Goal: Task Accomplishment & Management: Complete application form

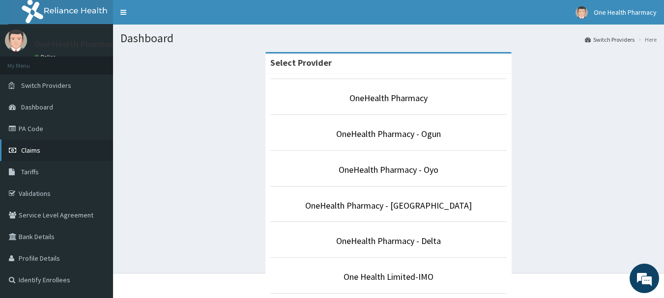
click at [11, 152] on icon at bounding box center [14, 150] width 10 height 7
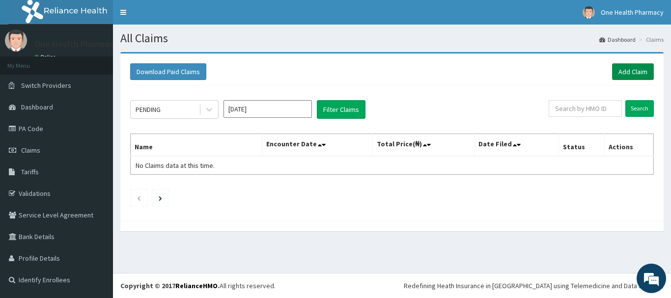
click at [641, 76] on link "Add Claim" at bounding box center [633, 71] width 42 height 17
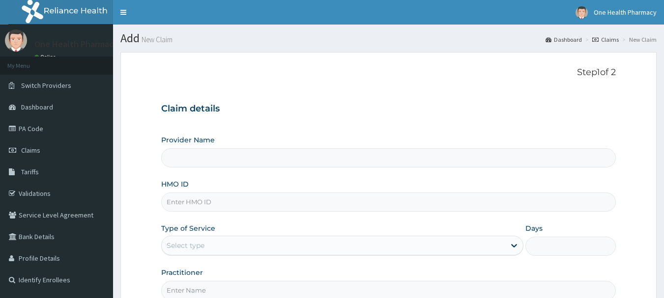
click at [340, 201] on input "HMO ID" at bounding box center [388, 202] width 455 height 19
paste input "DFD/10034/A"
type input "DFD/10034/A"
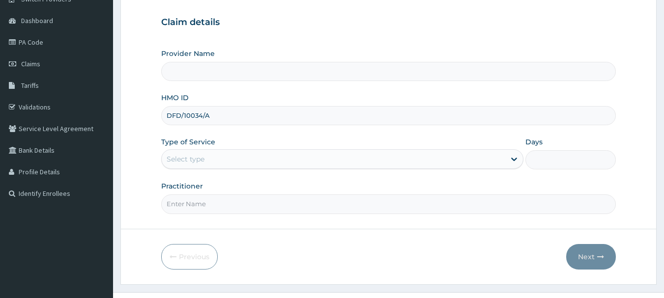
scroll to position [106, 0]
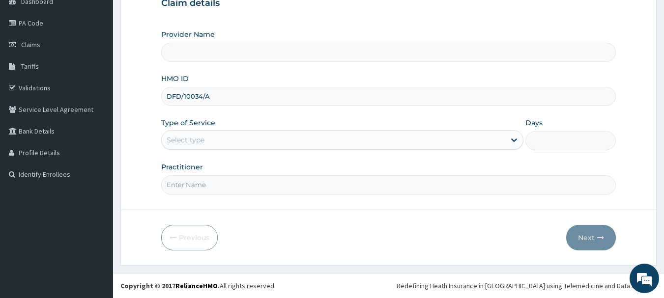
type input "OneHealth Pharmacy"
type input "DFD/10034/A"
click at [231, 138] on div "Select type" at bounding box center [334, 140] width 344 height 16
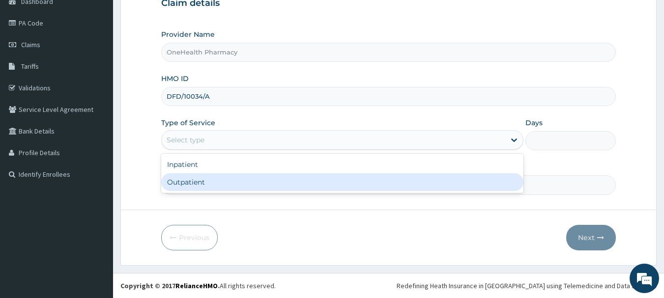
click at [230, 175] on div "Outpatient" at bounding box center [342, 183] width 362 height 18
click at [230, 175] on div "Practitioner" at bounding box center [388, 178] width 455 height 32
type input "1"
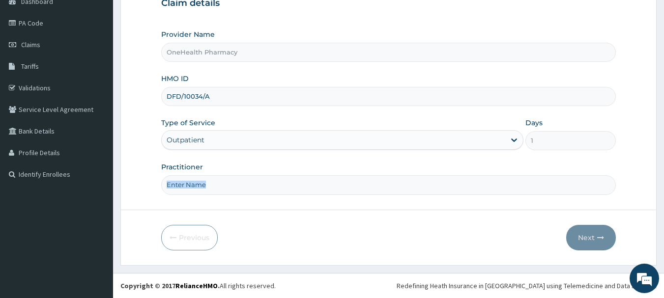
scroll to position [0, 0]
click at [230, 179] on input "Practitioner" at bounding box center [388, 184] width 455 height 19
type input "onehealth"
click at [602, 237] on icon "button" at bounding box center [600, 237] width 7 height 7
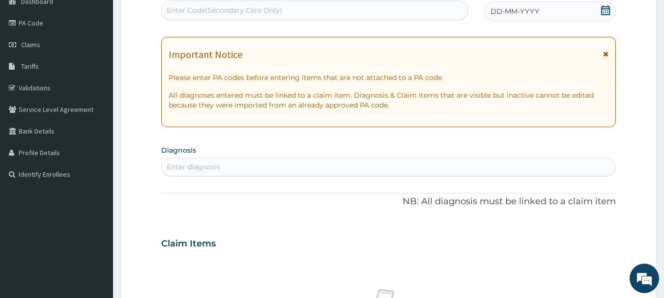
click at [382, 13] on div "Enter Code(Secondary Care Only)" at bounding box center [315, 10] width 307 height 16
paste input "PR/9D4373FD"
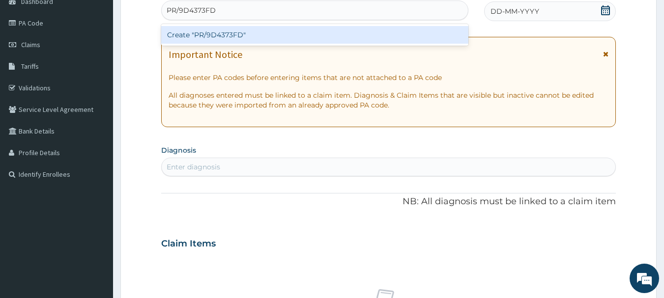
type input "PR/9D4373FD"
click at [381, 24] on div "PA Code / Prescription Code option Create "PR/9D4373FD" focused, 1 of 1. 1 resu…" at bounding box center [388, 242] width 455 height 509
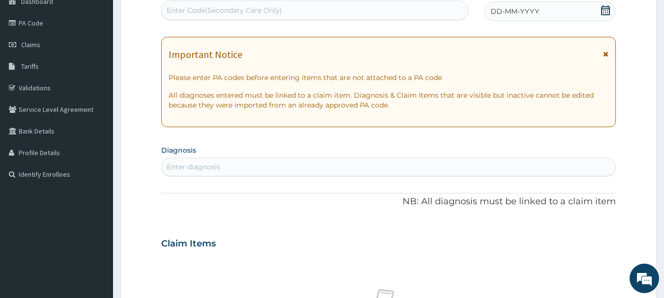
click at [543, 13] on div "DD-MM-YYYY" at bounding box center [550, 11] width 132 height 20
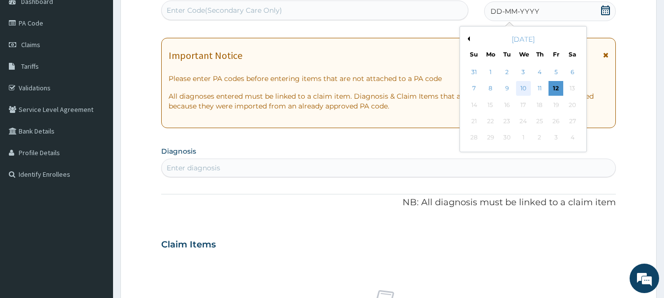
click at [523, 90] on div "10" at bounding box center [523, 89] width 15 height 15
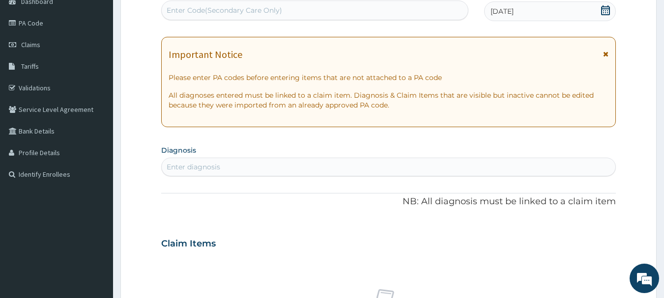
click at [543, 165] on div "Enter diagnosis" at bounding box center [389, 167] width 454 height 16
type input "malaria"
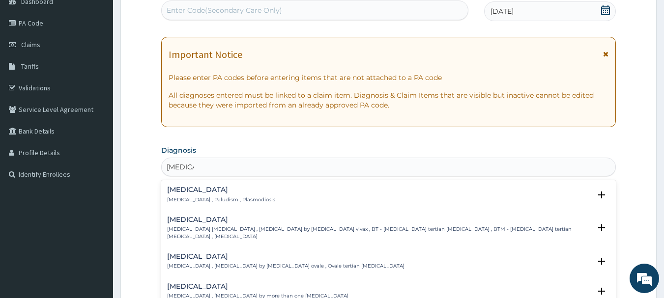
click at [179, 189] on h4 "Malaria" at bounding box center [221, 189] width 108 height 7
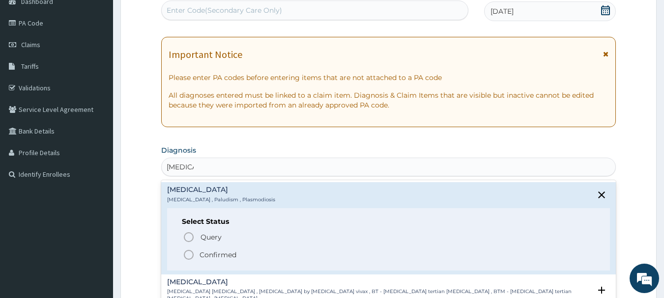
click at [189, 255] on icon "status option filled" at bounding box center [189, 255] width 12 height 12
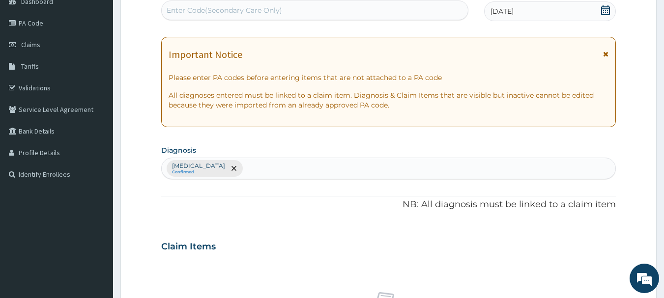
scroll to position [410, 0]
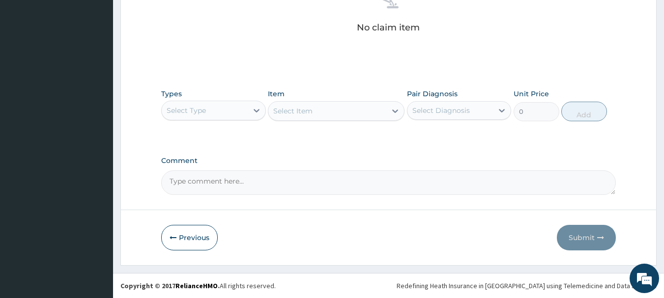
click at [202, 108] on div "Select Type" at bounding box center [186, 111] width 39 height 10
type input "o"
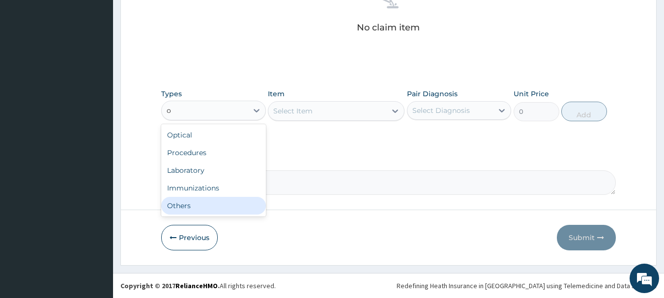
click at [229, 204] on div "Others" at bounding box center [213, 206] width 105 height 18
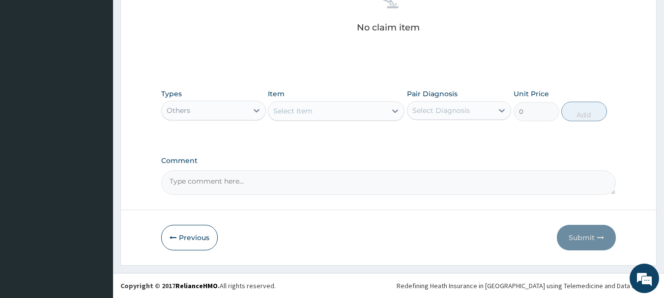
click at [327, 110] on div "Select Item" at bounding box center [327, 111] width 118 height 16
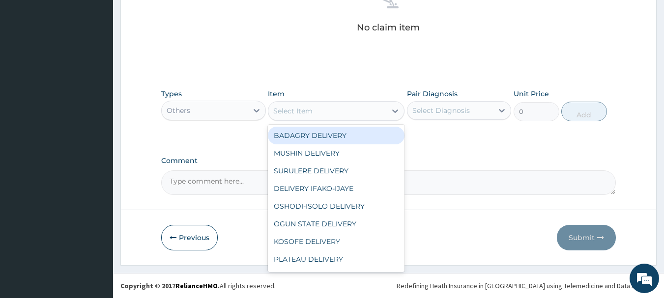
click at [349, 136] on div "BADAGRY DELIVERY" at bounding box center [336, 136] width 137 height 18
type input "3700"
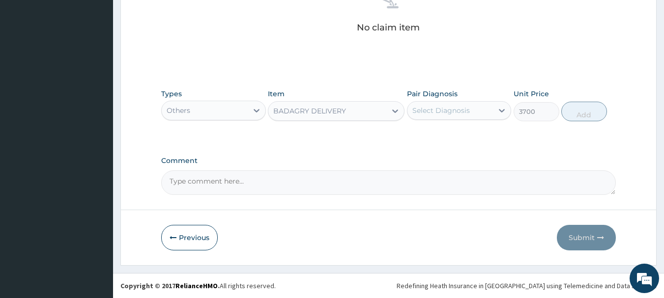
click at [417, 118] on div "Select Diagnosis" at bounding box center [450, 111] width 86 height 16
click at [465, 137] on div "Malaria" at bounding box center [459, 136] width 105 height 20
checkbox input "true"
click at [587, 116] on button "Add" at bounding box center [584, 112] width 46 height 20
type input "0"
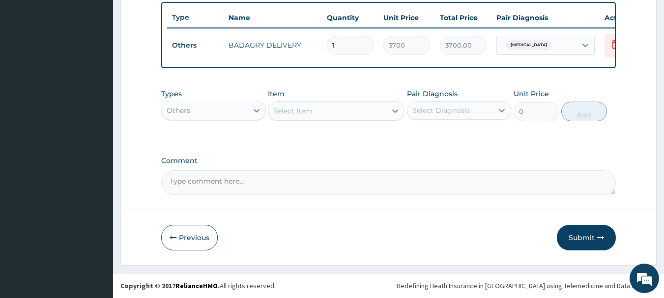
scroll to position [371, 0]
click at [217, 106] on div "Others" at bounding box center [205, 111] width 86 height 16
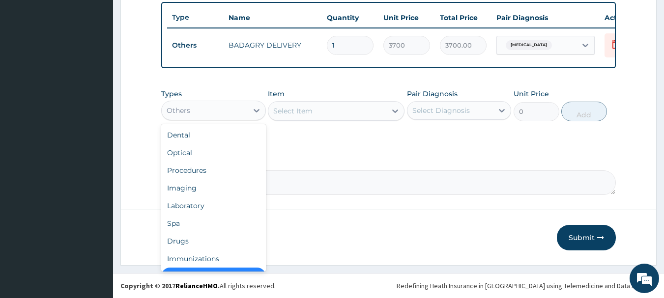
scroll to position [20, 0]
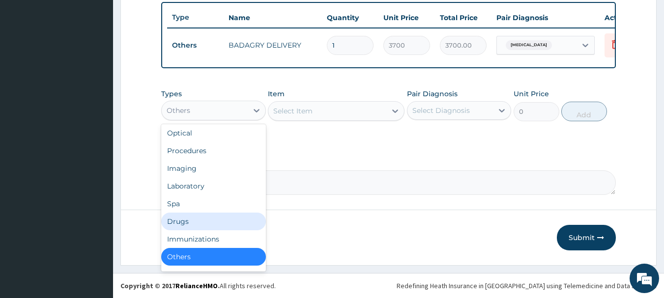
click at [198, 216] on div "Drugs" at bounding box center [213, 222] width 105 height 18
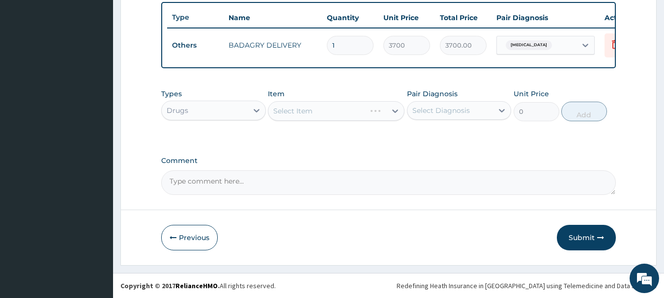
click at [320, 111] on div "Select Item" at bounding box center [336, 111] width 137 height 20
click at [320, 111] on div "Select Item" at bounding box center [327, 111] width 118 height 16
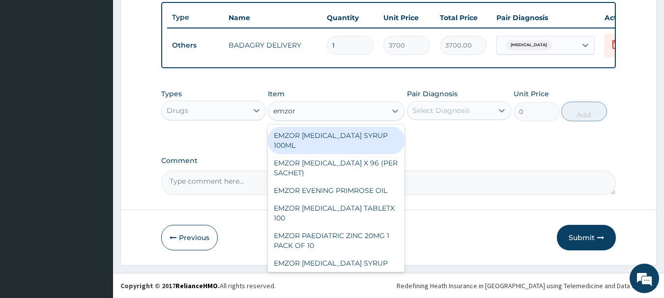
type input "emzor p"
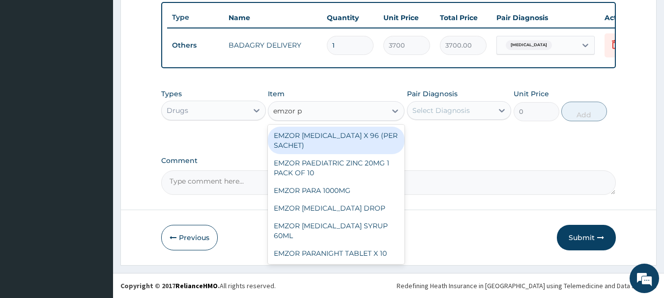
click at [329, 130] on div "EMZOR PARACETAMOL X 96 (PER SACHET)" at bounding box center [336, 141] width 137 height 28
type input "17.5"
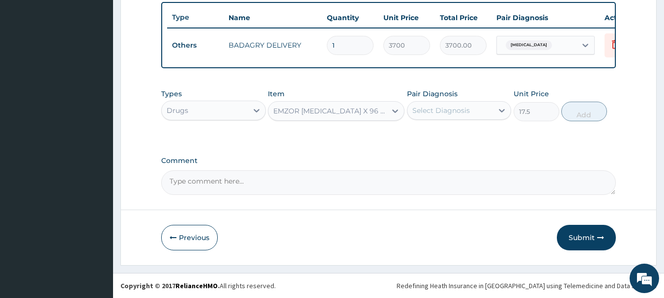
click at [437, 113] on div "Select Diagnosis" at bounding box center [441, 111] width 58 height 10
click at [458, 131] on div "Malaria" at bounding box center [459, 136] width 105 height 20
checkbox input "true"
click at [590, 109] on button "Add" at bounding box center [584, 112] width 46 height 20
type input "0"
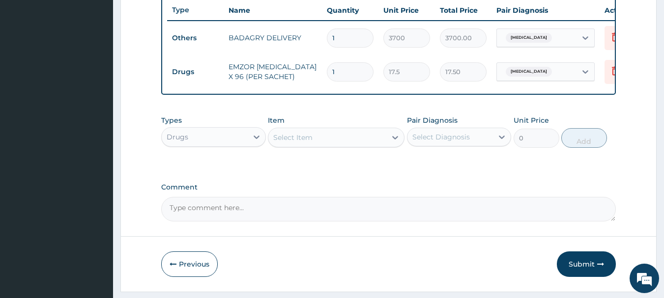
click at [295, 143] on div "Select Item" at bounding box center [292, 138] width 39 height 10
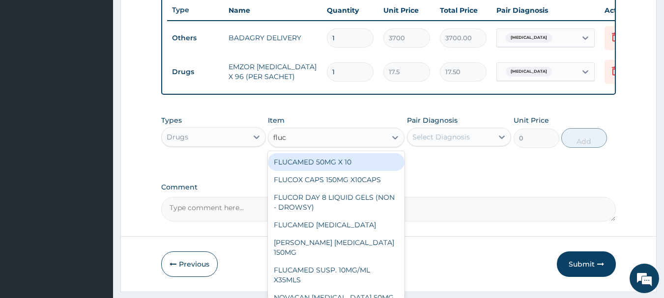
type input "fluca"
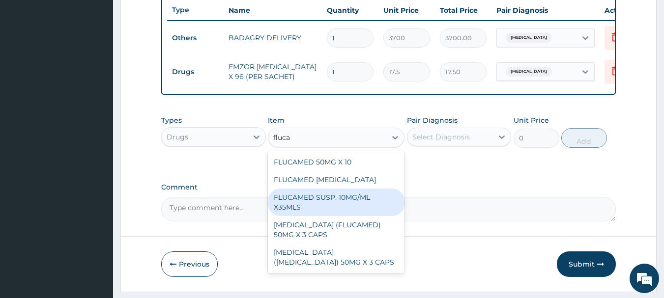
click at [342, 208] on div "FLUCAMED SUSP. 10MG/ML X35MLS" at bounding box center [336, 203] width 137 height 28
type input "3080"
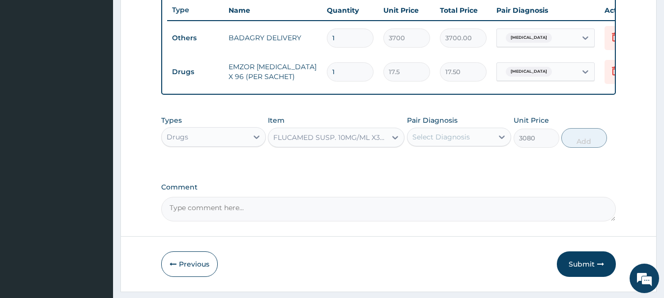
click at [471, 136] on div "Select Diagnosis" at bounding box center [459, 137] width 105 height 19
click at [480, 167] on div "Malaria" at bounding box center [459, 162] width 105 height 20
checkbox input "true"
click at [593, 148] on button "Add" at bounding box center [584, 138] width 46 height 20
type input "0"
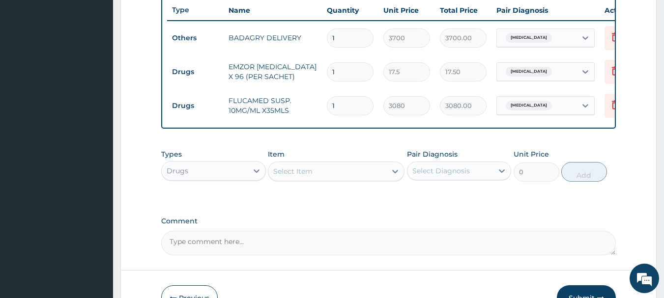
click at [337, 174] on div "Select Item" at bounding box center [327, 172] width 118 height 16
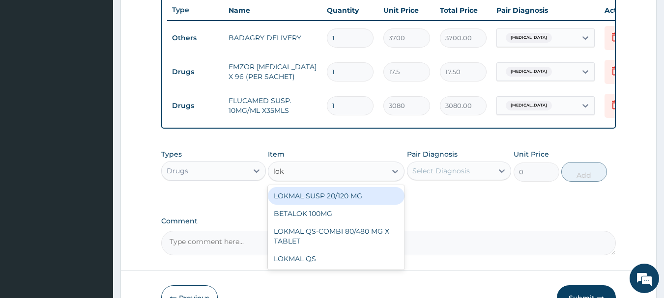
type input "lokm"
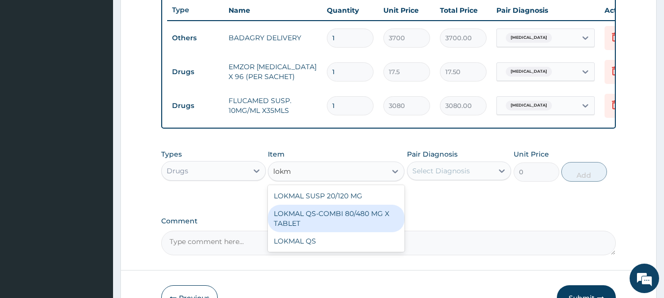
click at [351, 227] on div "LOKMAL QS-COMBI 80/480 MG X TABLET" at bounding box center [336, 219] width 137 height 28
type input "245"
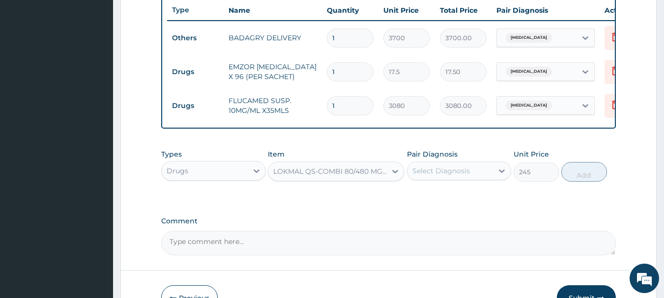
click at [454, 174] on div "Select Diagnosis" at bounding box center [441, 171] width 58 height 10
click at [471, 196] on div "[MEDICAL_DATA]" at bounding box center [459, 196] width 105 height 20
checkbox input "true"
click at [568, 180] on button "Add" at bounding box center [584, 172] width 46 height 20
type input "0"
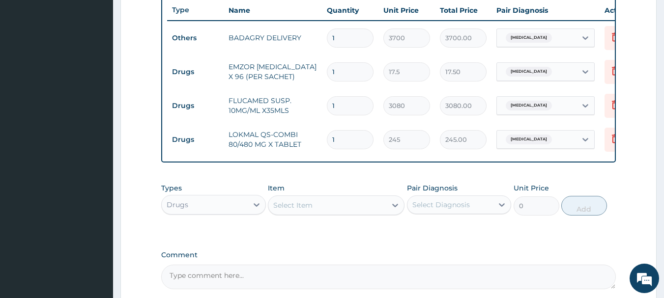
click at [352, 213] on div "Select Item" at bounding box center [327, 206] width 118 height 16
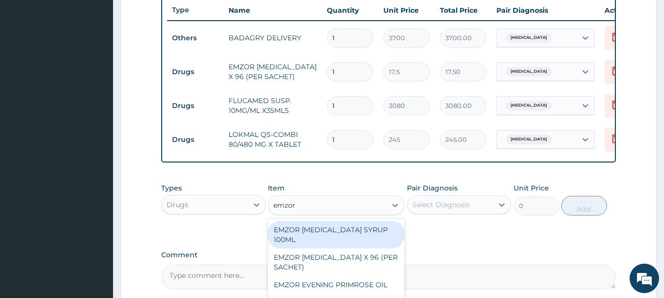
type input "emzor p"
click at [360, 239] on div "EMZOR [MEDICAL_DATA] X 96 (PER SACHET)" at bounding box center [336, 235] width 137 height 28
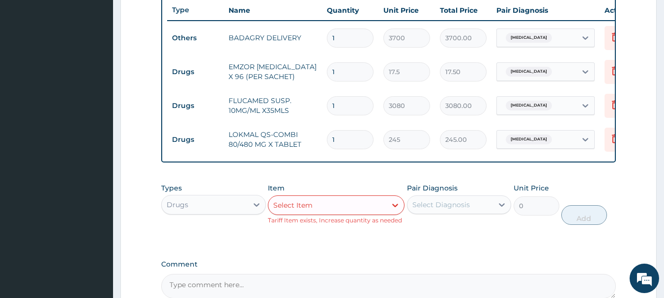
click at [455, 213] on div "Select Diagnosis" at bounding box center [450, 205] width 86 height 16
click at [343, 213] on div "Select Item" at bounding box center [327, 206] width 118 height 16
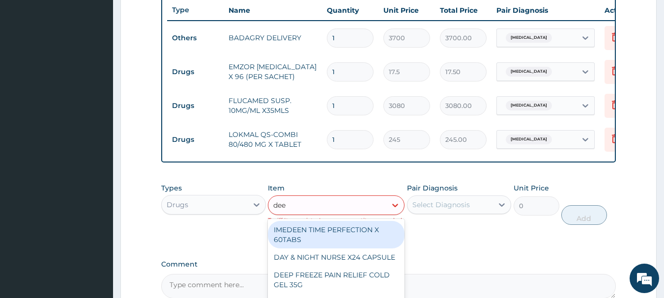
type input "deep"
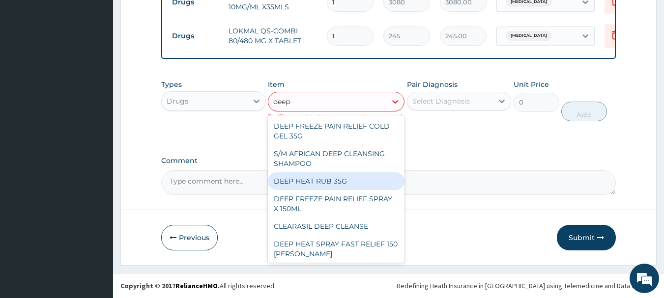
click at [345, 177] on div "DEEP HEAT RUB 35G" at bounding box center [336, 182] width 137 height 18
type input "2870"
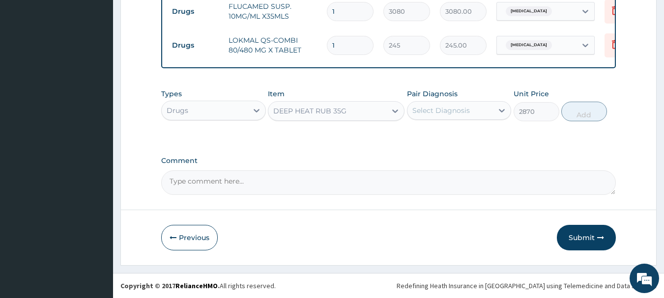
scroll to position [473, 0]
click at [465, 101] on div "Select Diagnosis" at bounding box center [459, 110] width 105 height 19
click at [473, 137] on div "Malaria" at bounding box center [459, 136] width 105 height 20
checkbox input "true"
drag, startPoint x: 561, startPoint y: 127, endPoint x: 582, endPoint y: 116, distance: 23.7
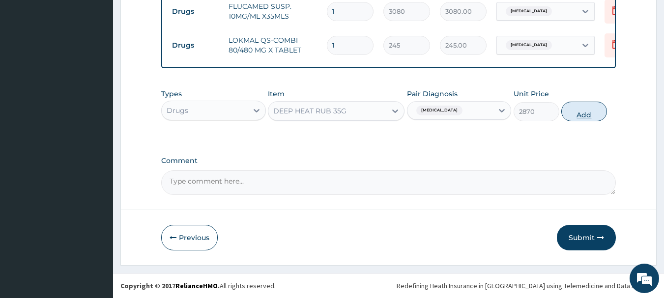
click at [582, 116] on div "Types Drugs Item DEEP HEAT RUB 35G Pair Diagnosis Malaria Unit Price 2870 Add" at bounding box center [388, 112] width 455 height 57
click at [582, 116] on button "Add" at bounding box center [584, 112] width 46 height 20
type input "0"
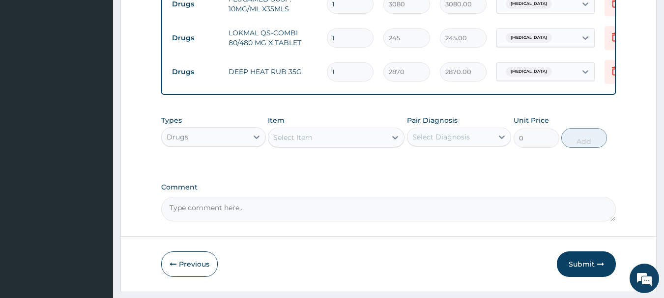
click at [322, 145] on div "Select Item" at bounding box center [327, 138] width 118 height 16
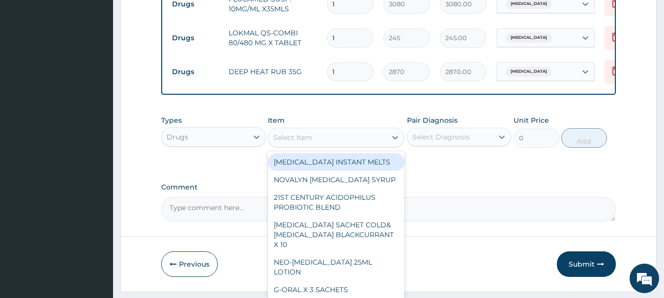
type input "d"
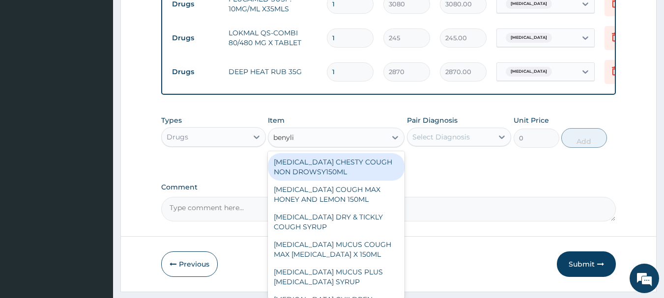
type input "benylin"
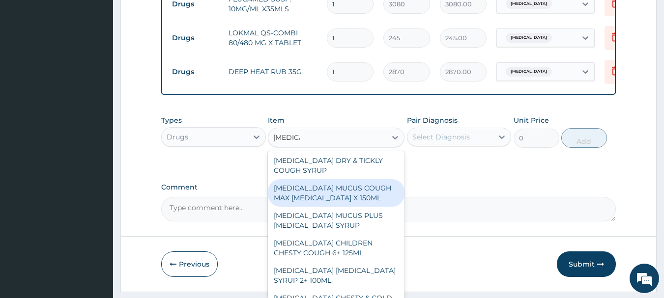
scroll to position [65, 0]
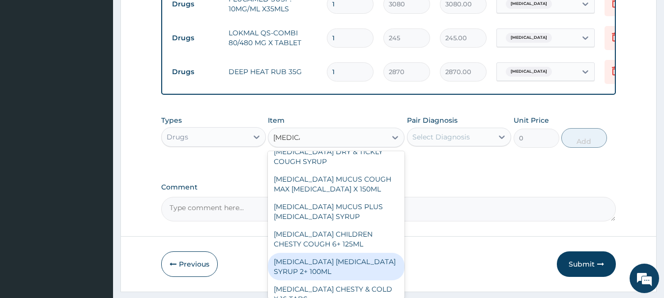
click at [328, 272] on div "BENYLIN DRY COUGH SYRUP 2+ 100ML" at bounding box center [336, 267] width 137 height 28
type input "2100"
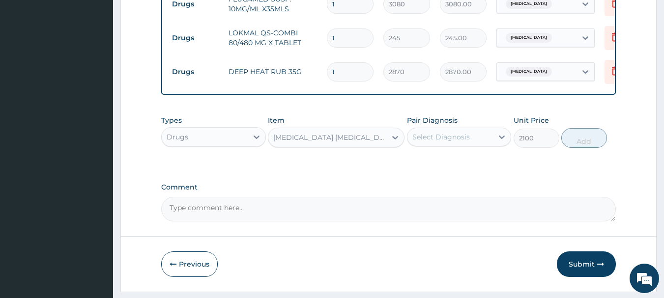
click at [464, 145] on div "Select Diagnosis" at bounding box center [450, 137] width 86 height 16
click at [470, 164] on div "Malaria" at bounding box center [459, 162] width 105 height 20
checkbox input "true"
click at [575, 148] on button "Add" at bounding box center [584, 138] width 46 height 20
type input "0"
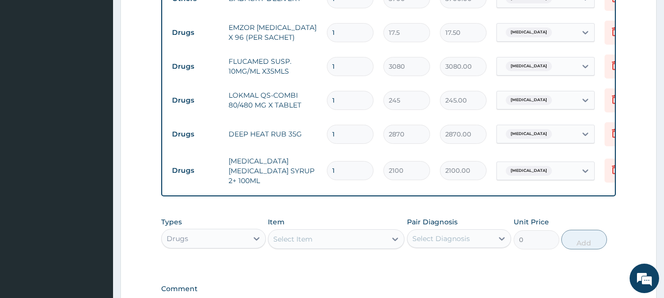
scroll to position [399, 0]
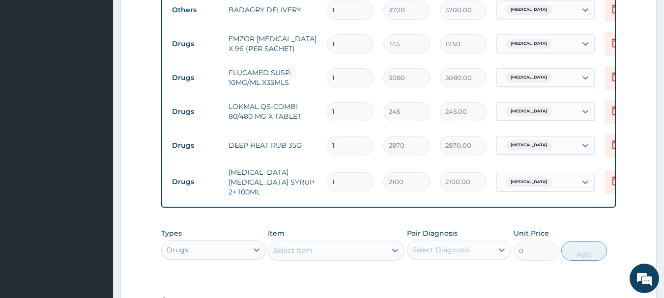
click at [348, 43] on input "1" at bounding box center [350, 43] width 47 height 19
type input "0.00"
type input "3"
type input "52.50"
type input "36"
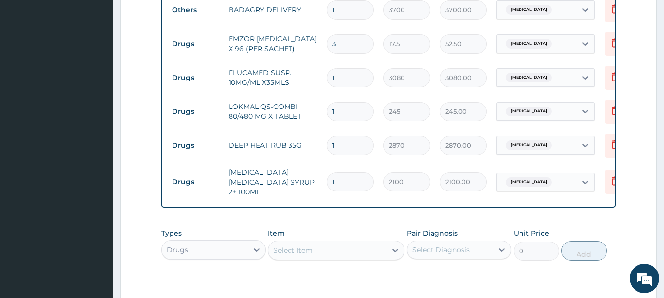
type input "630.00"
type input "36"
click at [351, 104] on input "1" at bounding box center [350, 111] width 47 height 19
type input "0.00"
type input "6"
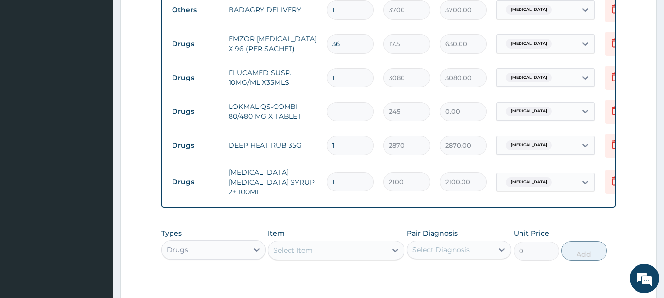
type input "1470.00"
type input "6"
click at [333, 252] on div "Select Item" at bounding box center [327, 251] width 118 height 16
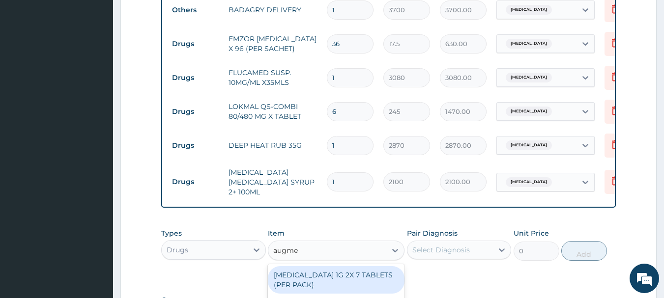
type input "augmen"
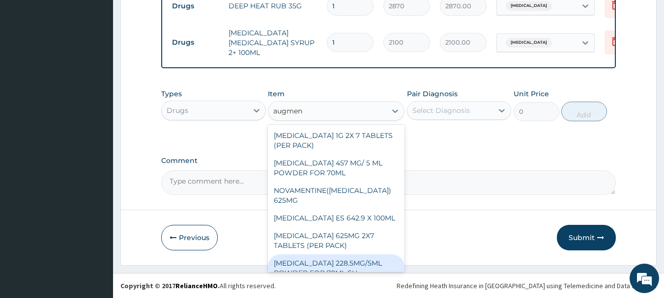
click at [347, 260] on div "AUGMENTIN 228.5MG/5ML POWDER FOR 70ML SU" at bounding box center [336, 269] width 137 height 28
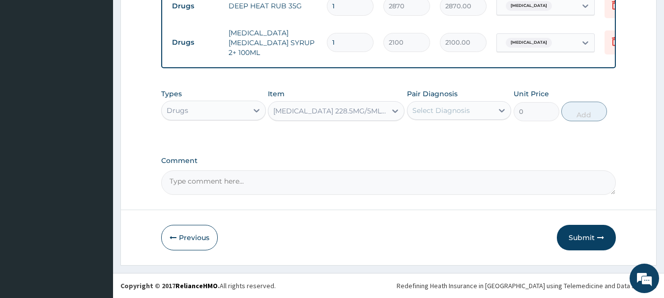
type input "4340"
click at [471, 110] on div "Select Diagnosis" at bounding box center [450, 111] width 86 height 16
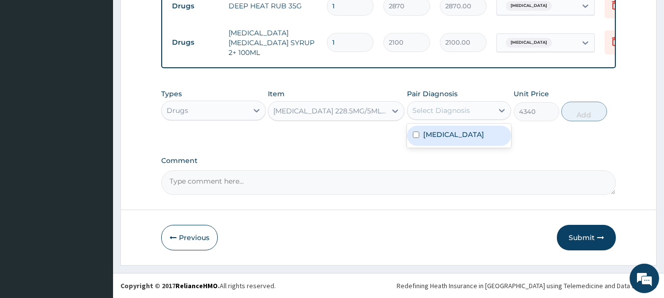
click at [479, 131] on div "Malaria" at bounding box center [459, 136] width 105 height 20
checkbox input "true"
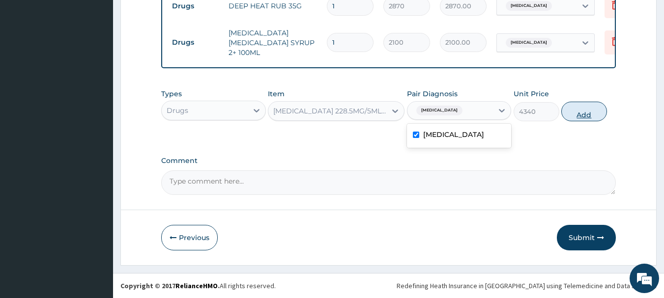
click at [579, 111] on button "Add" at bounding box center [584, 112] width 46 height 20
type input "0"
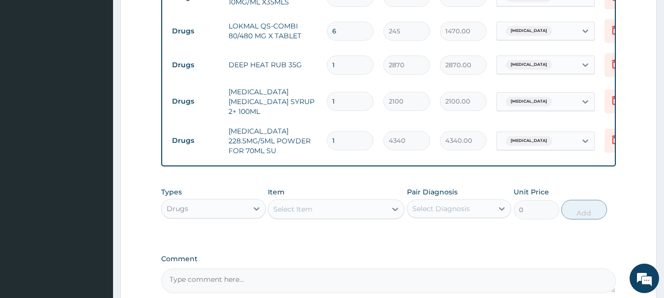
scroll to position [467, 0]
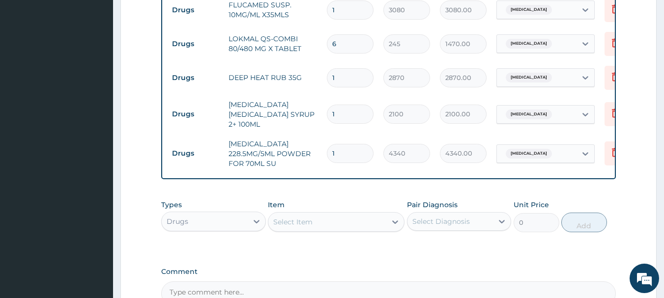
click at [344, 41] on input "6" at bounding box center [350, 43] width 47 height 19
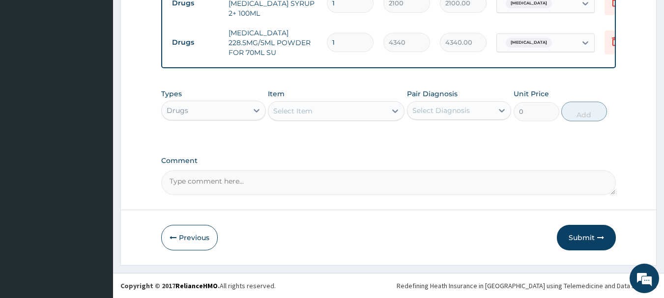
scroll to position [580, 0]
click at [580, 232] on button "Submit" at bounding box center [586, 238] width 59 height 26
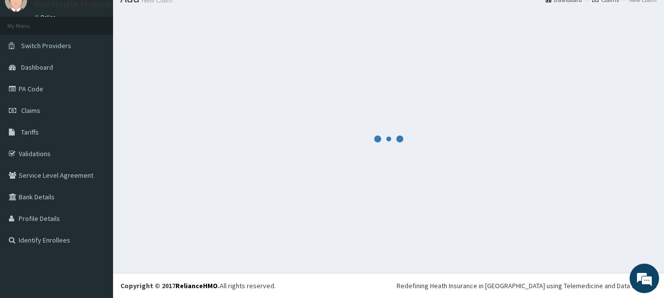
scroll to position [40, 0]
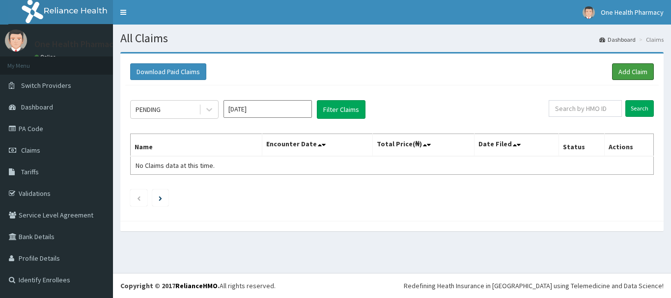
click at [640, 73] on link "Add Claim" at bounding box center [633, 71] width 42 height 17
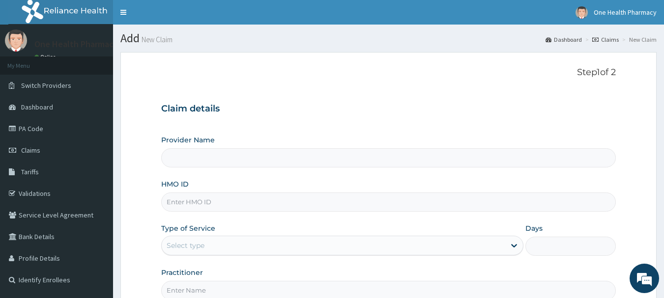
click at [293, 199] on input "HMO ID" at bounding box center [388, 202] width 455 height 19
paste input "SFA/10844/A"
type input "SFA/10844/A"
type input "OneHealth Pharmacy"
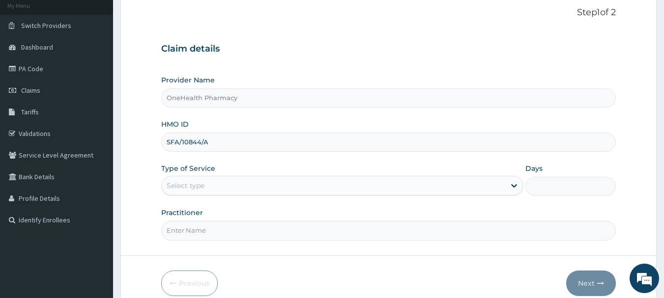
scroll to position [106, 0]
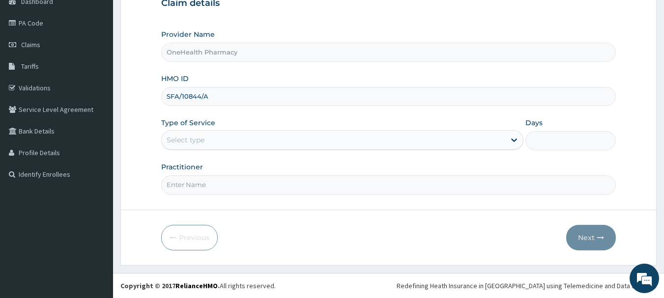
type input "SFA/10844/A"
click at [215, 132] on div "Select type" at bounding box center [334, 140] width 344 height 16
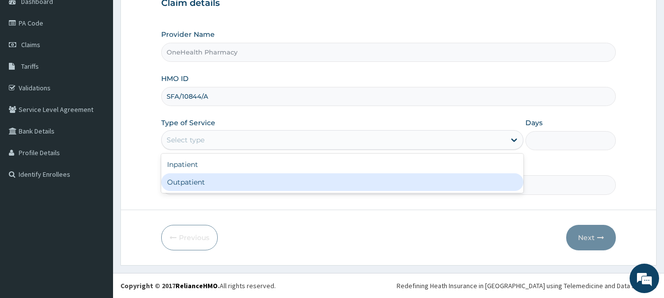
click at [227, 177] on div "Outpatient" at bounding box center [342, 183] width 362 height 18
click at [227, 177] on input "Practitioner" at bounding box center [388, 184] width 455 height 19
type input "1"
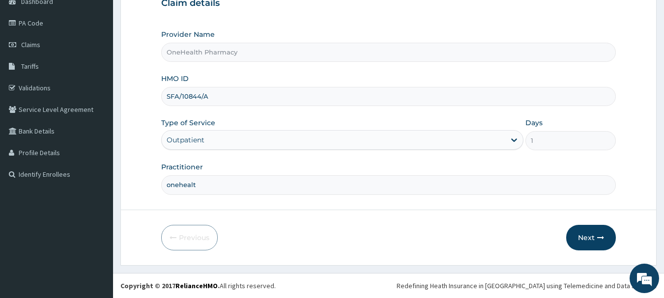
type input "onehealth"
click at [585, 232] on button "Next" at bounding box center [591, 238] width 50 height 26
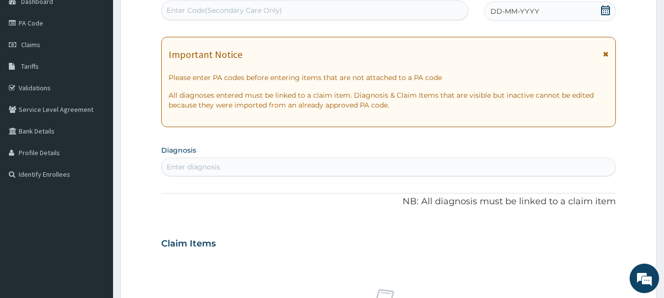
scroll to position [0, 0]
click at [405, 15] on div "Enter Code(Secondary Care Only)" at bounding box center [315, 10] width 307 height 16
paste input "PR/5DBCB850"
type input "PR/5DBCB850"
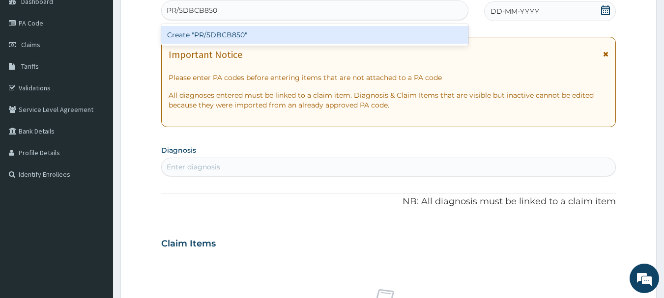
click at [405, 34] on div "Create "PR/5DBCB850"" at bounding box center [315, 35] width 308 height 18
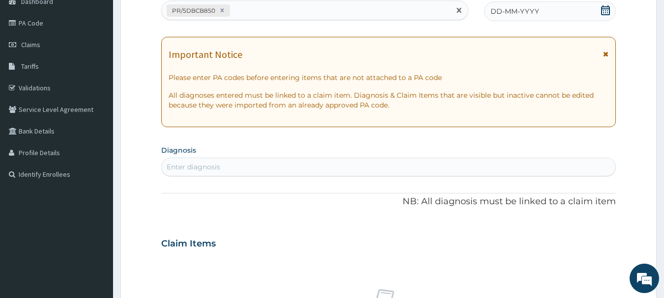
click at [525, 12] on span "DD-MM-YYYY" at bounding box center [515, 11] width 49 height 10
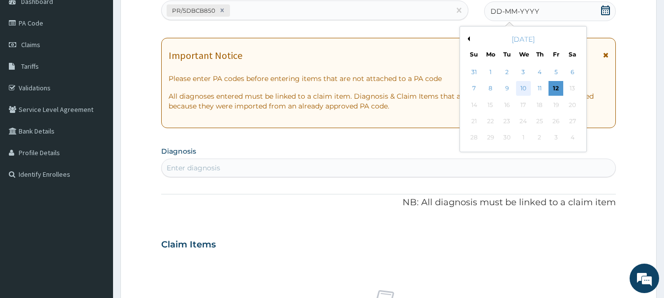
click at [524, 87] on div "10" at bounding box center [523, 89] width 15 height 15
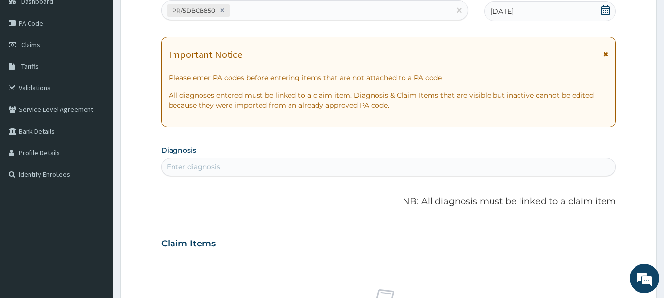
click at [526, 167] on div "Enter diagnosis" at bounding box center [389, 167] width 454 height 16
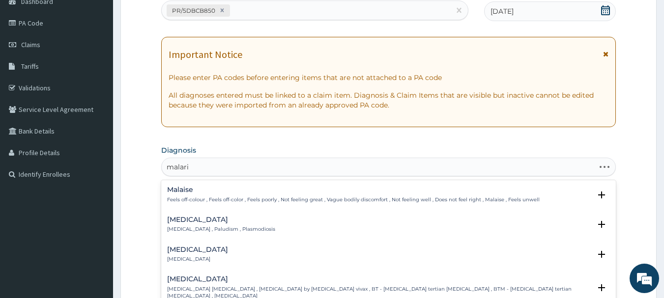
type input "malaria"
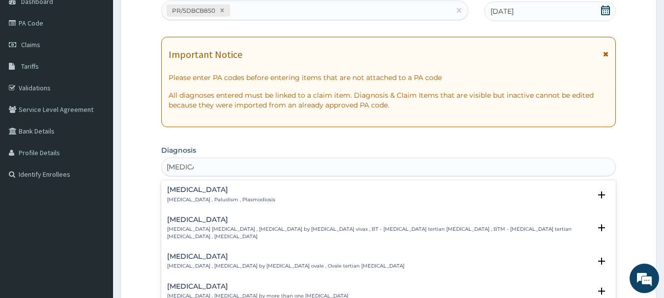
click at [176, 193] on h4 "Malaria" at bounding box center [221, 189] width 108 height 7
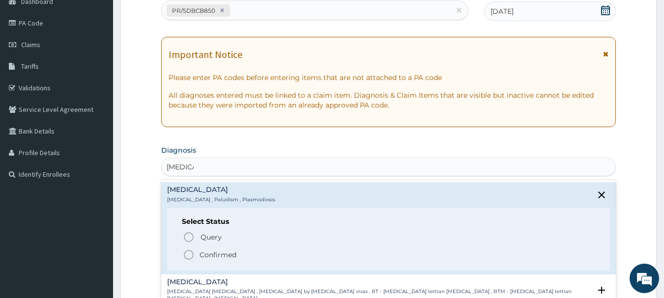
click at [184, 255] on circle "status option filled" at bounding box center [188, 255] width 9 height 9
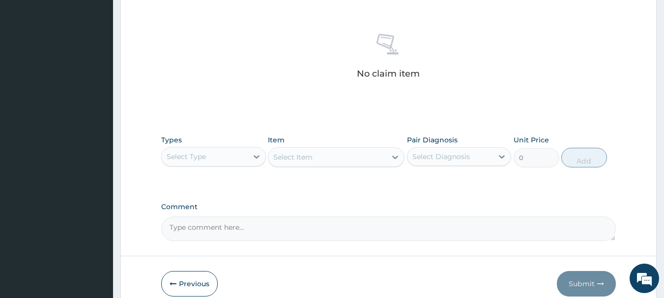
scroll to position [410, 0]
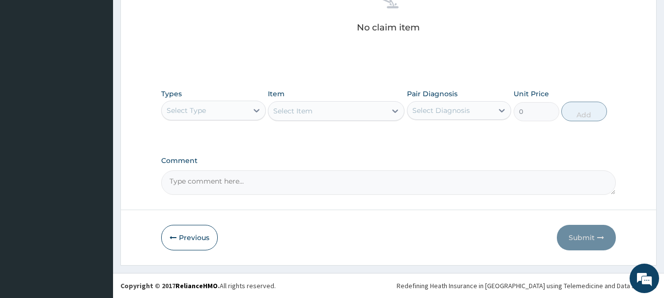
click at [228, 100] on div "Types Select Type" at bounding box center [213, 105] width 105 height 32
click at [230, 108] on div "Select Type" at bounding box center [205, 111] width 86 height 16
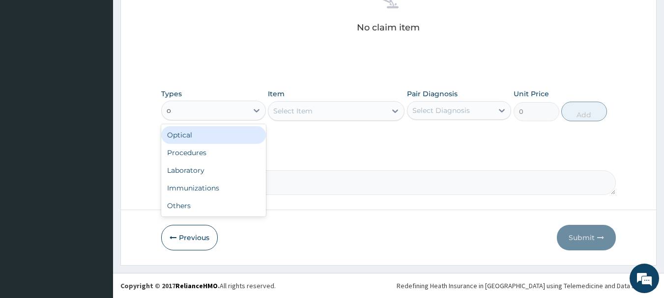
type input "o"
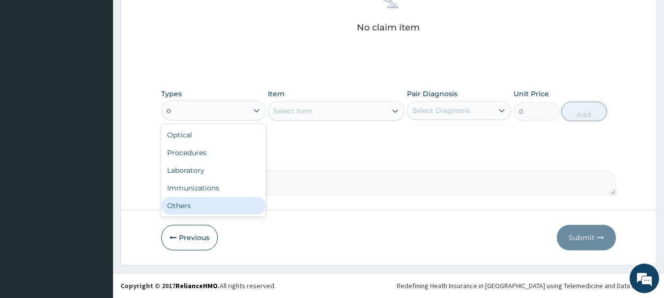
click at [216, 201] on div "Others" at bounding box center [213, 206] width 105 height 18
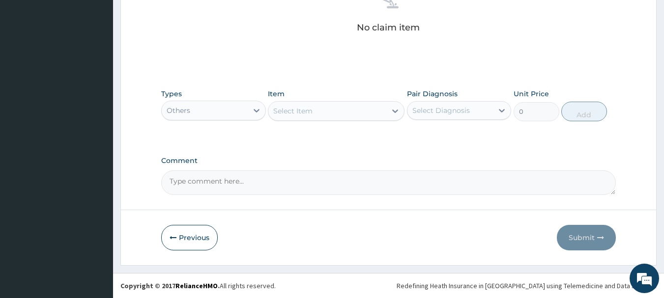
click at [328, 117] on div "Select Item" at bounding box center [327, 111] width 118 height 16
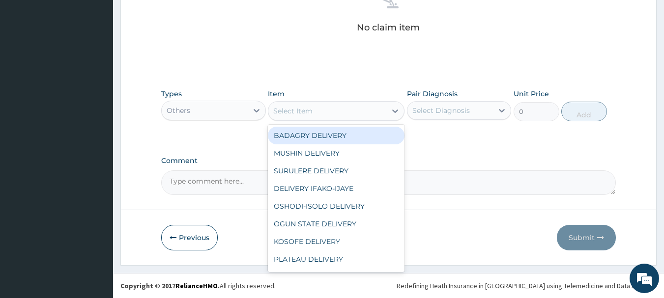
click at [336, 137] on div "BADAGRY DELIVERY" at bounding box center [336, 136] width 137 height 18
type input "3700"
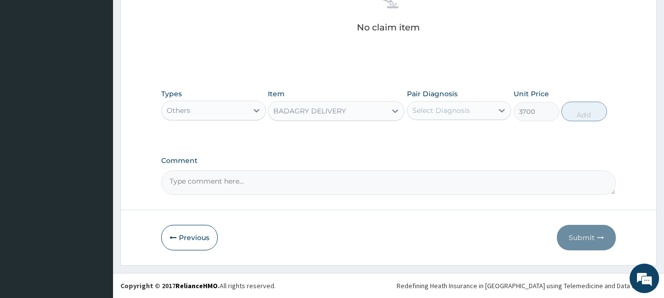
click at [444, 110] on div "Select Diagnosis" at bounding box center [441, 111] width 58 height 10
click at [461, 130] on div "[MEDICAL_DATA]" at bounding box center [459, 136] width 105 height 20
checkbox input "true"
click at [595, 105] on button "Add" at bounding box center [584, 112] width 46 height 20
type input "0"
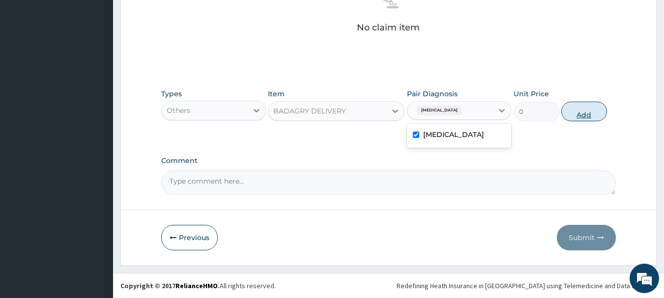
scroll to position [371, 0]
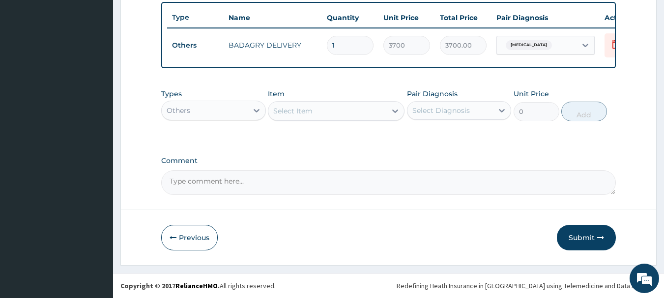
click at [359, 110] on div "Select Item" at bounding box center [327, 111] width 118 height 16
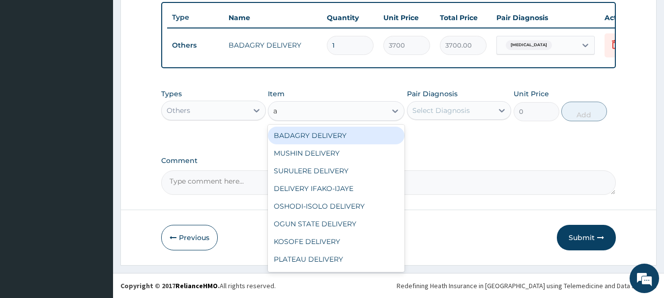
type input "a"
click at [220, 108] on div "Others" at bounding box center [205, 111] width 86 height 16
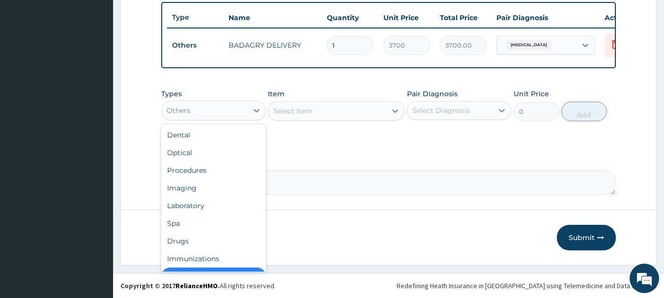
scroll to position [20, 0]
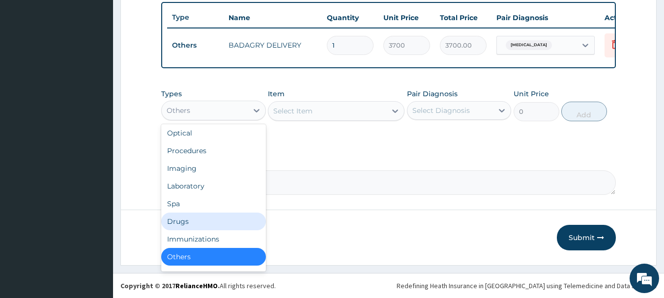
click at [216, 218] on div "Drugs" at bounding box center [213, 222] width 105 height 18
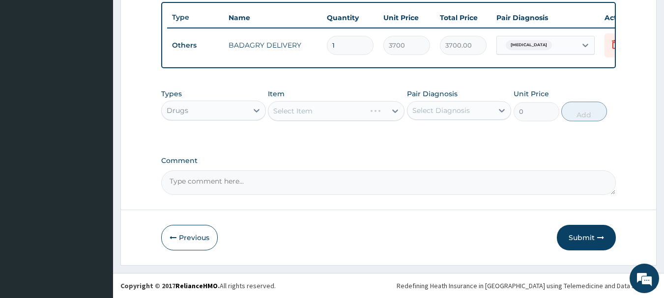
click at [340, 112] on div "Select Item" at bounding box center [336, 111] width 137 height 20
click at [381, 110] on div "Select Item" at bounding box center [327, 111] width 118 height 16
drag, startPoint x: 335, startPoint y: 126, endPoint x: 335, endPoint y: 113, distance: 13.3
click at [335, 113] on div "Types Drugs Item Select Item Pair Diagnosis Select Diagnosis Unit Price 0 Add" at bounding box center [388, 105] width 455 height 42
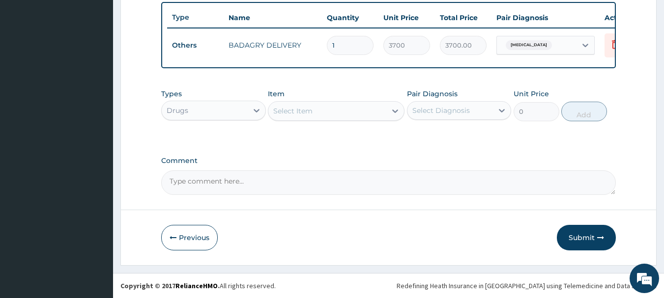
click at [335, 113] on div "Select Item" at bounding box center [327, 111] width 118 height 16
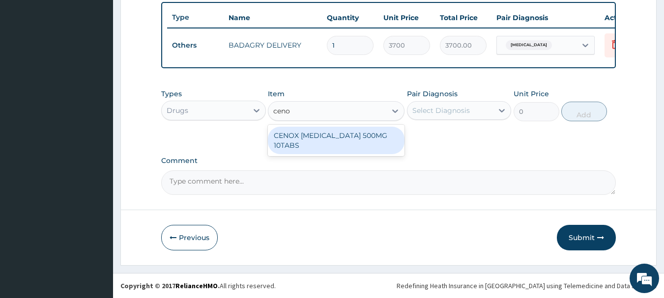
type input "cenox"
click at [339, 134] on div "CENOX CIPROFLOXACIN 500MG 10TABS" at bounding box center [336, 141] width 137 height 28
type input "119"
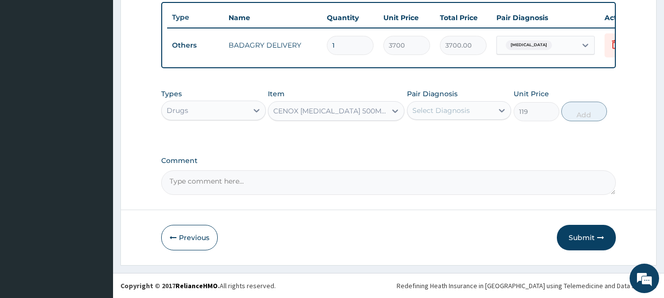
click at [441, 117] on div "Select Diagnosis" at bounding box center [450, 111] width 86 height 16
click at [463, 136] on div "Malaria" at bounding box center [459, 136] width 105 height 20
checkbox input "true"
click at [593, 117] on button "Add" at bounding box center [584, 112] width 46 height 20
type input "0"
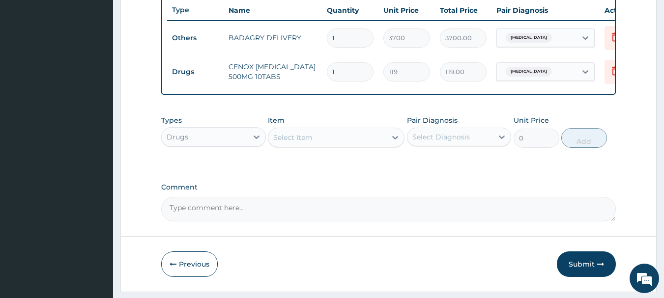
click at [372, 145] on div "Select Item" at bounding box center [327, 138] width 118 height 16
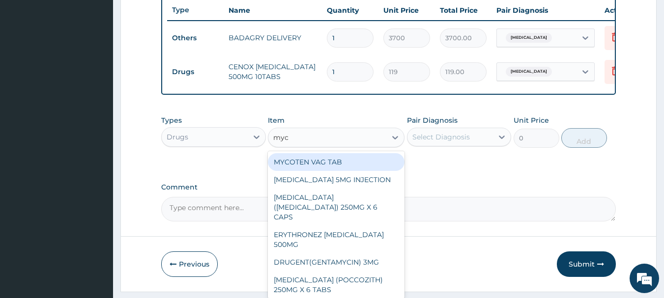
type input "myco"
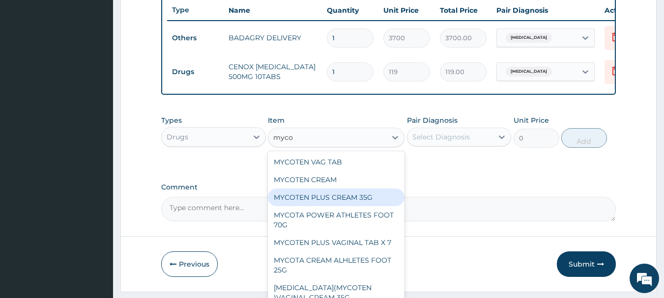
click at [374, 206] on div "MYCOTEN PLUS CREAM 35G" at bounding box center [336, 198] width 137 height 18
type input "3360"
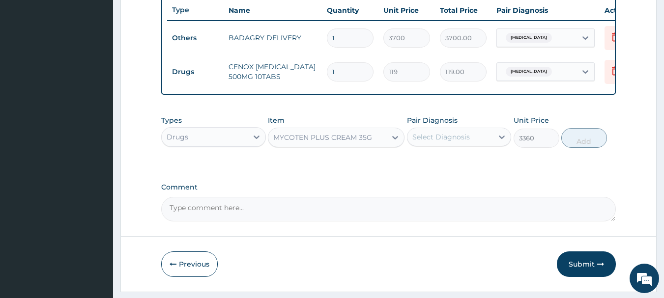
drag, startPoint x: 463, startPoint y: 157, endPoint x: 469, endPoint y: 148, distance: 10.6
click at [469, 148] on div "Types Drugs Item option MYCOTEN PLUS CREAM 35G, selected. Select is focused ,ty…" at bounding box center [388, 132] width 455 height 42
click at [469, 145] on div "Select Diagnosis" at bounding box center [450, 137] width 86 height 16
click at [478, 164] on div "Malaria" at bounding box center [459, 162] width 105 height 20
checkbox input "true"
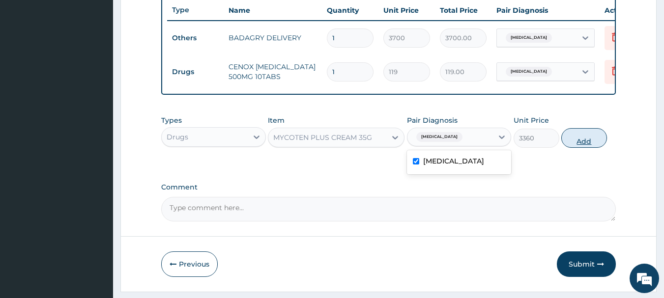
click at [563, 148] on button "Add" at bounding box center [584, 138] width 46 height 20
type input "0"
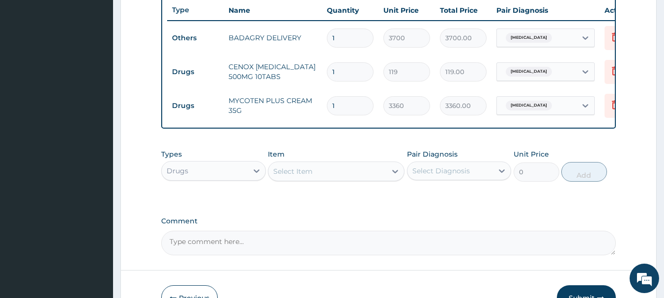
click at [334, 179] on div "Select Item" at bounding box center [327, 172] width 118 height 16
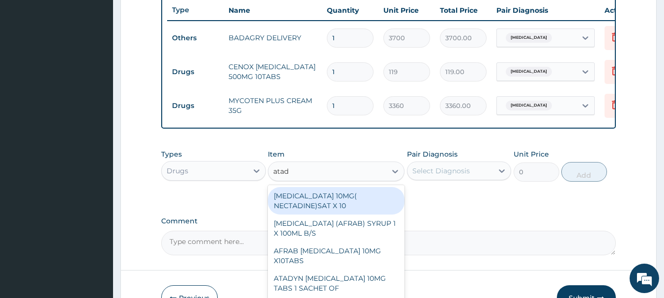
type input "atady"
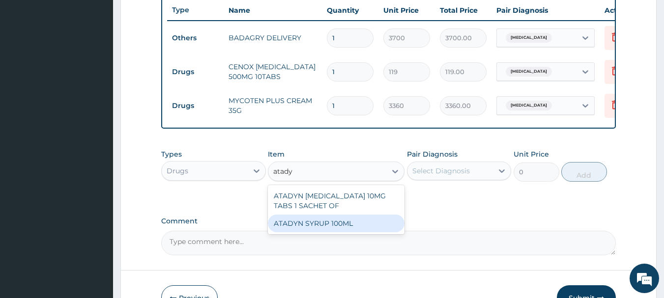
click at [353, 232] on div "ATADYN SYRUP 100ML" at bounding box center [336, 224] width 137 height 18
type input "1890"
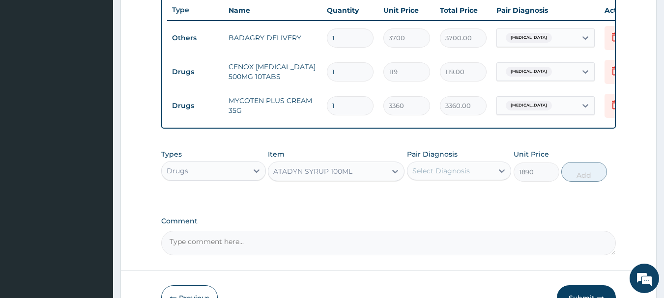
click at [486, 179] on div "Select Diagnosis" at bounding box center [450, 171] width 86 height 16
click at [498, 203] on div "Malaria" at bounding box center [459, 196] width 105 height 20
checkbox input "true"
click at [591, 178] on button "Add" at bounding box center [584, 172] width 46 height 20
type input "0"
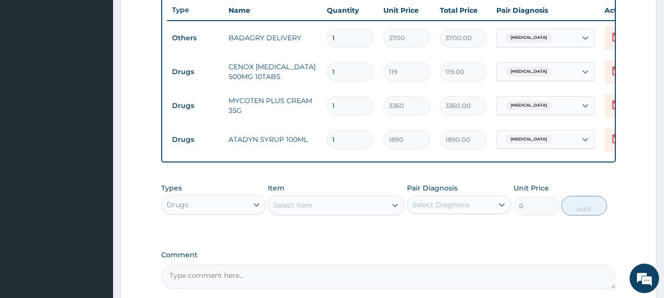
click at [353, 69] on input "1" at bounding box center [350, 71] width 47 height 19
type input "0.00"
type input "2"
type input "238.00"
type input "20"
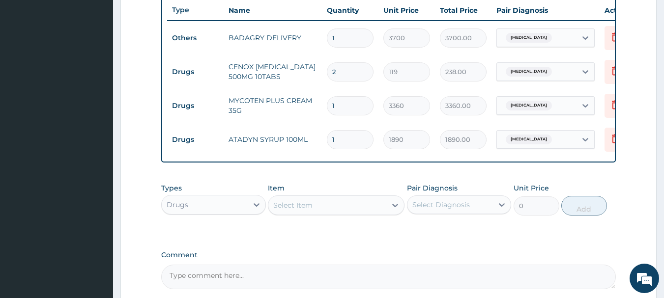
type input "2380.00"
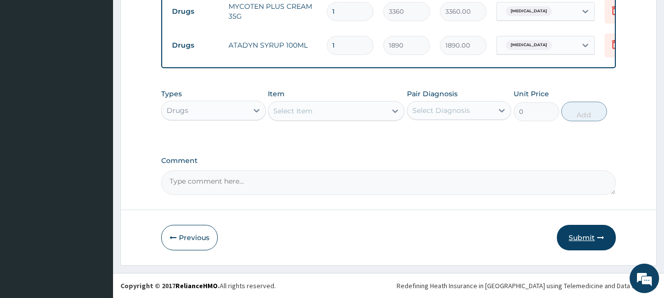
click at [563, 234] on button "Submit" at bounding box center [586, 238] width 59 height 26
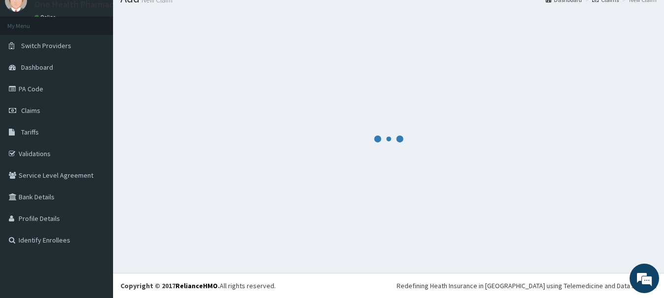
scroll to position [40, 0]
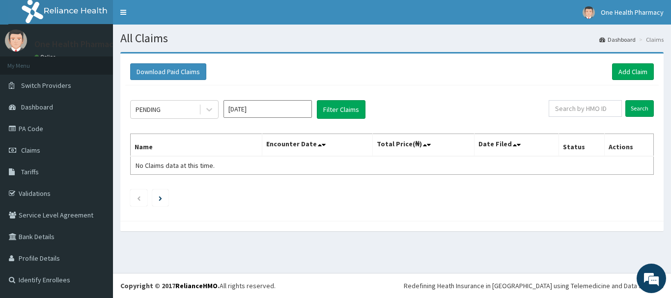
drag, startPoint x: 589, startPoint y: 100, endPoint x: 593, endPoint y: 108, distance: 9.2
click at [593, 108] on div "PENDING [DATE] Filter Claims Search Name Encounter Date Total Price(₦) Date Fil…" at bounding box center [392, 151] width 534 height 131
click at [593, 108] on input "text" at bounding box center [585, 108] width 73 height 17
paste input "SFA/10844/A VAR/10010/C"
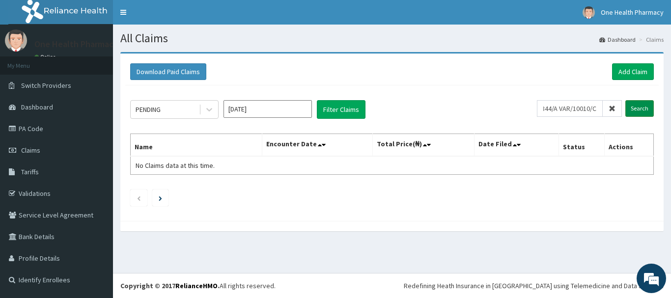
click at [650, 103] on input "Search" at bounding box center [640, 108] width 29 height 17
click at [596, 106] on input "SFA/10844/A VAR/10010/C" at bounding box center [570, 108] width 66 height 17
click at [596, 106] on input "R/10010/C" at bounding box center [570, 108] width 66 height 17
type input "R"
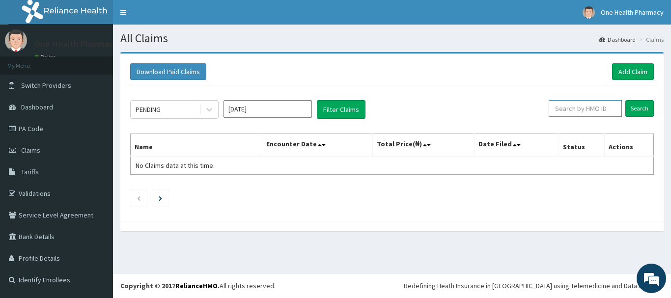
paste input "SFA/10844/A"
type input "SFA/10844/A"
click at [633, 112] on input "Search" at bounding box center [640, 108] width 29 height 17
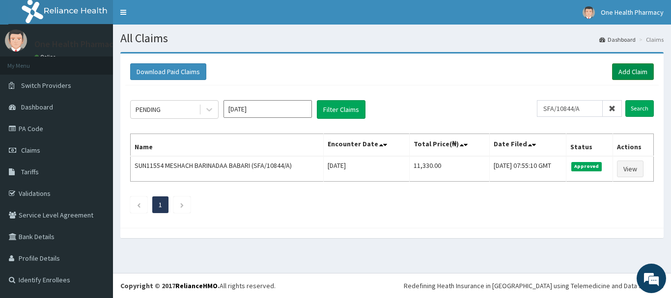
click at [639, 68] on link "Add Claim" at bounding box center [633, 71] width 42 height 17
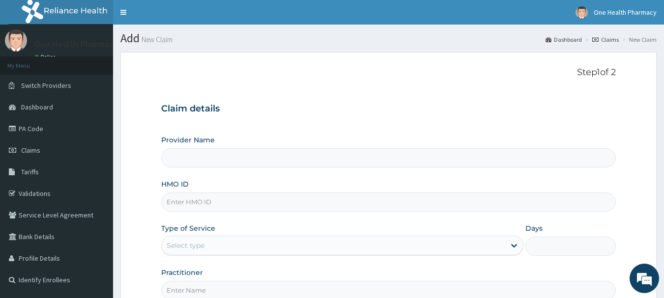
type input "OneHealth Pharmacy"
click at [389, 202] on input "HMO ID" at bounding box center [388, 202] width 455 height 19
paste input "VAR/10010/C"
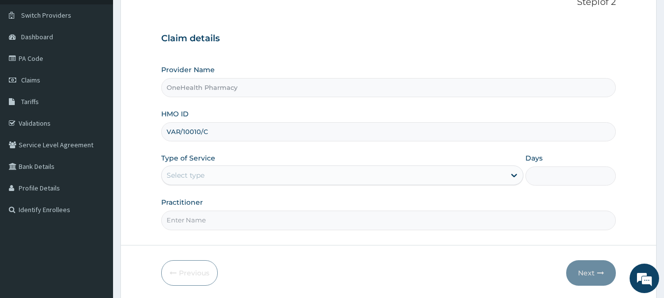
scroll to position [106, 0]
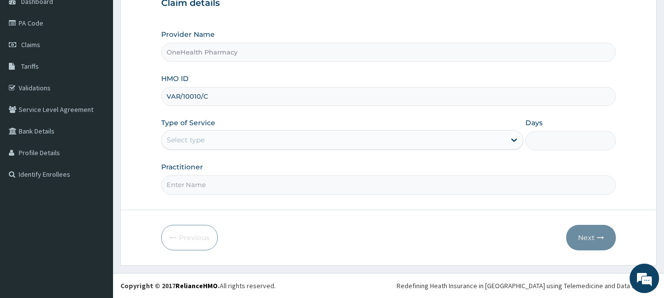
type input "VAR/10010/C"
click at [203, 146] on div "Select type" at bounding box center [334, 140] width 344 height 16
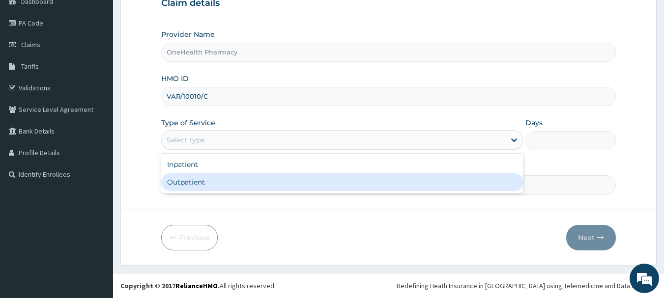
click at [210, 177] on div "Outpatient" at bounding box center [342, 183] width 362 height 18
click at [210, 177] on input "Practitioner" at bounding box center [388, 184] width 455 height 19
type input "1"
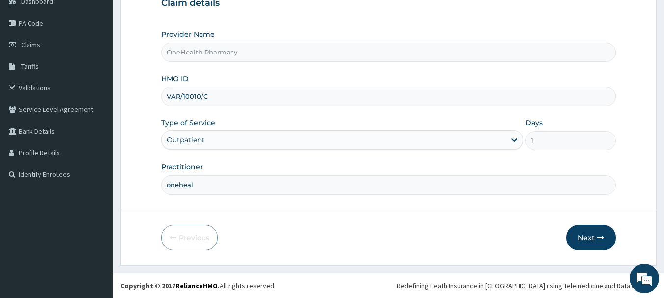
scroll to position [0, 0]
type input "onehealth"
click at [582, 230] on button "Next" at bounding box center [591, 238] width 50 height 26
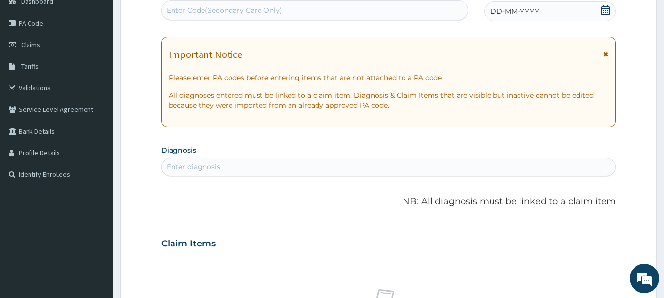
click at [414, 10] on div "Enter Code(Secondary Care Only)" at bounding box center [315, 10] width 307 height 16
paste input "PR/B334C589"
type input "PR/B334C589"
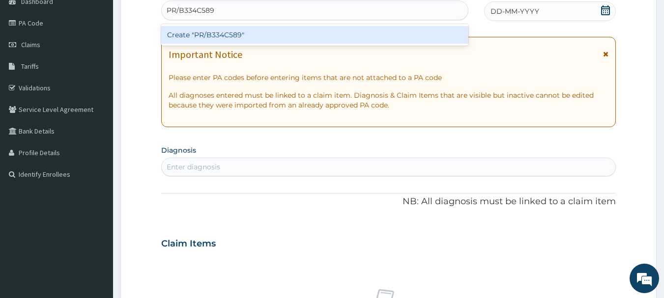
click at [414, 34] on div "Create "PR/B334C589"" at bounding box center [315, 35] width 308 height 18
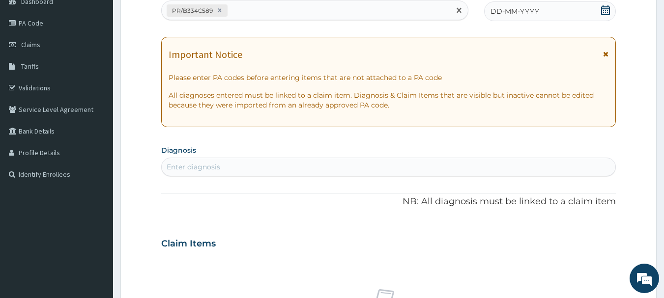
click at [508, 9] on span "DD-MM-YYYY" at bounding box center [515, 11] width 49 height 10
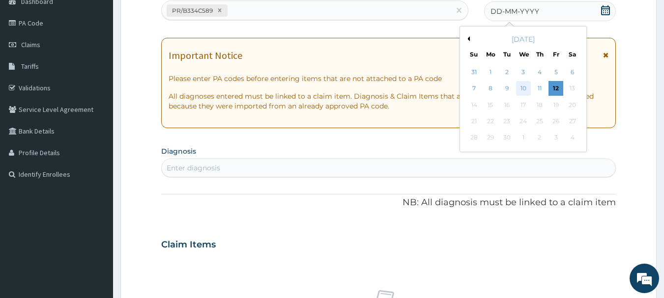
click at [523, 91] on div "10" at bounding box center [523, 89] width 15 height 15
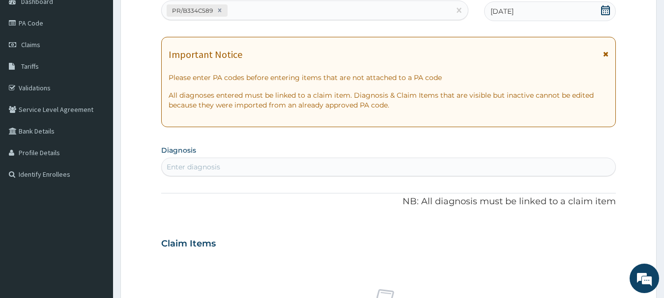
click at [532, 171] on div "Enter diagnosis" at bounding box center [389, 167] width 454 height 16
type input "malaria"
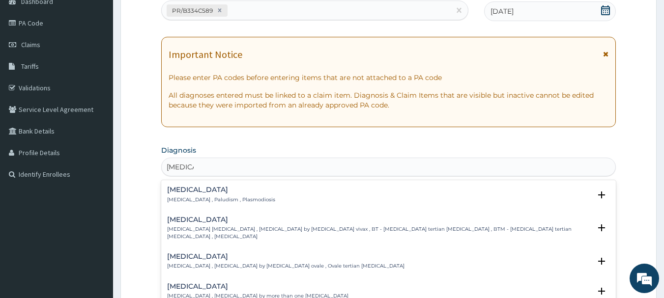
drag, startPoint x: 182, startPoint y: 205, endPoint x: 184, endPoint y: 195, distance: 10.6
click at [184, 195] on div "Malaria Malaria , Paludism , Plasmodiosis Select Status Query Query covers susp…" at bounding box center [388, 197] width 443 height 22
click at [184, 195] on div "Malaria Malaria , Paludism , Plasmodiosis" at bounding box center [221, 194] width 108 height 17
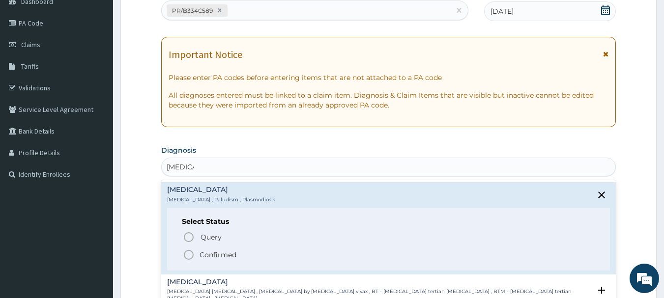
click at [194, 253] on icon "status option filled" at bounding box center [189, 255] width 12 height 12
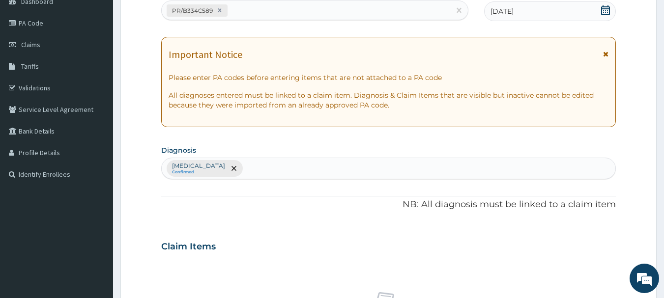
scroll to position [410, 0]
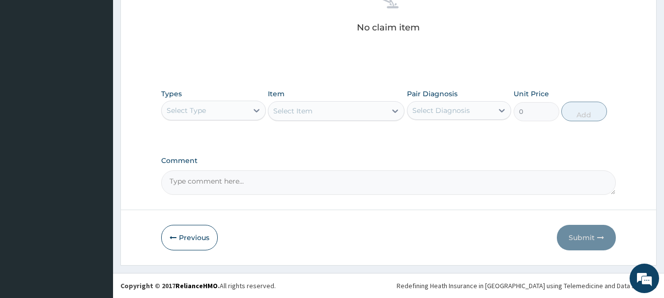
click at [224, 103] on div "Select Type" at bounding box center [205, 111] width 86 height 16
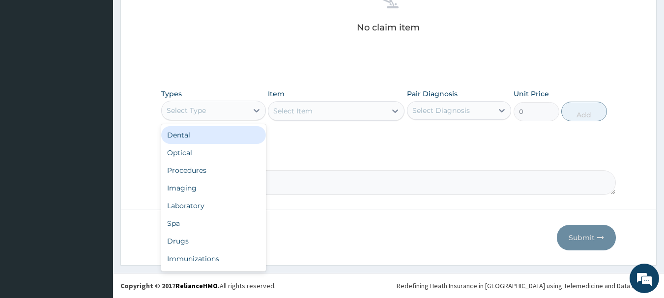
type input "o"
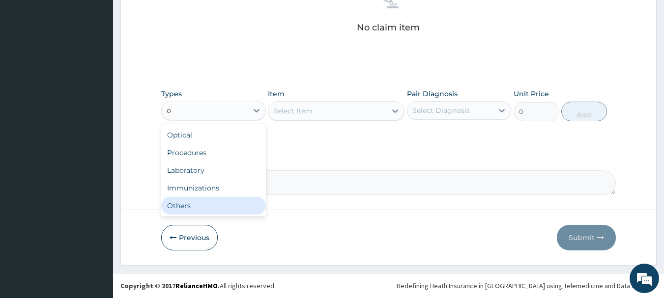
click at [208, 207] on div "Others" at bounding box center [213, 206] width 105 height 18
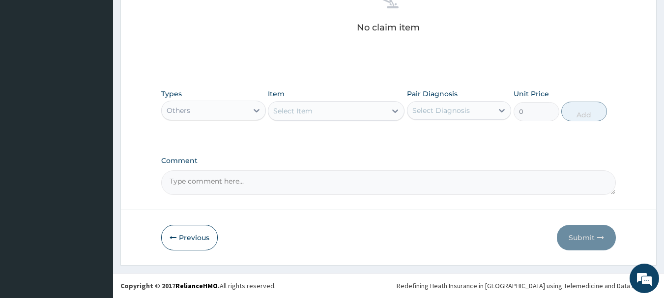
click at [331, 100] on div "Item Select Item" at bounding box center [336, 105] width 137 height 32
click at [337, 118] on div "Select Item" at bounding box center [327, 111] width 118 height 16
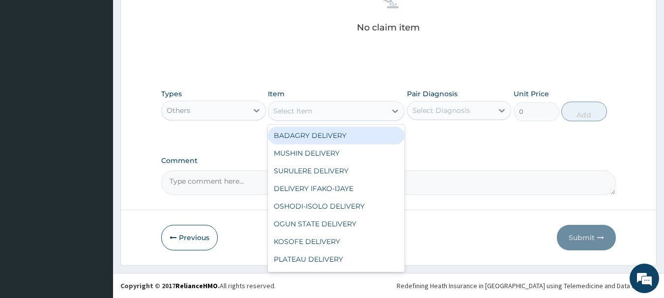
click at [349, 141] on div "BADAGRY DELIVERY" at bounding box center [336, 136] width 137 height 18
type input "3700"
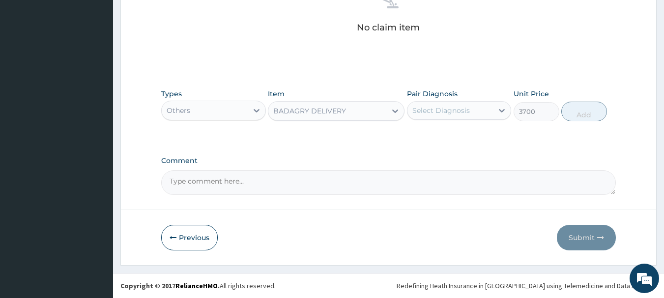
click at [438, 112] on div "Select Diagnosis" at bounding box center [441, 111] width 58 height 10
click at [466, 130] on div "Malaria" at bounding box center [459, 136] width 105 height 20
checkbox input "true"
click at [567, 111] on button "Add" at bounding box center [584, 112] width 46 height 20
type input "0"
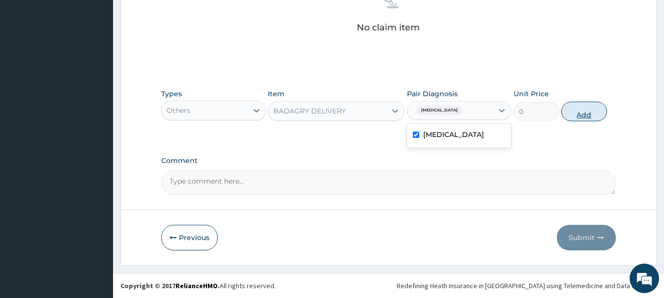
scroll to position [371, 0]
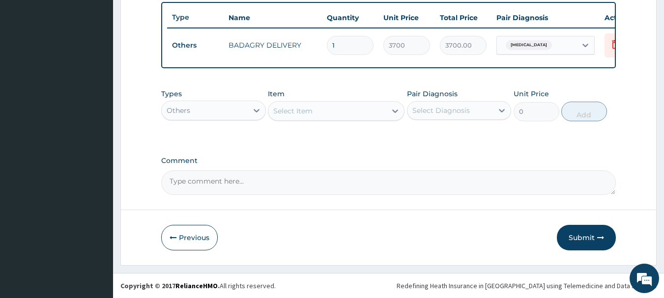
click at [232, 113] on div "Others" at bounding box center [205, 111] width 86 height 16
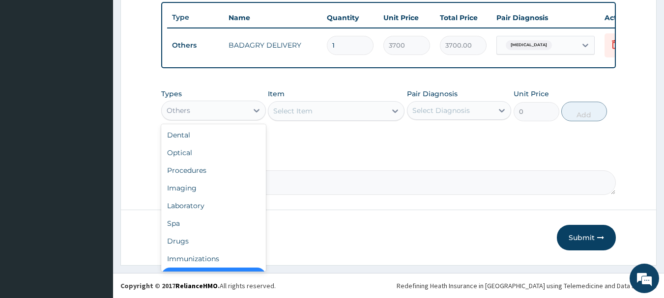
scroll to position [20, 0]
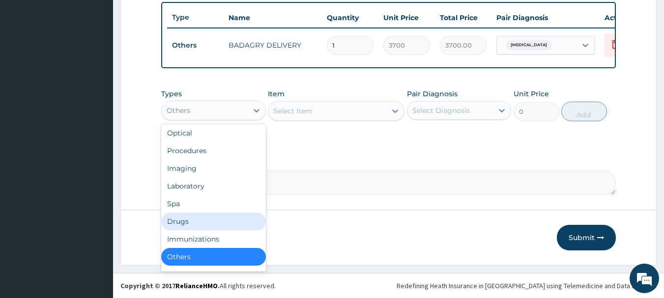
click at [215, 224] on div "Drugs" at bounding box center [213, 222] width 105 height 18
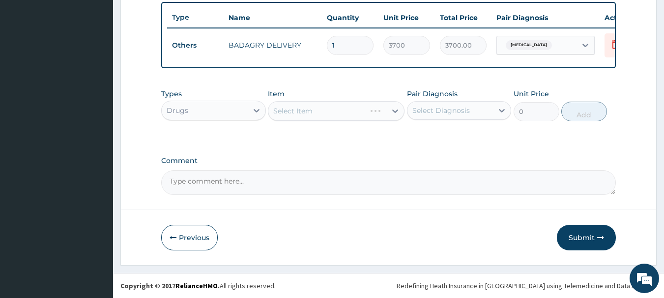
click at [339, 109] on div "Select Item" at bounding box center [336, 111] width 137 height 20
click at [339, 109] on div "Select Item" at bounding box center [327, 111] width 118 height 16
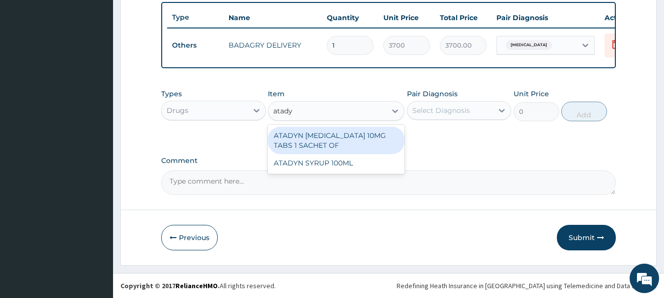
type input "atadyn"
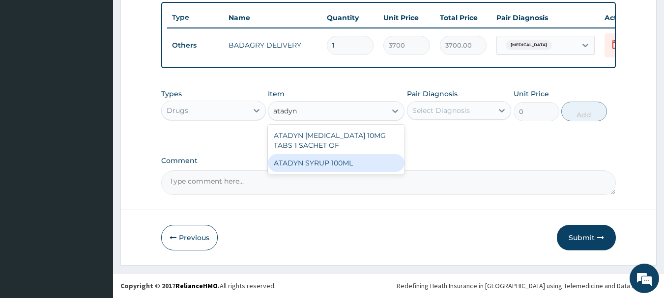
click at [379, 167] on div "ATADYN SYRUP 100ML" at bounding box center [336, 163] width 137 height 18
type input "1890"
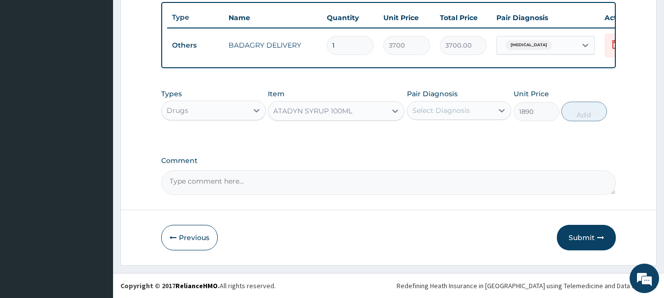
click at [477, 110] on div "Select Diagnosis" at bounding box center [450, 111] width 86 height 16
click at [492, 134] on div "Malaria" at bounding box center [459, 136] width 105 height 20
checkbox input "true"
click at [581, 114] on button "Add" at bounding box center [584, 112] width 46 height 20
type input "0"
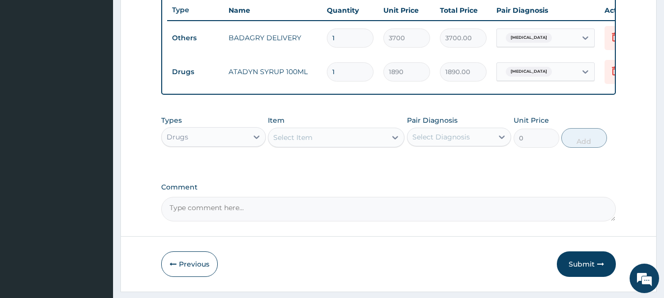
click at [347, 141] on div "Select Item" at bounding box center [327, 138] width 118 height 16
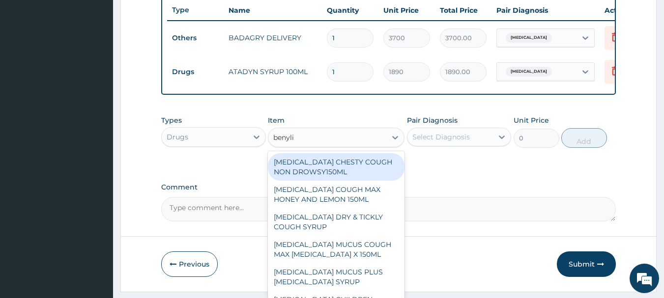
type input "benylin"
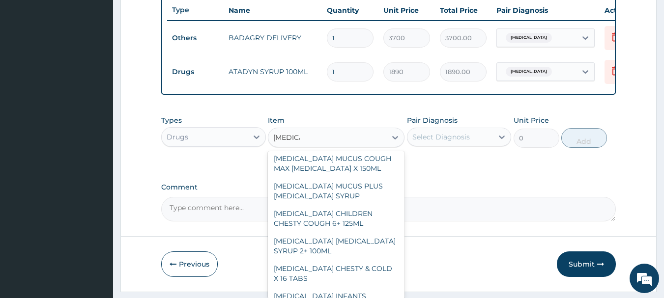
scroll to position [90, 0]
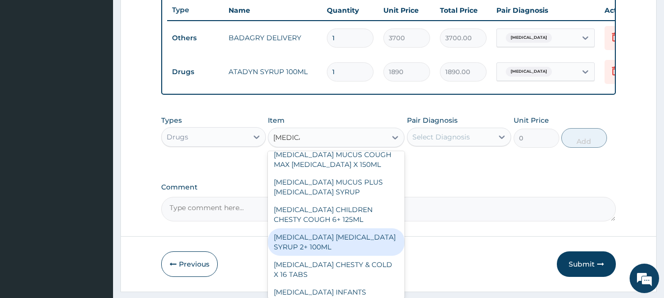
click at [342, 248] on div "BENYLIN DRY COUGH SYRUP 2+ 100ML" at bounding box center [336, 243] width 137 height 28
type input "2100"
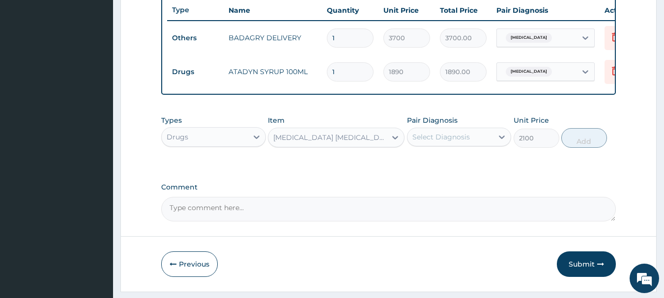
click at [460, 142] on div "Select Diagnosis" at bounding box center [441, 137] width 58 height 10
click at [482, 173] on div "Malaria" at bounding box center [459, 162] width 105 height 20
checkbox input "true"
click at [586, 144] on button "Add" at bounding box center [584, 138] width 46 height 20
type input "0"
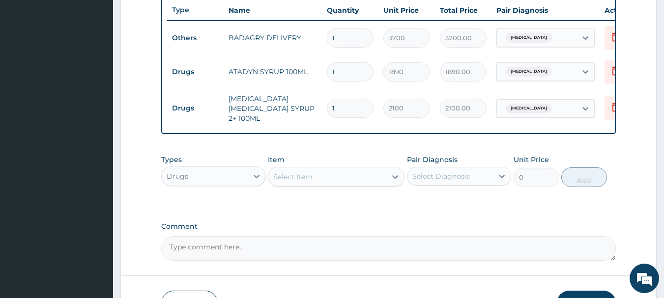
click at [350, 183] on div "Select Item" at bounding box center [327, 177] width 118 height 16
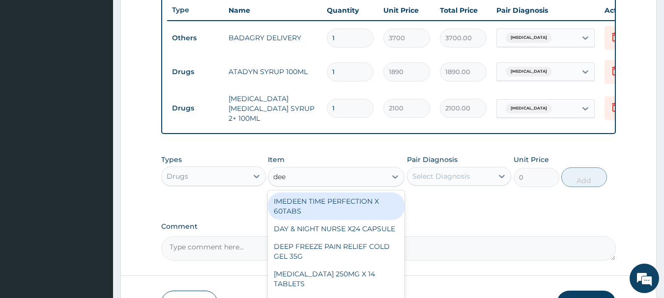
type input "deep"
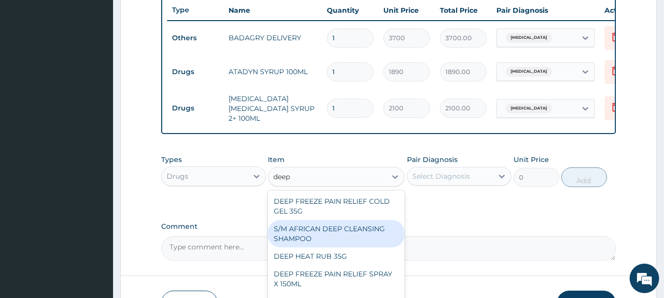
click at [367, 234] on div "S/M AFRICAN DEEP CLEANSING SHAMPOO" at bounding box center [336, 234] width 137 height 28
type input "8092"
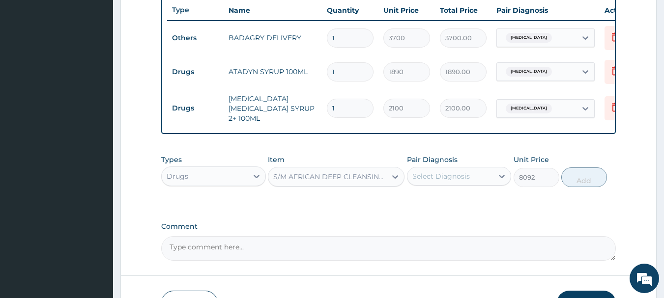
click at [349, 180] on div "S/M AFRICAN DEEP CLEANSING SHAMPOO" at bounding box center [330, 177] width 114 height 10
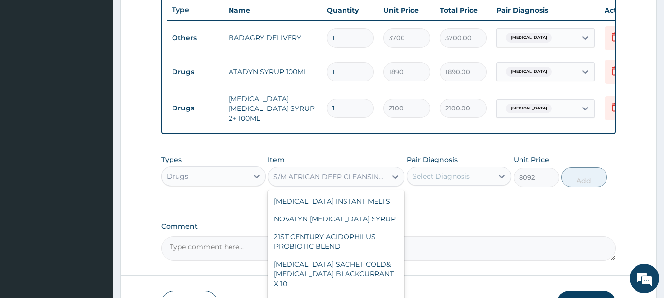
scroll to position [13139, 0]
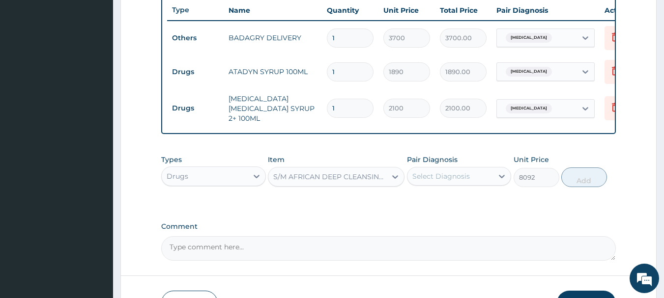
click at [364, 176] on div "S/M AFRICAN DEEP CLEANSING SHAMPOO" at bounding box center [330, 177] width 114 height 10
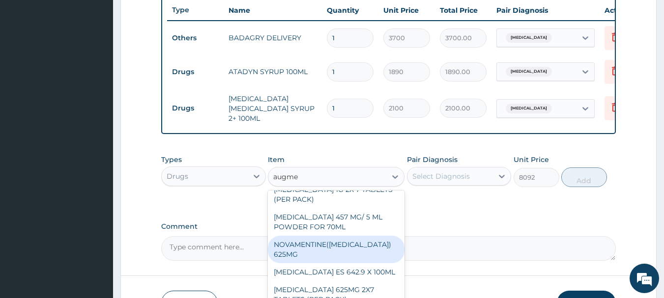
scroll to position [0, 0]
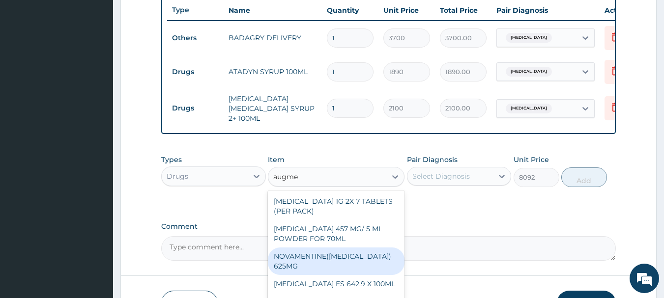
type input "augme"
click at [443, 243] on textarea "Comment" at bounding box center [388, 248] width 455 height 25
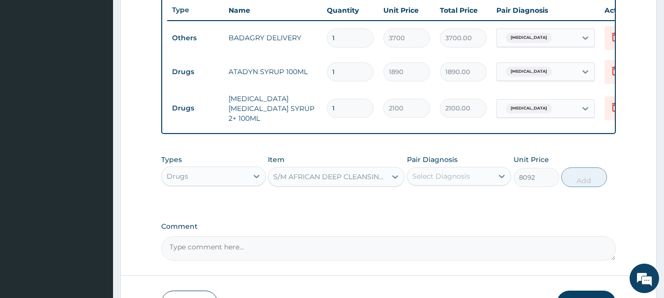
click at [340, 184] on div "S/M AFRICAN DEEP CLEANSING SHAMPOO" at bounding box center [327, 177] width 118 height 16
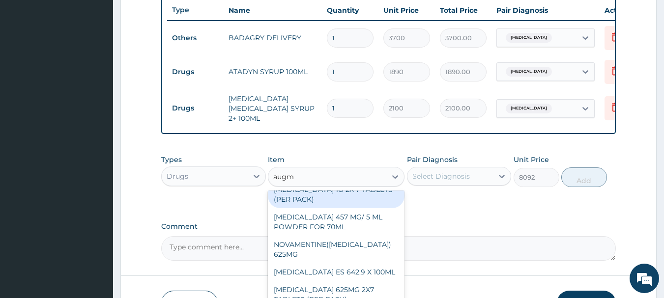
scroll to position [12, 0]
type input "augmen"
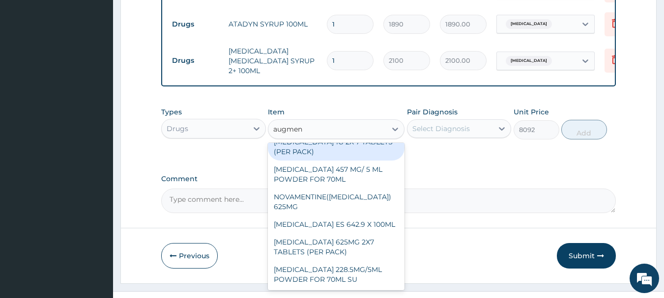
scroll to position [439, 0]
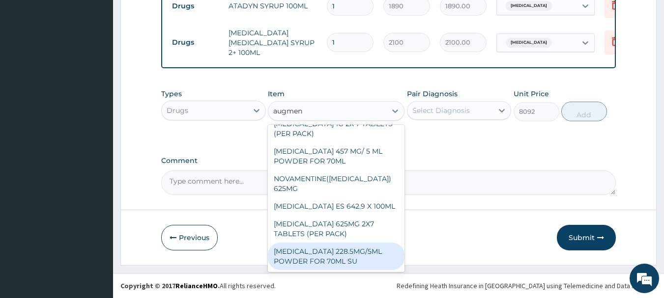
click at [353, 263] on div "AUGMENTIN 228.5MG/5ML POWDER FOR 70ML SU" at bounding box center [336, 257] width 137 height 28
type input "4340"
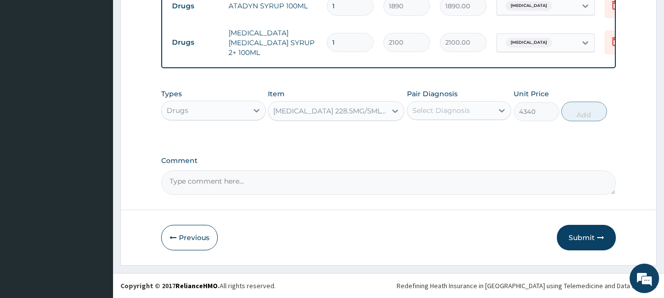
click at [476, 106] on div "Select Diagnosis" at bounding box center [450, 111] width 86 height 16
click at [488, 134] on div "Malaria" at bounding box center [459, 136] width 105 height 20
checkbox input "true"
click at [569, 116] on button "Add" at bounding box center [584, 112] width 46 height 20
type input "0"
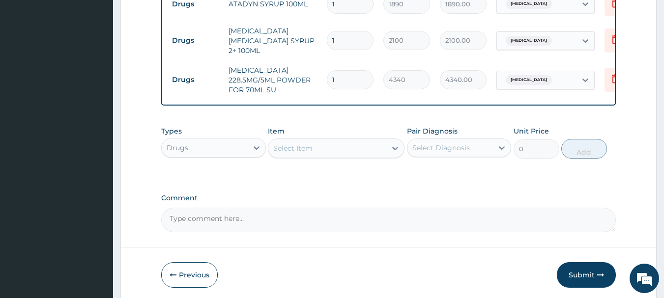
scroll to position [478, 0]
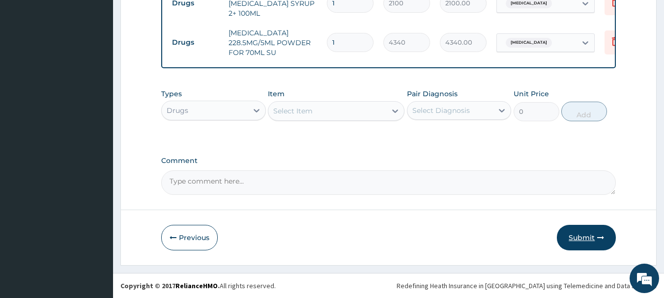
click at [583, 240] on button "Submit" at bounding box center [586, 238] width 59 height 26
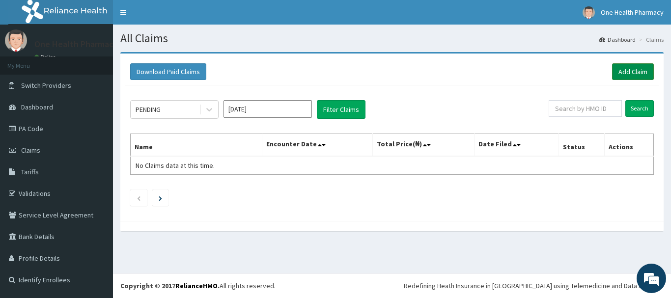
click at [637, 79] on link "Add Claim" at bounding box center [633, 71] width 42 height 17
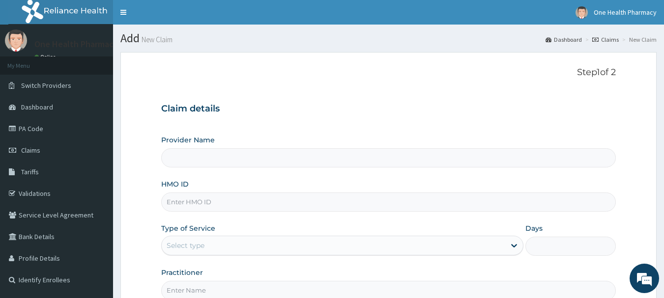
click at [352, 198] on input "HMO ID" at bounding box center [388, 202] width 455 height 19
paste input "PLI/10064/A"
type input "PLI/10064/A"
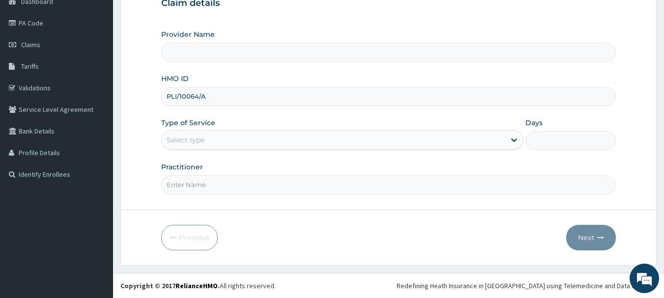
type input "OneHealth Pharmacy"
type input "PLI/10064/A"
click at [221, 148] on div "Select type" at bounding box center [342, 140] width 362 height 20
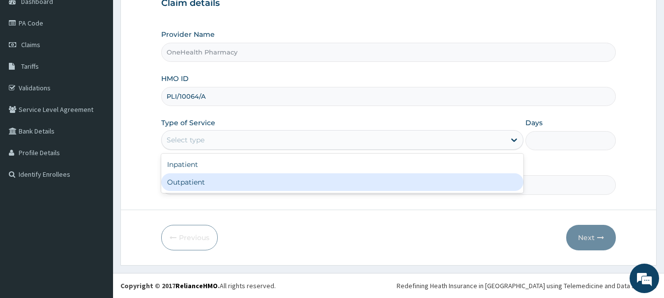
click at [222, 182] on div "Outpatient" at bounding box center [342, 183] width 362 height 18
type input "1"
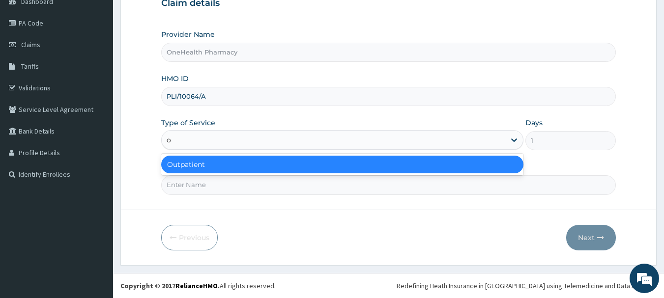
type input "o"
click at [222, 182] on input "Practitioner" at bounding box center [388, 184] width 455 height 19
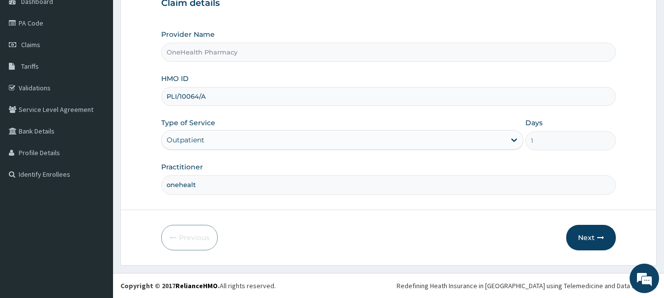
type input "onehealth"
click at [599, 236] on icon "button" at bounding box center [600, 237] width 7 height 7
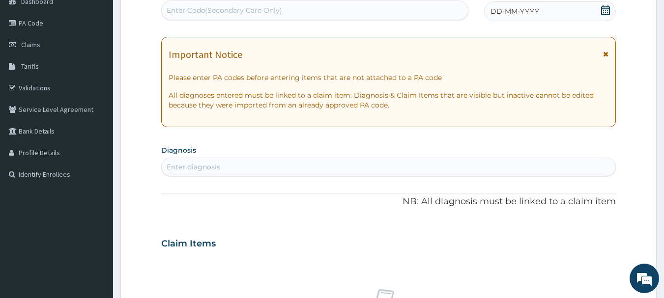
scroll to position [0, 0]
click at [425, 12] on div "Enter Code(Secondary Care Only)" at bounding box center [315, 10] width 307 height 16
paste input "PR/4A38EFCE"
type input "PR/4A38EFCE"
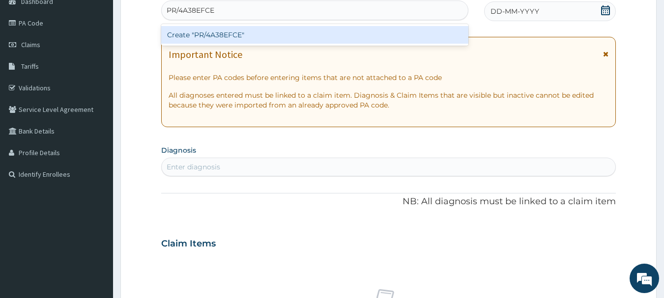
click at [427, 31] on div "Create "PR/4A38EFCE"" at bounding box center [315, 35] width 308 height 18
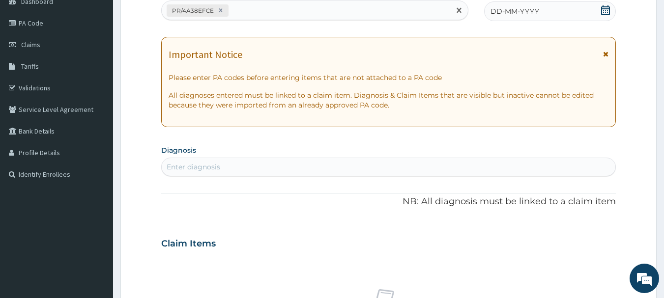
click at [523, 12] on span "DD-MM-YYYY" at bounding box center [515, 11] width 49 height 10
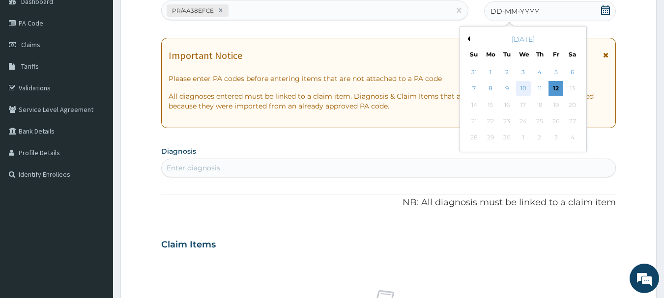
click at [518, 87] on div "10" at bounding box center [523, 89] width 15 height 15
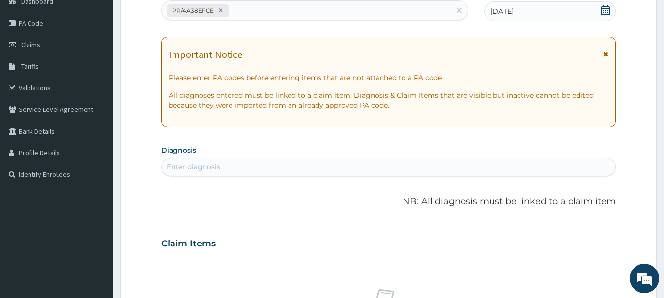
click at [533, 170] on div "Enter diagnosis" at bounding box center [389, 167] width 454 height 16
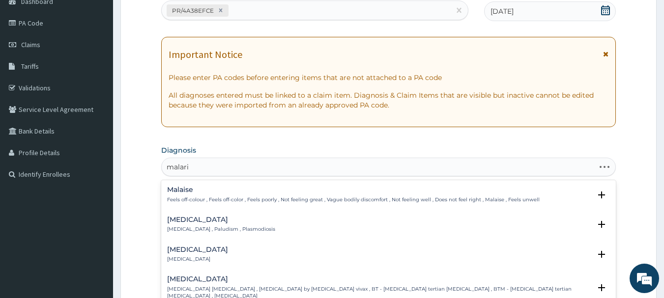
type input "[MEDICAL_DATA]"
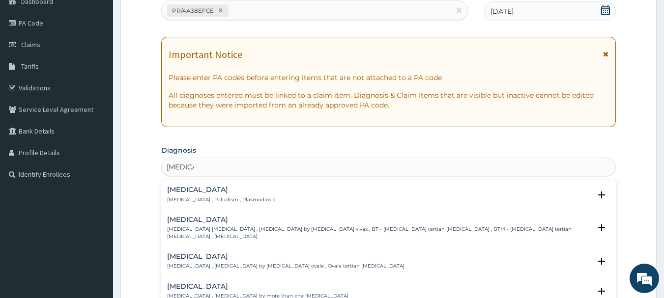
click at [195, 193] on h4 "[MEDICAL_DATA]" at bounding box center [221, 189] width 108 height 7
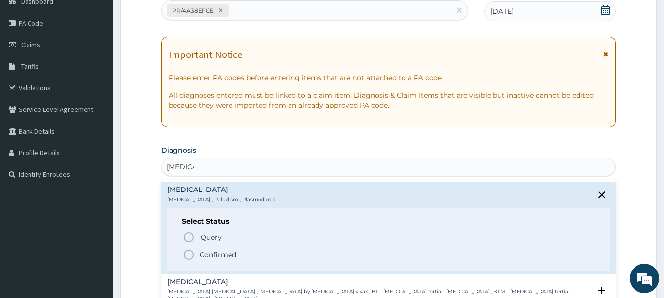
click at [190, 262] on div "Select Status Query Query covers suspected (?), Keep in view (kiv), Ruled out (…" at bounding box center [388, 239] width 443 height 62
click at [190, 258] on icon "status option filled" at bounding box center [189, 255] width 12 height 12
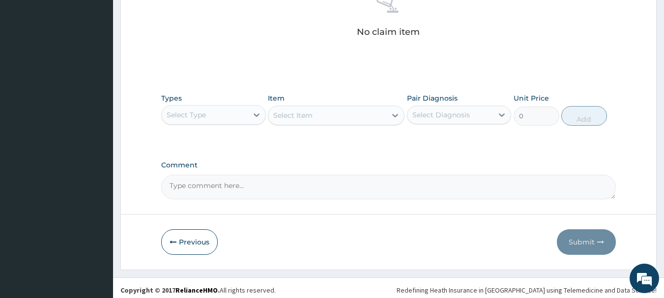
scroll to position [410, 0]
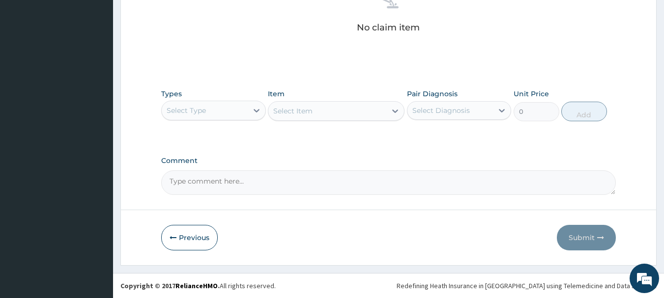
click at [209, 113] on div "Select Type" at bounding box center [205, 111] width 86 height 16
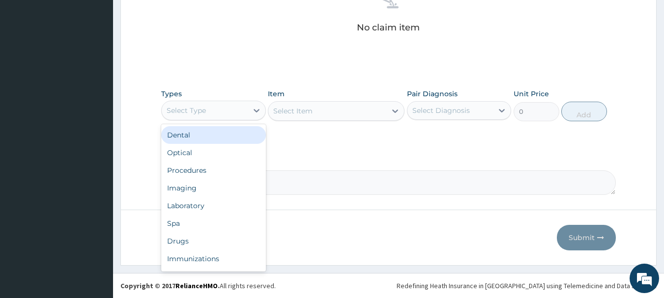
type input "o"
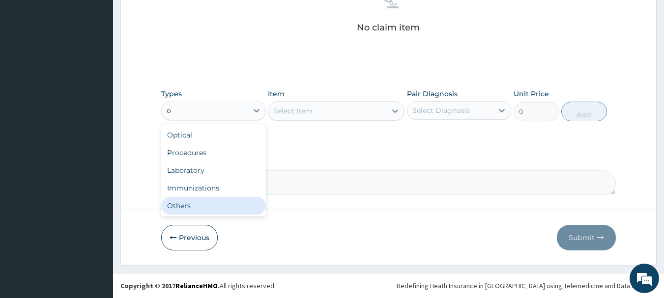
click at [199, 206] on div "Others" at bounding box center [213, 206] width 105 height 18
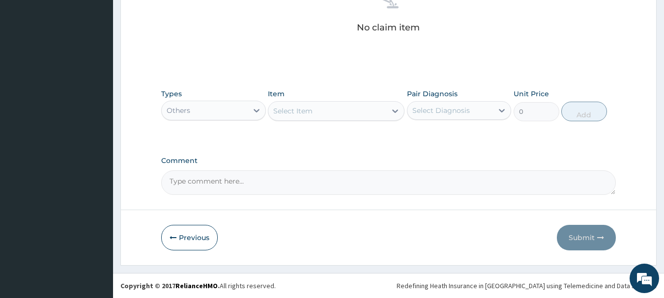
click at [324, 113] on div "Select Item" at bounding box center [327, 111] width 118 height 16
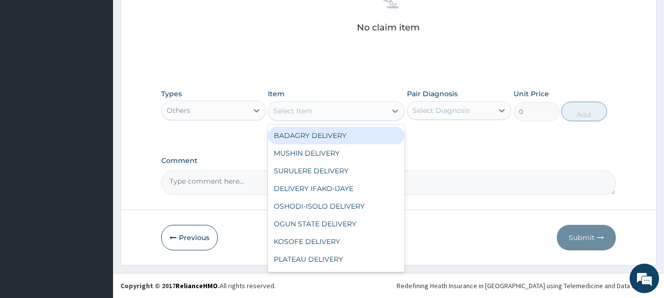
click at [345, 140] on div "BADAGRY DELIVERY" at bounding box center [336, 136] width 137 height 18
type input "3700"
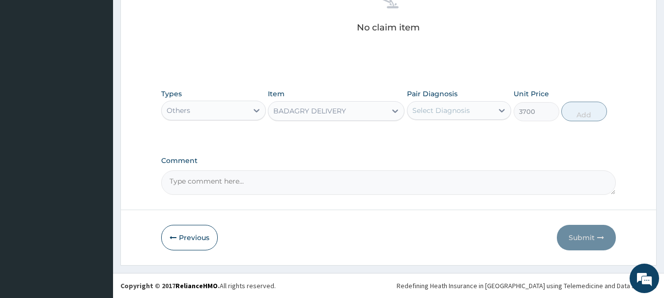
click at [456, 111] on div "Select Diagnosis" at bounding box center [441, 111] width 58 height 10
click at [490, 137] on div "[MEDICAL_DATA]" at bounding box center [459, 136] width 105 height 20
checkbox input "true"
click at [578, 116] on button "Add" at bounding box center [584, 112] width 46 height 20
type input "0"
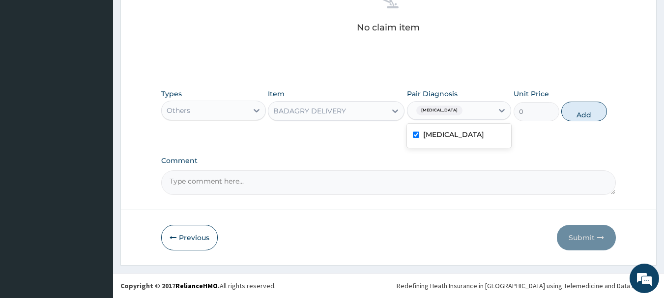
scroll to position [371, 0]
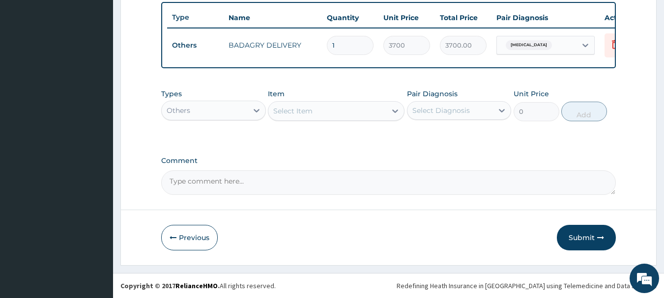
click at [236, 107] on div "Others" at bounding box center [205, 111] width 86 height 16
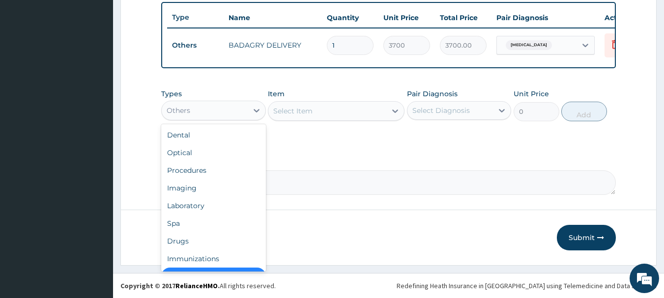
scroll to position [20, 0]
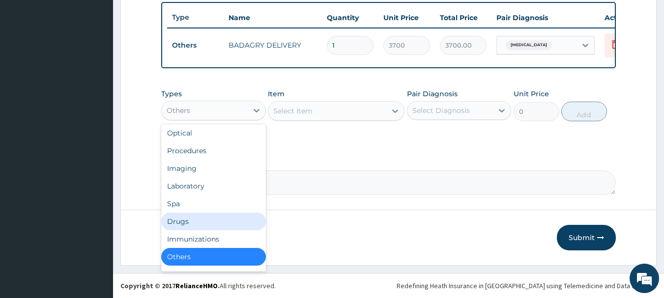
click at [223, 221] on div "Drugs" at bounding box center [213, 222] width 105 height 18
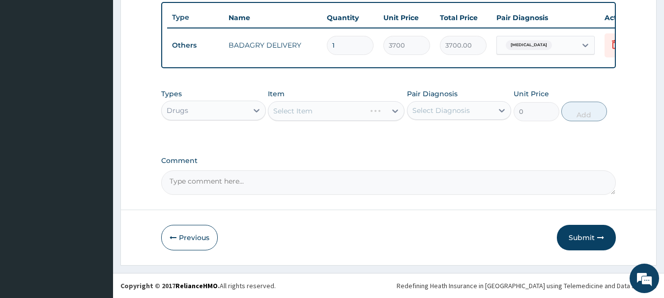
click at [380, 112] on div "Select Item" at bounding box center [336, 111] width 137 height 20
click at [380, 112] on div "Select Item" at bounding box center [327, 111] width 118 height 16
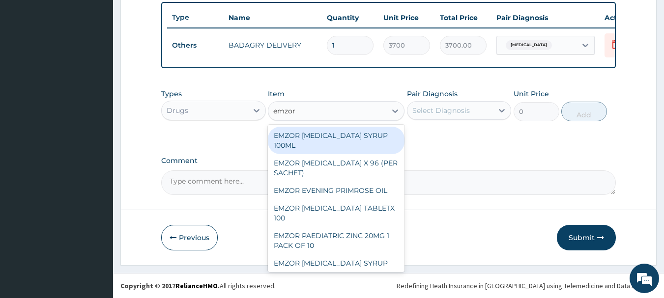
type input "emzor p"
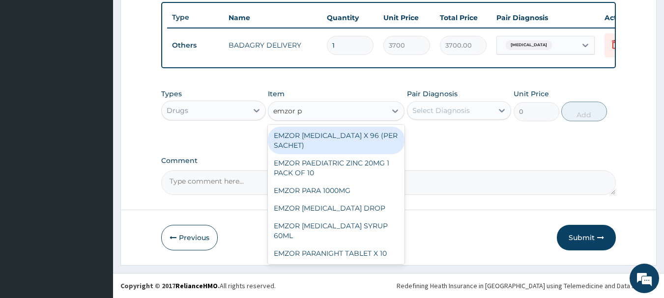
click at [385, 137] on div "EMZOR [MEDICAL_DATA] X 96 (PER SACHET)" at bounding box center [336, 141] width 137 height 28
type input "17.5"
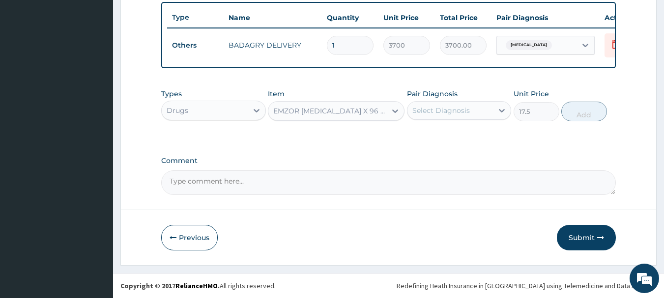
click at [452, 110] on div "Select Diagnosis" at bounding box center [441, 111] width 58 height 10
click at [472, 138] on div "[MEDICAL_DATA]" at bounding box center [459, 136] width 105 height 20
checkbox input "true"
click at [596, 109] on button "Add" at bounding box center [584, 112] width 46 height 20
type input "0"
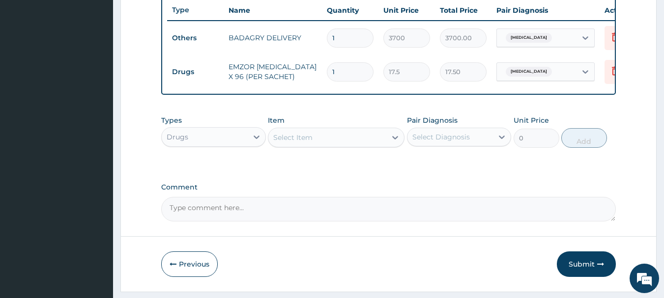
click at [367, 145] on div "Select Item" at bounding box center [327, 138] width 118 height 16
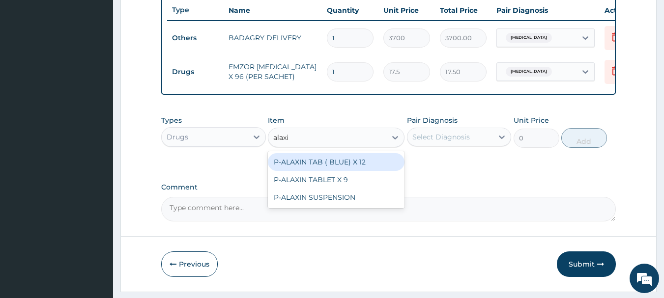
type input "alaxin"
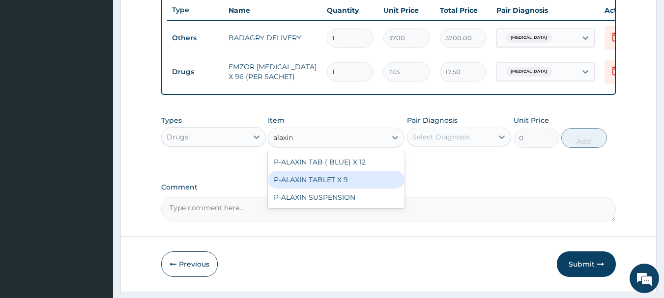
click at [362, 182] on div "P-ALAXIN TABLET X 9" at bounding box center [336, 180] width 137 height 18
type input "202.2222290039062"
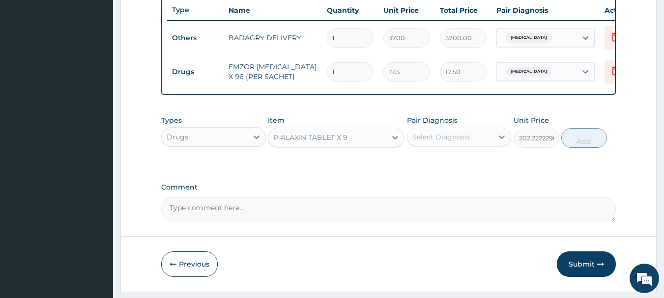
click at [434, 153] on div "Types Drugs Item option P-ALAXIN TABLET X 9, selected. Select is focused ,type …" at bounding box center [388, 132] width 455 height 42
click at [462, 142] on div "Select Diagnosis" at bounding box center [441, 137] width 58 height 10
click at [473, 173] on div "[MEDICAL_DATA]" at bounding box center [459, 162] width 105 height 20
checkbox input "true"
click at [600, 148] on button "Add" at bounding box center [584, 138] width 46 height 20
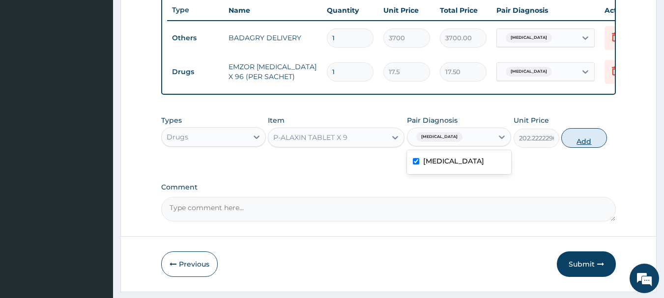
type input "0"
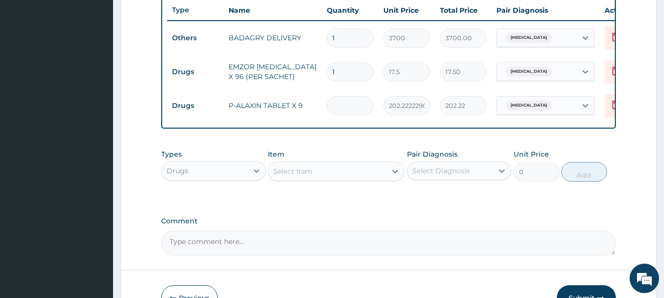
type input "0.00"
type input "9"
type input "1820.00"
type input "9"
click at [362, 78] on input "1" at bounding box center [350, 71] width 47 height 19
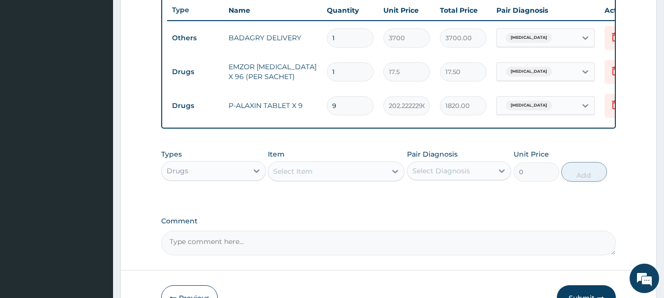
type input "0.00"
type input "3"
type input "52.50"
type input "36"
type input "630.00"
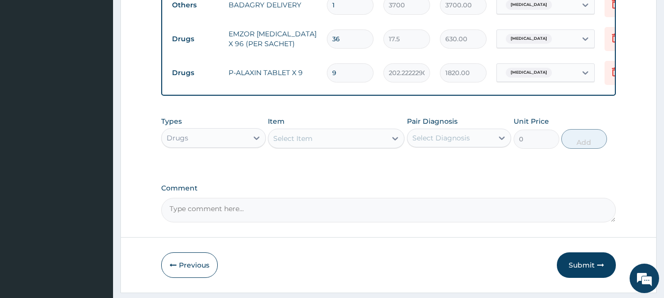
scroll to position [439, 0]
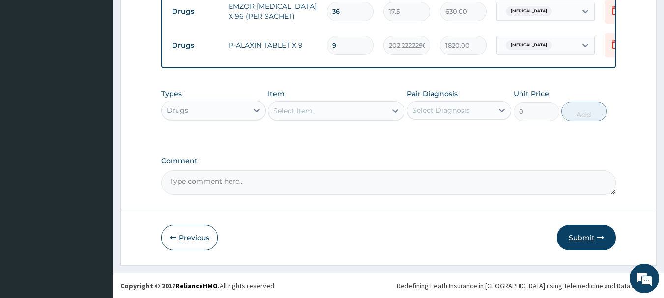
type input "36"
click at [600, 233] on button "Submit" at bounding box center [586, 238] width 59 height 26
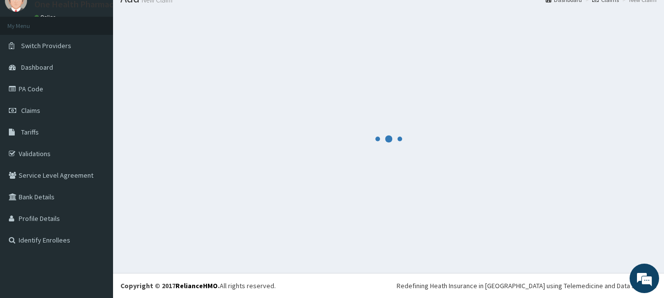
scroll to position [40, 0]
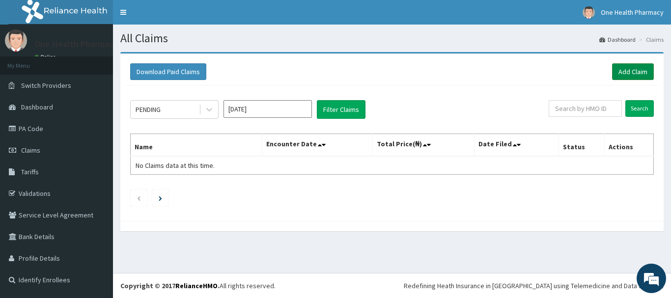
click at [620, 72] on link "Add Claim" at bounding box center [633, 71] width 42 height 17
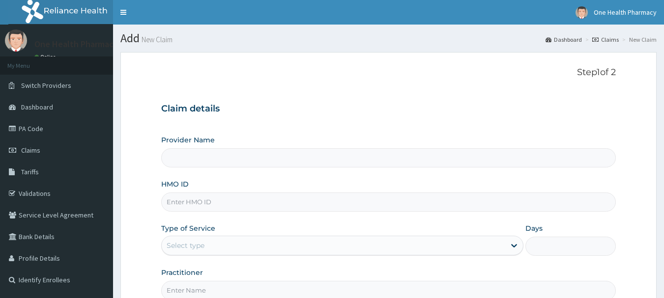
click at [307, 204] on input "HMO ID" at bounding box center [388, 202] width 455 height 19
paste input "FMC/11958/A"
type input "FMC/11958/A"
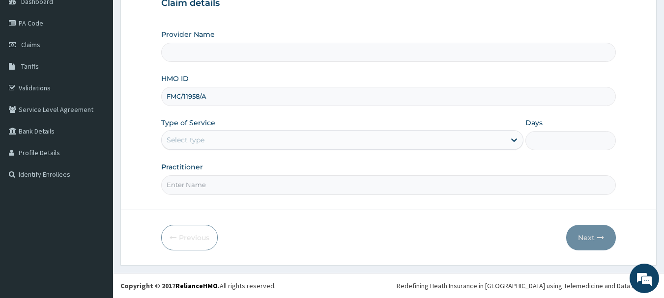
type input "OneHealth Pharmacy"
type input "FMC/11958/A"
click at [239, 129] on div "Type of Service Select type" at bounding box center [342, 134] width 362 height 32
click at [229, 135] on div "Select type" at bounding box center [334, 140] width 344 height 16
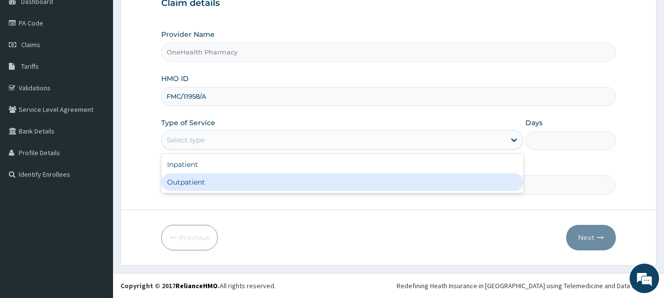
click at [231, 187] on div "Outpatient" at bounding box center [342, 183] width 362 height 18
click at [231, 187] on input "Practitioner" at bounding box center [388, 184] width 455 height 19
type input "1"
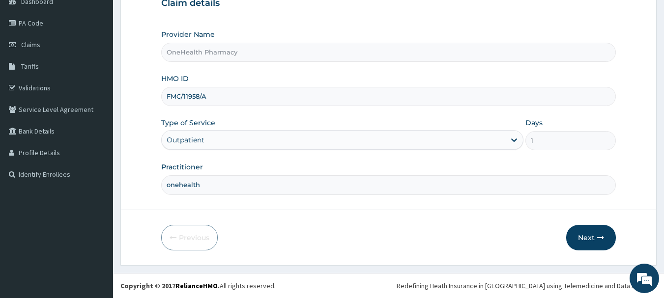
type input "onehealth"
click at [272, 137] on div "Outpatient" at bounding box center [334, 140] width 344 height 16
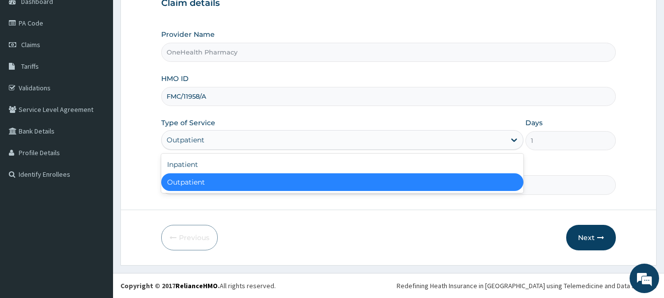
click at [271, 178] on div "Outpatient" at bounding box center [342, 183] width 362 height 18
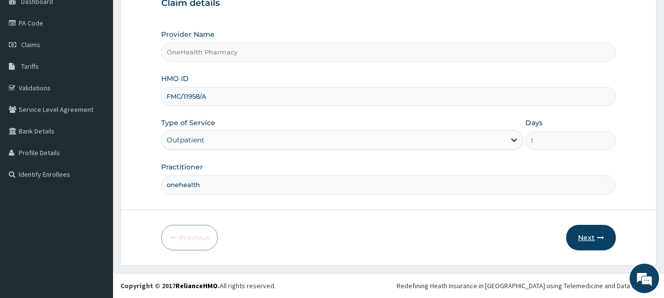
click at [597, 238] on button "Next" at bounding box center [591, 238] width 50 height 26
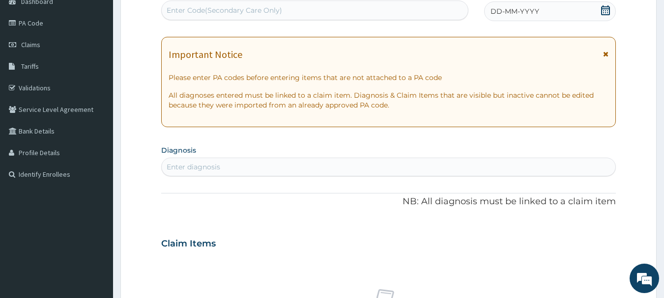
click at [394, 18] on div "Enter Code(Secondary Care Only)" at bounding box center [315, 10] width 307 height 16
paste input "PR/C70E068B"
type input "PR/C70E068B"
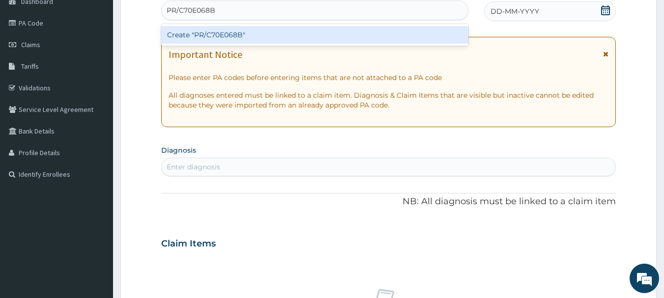
click at [394, 30] on div "Create "PR/C70E068B"" at bounding box center [315, 35] width 308 height 18
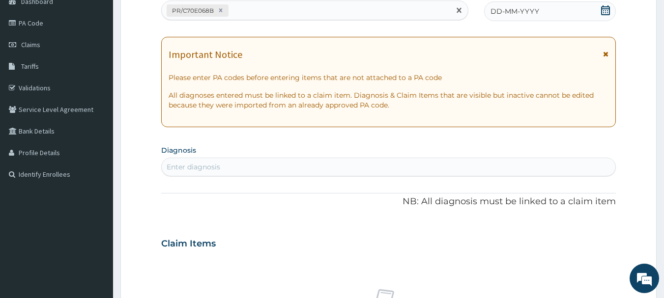
click at [529, 9] on span "DD-MM-YYYY" at bounding box center [515, 11] width 49 height 10
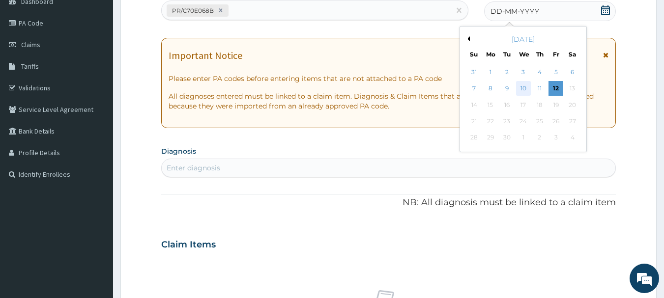
click at [520, 83] on div "10" at bounding box center [523, 89] width 15 height 15
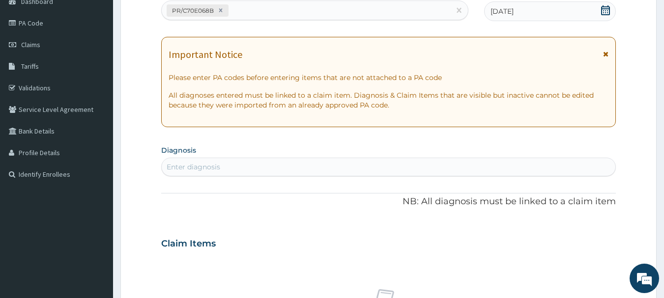
click at [528, 170] on div "Enter diagnosis" at bounding box center [389, 167] width 454 height 16
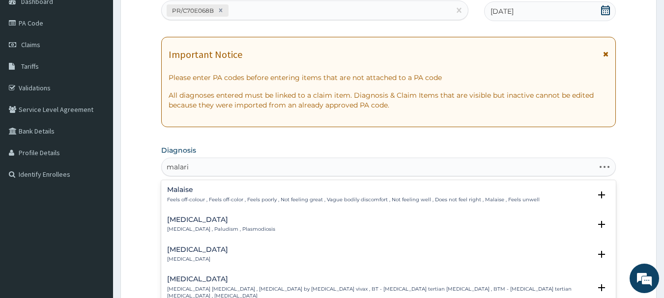
type input "[MEDICAL_DATA]"
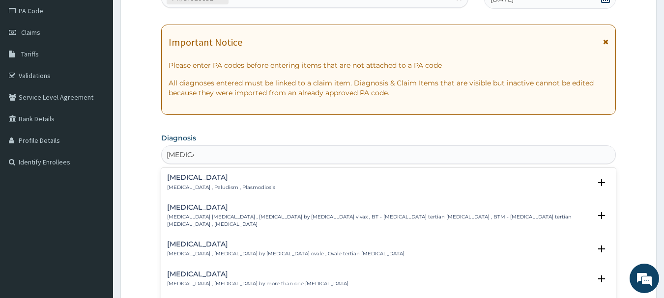
scroll to position [130, 0]
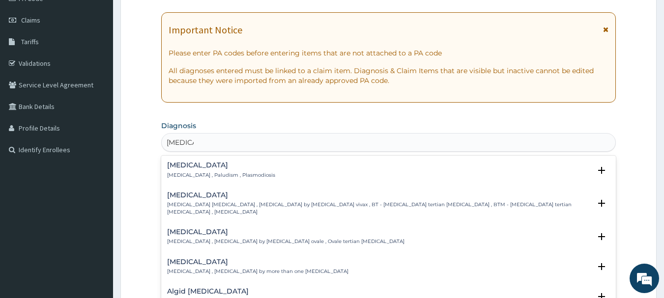
click at [194, 173] on p "[MEDICAL_DATA] , Paludism , Plasmodiosis" at bounding box center [221, 175] width 108 height 7
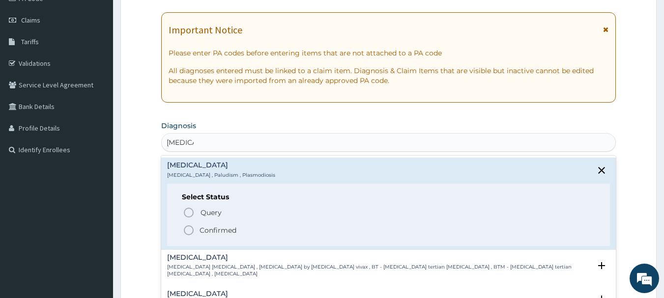
click at [188, 228] on icon "status option filled" at bounding box center [189, 231] width 12 height 12
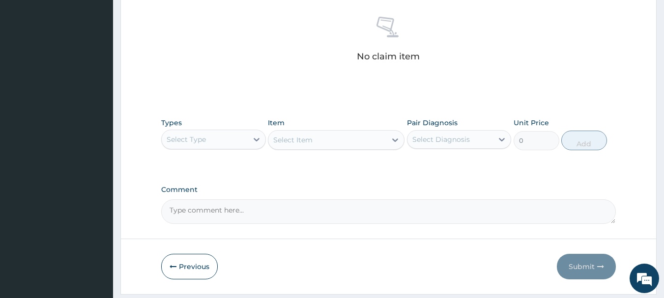
scroll to position [410, 0]
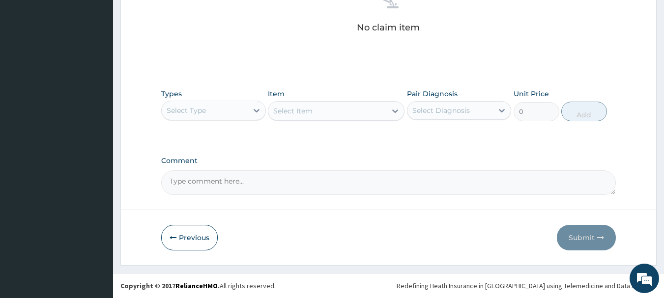
click at [216, 111] on div "Select Type" at bounding box center [205, 111] width 86 height 16
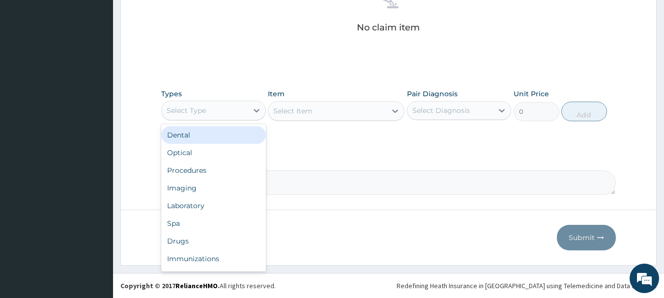
type input "o"
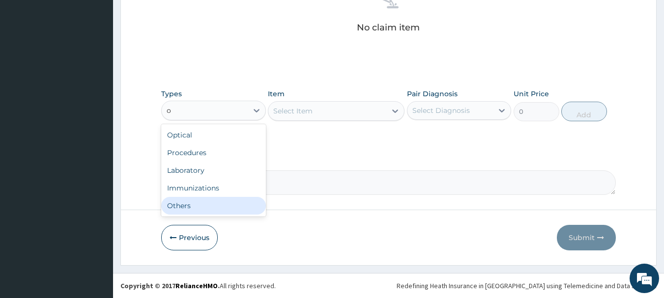
click at [203, 206] on div "Others" at bounding box center [213, 206] width 105 height 18
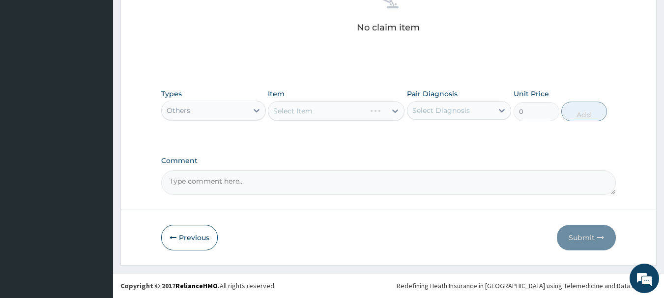
click at [326, 113] on div "Select Item" at bounding box center [336, 111] width 137 height 20
drag, startPoint x: 346, startPoint y: 122, endPoint x: 346, endPoint y: 112, distance: 10.3
click at [346, 112] on div "Types Others Item Select Item Pair Diagnosis Select Diagnosis Unit Price 0 Add" at bounding box center [388, 105] width 455 height 42
click at [346, 112] on div "Select Item" at bounding box center [327, 111] width 118 height 16
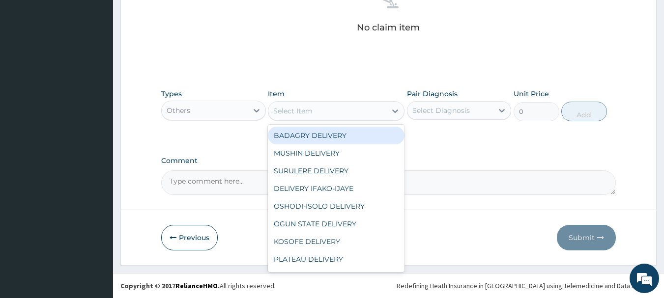
click at [353, 133] on div "BADAGRY DELIVERY" at bounding box center [336, 136] width 137 height 18
type input "3700"
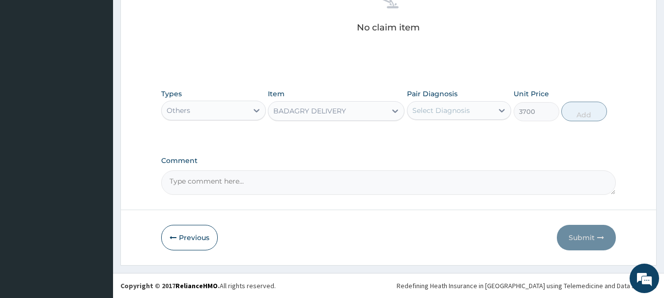
click at [440, 114] on div "Select Diagnosis" at bounding box center [441, 111] width 58 height 10
click at [462, 133] on div "[MEDICAL_DATA]" at bounding box center [459, 136] width 105 height 20
checkbox input "true"
click at [587, 112] on button "Add" at bounding box center [584, 112] width 46 height 20
type input "0"
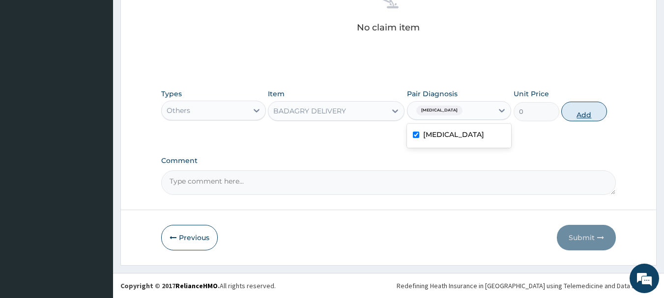
scroll to position [371, 0]
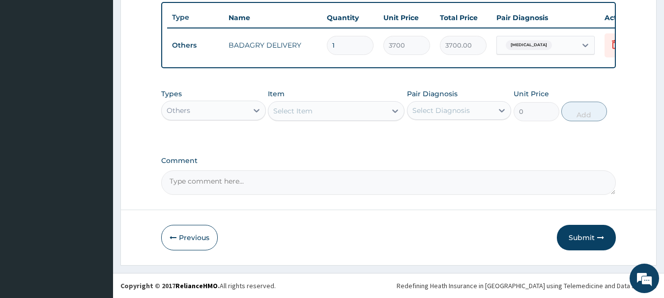
click at [200, 116] on div "Others" at bounding box center [205, 111] width 86 height 16
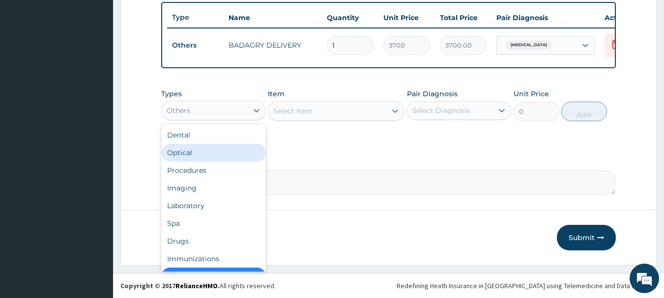
scroll to position [20, 0]
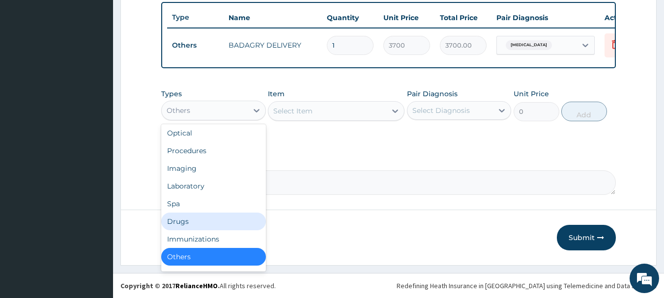
click at [213, 217] on div "Drugs" at bounding box center [213, 222] width 105 height 18
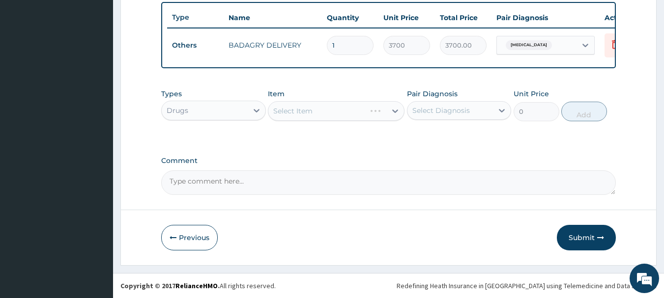
click at [360, 115] on div "Select Item" at bounding box center [336, 111] width 137 height 20
click at [345, 116] on div "Select Item" at bounding box center [327, 111] width 118 height 16
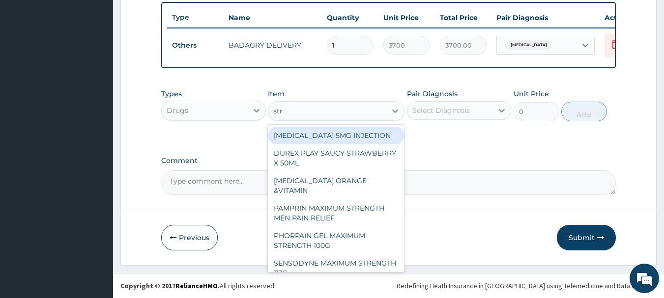
type input "strep"
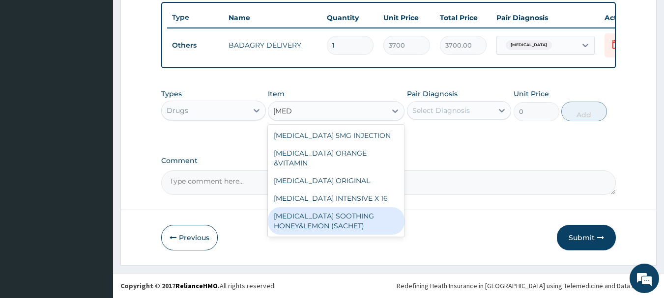
click at [352, 207] on div "[MEDICAL_DATA] SOOTHING HONEY&LEMON (SACHET)" at bounding box center [336, 221] width 137 height 28
type input "105"
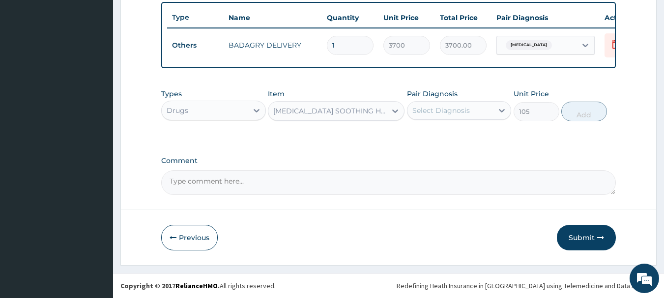
click at [464, 113] on div "Select Diagnosis" at bounding box center [441, 111] width 58 height 10
click at [472, 131] on div "[MEDICAL_DATA]" at bounding box center [459, 136] width 105 height 20
checkbox input "true"
click at [579, 111] on button "Add" at bounding box center [584, 112] width 46 height 20
type input "0"
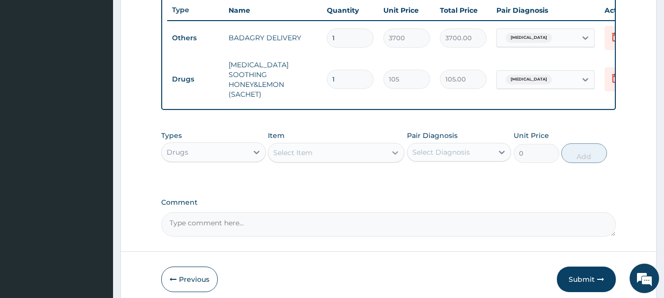
click at [391, 152] on icon at bounding box center [395, 153] width 10 height 10
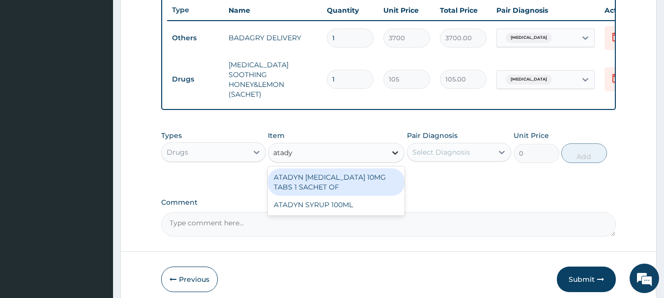
type input "atadyn"
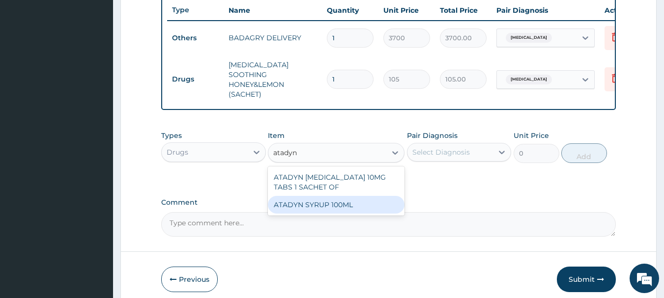
click at [378, 196] on div "ATADYN SYRUP 100ML" at bounding box center [336, 205] width 137 height 18
type input "1890"
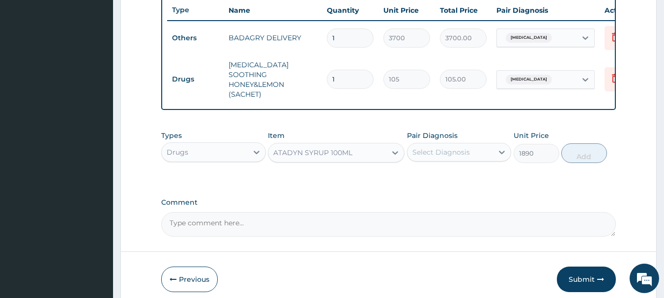
click at [477, 145] on div "Select Diagnosis" at bounding box center [450, 153] width 86 height 16
click at [489, 177] on div "[MEDICAL_DATA]" at bounding box center [459, 178] width 105 height 20
checkbox input "true"
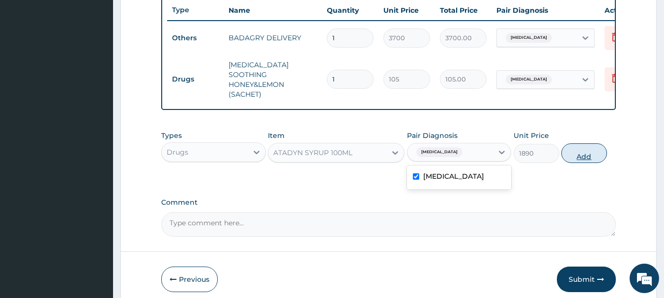
click at [574, 152] on button "Add" at bounding box center [584, 154] width 46 height 20
type input "0"
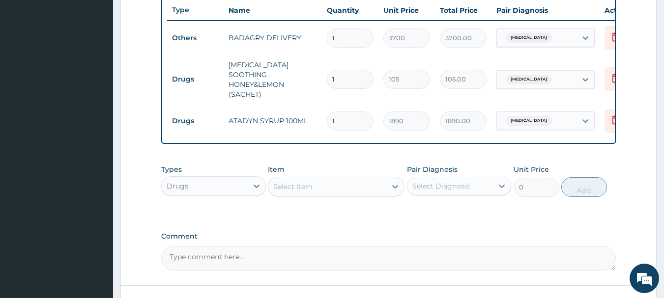
click at [370, 186] on div "Select Item" at bounding box center [327, 187] width 118 height 16
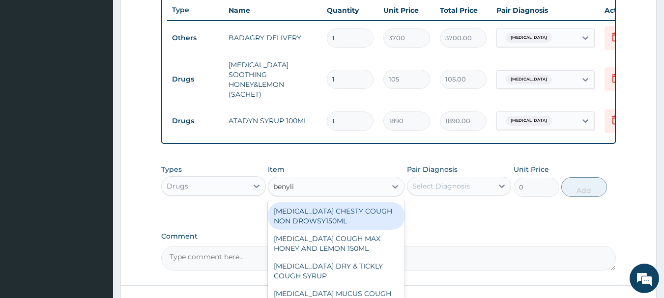
type input "benylin"
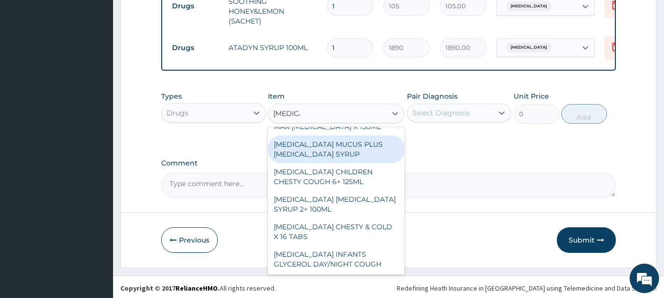
scroll to position [115, 0]
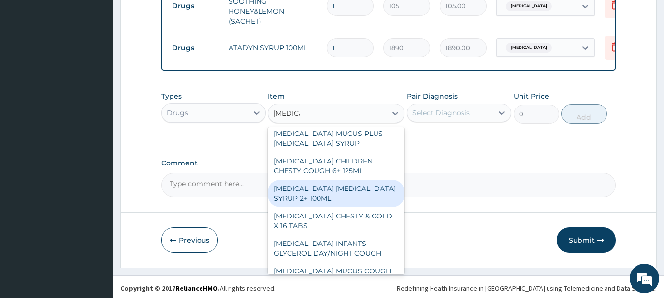
click at [355, 185] on div "[MEDICAL_DATA] [MEDICAL_DATA] SYRUP 2+ 100ML" at bounding box center [336, 194] width 137 height 28
type input "2100"
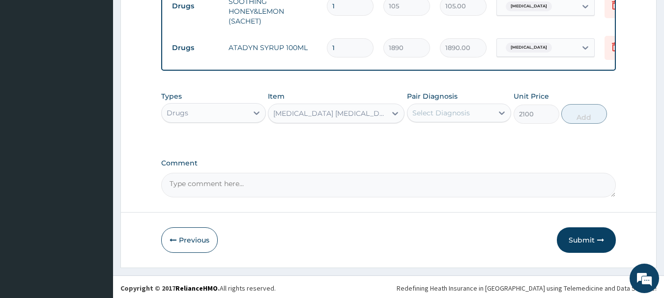
click at [472, 105] on div "Select Diagnosis" at bounding box center [450, 113] width 86 height 16
click at [482, 132] on div "[MEDICAL_DATA]" at bounding box center [459, 138] width 105 height 20
checkbox input "true"
click at [581, 116] on button "Add" at bounding box center [584, 114] width 46 height 20
type input "0"
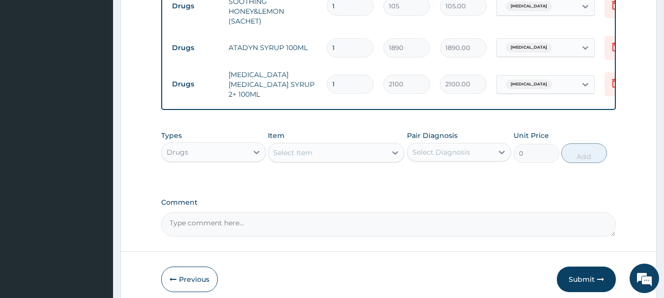
click at [326, 149] on div "Select Item" at bounding box center [327, 153] width 118 height 16
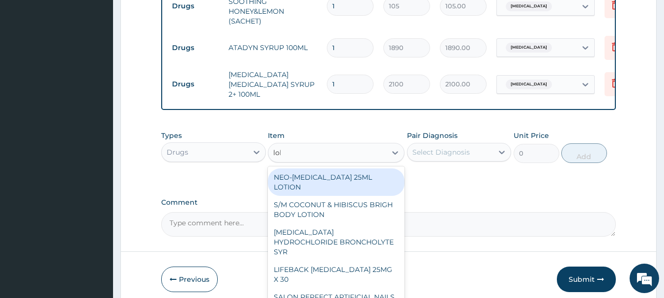
type input "lokm"
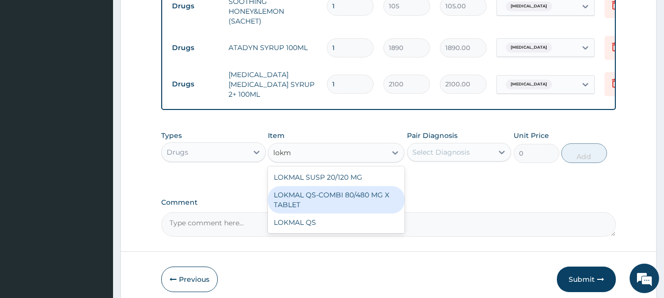
click at [338, 186] on div "LOKMAL QS-COMBI 80/480 MG X TABLET" at bounding box center [336, 200] width 137 height 28
type input "245"
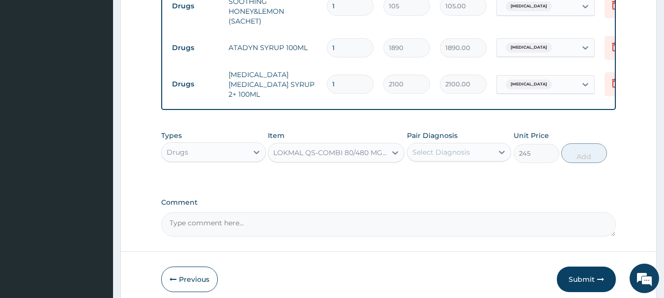
drag, startPoint x: 447, startPoint y: 154, endPoint x: 457, endPoint y: 149, distance: 10.3
click at [457, 149] on div "Pair Diagnosis Select Diagnosis" at bounding box center [459, 147] width 105 height 32
click at [457, 149] on div "Select Diagnosis" at bounding box center [450, 153] width 86 height 16
click at [472, 168] on div "[MEDICAL_DATA]" at bounding box center [459, 178] width 105 height 20
checkbox input "true"
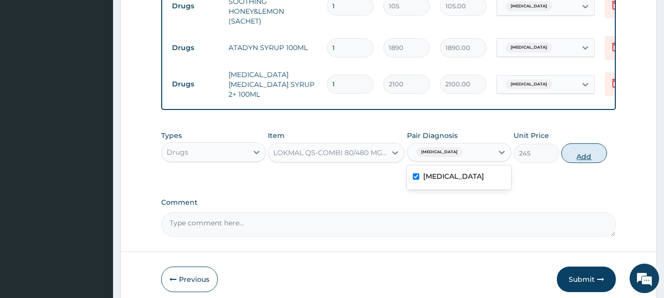
click at [588, 150] on button "Add" at bounding box center [584, 154] width 46 height 20
type input "0"
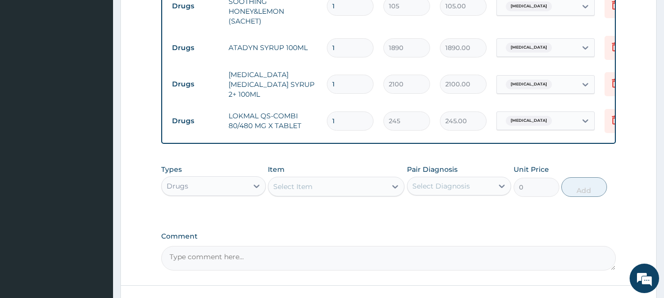
click at [360, 179] on div "Select Item" at bounding box center [327, 187] width 118 height 16
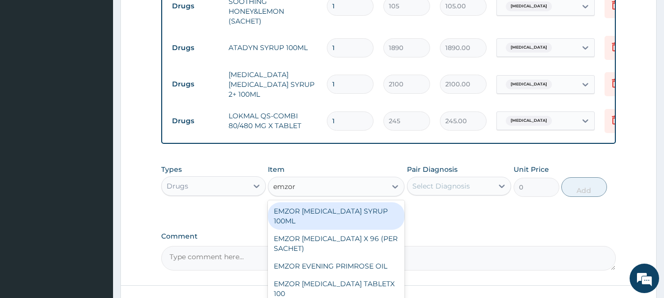
type input "emzor p"
click at [365, 208] on div "EMZOR [MEDICAL_DATA] X 96 (PER SACHET)" at bounding box center [336, 217] width 137 height 28
type input "17.5"
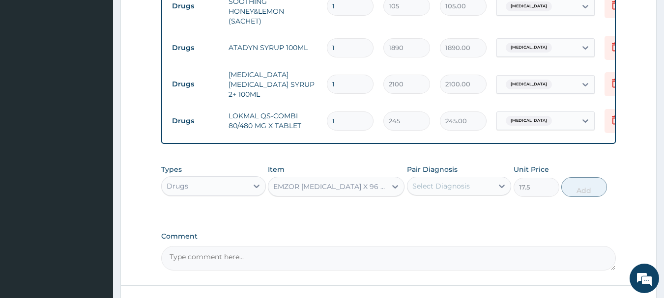
click at [434, 194] on div "Types Drugs Item option EMZOR PARACETAMOL X 96 (PER SACHET), selected. Select i…" at bounding box center [388, 181] width 455 height 42
click at [442, 183] on div "Select Diagnosis" at bounding box center [450, 186] width 86 height 16
click at [453, 202] on div "[MEDICAL_DATA]" at bounding box center [459, 212] width 105 height 20
checkbox input "true"
click at [588, 184] on button "Add" at bounding box center [584, 187] width 46 height 20
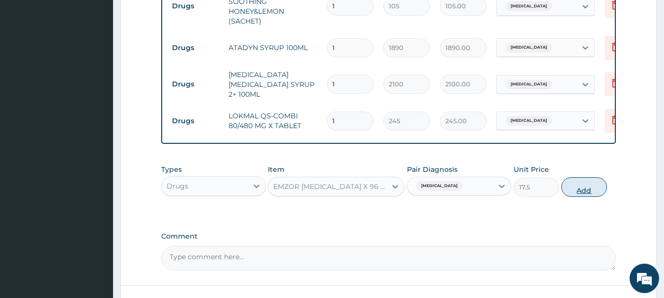
type input "0"
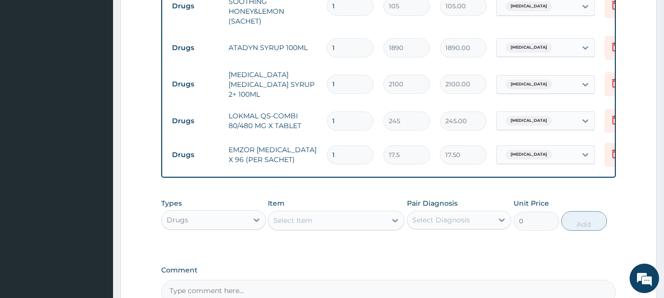
type input "0.00"
type input "3"
type input "52.50"
type input "36"
type input "630.00"
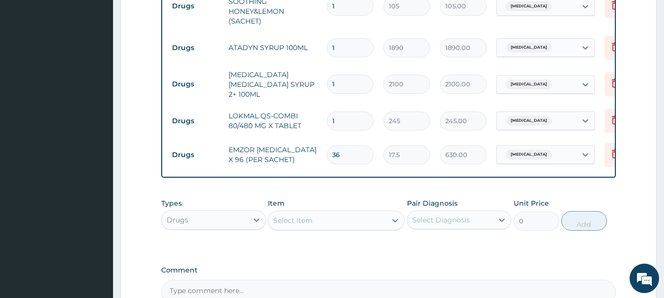
type input "36"
click at [363, 112] on input "1" at bounding box center [350, 121] width 47 height 19
type input "0.00"
type input "6"
type input "1470.00"
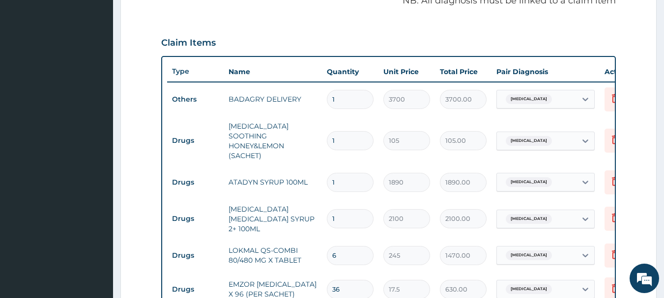
scroll to position [305, 0]
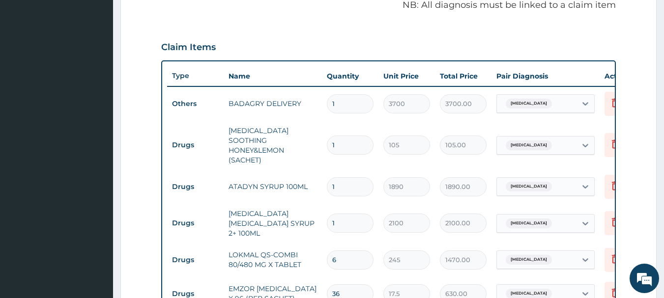
type input "6"
click at [354, 136] on input "1" at bounding box center [350, 145] width 47 height 19
type input "18"
type input "1890.00"
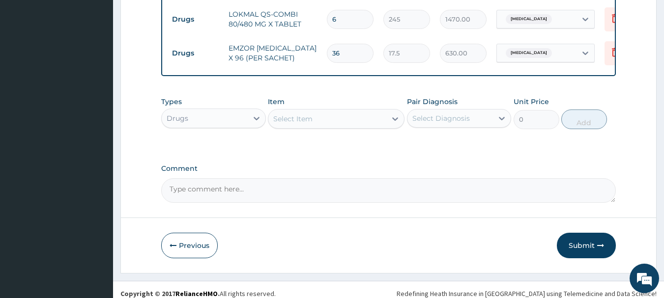
click at [584, 242] on button "Submit" at bounding box center [586, 246] width 59 height 26
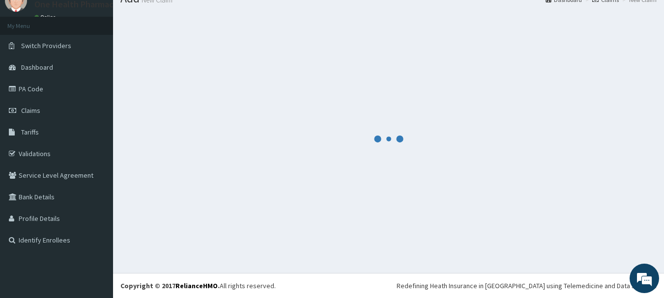
scroll to position [40, 0]
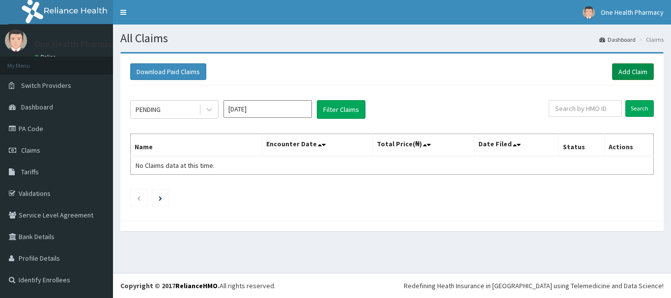
click at [635, 71] on link "Add Claim" at bounding box center [633, 71] width 42 height 17
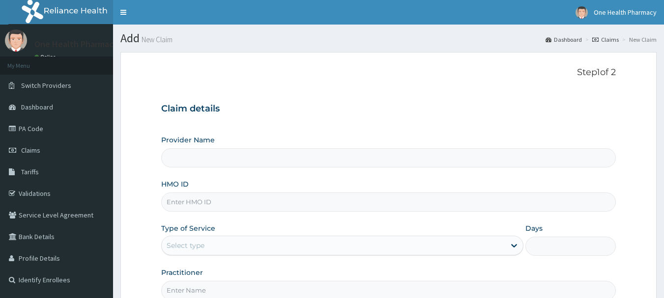
drag, startPoint x: 0, startPoint y: 0, endPoint x: 280, endPoint y: 197, distance: 342.5
click at [280, 197] on div "HMO ID" at bounding box center [388, 195] width 455 height 32
click at [280, 197] on input "HMO ID" at bounding box center [388, 202] width 455 height 19
paste input "PCI/10069/A"
type input "PCI/10069/A"
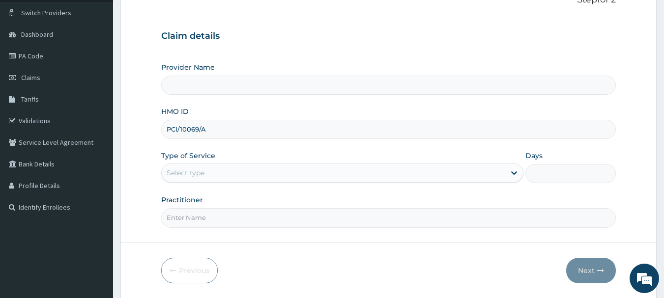
scroll to position [106, 0]
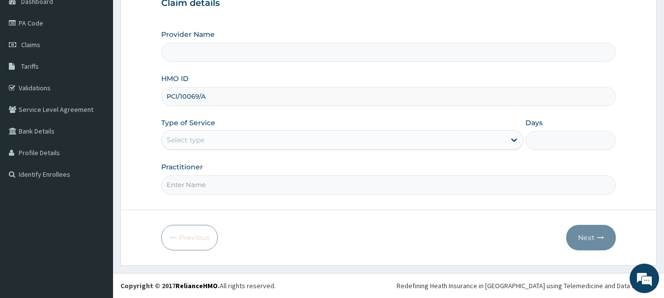
type input "OneHealth Pharmacy"
type input "PCI/10069/A"
click at [203, 135] on div "Select type" at bounding box center [334, 140] width 344 height 16
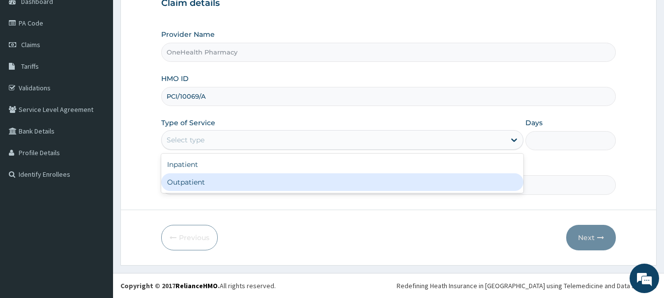
click at [207, 185] on div "Outpatient" at bounding box center [342, 183] width 362 height 18
click at [207, 185] on input "Practitioner" at bounding box center [388, 184] width 455 height 19
type input "1"
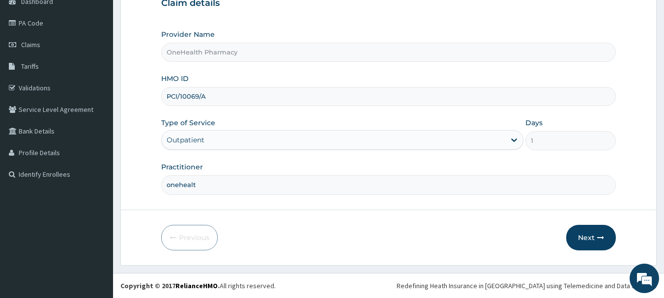
type input "onehealth"
click at [596, 248] on button "Next" at bounding box center [591, 238] width 50 height 26
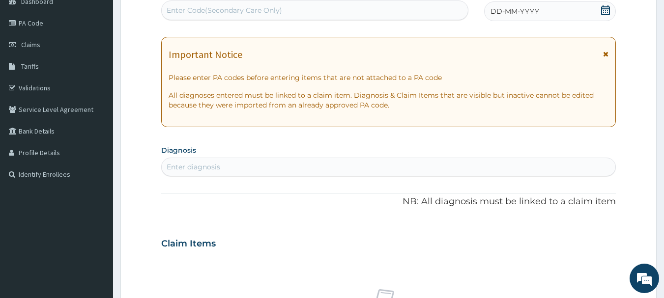
scroll to position [0, 0]
click at [398, 7] on div "Enter Code(Secondary Care Only)" at bounding box center [315, 10] width 307 height 16
paste input "PR/AFFB2610"
type input "PR/AFFB2610"
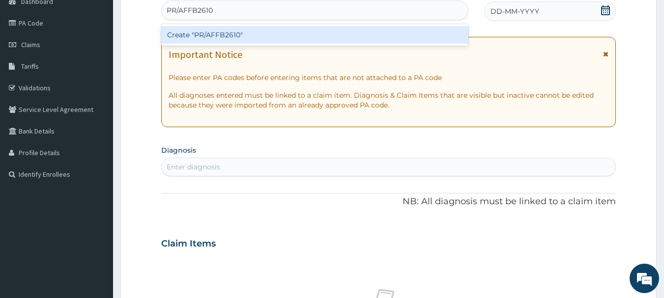
click at [398, 29] on div "Create "PR/AFFB2610"" at bounding box center [315, 35] width 308 height 18
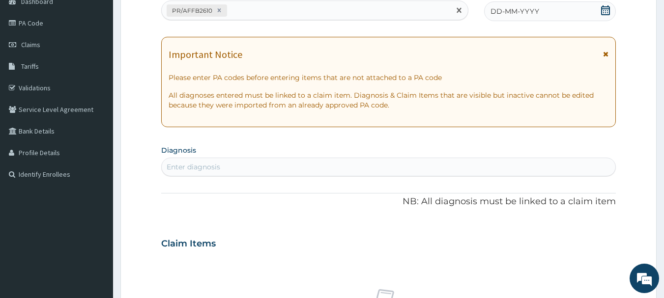
click at [524, 14] on span "DD-MM-YYYY" at bounding box center [515, 11] width 49 height 10
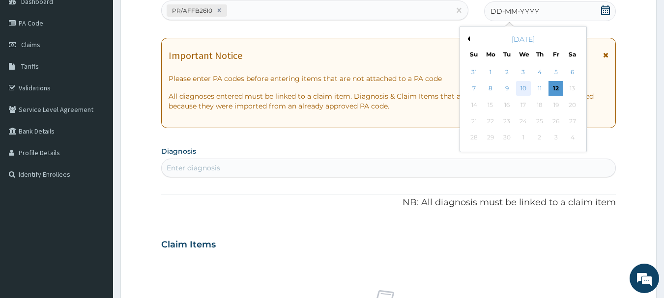
click at [522, 87] on div "10" at bounding box center [523, 89] width 15 height 15
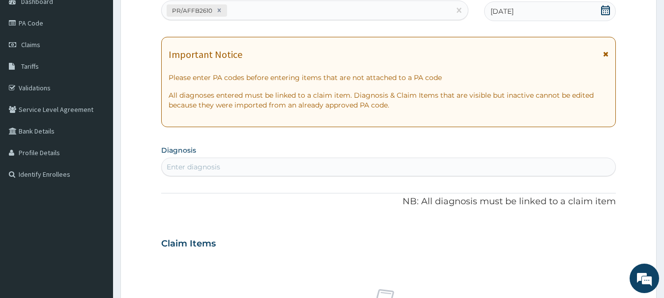
click at [526, 170] on div "Enter diagnosis" at bounding box center [389, 167] width 454 height 16
type input "[MEDICAL_DATA]"
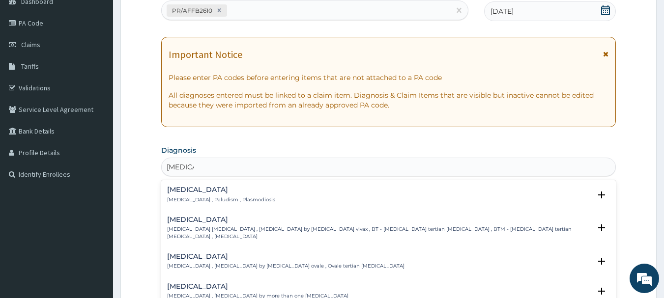
click at [184, 200] on p "[MEDICAL_DATA] , Paludism , Plasmodiosis" at bounding box center [221, 200] width 108 height 7
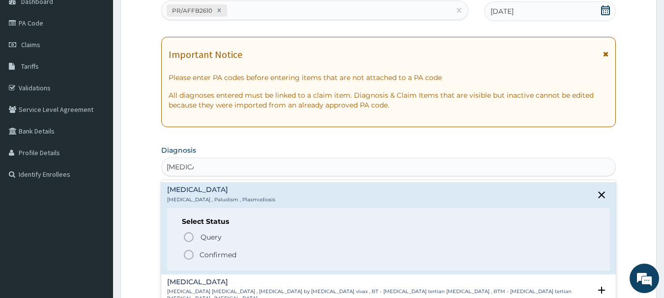
click at [191, 253] on icon "status option filled" at bounding box center [189, 255] width 12 height 12
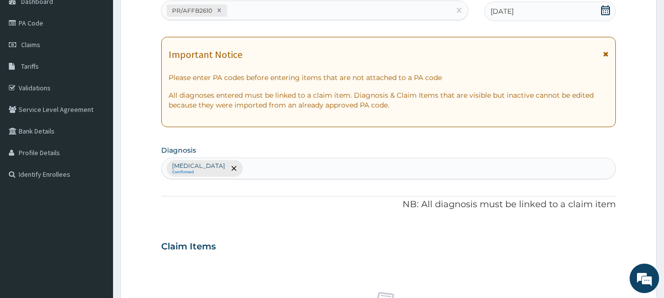
scroll to position [410, 0]
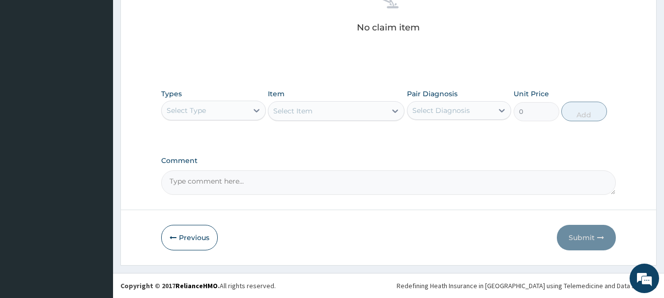
click at [222, 113] on div "Select Type" at bounding box center [205, 111] width 86 height 16
type input "o"
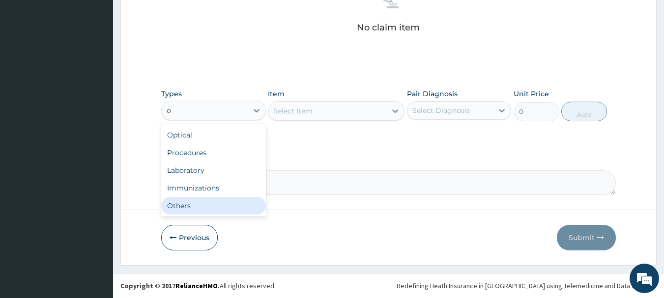
click at [228, 209] on div "Others" at bounding box center [213, 206] width 105 height 18
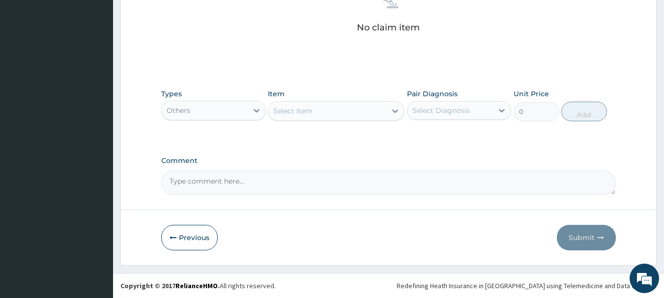
click at [318, 108] on div "Select Item" at bounding box center [327, 111] width 118 height 16
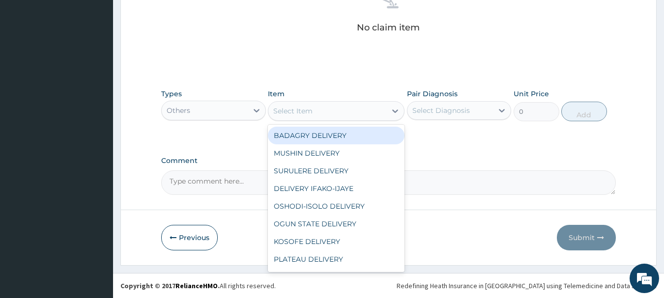
click at [328, 129] on div "BADAGRY DELIVERY" at bounding box center [336, 136] width 137 height 18
type input "3700"
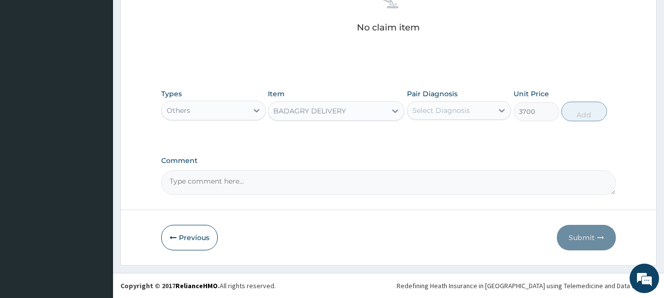
click at [452, 112] on div "Select Diagnosis" at bounding box center [441, 111] width 58 height 10
click at [466, 133] on div "[MEDICAL_DATA]" at bounding box center [459, 136] width 105 height 20
checkbox input "true"
click at [577, 111] on button "Add" at bounding box center [584, 112] width 46 height 20
type input "0"
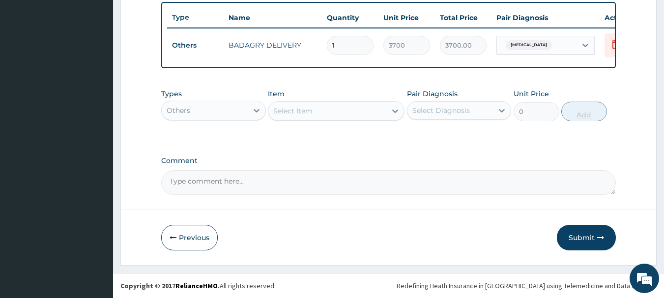
scroll to position [371, 0]
click at [201, 107] on div "Others" at bounding box center [205, 111] width 86 height 16
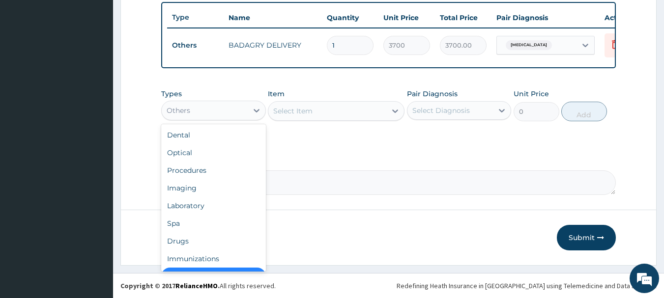
scroll to position [20, 0]
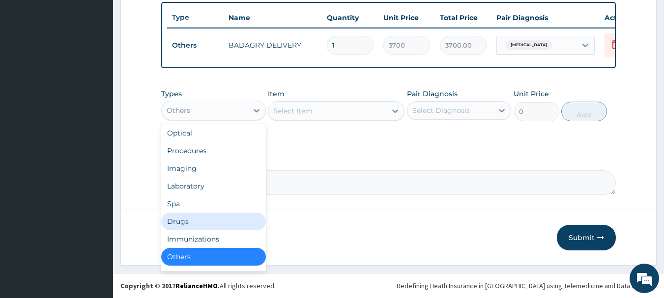
click at [185, 229] on div "Drugs" at bounding box center [213, 222] width 105 height 18
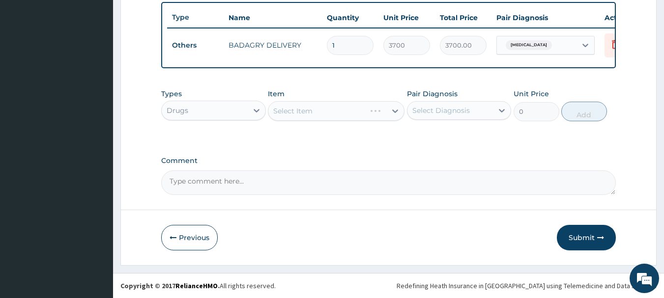
click at [388, 117] on div "Select Item" at bounding box center [336, 111] width 137 height 20
click at [375, 114] on div "Select Item" at bounding box center [336, 111] width 137 height 20
click at [375, 114] on div "Select Item" at bounding box center [327, 111] width 118 height 16
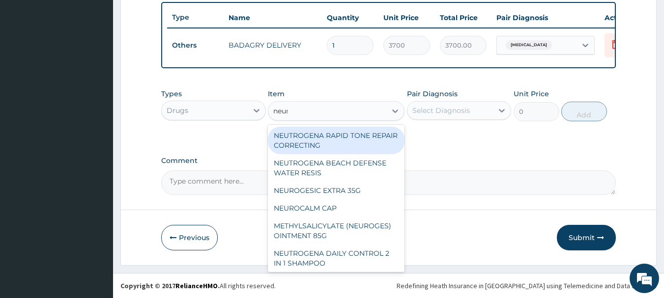
type input "neuro"
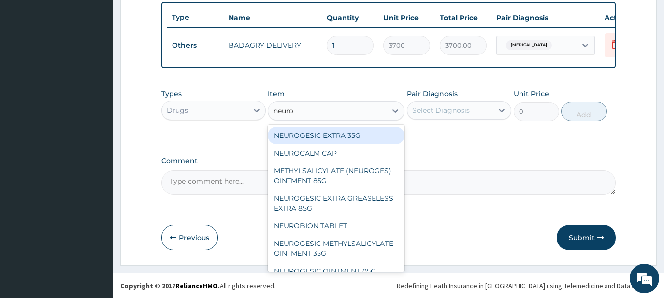
click at [371, 138] on div "NEUROGESIC EXTRA 35G" at bounding box center [336, 136] width 137 height 18
type input "1400"
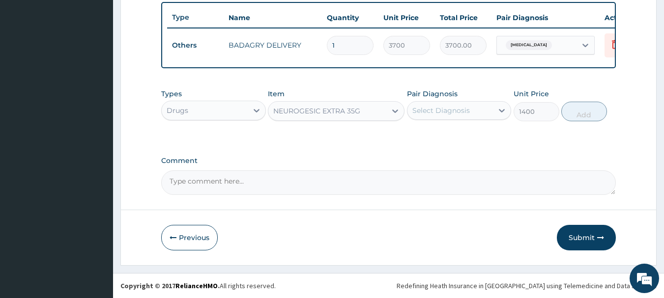
click at [457, 110] on div "Select Diagnosis" at bounding box center [441, 111] width 58 height 10
click at [471, 134] on div "[MEDICAL_DATA]" at bounding box center [459, 136] width 105 height 20
checkbox input "true"
click at [584, 103] on button "Add" at bounding box center [584, 112] width 46 height 20
type input "0"
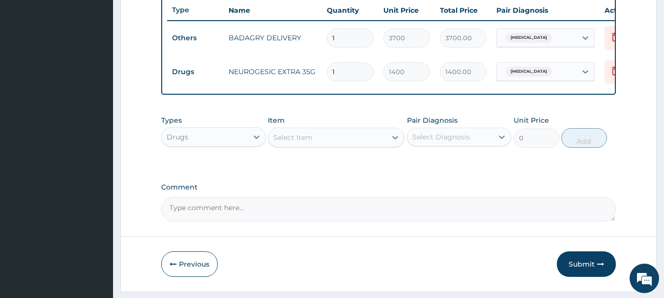
click at [347, 145] on div "Select Item" at bounding box center [327, 138] width 118 height 16
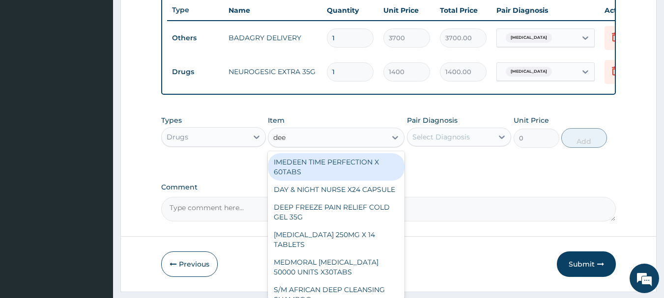
type input "deep"
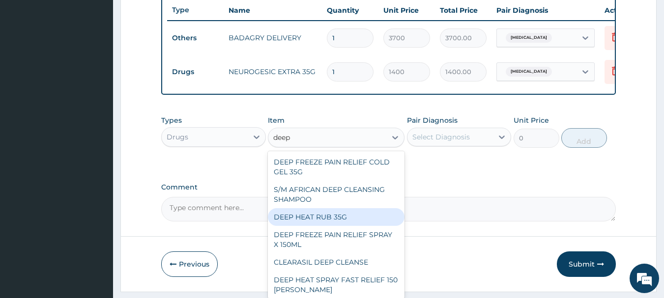
click at [348, 224] on div "DEEP HEAT RUB 35G" at bounding box center [336, 217] width 137 height 18
type input "2870"
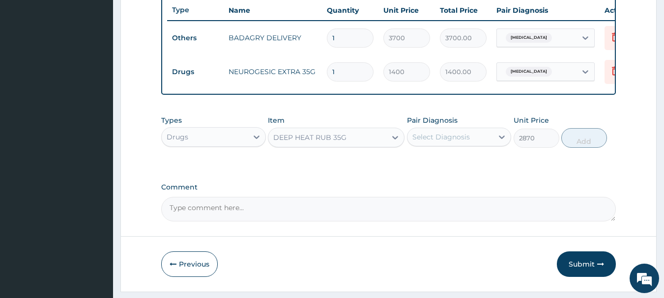
click at [449, 142] on div "Select Diagnosis" at bounding box center [441, 137] width 58 height 10
click at [466, 173] on div "[MEDICAL_DATA]" at bounding box center [459, 162] width 105 height 20
checkbox input "true"
click at [598, 141] on button "Add" at bounding box center [584, 138] width 46 height 20
type input "0"
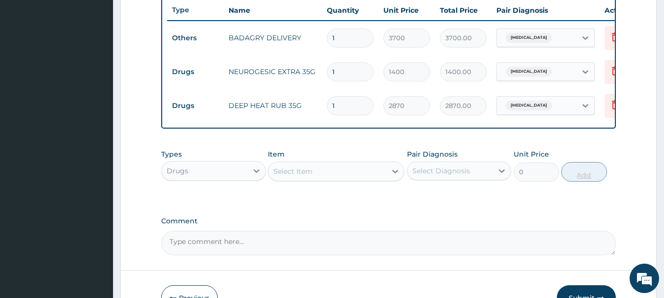
scroll to position [439, 0]
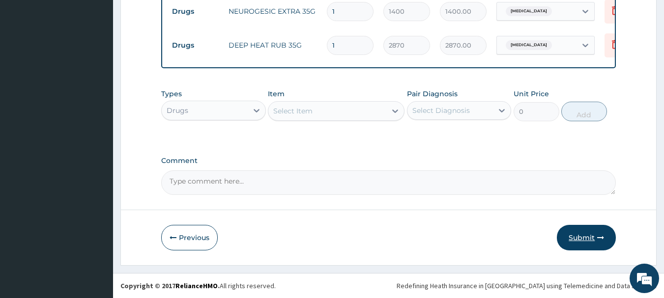
click at [587, 241] on button "Submit" at bounding box center [586, 238] width 59 height 26
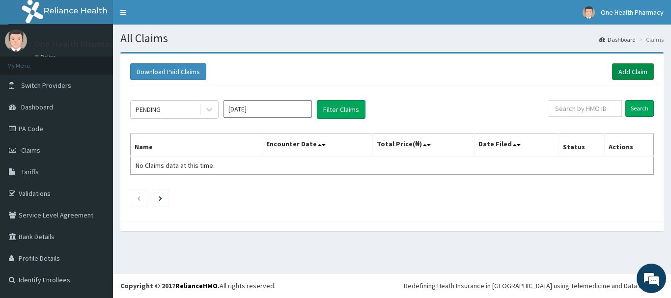
click at [628, 66] on link "Add Claim" at bounding box center [633, 71] width 42 height 17
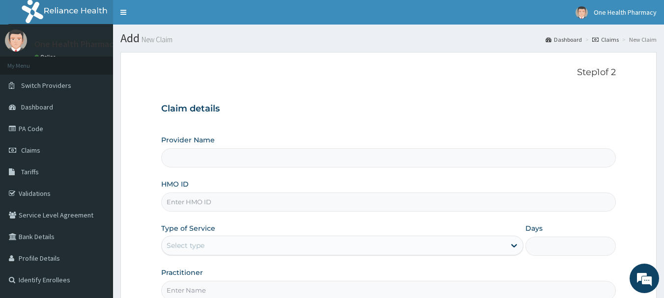
click at [334, 203] on input "HMO ID" at bounding box center [388, 202] width 455 height 19
paste input "IOL/10020/C"
type input "IOL/10020/C"
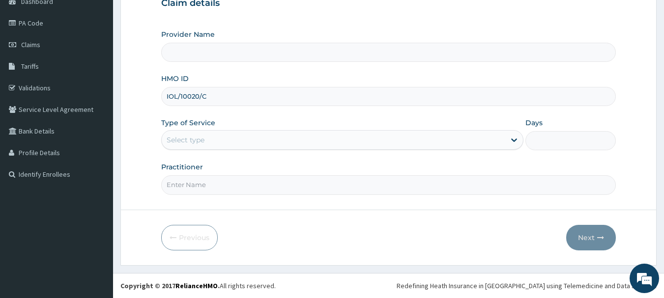
type input "OneHealth Pharmacy"
type input "IOL/10020/C"
click at [234, 144] on div "Select type" at bounding box center [334, 140] width 344 height 16
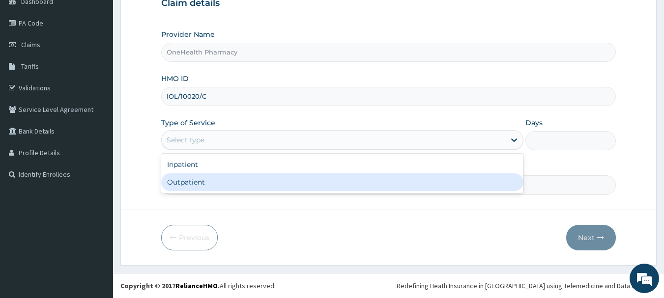
click at [235, 181] on div "Outpatient" at bounding box center [342, 183] width 362 height 18
click at [235, 181] on input "Practitioner" at bounding box center [388, 184] width 455 height 19
type input "1"
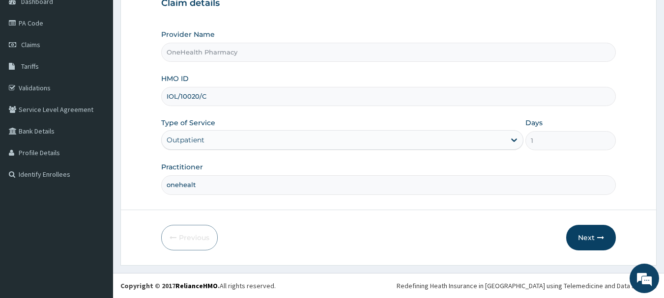
type input "onehealth"
click at [589, 233] on button "Next" at bounding box center [591, 238] width 50 height 26
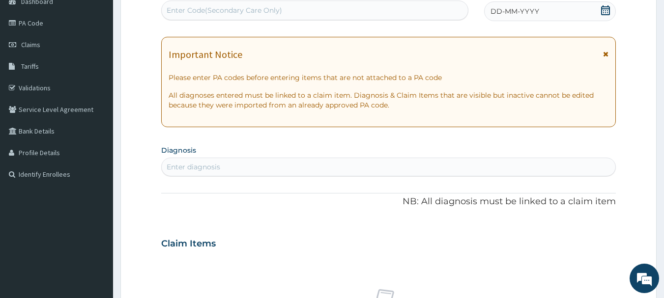
scroll to position [0, 0]
click at [398, 9] on div "Enter Code(Secondary Care Only)" at bounding box center [315, 10] width 307 height 16
paste input "PR/8A8C1A69"
type input "PR/8A8C1A69"
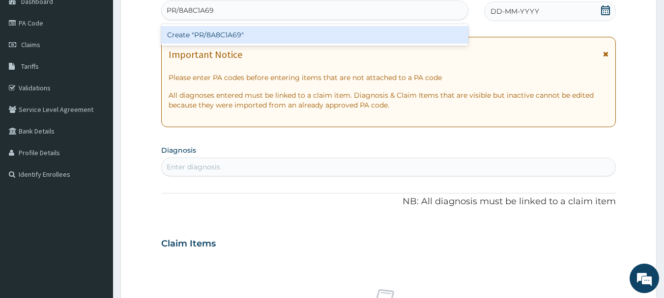
click at [398, 34] on div "Create "PR/8A8C1A69"" at bounding box center [315, 35] width 308 height 18
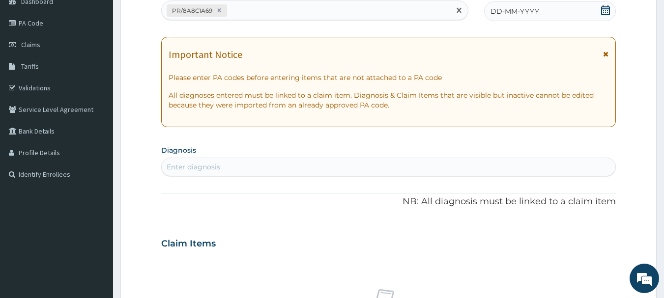
click at [535, 2] on div "DD-MM-YYYY" at bounding box center [550, 11] width 132 height 20
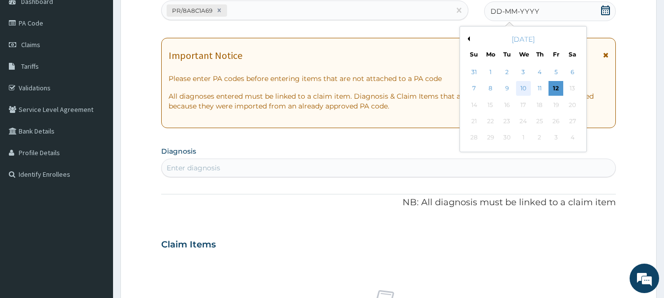
click at [525, 91] on div "10" at bounding box center [523, 89] width 15 height 15
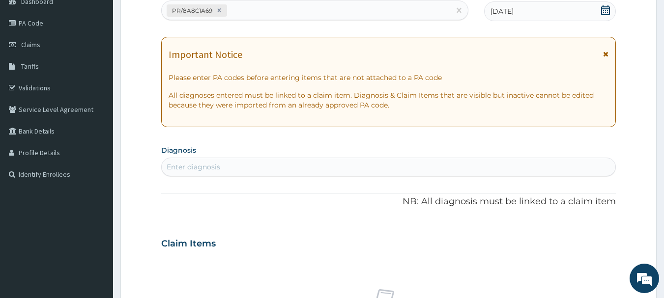
click at [540, 170] on div "Enter diagnosis" at bounding box center [389, 167] width 454 height 16
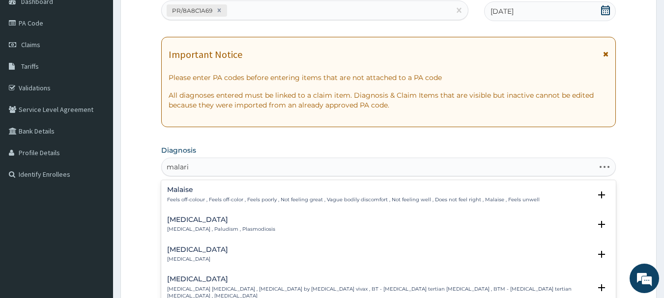
type input "[MEDICAL_DATA]"
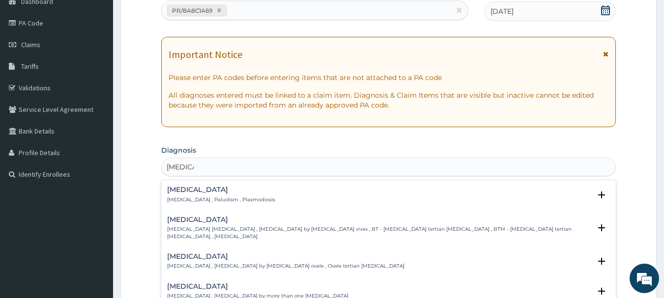
click at [177, 195] on div "[MEDICAL_DATA] [MEDICAL_DATA] , Paludism , Plasmodiosis" at bounding box center [221, 194] width 108 height 17
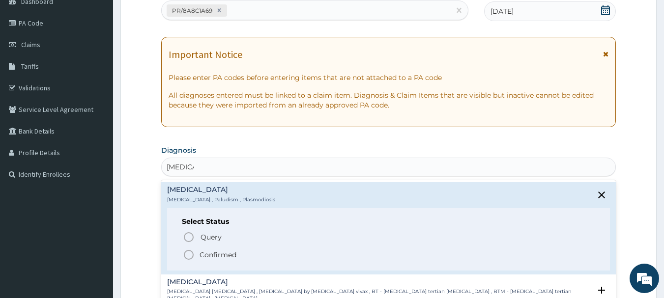
click at [186, 255] on icon "status option filled" at bounding box center [189, 255] width 12 height 12
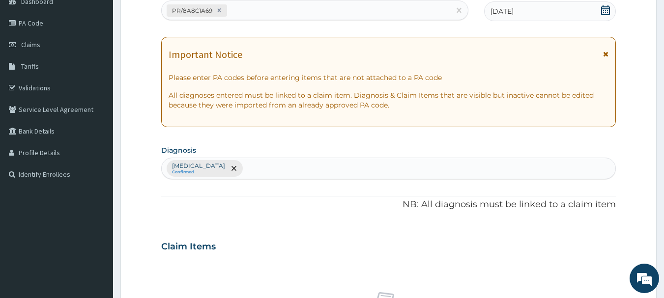
scroll to position [410, 0]
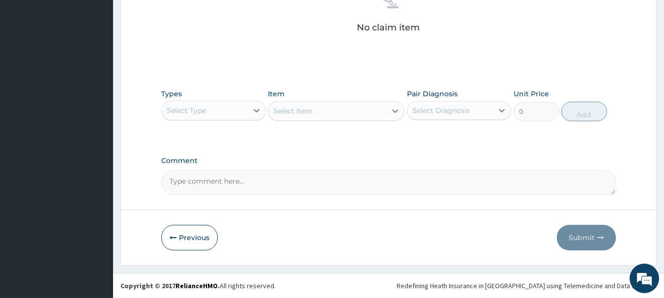
click at [230, 116] on div "Select Type" at bounding box center [205, 111] width 86 height 16
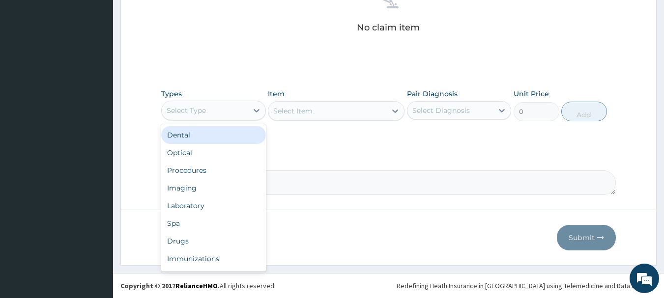
type input "o"
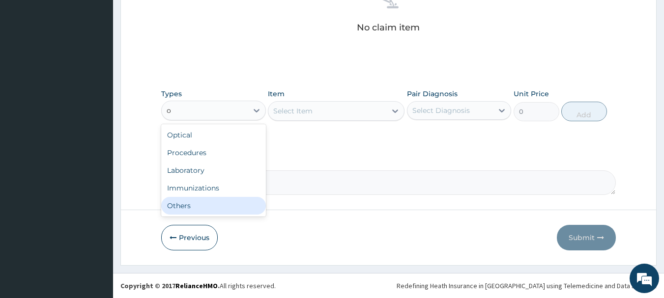
click at [242, 198] on div "Others" at bounding box center [213, 206] width 105 height 18
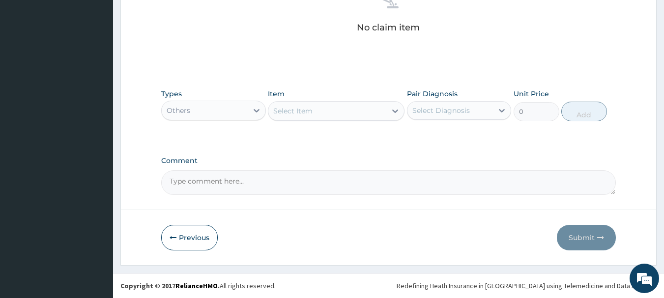
click at [340, 105] on div "Select Item" at bounding box center [327, 111] width 118 height 16
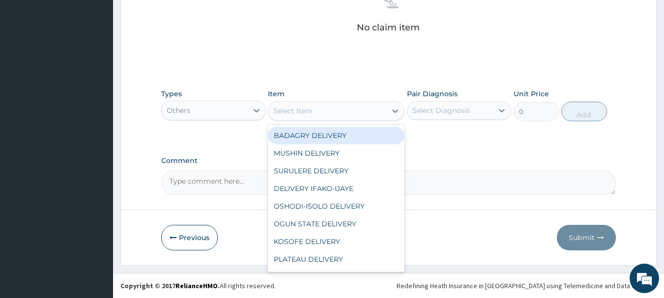
click at [347, 130] on div "BADAGRY DELIVERY" at bounding box center [336, 136] width 137 height 18
type input "3700"
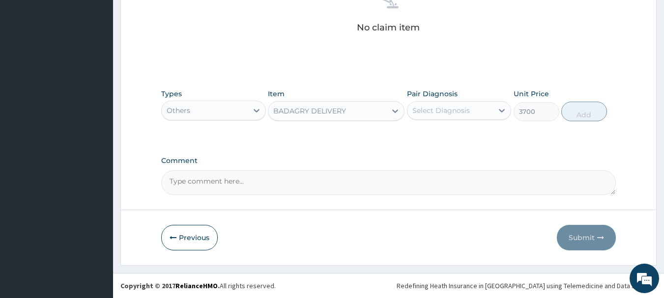
click at [443, 110] on div "Select Diagnosis" at bounding box center [441, 111] width 58 height 10
click at [460, 134] on div "[MEDICAL_DATA]" at bounding box center [459, 136] width 105 height 20
checkbox input "true"
click at [579, 118] on button "Add" at bounding box center [584, 112] width 46 height 20
type input "0"
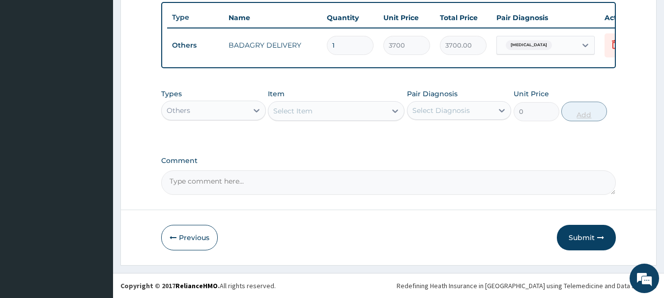
scroll to position [371, 0]
click at [203, 116] on div "Others" at bounding box center [205, 111] width 86 height 16
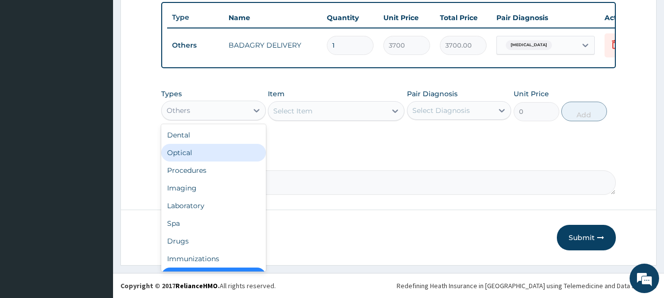
scroll to position [20, 0]
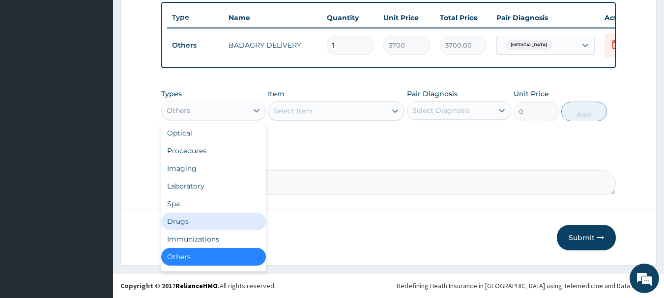
click at [198, 213] on div "Drugs" at bounding box center [213, 222] width 105 height 18
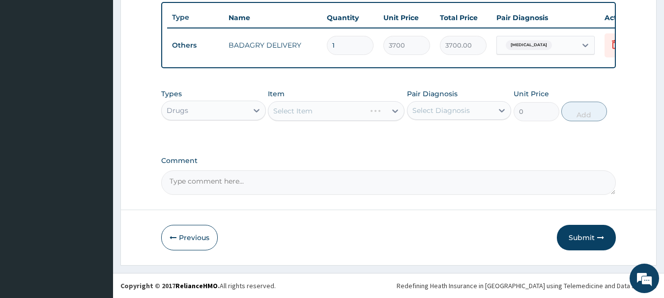
click at [342, 108] on div "Select Item" at bounding box center [336, 111] width 137 height 20
click at [342, 108] on div "Select Item" at bounding box center [327, 111] width 118 height 16
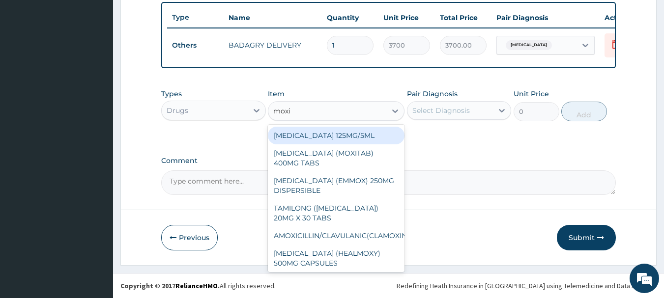
type input "moxie"
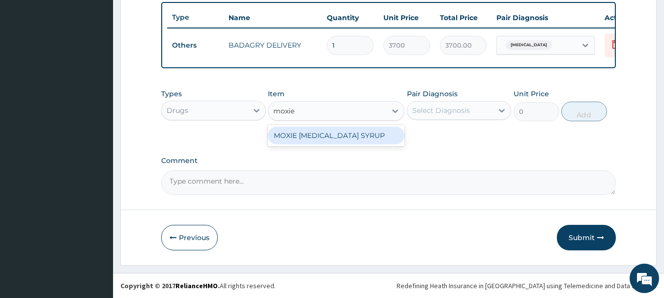
click at [354, 139] on div "MOXIE [MEDICAL_DATA] SYRUP" at bounding box center [336, 136] width 137 height 18
type input "1960"
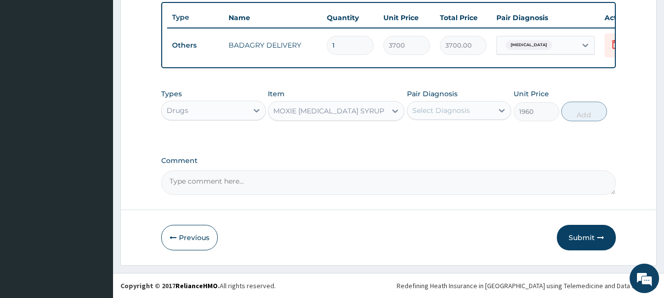
click at [438, 113] on div "Select Diagnosis" at bounding box center [441, 111] width 58 height 10
click at [458, 130] on div "[MEDICAL_DATA]" at bounding box center [459, 136] width 105 height 20
checkbox input "true"
click at [573, 108] on button "Add" at bounding box center [584, 112] width 46 height 20
type input "0"
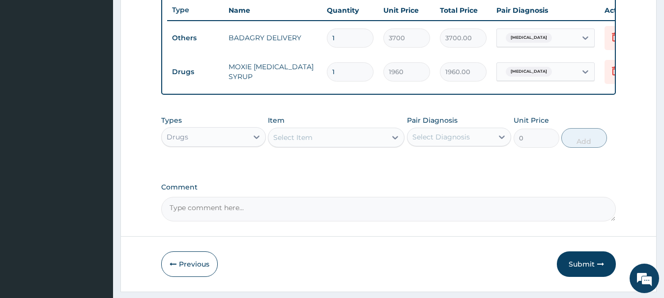
click at [340, 145] on div "Select Item" at bounding box center [327, 138] width 118 height 16
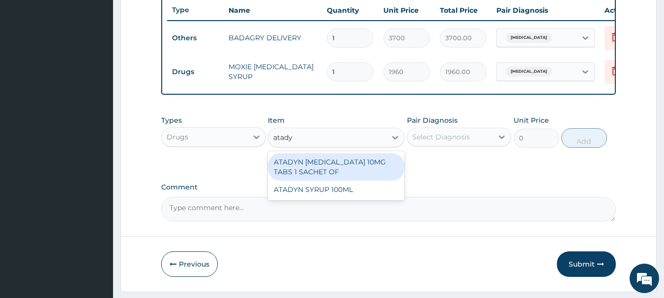
type input "atadyn"
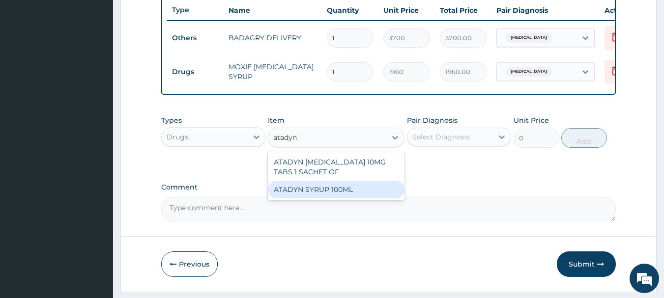
click at [354, 192] on div "ATADYN SYRUP 100ML" at bounding box center [336, 190] width 137 height 18
type input "1890"
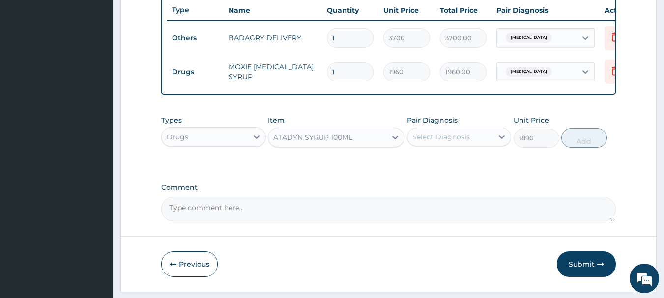
click at [458, 146] on div "Select Diagnosis" at bounding box center [459, 137] width 105 height 19
click at [470, 169] on div "[MEDICAL_DATA]" at bounding box center [459, 162] width 105 height 20
checkbox input "true"
click at [594, 143] on button "Add" at bounding box center [584, 138] width 46 height 20
type input "0"
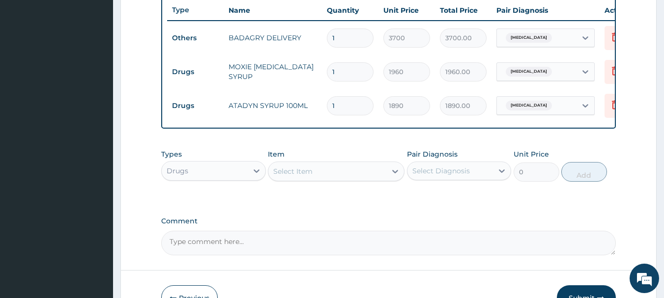
click at [325, 178] on div "Select Item" at bounding box center [327, 172] width 118 height 16
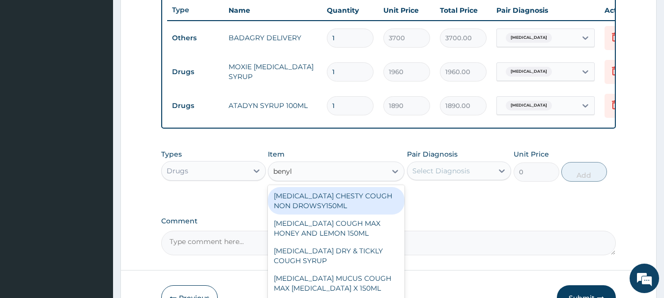
type input "benyli"
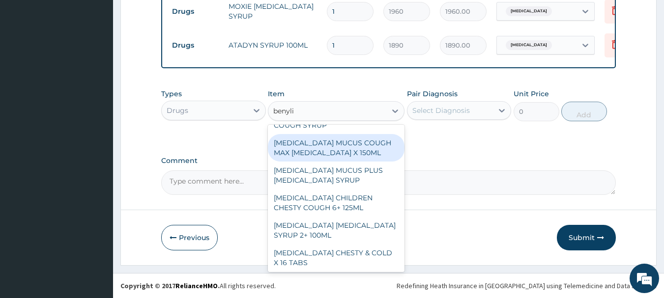
scroll to position [82, 0]
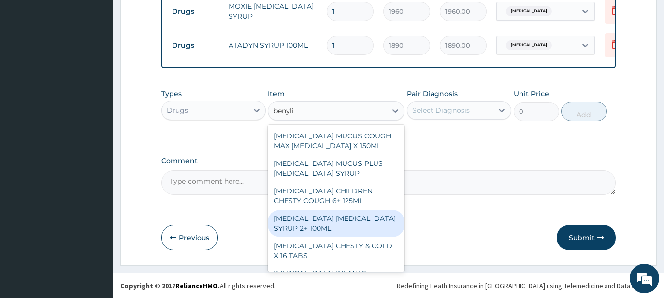
click at [327, 213] on div "[MEDICAL_DATA] [MEDICAL_DATA] SYRUP 2+ 100ML" at bounding box center [336, 224] width 137 height 28
type input "2100"
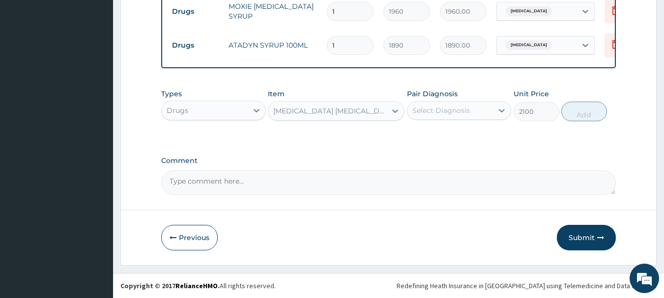
click at [456, 113] on div "Select Diagnosis" at bounding box center [441, 111] width 58 height 10
click at [470, 133] on div "[MEDICAL_DATA]" at bounding box center [459, 136] width 105 height 20
checkbox input "true"
click at [579, 104] on button "Add" at bounding box center [584, 112] width 46 height 20
type input "0"
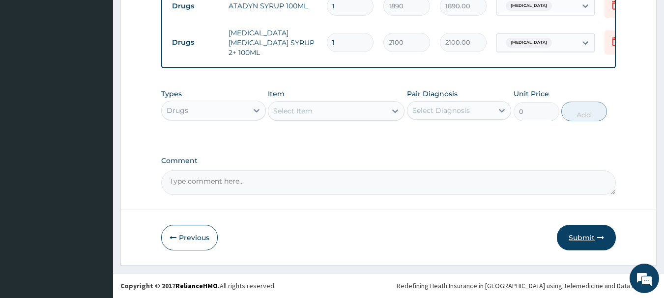
click at [594, 225] on button "Submit" at bounding box center [586, 238] width 59 height 26
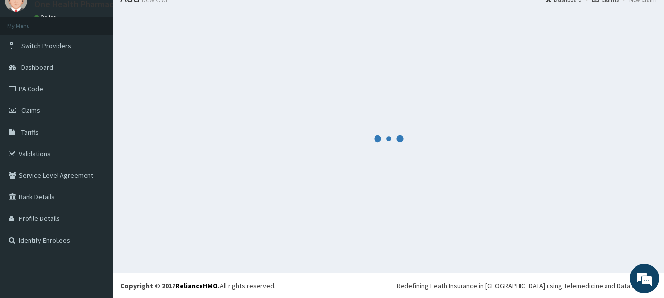
scroll to position [40, 0]
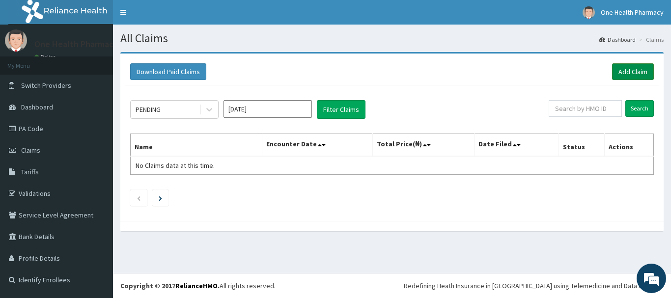
click at [628, 73] on link "Add Claim" at bounding box center [633, 71] width 42 height 17
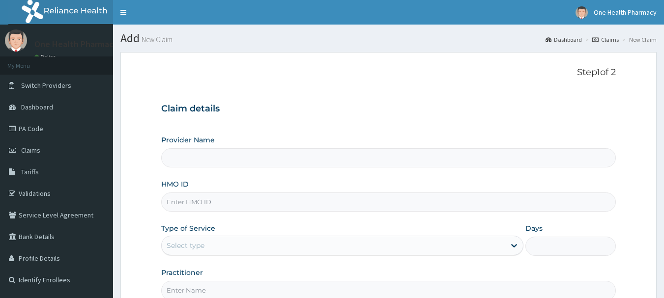
click at [228, 198] on input "HMO ID" at bounding box center [388, 202] width 455 height 19
paste input "GBI/10177/C"
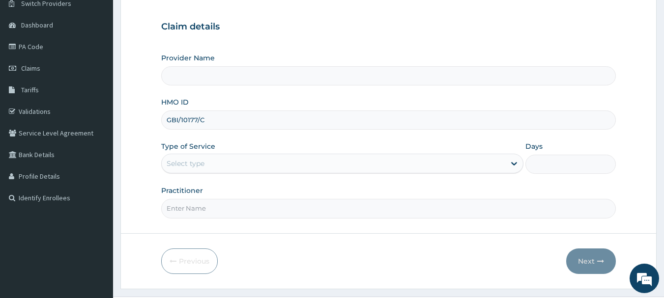
scroll to position [106, 0]
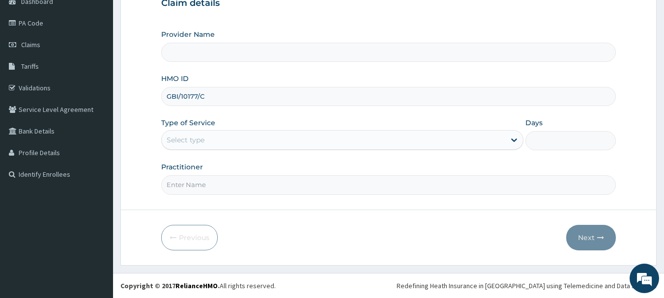
type input "GBI/10177/C"
click at [203, 150] on div "Select type" at bounding box center [342, 140] width 362 height 20
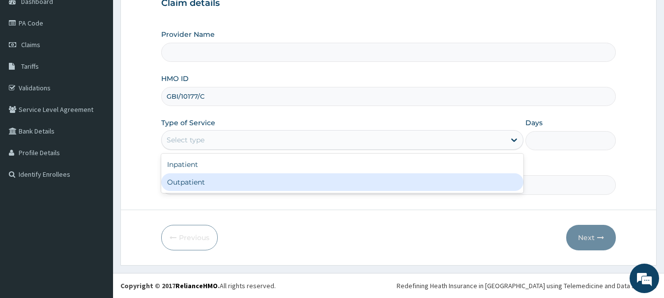
click at [205, 180] on div "Outpatient" at bounding box center [342, 183] width 362 height 18
click at [205, 180] on input "Practitioner" at bounding box center [388, 184] width 455 height 19
type input "1"
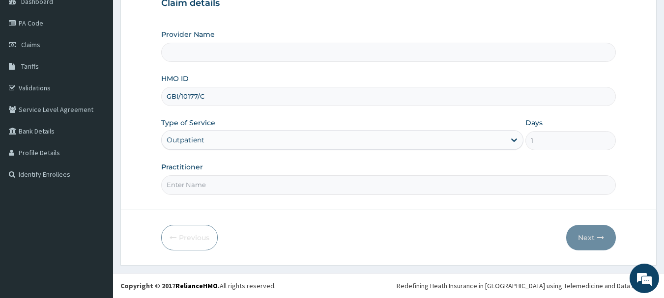
type input "OneHealth Pharmacy"
type input "onehealth"
click at [592, 231] on button "Next" at bounding box center [591, 238] width 50 height 26
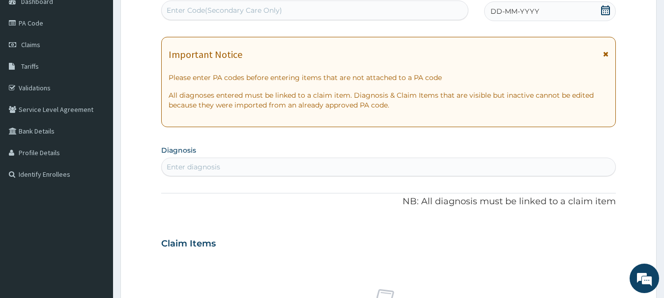
scroll to position [0, 0]
click at [396, 19] on div "Enter Code(Secondary Care Only)" at bounding box center [315, 10] width 308 height 20
paste input "PR/D9A0F79F"
type input "PR/D9A0F79F"
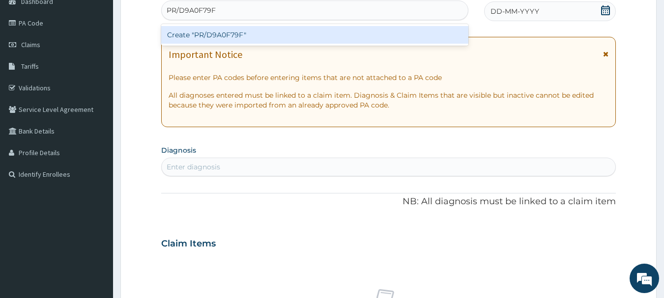
click at [396, 30] on div "Create "PR/D9A0F79F"" at bounding box center [315, 35] width 308 height 18
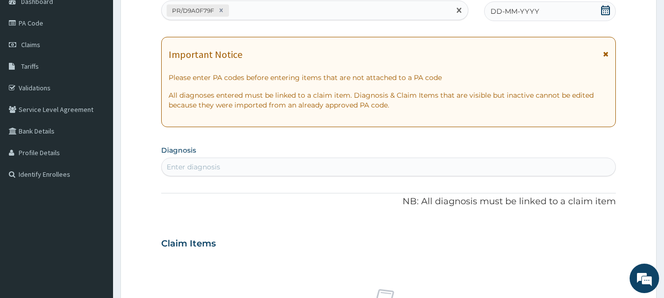
click at [530, 16] on span "DD-MM-YYYY" at bounding box center [515, 11] width 49 height 10
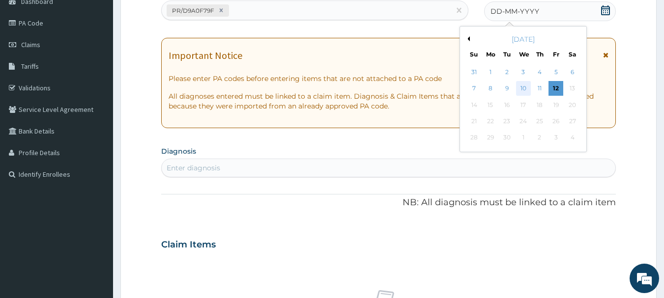
click at [526, 91] on div "10" at bounding box center [523, 89] width 15 height 15
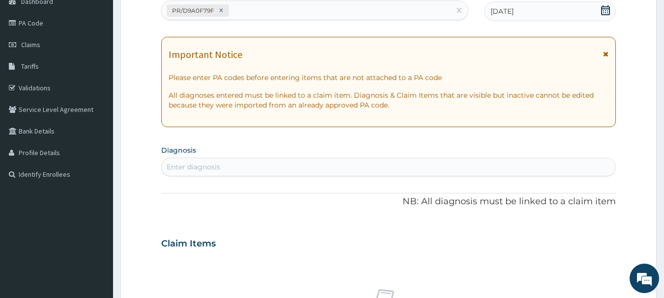
click at [538, 163] on div "Enter diagnosis" at bounding box center [389, 167] width 454 height 16
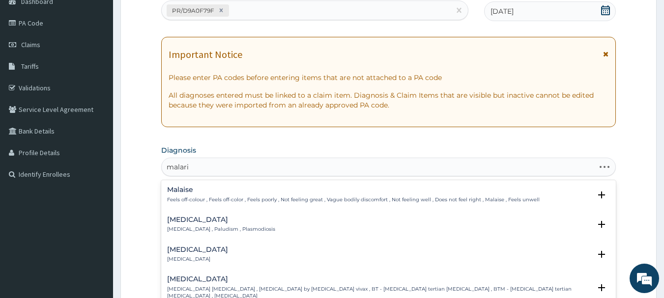
type input "malaria"
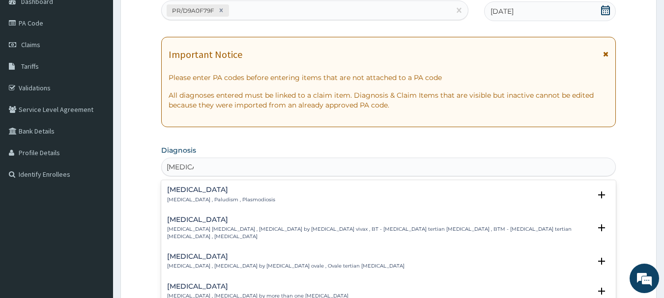
click at [214, 195] on div "Malaria Malaria , Paludism , Plasmodiosis" at bounding box center [221, 194] width 108 height 17
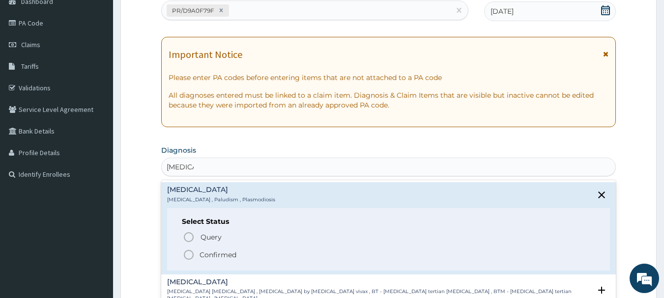
click at [200, 255] on p "Confirmed" at bounding box center [218, 255] width 37 height 10
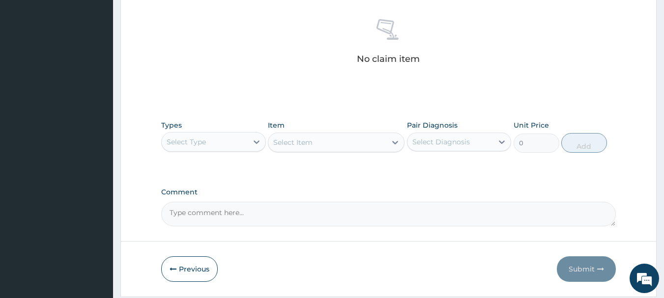
scroll to position [410, 0]
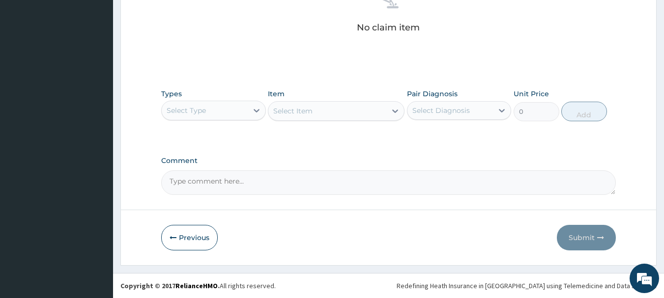
click at [228, 109] on div "Select Type" at bounding box center [205, 111] width 86 height 16
type input "o"
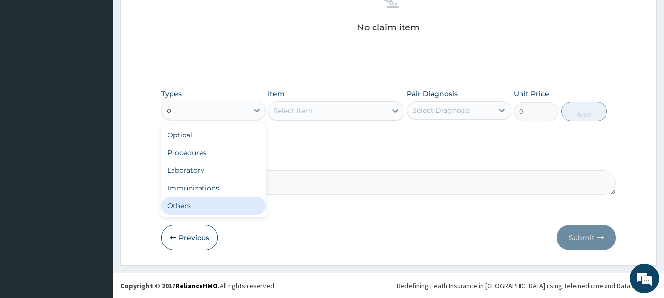
click at [210, 203] on div "Others" at bounding box center [213, 206] width 105 height 18
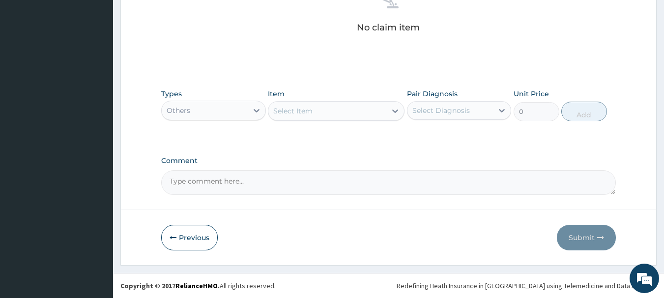
click at [308, 108] on div "Select Item" at bounding box center [292, 111] width 39 height 10
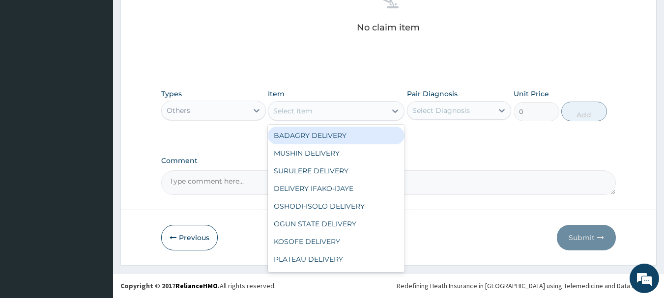
click at [323, 131] on div "BADAGRY DELIVERY" at bounding box center [336, 136] width 137 height 18
type input "3700"
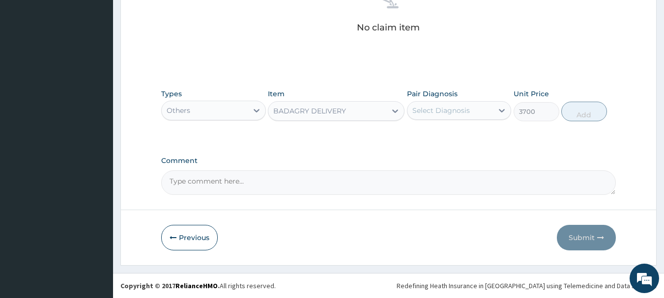
click at [459, 113] on div "Select Diagnosis" at bounding box center [441, 111] width 58 height 10
click at [472, 136] on div "Malaria" at bounding box center [459, 136] width 105 height 20
checkbox input "true"
click at [587, 114] on button "Add" at bounding box center [584, 112] width 46 height 20
type input "0"
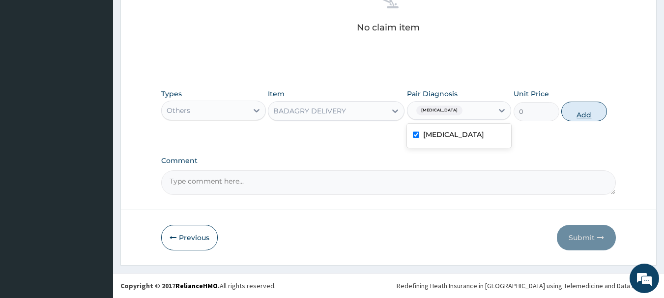
scroll to position [371, 0]
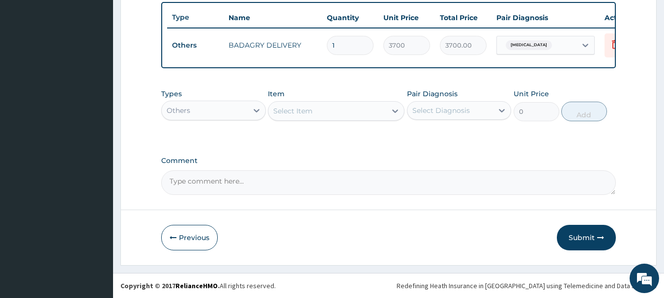
click at [186, 107] on div "Others" at bounding box center [179, 111] width 24 height 10
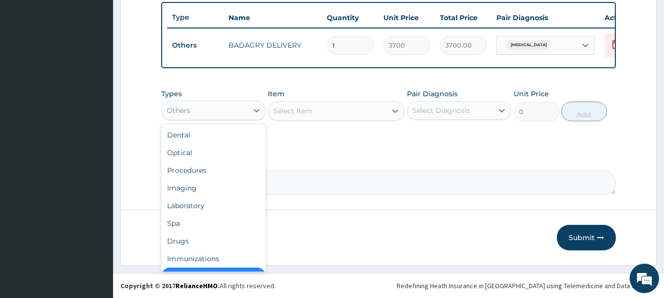
scroll to position [20, 0]
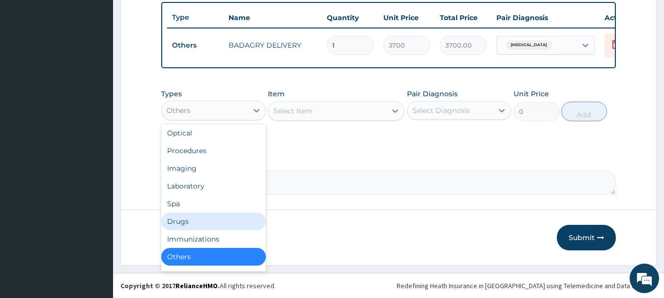
click at [194, 217] on div "Drugs" at bounding box center [213, 222] width 105 height 18
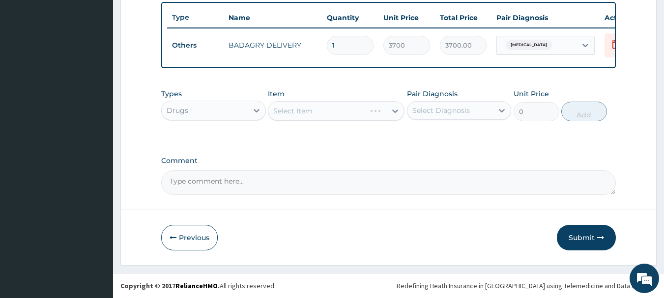
click at [354, 116] on div "Select Item" at bounding box center [336, 111] width 137 height 20
click at [354, 111] on div "Select Item" at bounding box center [327, 111] width 118 height 16
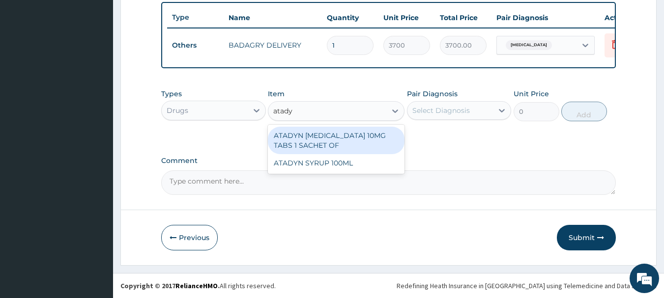
type input "atadyn"
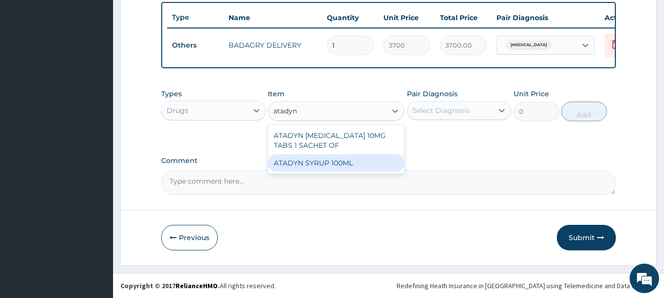
click at [369, 168] on div "ATADYN SYRUP 100ML" at bounding box center [336, 163] width 137 height 18
type input "1890"
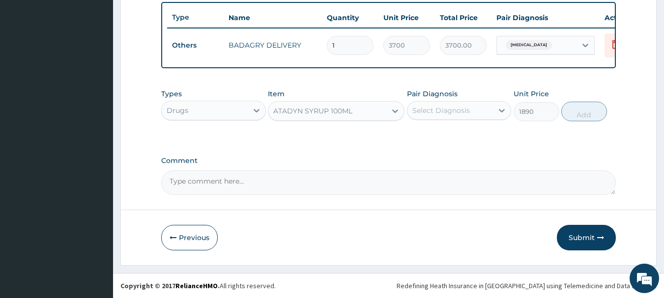
click at [478, 120] on div "Select Diagnosis" at bounding box center [459, 110] width 105 height 19
click at [484, 133] on div "Malaria" at bounding box center [459, 136] width 105 height 20
checkbox input "true"
click at [593, 102] on button "Add" at bounding box center [584, 112] width 46 height 20
type input "0"
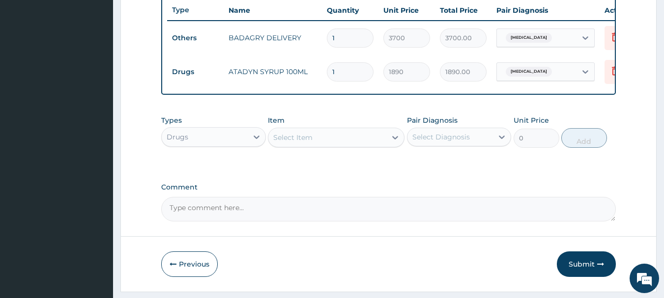
click at [326, 139] on div "Select Item" at bounding box center [327, 138] width 118 height 16
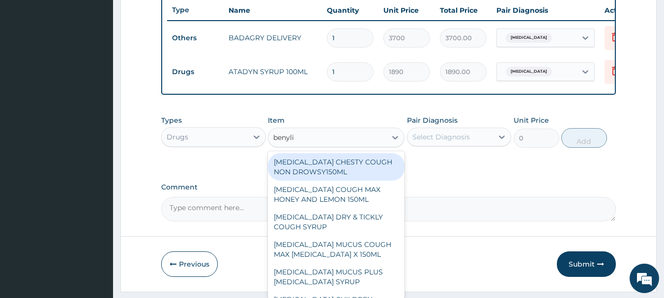
type input "benylin"
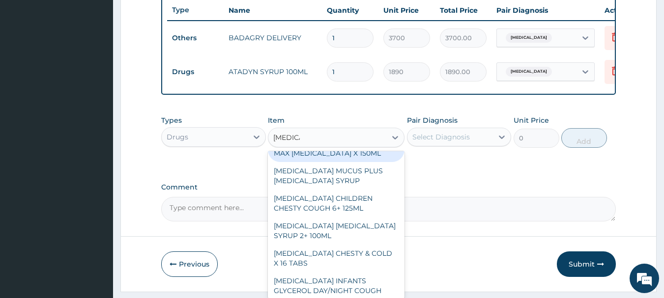
scroll to position [107, 0]
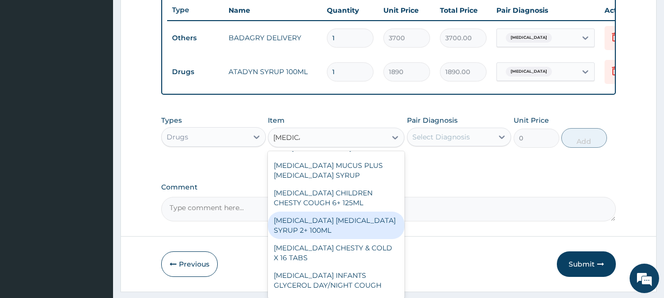
click at [344, 238] on div "BENYLIN DRY COUGH SYRUP 2+ 100ML" at bounding box center [336, 226] width 137 height 28
type input "2100"
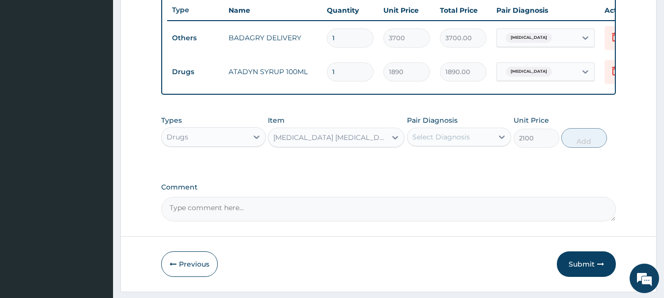
drag, startPoint x: 471, startPoint y: 156, endPoint x: 476, endPoint y: 146, distance: 11.2
click at [476, 146] on div "Types Drugs Item BENYLIN DRY COUGH SYRUP 2+ 100ML Pair Diagnosis Select Diagnos…" at bounding box center [388, 132] width 455 height 42
click at [476, 145] on div "Select Diagnosis" at bounding box center [450, 137] width 86 height 16
click at [485, 164] on div "[MEDICAL_DATA]" at bounding box center [459, 162] width 105 height 20
checkbox input "true"
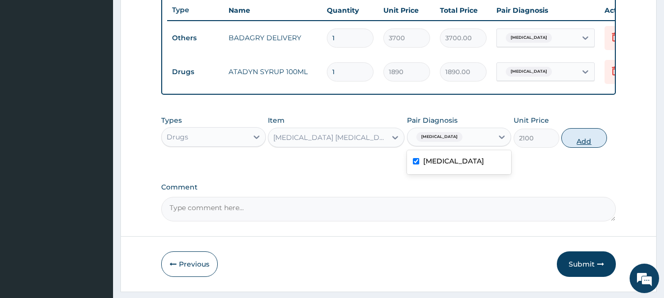
click at [591, 148] on button "Add" at bounding box center [584, 138] width 46 height 20
type input "0"
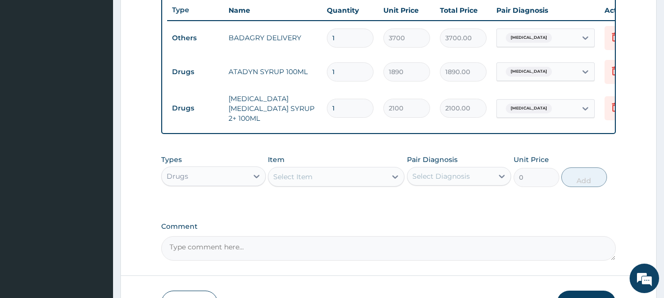
click at [342, 173] on div "Select Item" at bounding box center [327, 177] width 118 height 16
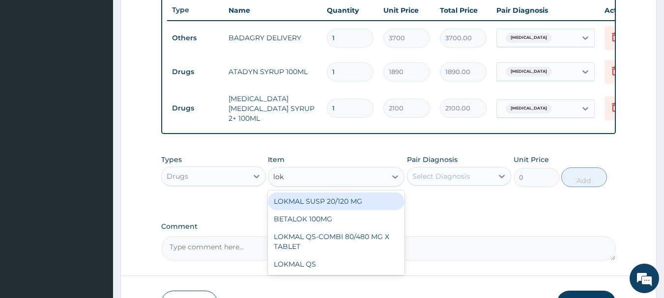
type input "lokm"
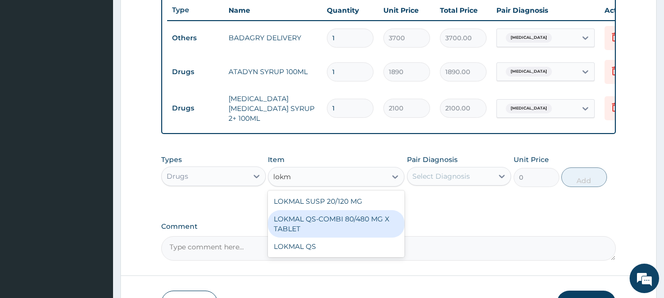
click at [356, 238] on div "LOKMAL QS-COMBI 80/480 MG X TABLET" at bounding box center [336, 224] width 137 height 28
type input "245"
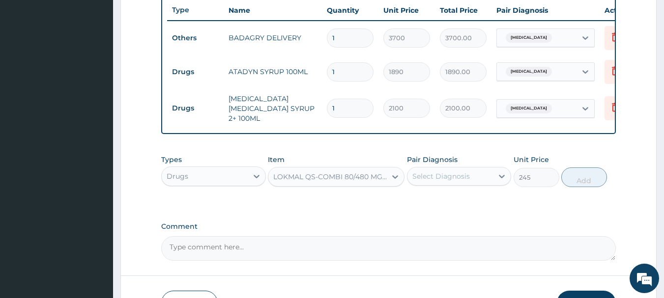
click at [479, 183] on div "Select Diagnosis" at bounding box center [450, 177] width 86 height 16
click at [492, 204] on div "[MEDICAL_DATA]" at bounding box center [459, 202] width 105 height 20
checkbox input "true"
click at [592, 173] on button "Add" at bounding box center [584, 178] width 46 height 20
type input "0"
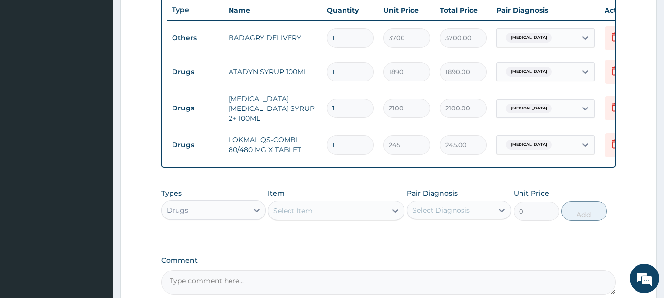
click at [314, 216] on div "Select Item" at bounding box center [327, 211] width 118 height 16
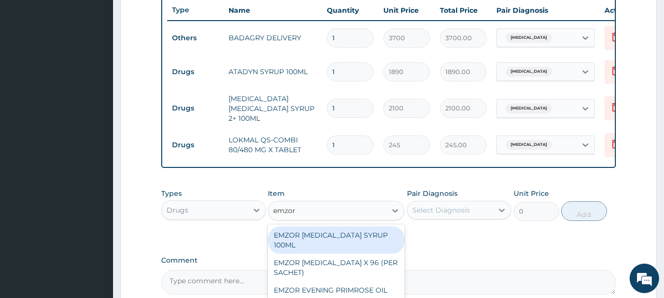
type input "emzor p"
click at [324, 239] on div "EMZOR [MEDICAL_DATA] X 96 (PER SACHET)" at bounding box center [336, 241] width 137 height 28
type input "17.5"
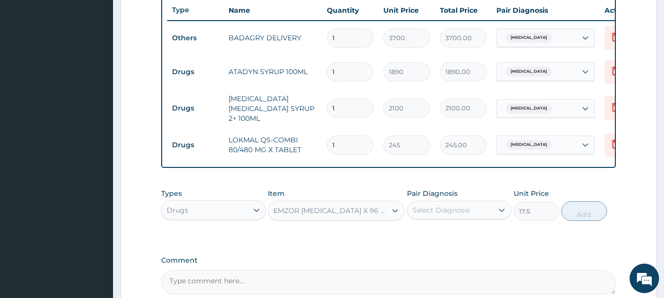
click at [441, 221] on div "Pair Diagnosis Select Diagnosis" at bounding box center [459, 205] width 105 height 32
click at [455, 213] on div "Select Diagnosis" at bounding box center [441, 210] width 58 height 10
click at [467, 234] on div "Malaria" at bounding box center [459, 236] width 105 height 20
checkbox input "true"
click at [578, 212] on button "Add" at bounding box center [584, 212] width 46 height 20
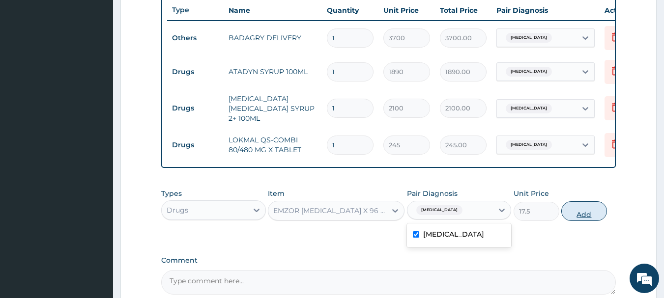
type input "0"
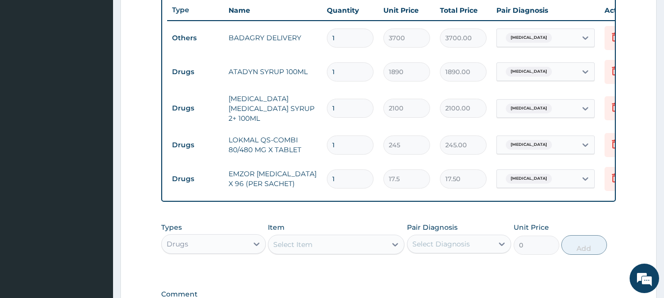
type input "0.00"
type input "3"
type input "52.50"
type input "36"
type input "630.00"
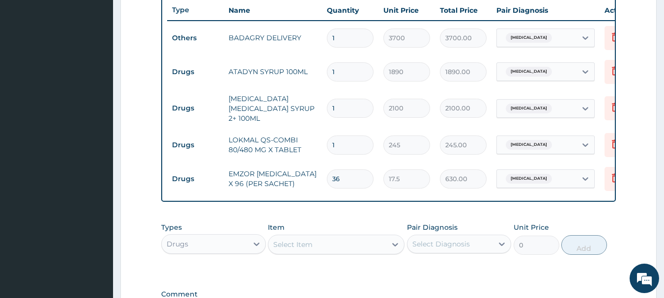
type input "3"
type input "52.50"
type input "36"
type input "630.00"
type input "36"
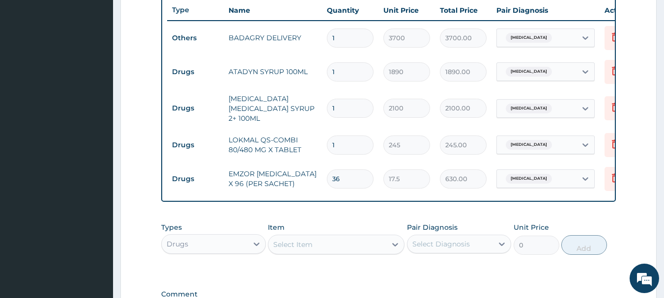
click at [348, 141] on input "1" at bounding box center [350, 145] width 47 height 19
type input "0.00"
type input "6"
type input "1470.00"
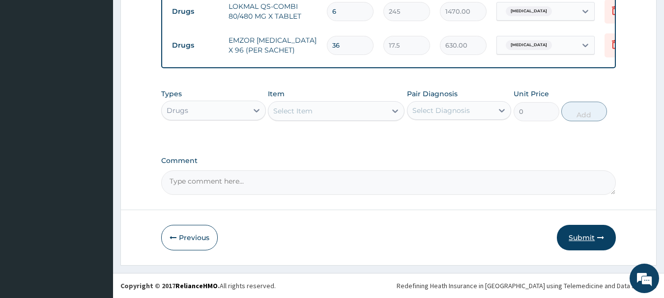
click at [584, 245] on button "Submit" at bounding box center [586, 238] width 59 height 26
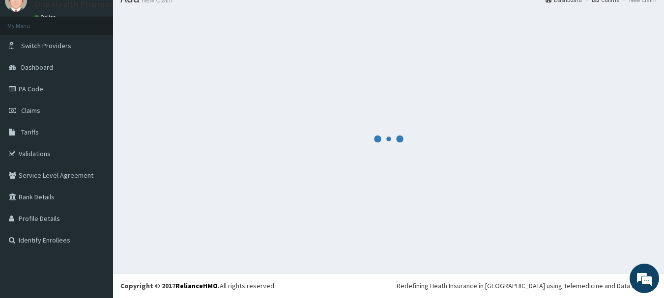
scroll to position [40, 0]
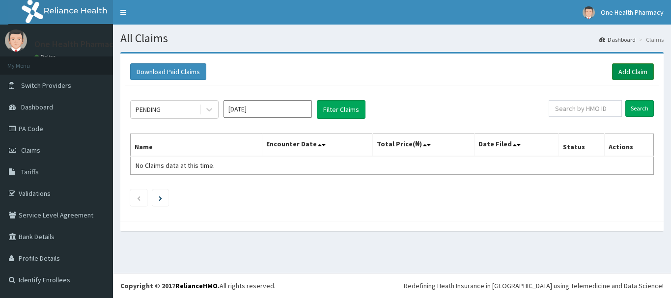
click at [637, 75] on link "Add Claim" at bounding box center [633, 71] width 42 height 17
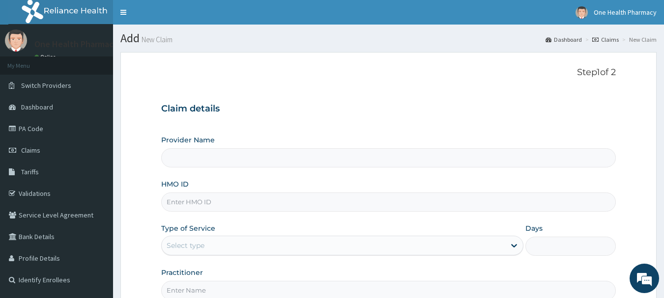
click at [243, 204] on input "HMO ID" at bounding box center [388, 202] width 455 height 19
paste input "LGL/10337/A"
type input "LGL/10337/A"
type input "OneHealth Pharmacy"
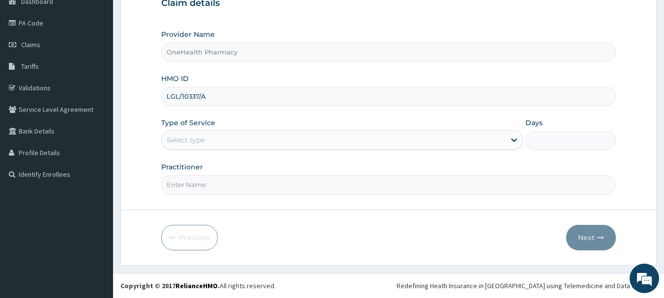
type input "LGL/10337/A"
click at [195, 143] on div "Select type" at bounding box center [186, 140] width 38 height 10
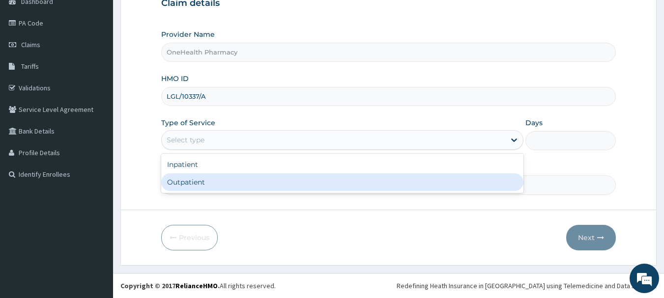
click at [209, 184] on div "Outpatient" at bounding box center [342, 183] width 362 height 18
click at [209, 184] on input "Practitioner" at bounding box center [388, 184] width 455 height 19
type input "1"
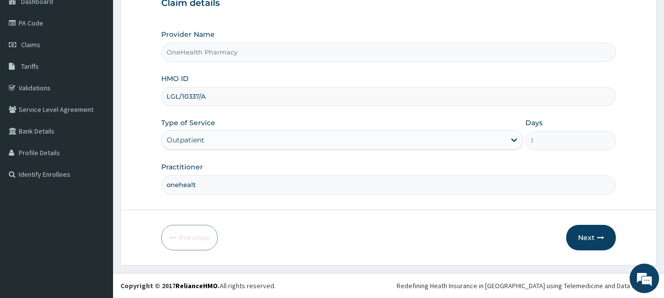
type input "onehealth"
click at [586, 232] on button "Next" at bounding box center [591, 238] width 50 height 26
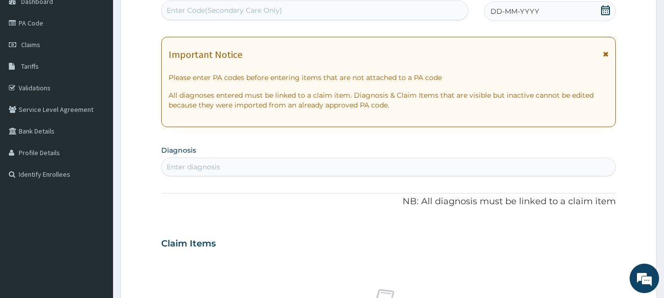
scroll to position [0, 0]
click at [350, 19] on div "Enter Code(Secondary Care Only)" at bounding box center [315, 10] width 308 height 20
paste input "PR/D2FAF6CC"
type input "PR/D2FAF6CC"
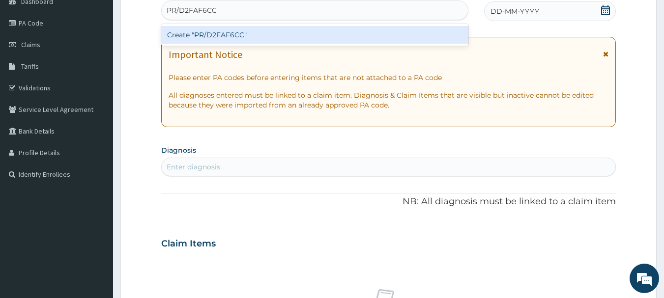
click at [347, 32] on div "Create "PR/D2FAF6CC"" at bounding box center [315, 35] width 308 height 18
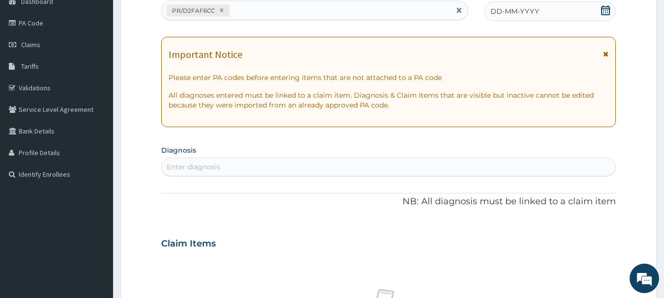
click at [523, 12] on span "DD-MM-YYYY" at bounding box center [515, 11] width 49 height 10
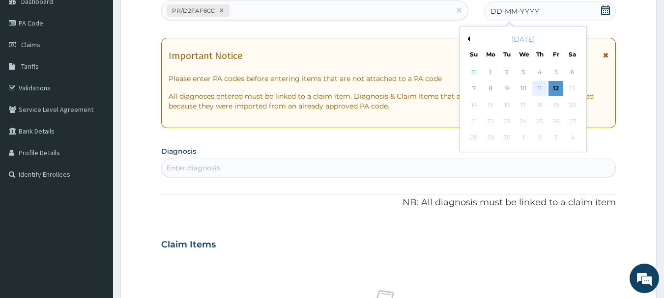
click at [539, 86] on div "11" at bounding box center [539, 89] width 15 height 15
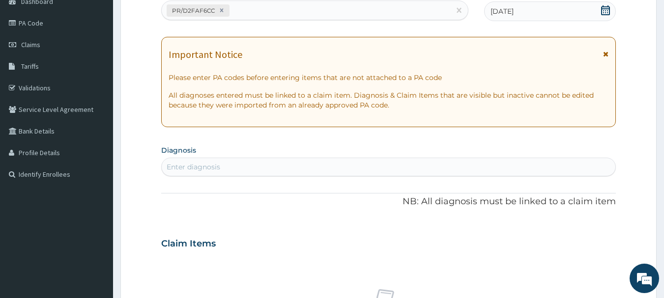
click at [532, 167] on div "Enter diagnosis" at bounding box center [389, 167] width 454 height 16
type input "malaria"
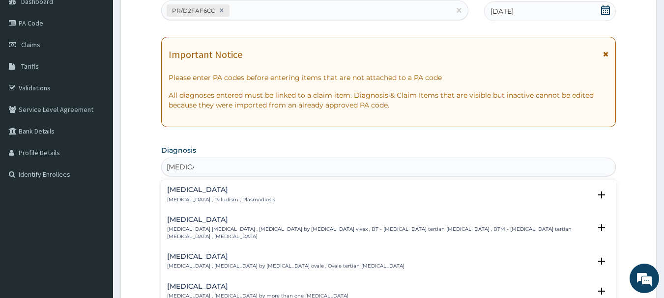
click at [182, 202] on p "Malaria , Paludism , Plasmodiosis" at bounding box center [221, 200] width 108 height 7
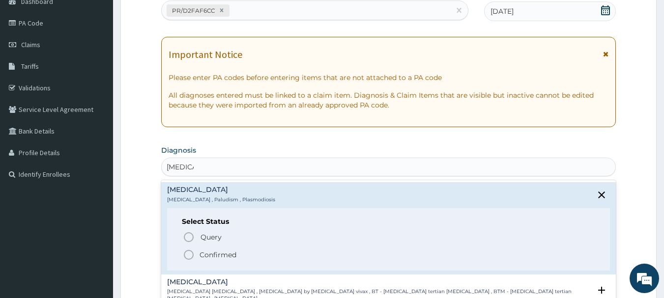
click at [195, 255] on span "Confirmed" at bounding box center [389, 255] width 413 height 12
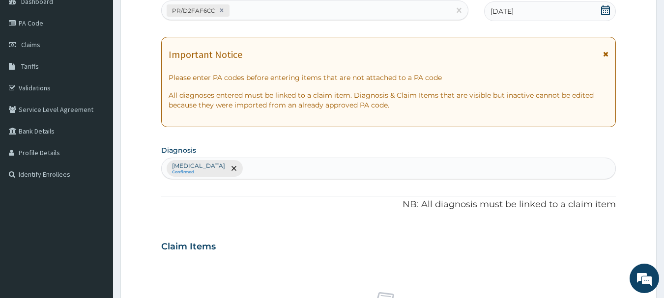
scroll to position [410, 0]
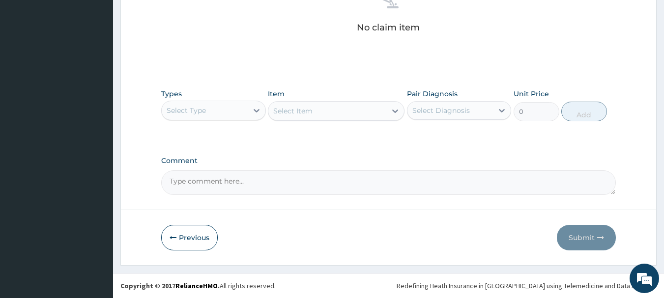
click at [216, 112] on div "Select Type" at bounding box center [205, 111] width 86 height 16
type input "o"
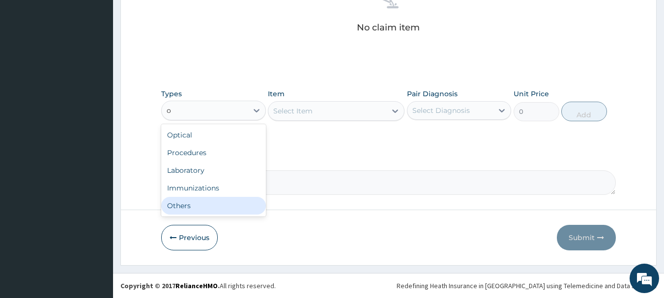
click at [185, 214] on div "Others" at bounding box center [213, 206] width 105 height 18
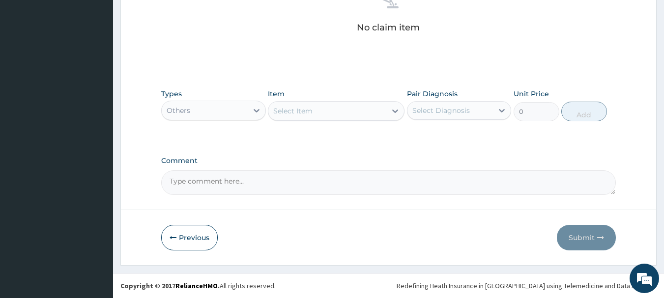
click at [282, 107] on div "Select Item" at bounding box center [292, 111] width 39 height 10
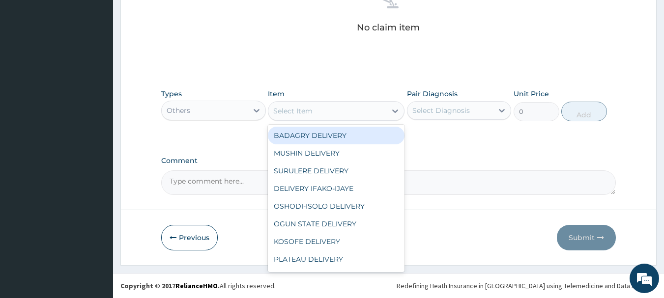
click at [312, 133] on div "BADAGRY DELIVERY" at bounding box center [336, 136] width 137 height 18
type input "3700"
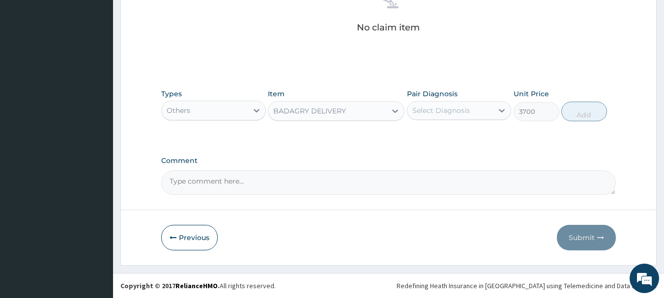
click at [427, 104] on div "Select Diagnosis" at bounding box center [450, 111] width 86 height 16
click at [463, 129] on div "[MEDICAL_DATA]" at bounding box center [459, 136] width 105 height 20
checkbox input "true"
click at [598, 106] on button "Add" at bounding box center [584, 112] width 46 height 20
type input "0"
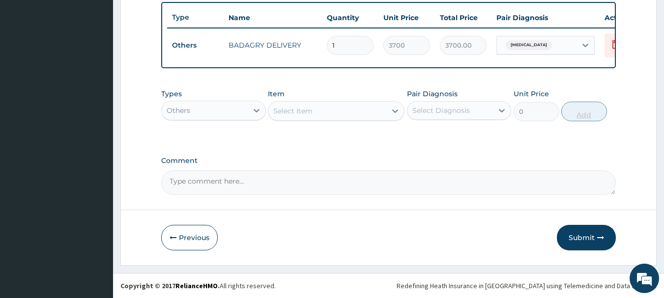
scroll to position [371, 0]
click at [246, 111] on div "Others" at bounding box center [205, 111] width 86 height 16
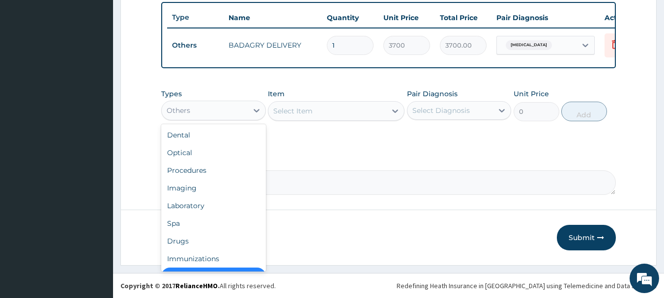
scroll to position [20, 0]
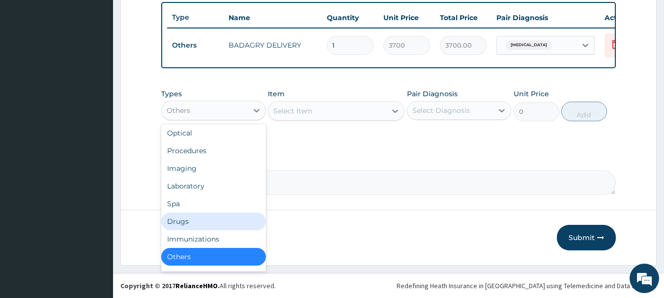
click at [220, 216] on div "Drugs" at bounding box center [213, 222] width 105 height 18
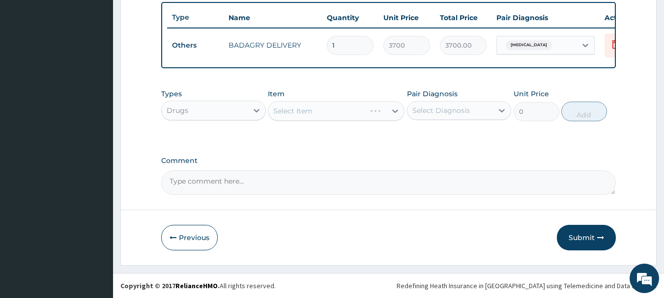
click at [320, 108] on div "Select Item" at bounding box center [336, 111] width 137 height 20
click at [320, 108] on div "Select Item" at bounding box center [327, 111] width 118 height 16
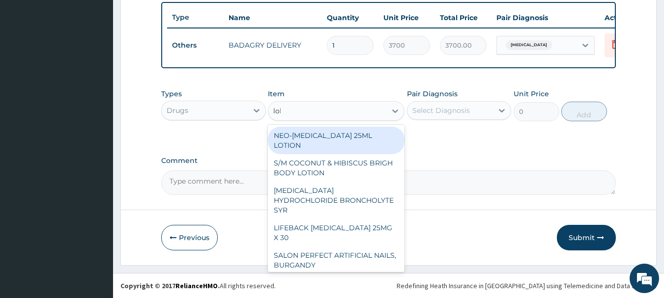
type input "lokm"
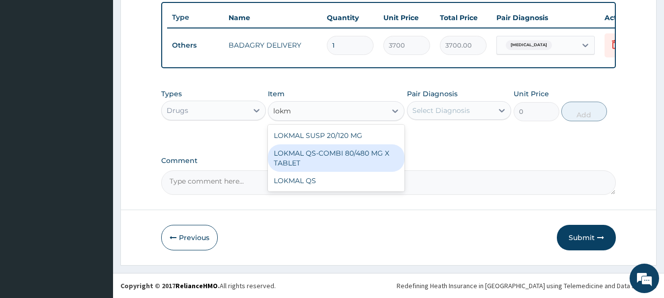
click at [340, 145] on div "LOKMAL QS-COMBI 80/480 MG X TABLET" at bounding box center [336, 159] width 137 height 28
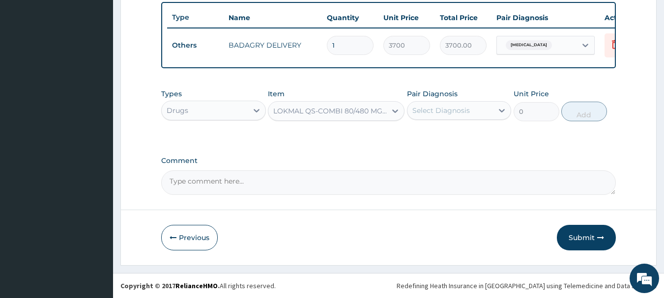
type input "245"
drag, startPoint x: 442, startPoint y: 96, endPoint x: 453, endPoint y: 109, distance: 17.1
click at [453, 109] on div "Pair Diagnosis Select Diagnosis" at bounding box center [459, 105] width 105 height 32
click at [453, 109] on div "Select Diagnosis" at bounding box center [441, 111] width 58 height 10
click at [472, 129] on div "[MEDICAL_DATA]" at bounding box center [459, 136] width 105 height 20
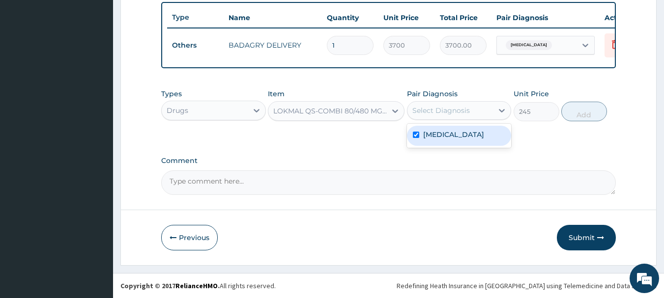
checkbox input "true"
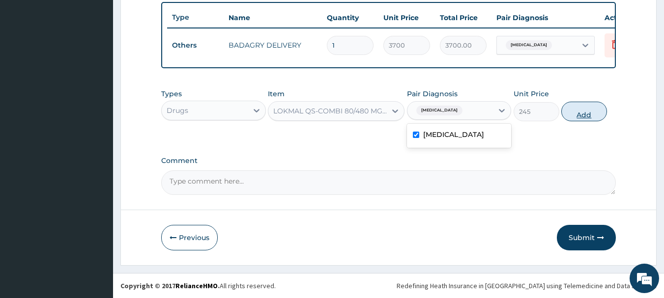
click at [587, 112] on button "Add" at bounding box center [584, 112] width 46 height 20
type input "0"
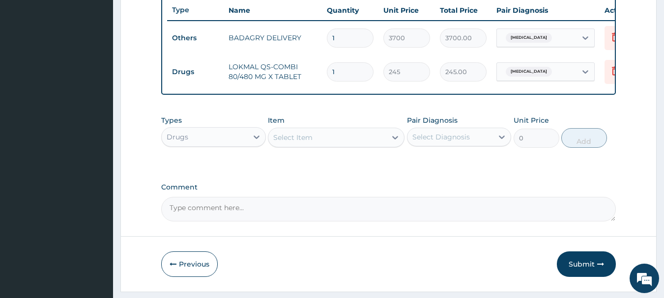
click at [385, 145] on div "Select Item" at bounding box center [327, 138] width 118 height 16
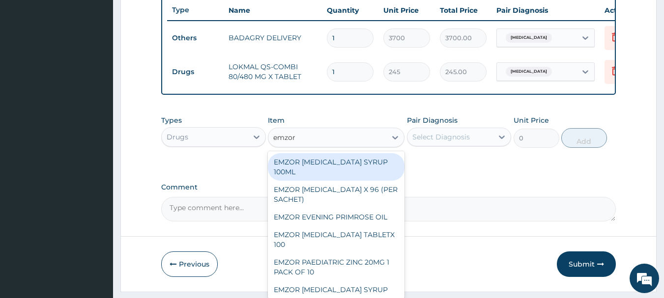
type input "emzor p"
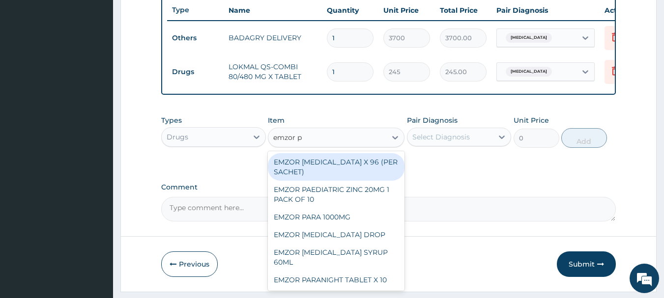
click at [383, 172] on div "EMZOR [MEDICAL_DATA] X 96 (PER SACHET)" at bounding box center [336, 167] width 137 height 28
type input "17.5"
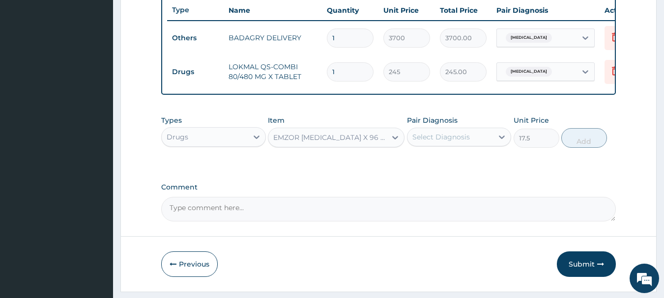
click at [463, 141] on div "Select Diagnosis" at bounding box center [441, 137] width 58 height 10
click at [489, 172] on div "[MEDICAL_DATA]" at bounding box center [459, 162] width 105 height 20
checkbox input "true"
click at [586, 147] on button "Add" at bounding box center [584, 138] width 46 height 20
type input "0"
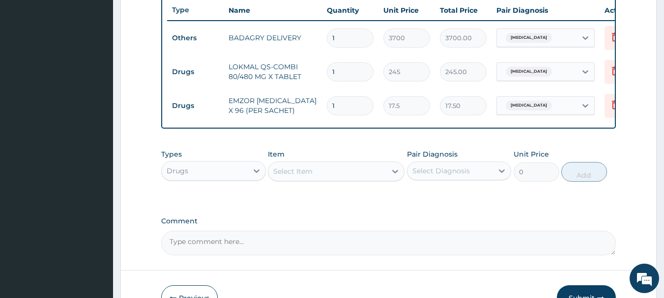
click at [366, 179] on div "Select Item" at bounding box center [327, 172] width 118 height 16
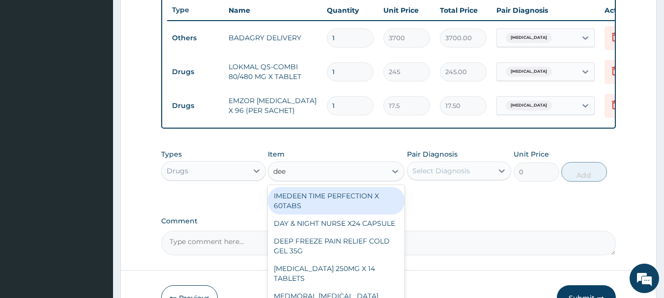
type input "deep"
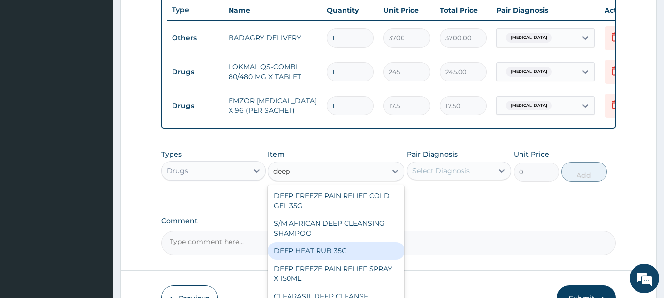
click at [356, 260] on div "DEEP HEAT RUB 35G" at bounding box center [336, 251] width 137 height 18
type input "2870"
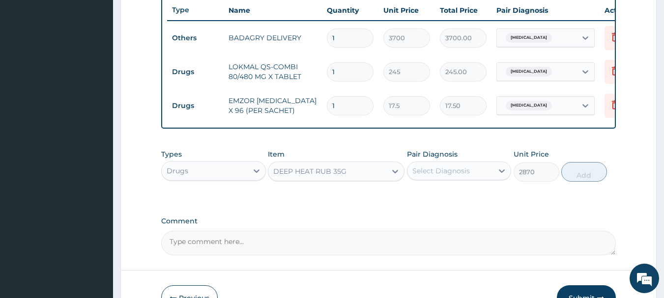
click at [468, 176] on div "Select Diagnosis" at bounding box center [441, 171] width 58 height 10
click at [479, 196] on div "[MEDICAL_DATA]" at bounding box center [459, 196] width 105 height 20
checkbox input "true"
click at [589, 173] on button "Add" at bounding box center [584, 172] width 46 height 20
type input "0"
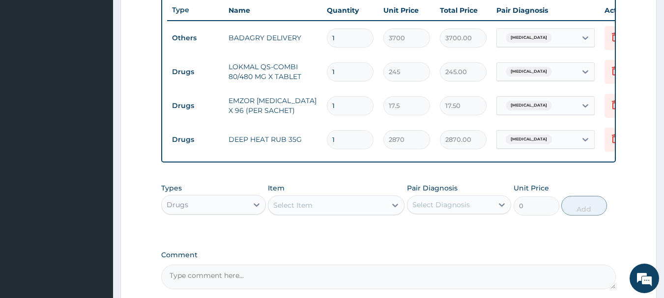
click at [363, 106] on input "1" at bounding box center [350, 105] width 47 height 19
type input "0.00"
type input "3"
type input "52.50"
type input "36"
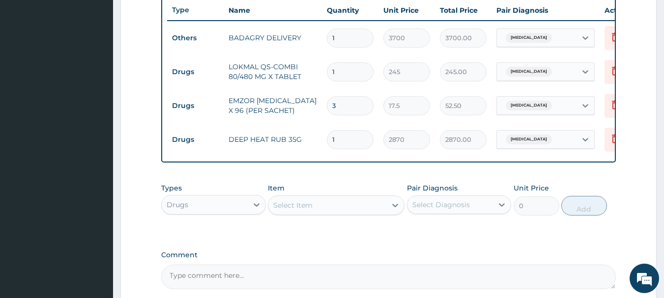
type input "630.00"
type input "36"
click at [356, 67] on input "1" at bounding box center [350, 71] width 47 height 19
type input "0.00"
type input "6"
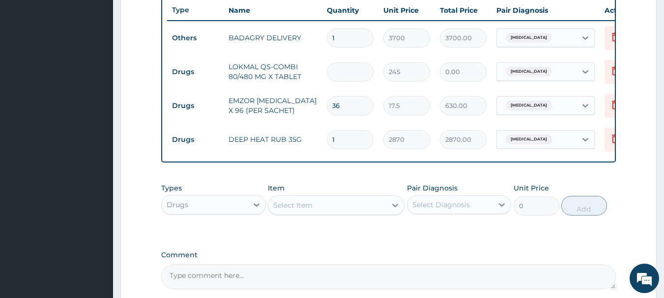
type input "1470.00"
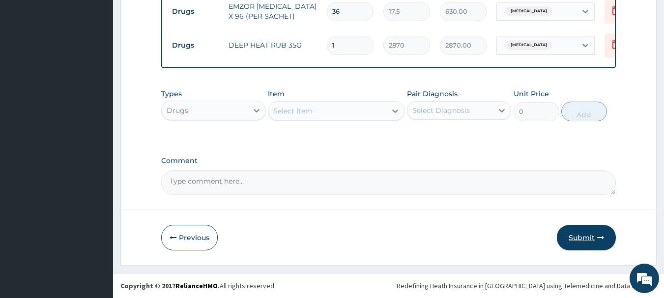
click at [583, 230] on button "Submit" at bounding box center [586, 238] width 59 height 26
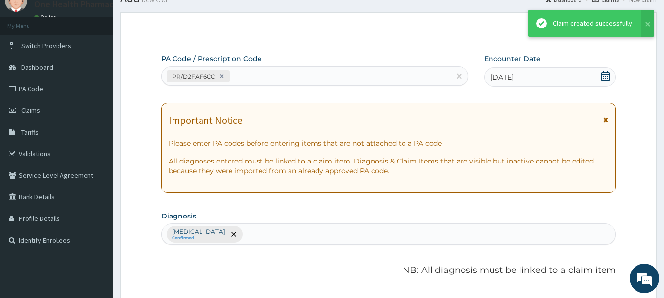
scroll to position [473, 0]
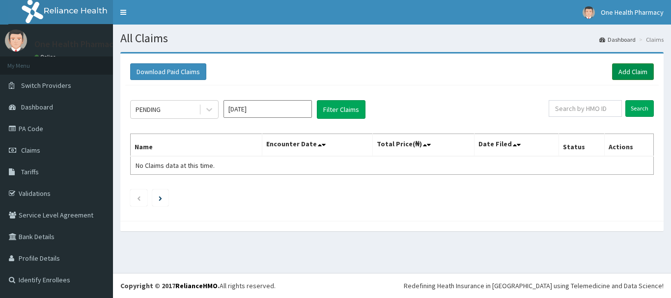
click at [635, 72] on link "Add Claim" at bounding box center [633, 71] width 42 height 17
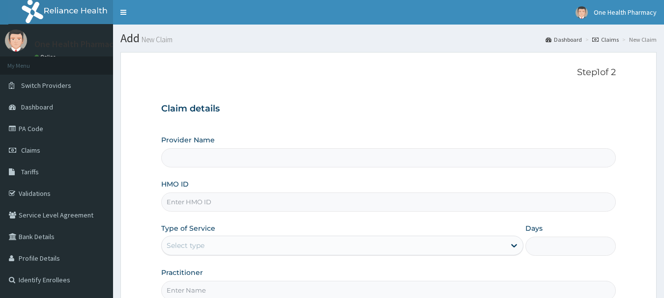
click at [380, 199] on input "HMO ID" at bounding box center [388, 202] width 455 height 19
paste input "HOF/10012/B"
type input "HOF/10012/B"
type input "OneHealth Pharmacy"
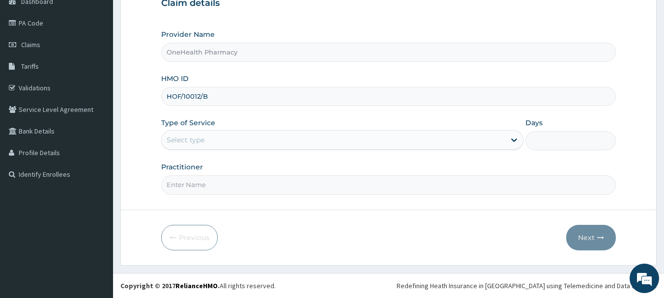
type input "HOF/10012/B"
click at [222, 133] on div "Select type" at bounding box center [334, 140] width 344 height 16
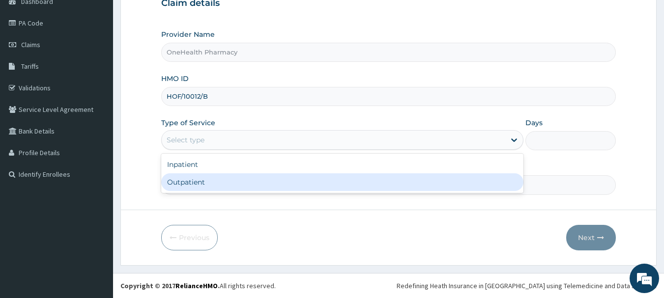
click at [224, 185] on div "Outpatient" at bounding box center [342, 183] width 362 height 18
click at [224, 185] on input "Practitioner" at bounding box center [388, 184] width 455 height 19
type input "1"
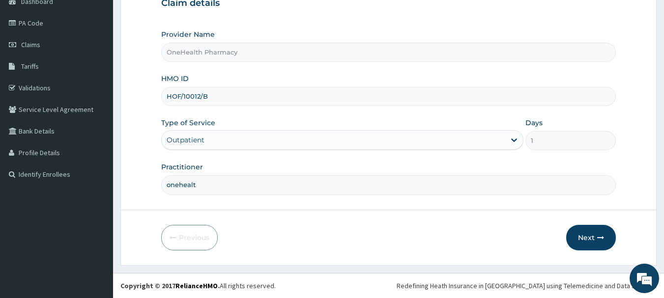
type input "onehealth"
click at [598, 239] on icon "button" at bounding box center [600, 237] width 7 height 7
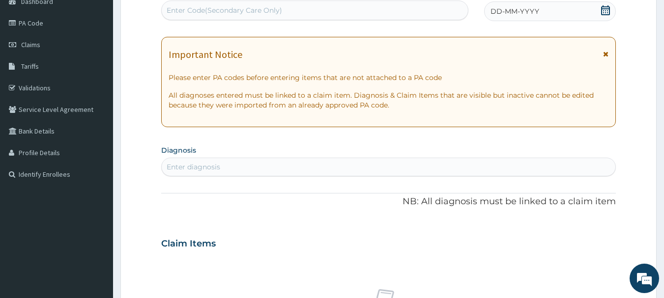
scroll to position [0, 0]
click at [383, 15] on div "Enter Code(Secondary Care Only)" at bounding box center [315, 10] width 307 height 16
paste input "PR/AA236118"
type input "PR/AA236118"
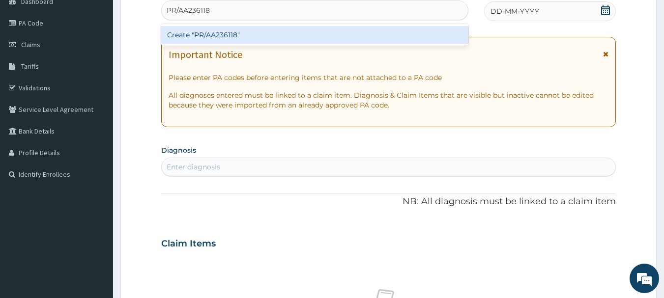
click at [383, 27] on div "Create "PR/AA236118"" at bounding box center [315, 35] width 308 height 18
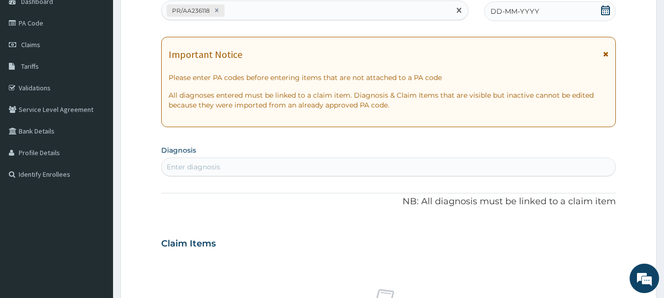
click at [571, 20] on div "DD-MM-YYYY" at bounding box center [550, 11] width 132 height 20
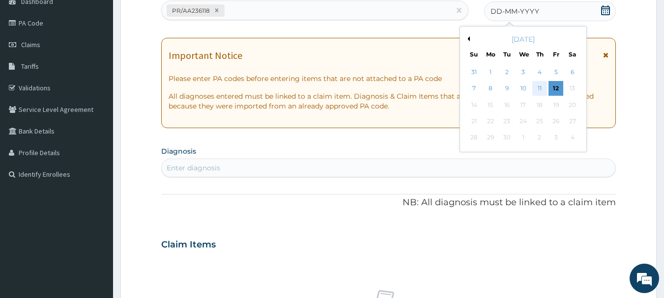
click at [539, 88] on div "11" at bounding box center [539, 89] width 15 height 15
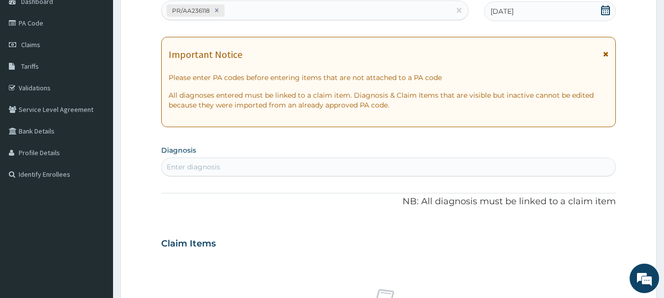
click at [531, 167] on div "Enter diagnosis" at bounding box center [389, 167] width 454 height 16
type input "malaria"
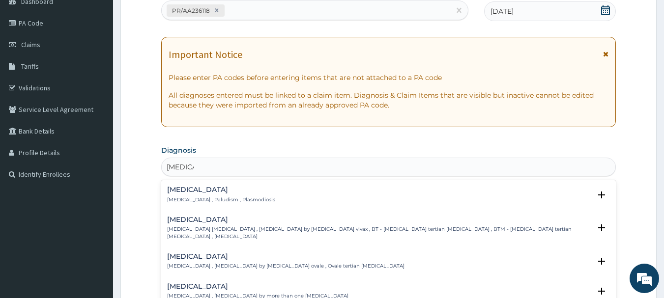
click at [200, 197] on p "Malaria , Paludism , Plasmodiosis" at bounding box center [221, 200] width 108 height 7
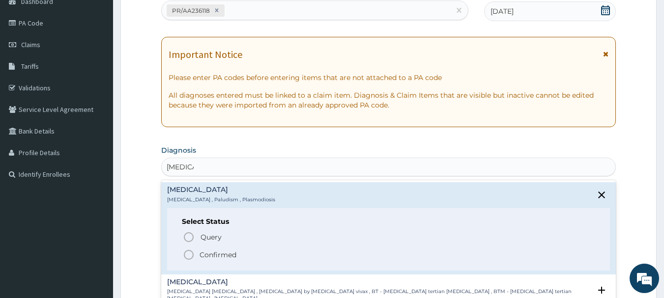
click at [193, 254] on circle "status option filled" at bounding box center [188, 255] width 9 height 9
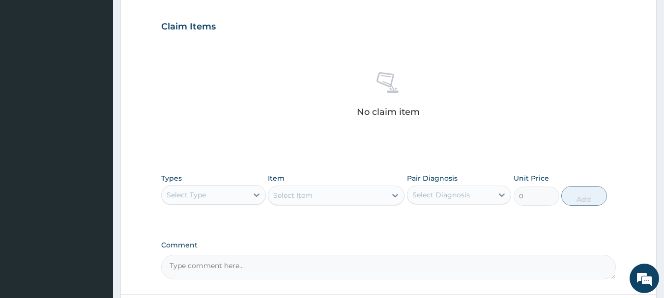
scroll to position [410, 0]
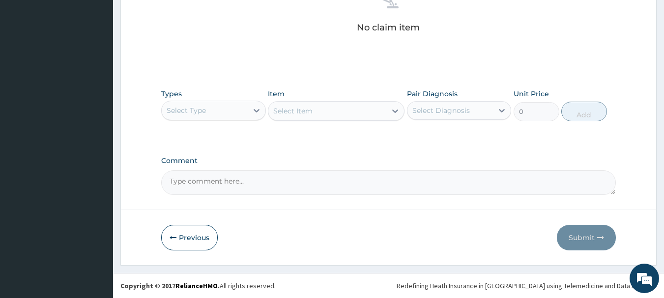
click at [222, 106] on div "Select Type" at bounding box center [205, 111] width 86 height 16
type input "o"
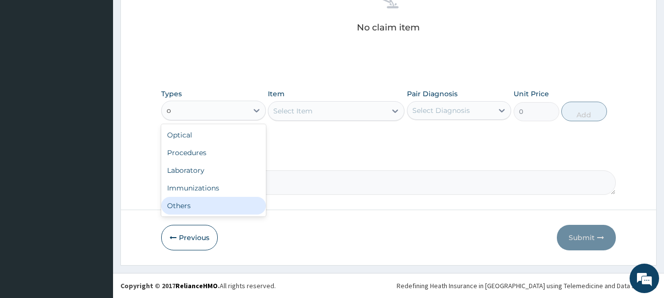
click at [218, 200] on div "Others" at bounding box center [213, 206] width 105 height 18
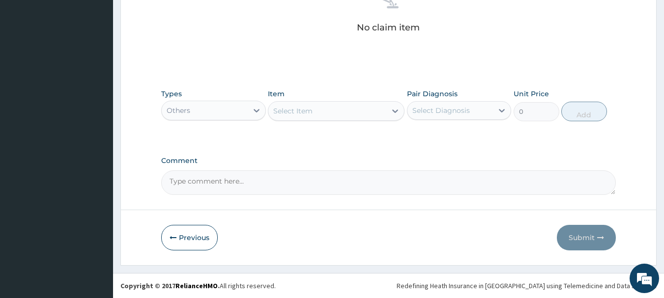
click at [330, 113] on div "Select Item" at bounding box center [327, 111] width 118 height 16
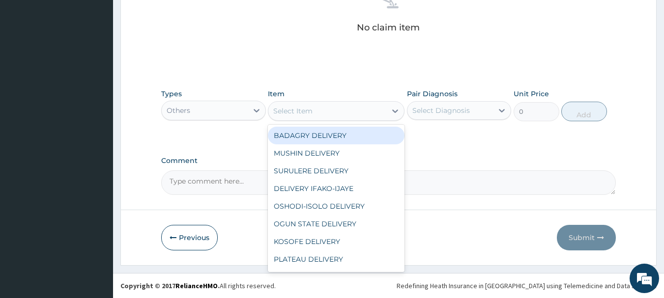
click at [357, 136] on div "BADAGRY DELIVERY" at bounding box center [336, 136] width 137 height 18
type input "3700"
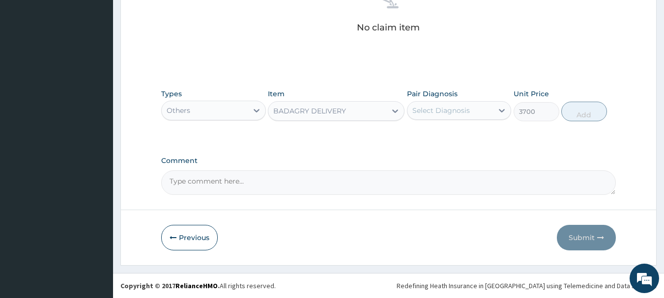
click at [443, 112] on div "Select Diagnosis" at bounding box center [441, 111] width 58 height 10
click at [478, 133] on div "[MEDICAL_DATA]" at bounding box center [459, 136] width 105 height 20
checkbox input "true"
click at [596, 108] on button "Add" at bounding box center [584, 112] width 46 height 20
type input "0"
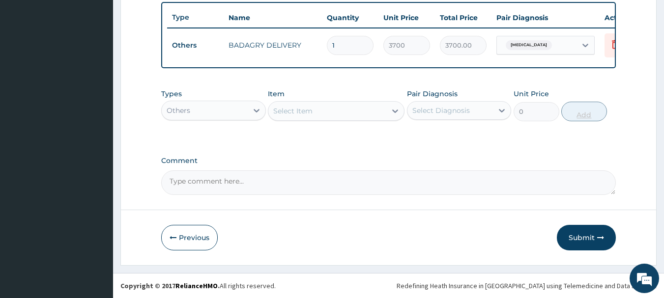
scroll to position [371, 0]
click at [260, 109] on icon at bounding box center [257, 111] width 10 height 10
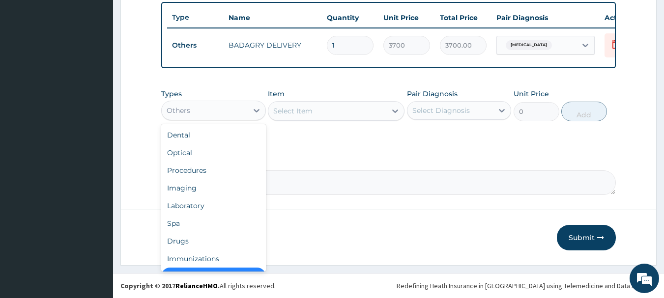
scroll to position [20, 0]
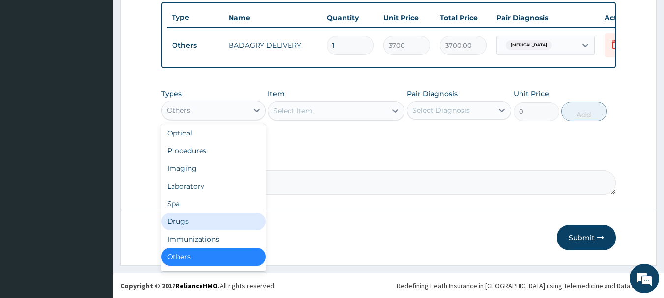
click at [208, 223] on div "Drugs" at bounding box center [213, 222] width 105 height 18
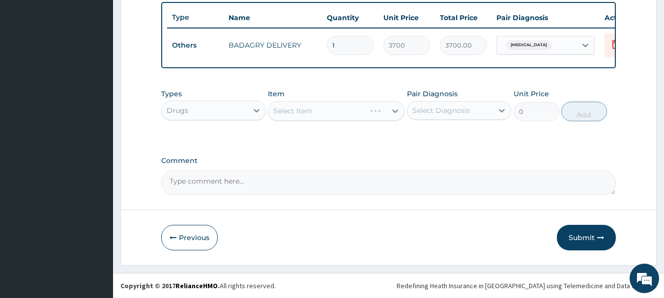
click at [352, 116] on div "Select Item" at bounding box center [336, 111] width 137 height 20
click at [352, 116] on div "Select Item" at bounding box center [327, 111] width 118 height 16
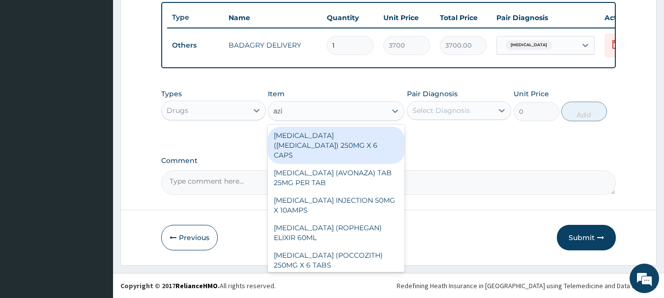
type input "azil"
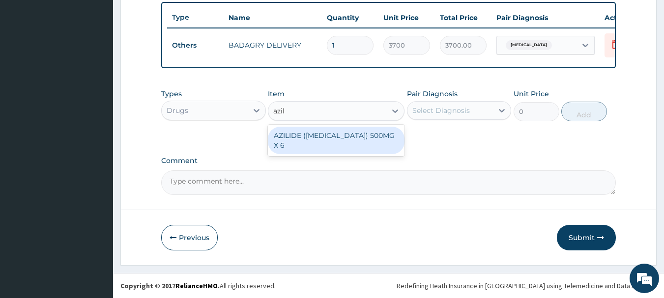
click at [356, 127] on div "AZILIDE ([MEDICAL_DATA]) 500MG X 6" at bounding box center [336, 141] width 137 height 28
type input "396.6666564941406"
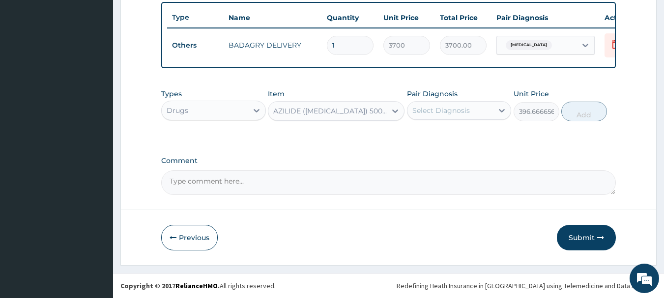
click at [463, 117] on div "Select Diagnosis" at bounding box center [450, 111] width 86 height 16
click at [482, 138] on div "[MEDICAL_DATA]" at bounding box center [459, 136] width 105 height 20
checkbox input "true"
click at [573, 118] on button "Add" at bounding box center [584, 112] width 46 height 20
type input "0"
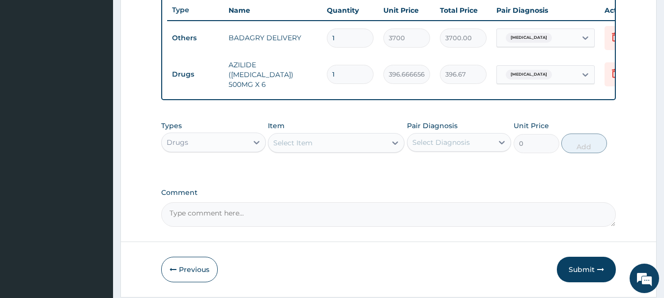
click at [342, 143] on div "Select Item" at bounding box center [327, 143] width 118 height 16
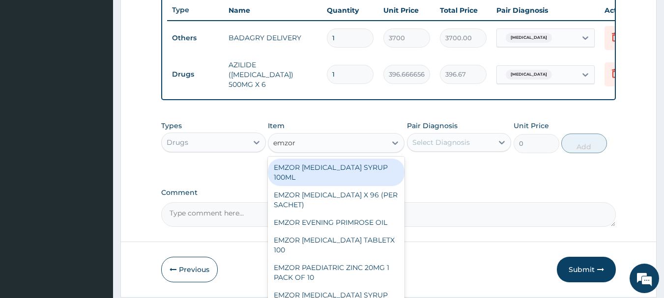
type input "emzor p"
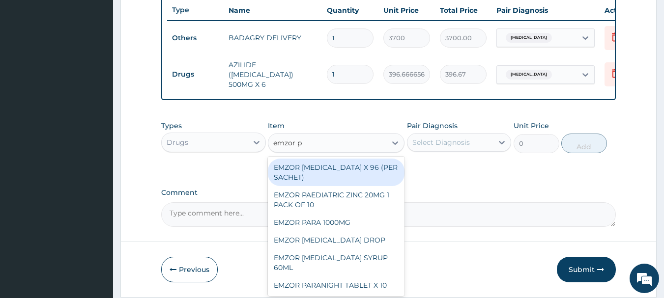
click at [355, 177] on div "EMZOR [MEDICAL_DATA] X 96 (PER SACHET)" at bounding box center [336, 173] width 137 height 28
type input "17.5"
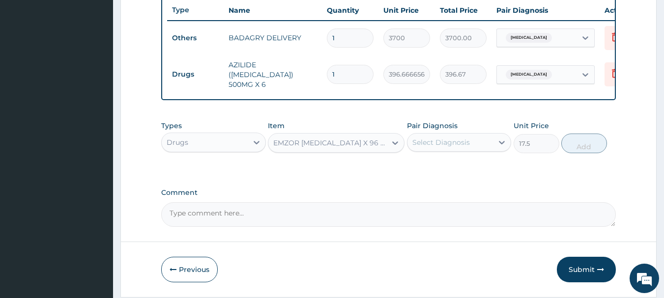
click at [442, 147] on div "Select Diagnosis" at bounding box center [441, 143] width 58 height 10
click at [467, 178] on div "[MEDICAL_DATA]" at bounding box center [459, 168] width 105 height 20
checkbox input "true"
click at [580, 146] on button "Add" at bounding box center [584, 144] width 46 height 20
type input "0"
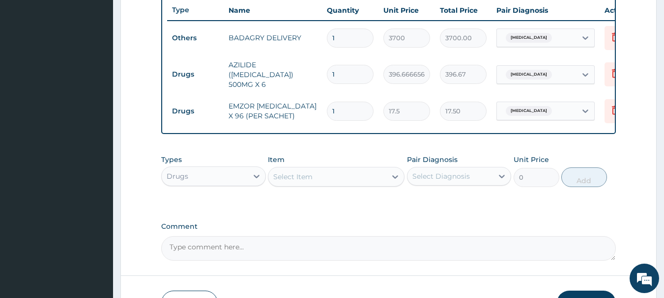
click at [330, 184] on div "Select Item" at bounding box center [327, 177] width 118 height 16
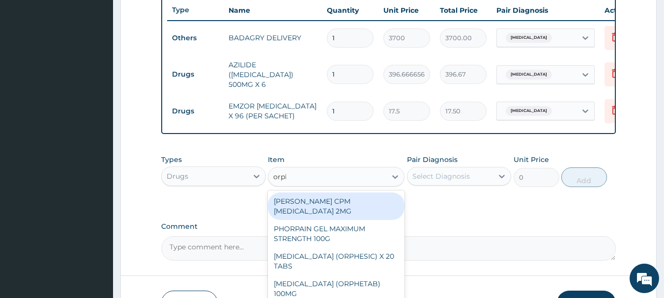
type input "orphe"
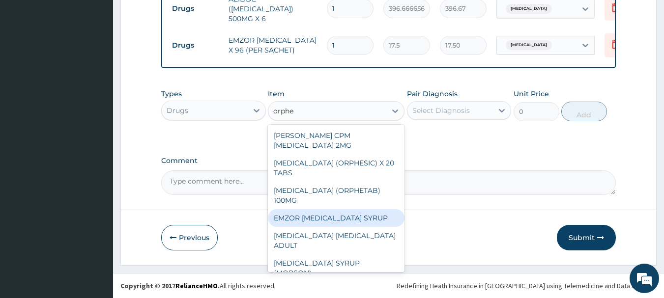
drag, startPoint x: 336, startPoint y: 211, endPoint x: 334, endPoint y: 194, distance: 16.8
click at [334, 194] on div "DANA CPM CHLORPHENIRAMINE 2MG ORPHENADRINE (ORPHESIC) X 20 TABS ORPHENADRINE (O…" at bounding box center [336, 198] width 137 height 147
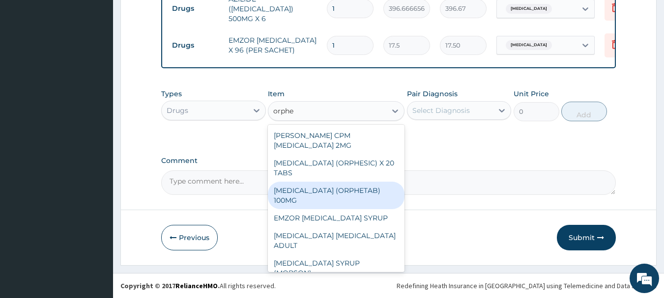
click at [334, 194] on div "[MEDICAL_DATA] (ORPHETAB) 100MG" at bounding box center [336, 196] width 137 height 28
type input "112"
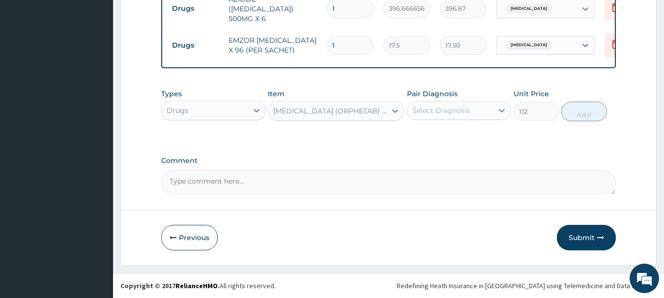
click at [458, 120] on div "Select Diagnosis" at bounding box center [459, 110] width 105 height 19
click at [458, 140] on div "[MEDICAL_DATA]" at bounding box center [459, 136] width 105 height 20
checkbox input "true"
click at [583, 111] on div "Types Drugs Item ORPHENADRINE (ORPHETAB) 100MG Pair Diagnosis Malaria Unit Pric…" at bounding box center [388, 105] width 455 height 42
click at [583, 111] on button "Add" at bounding box center [584, 112] width 46 height 20
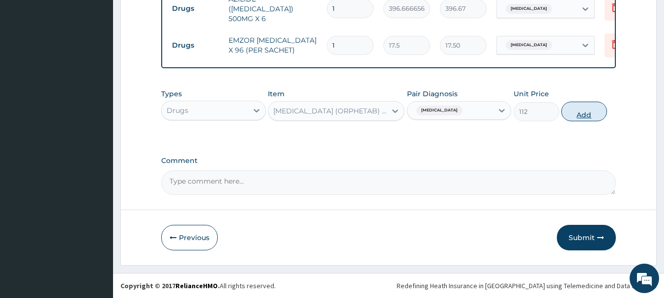
type input "0"
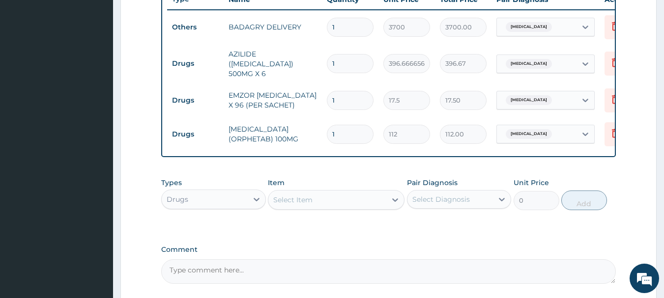
scroll to position [478, 0]
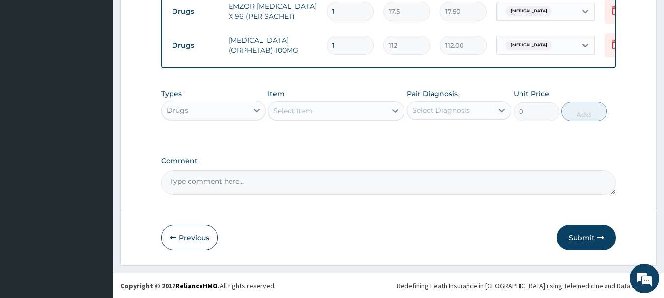
click at [357, 116] on div "Select Item" at bounding box center [327, 111] width 118 height 16
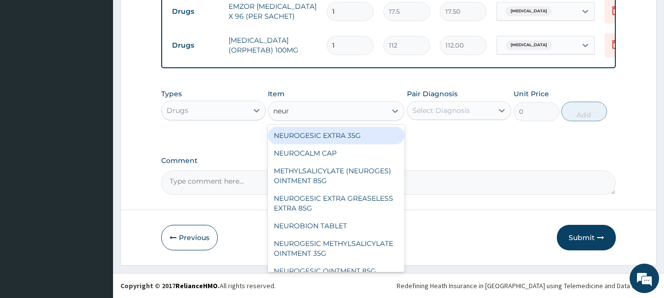
type input "neuro"
click at [357, 125] on div "NEUROGESIC EXTRA 35G NEUROCALM CAP METHYLSALICYLATE (NEUROGES) OINTMENT 85G NEU…" at bounding box center [336, 198] width 137 height 147
click at [358, 130] on div "NEUROGESIC EXTRA 35G" at bounding box center [336, 136] width 137 height 18
type input "1400"
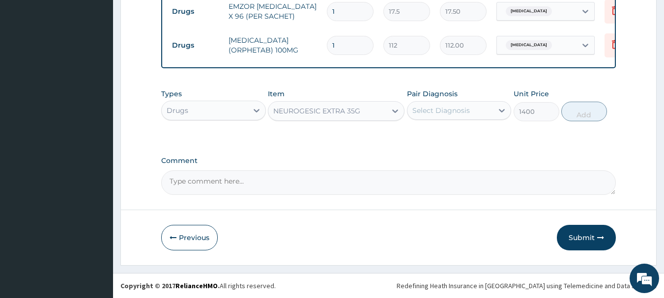
click at [447, 113] on div "Select Diagnosis" at bounding box center [441, 111] width 58 height 10
click at [473, 134] on div "[MEDICAL_DATA]" at bounding box center [459, 136] width 105 height 20
checkbox input "true"
click at [580, 114] on button "Add" at bounding box center [584, 112] width 46 height 20
type input "0"
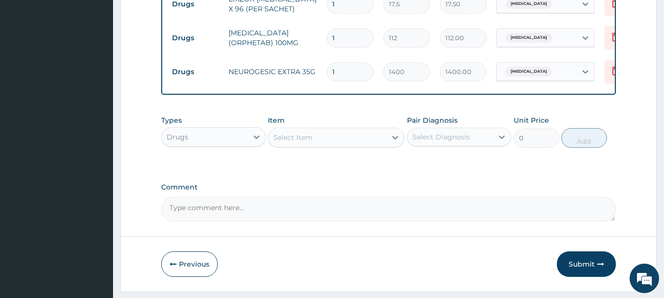
click at [350, 145] on div "Select Item" at bounding box center [327, 138] width 118 height 16
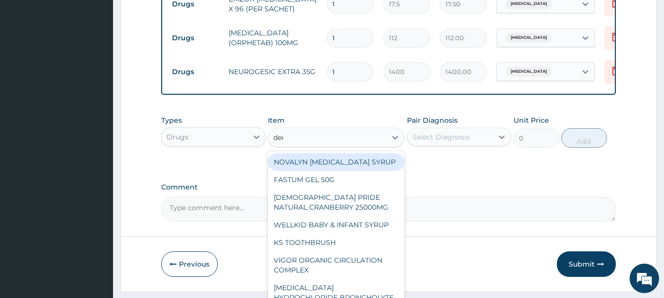
type input "deep"
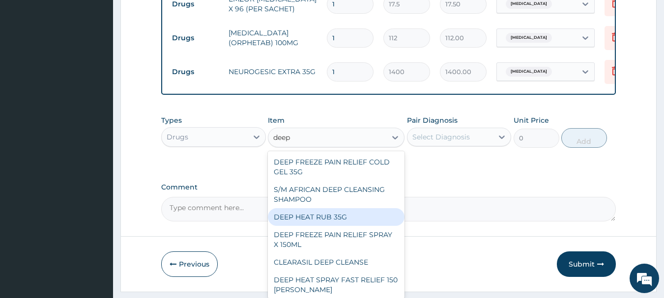
click at [344, 225] on div "DEEP HEAT RUB 35G" at bounding box center [336, 217] width 137 height 18
type input "2870"
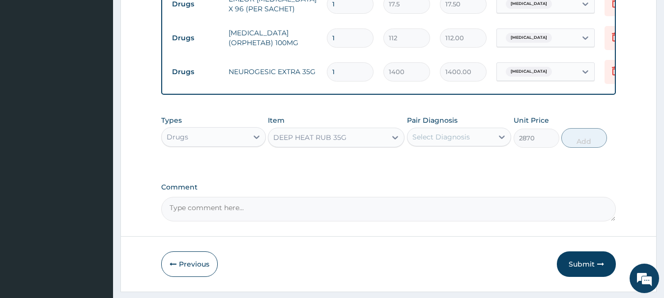
drag, startPoint x: 458, startPoint y: 159, endPoint x: 465, endPoint y: 148, distance: 12.4
click at [465, 148] on div "Types Drugs Item option DEEP HEAT RUB 35G, selected. Select is focused ,type to…" at bounding box center [388, 132] width 455 height 42
click at [465, 142] on div "Select Diagnosis" at bounding box center [441, 137] width 58 height 10
click at [485, 172] on div "[MEDICAL_DATA]" at bounding box center [459, 162] width 105 height 20
checkbox input "true"
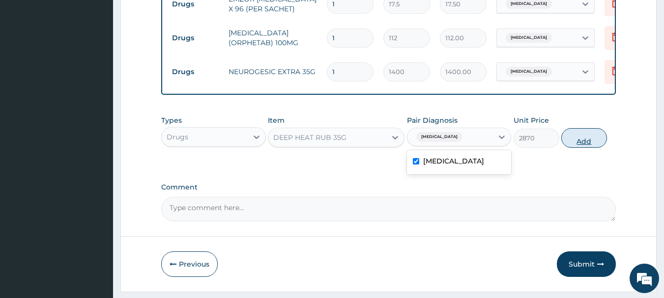
click at [581, 148] on button "Add" at bounding box center [584, 138] width 46 height 20
type input "0"
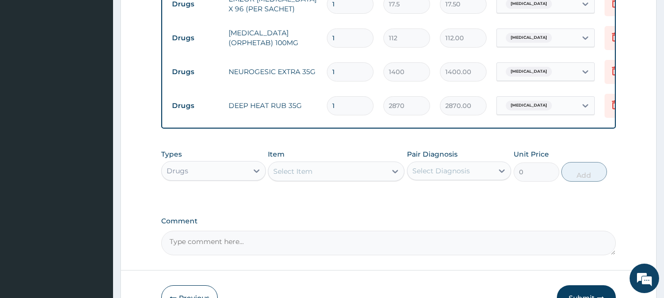
click at [357, 30] on input "1" at bounding box center [350, 38] width 47 height 19
type input "16"
type input "1792.00"
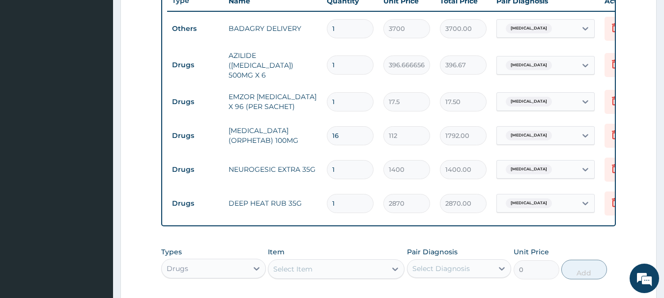
scroll to position [364, 0]
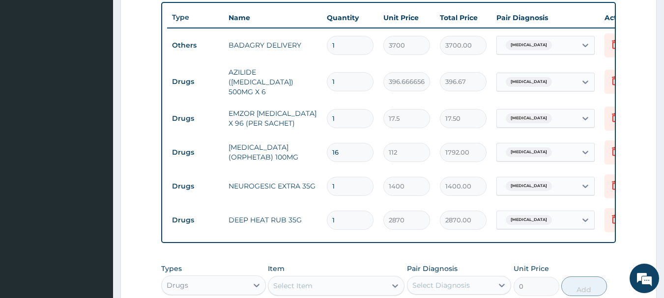
type input "16"
click at [348, 80] on input "1" at bounding box center [350, 81] width 47 height 19
type input "0.00"
type input "6"
type input "2380.00"
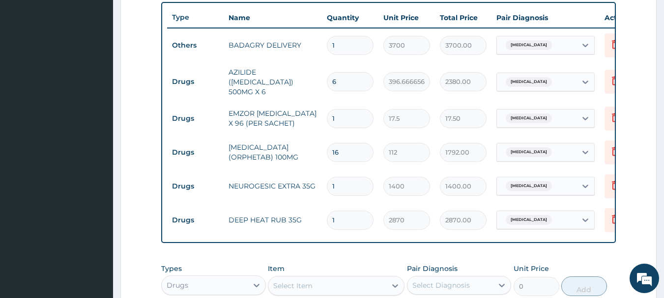
type input "6"
click at [346, 121] on input "1" at bounding box center [350, 118] width 47 height 19
type input "0.00"
type input "3"
type input "52.50"
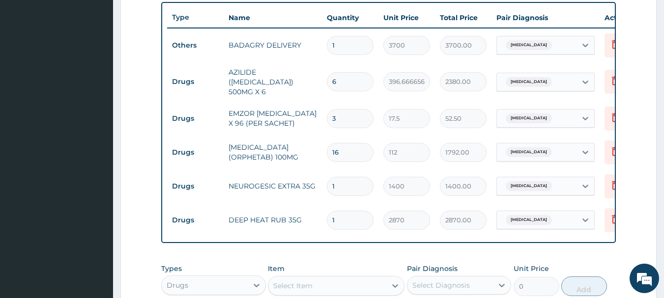
type input "36"
type input "630.00"
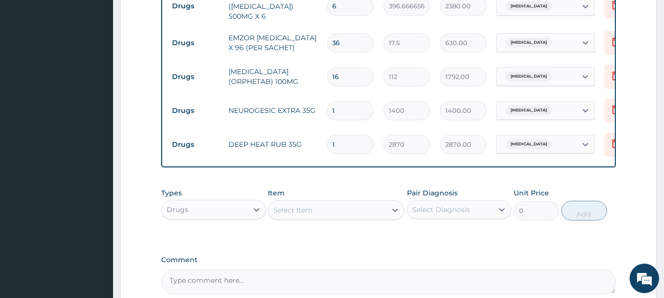
scroll to position [546, 0]
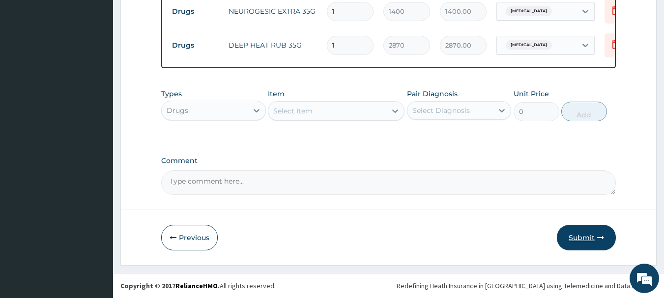
click at [571, 229] on button "Submit" at bounding box center [586, 238] width 59 height 26
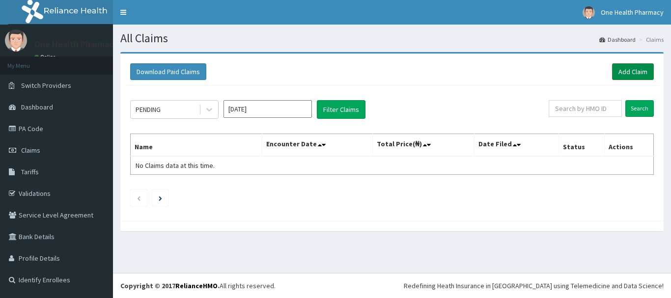
click at [623, 76] on link "Add Claim" at bounding box center [633, 71] width 42 height 17
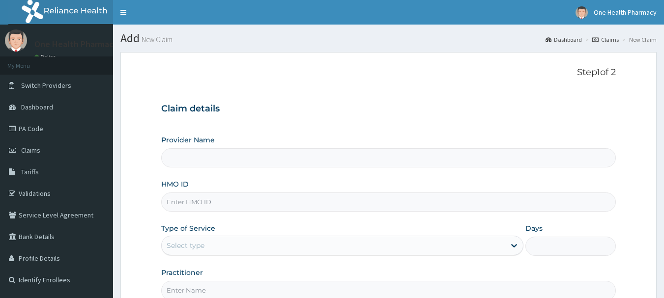
click at [329, 201] on input "HMO ID" at bounding box center [388, 202] width 455 height 19
paste input "OHT/12071/B"
type input "OHT/12071/B"
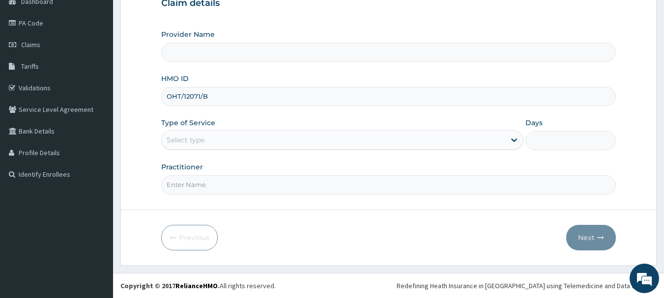
type input "OneHealth Pharmacy"
type input "OHT/12071/B"
click at [203, 142] on div "Select type" at bounding box center [186, 140] width 38 height 10
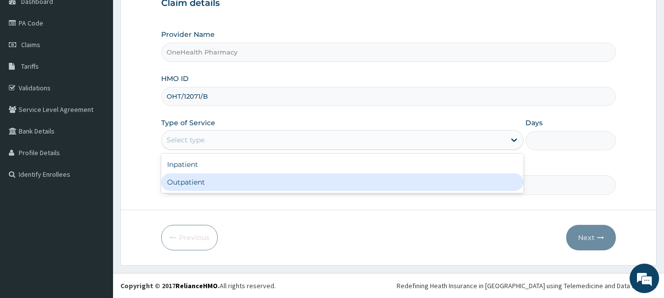
click at [211, 179] on div "Outpatient" at bounding box center [342, 183] width 362 height 18
click at [211, 179] on input "Practitioner" at bounding box center [388, 184] width 455 height 19
type input "1"
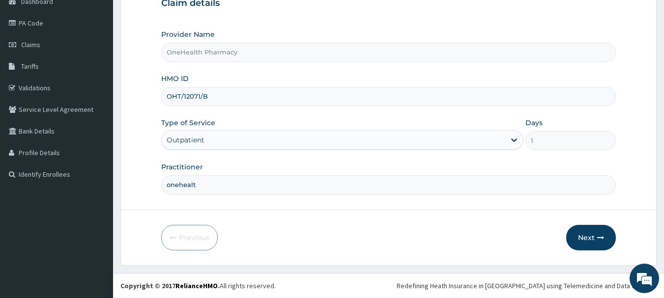
type input "onehealth"
click at [589, 240] on button "Next" at bounding box center [591, 238] width 50 height 26
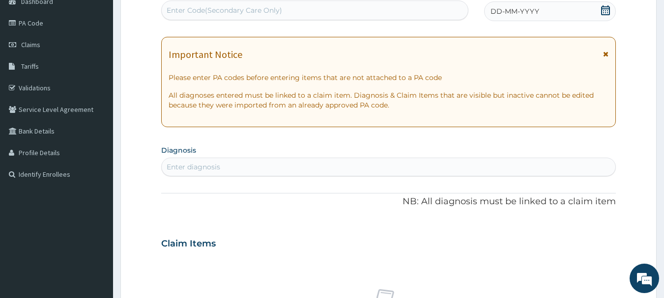
scroll to position [0, 0]
click at [411, 13] on div "Enter Code(Secondary Care Only)" at bounding box center [315, 10] width 307 height 16
paste input "PR/1736E314"
type input "PR/1736E314"
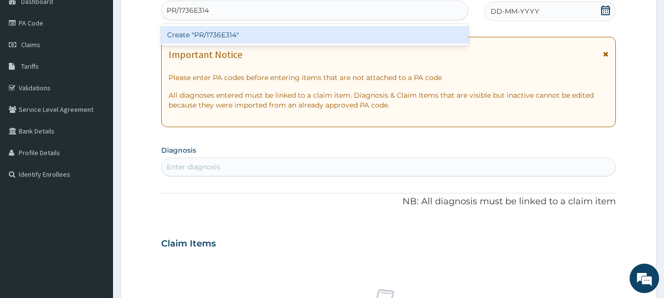
click at [412, 37] on div "Create "PR/1736E314"" at bounding box center [315, 35] width 308 height 18
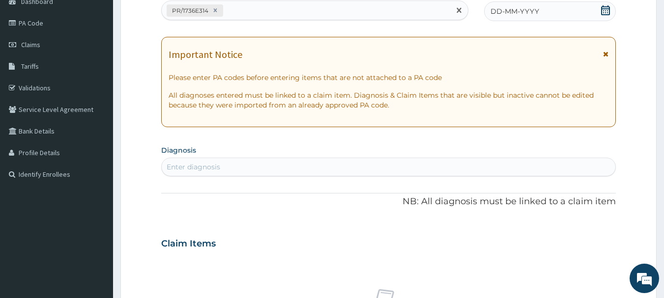
click at [524, 17] on div "DD-MM-YYYY" at bounding box center [550, 11] width 132 height 20
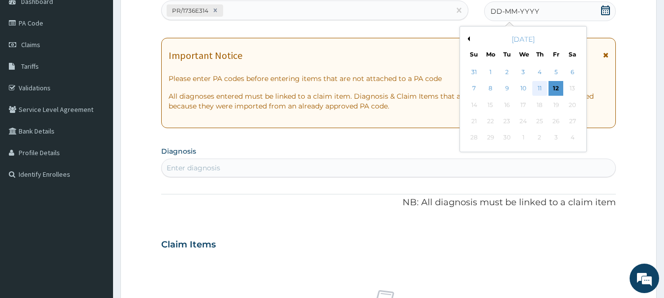
click at [544, 88] on div "11" at bounding box center [539, 89] width 15 height 15
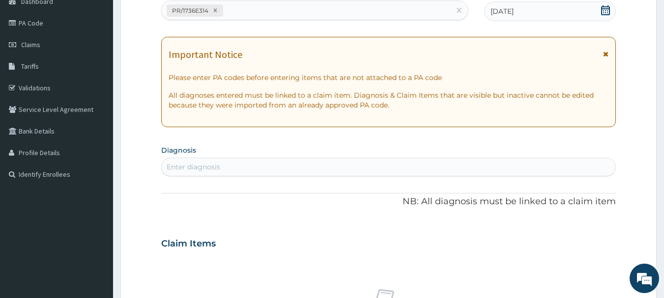
click at [549, 170] on div "Enter diagnosis" at bounding box center [389, 167] width 454 height 16
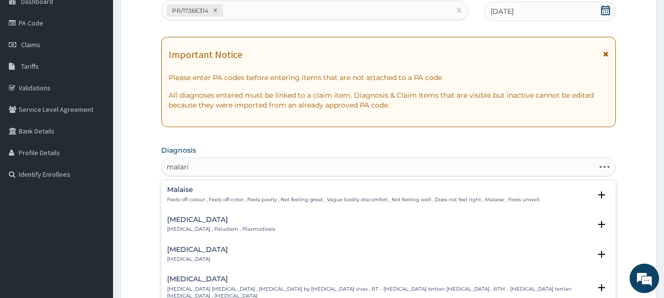
type input "[MEDICAL_DATA]"
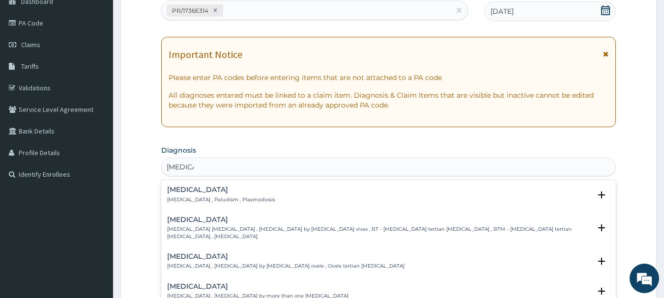
click at [216, 200] on p "[MEDICAL_DATA] , Paludism , Plasmodiosis" at bounding box center [221, 200] width 108 height 7
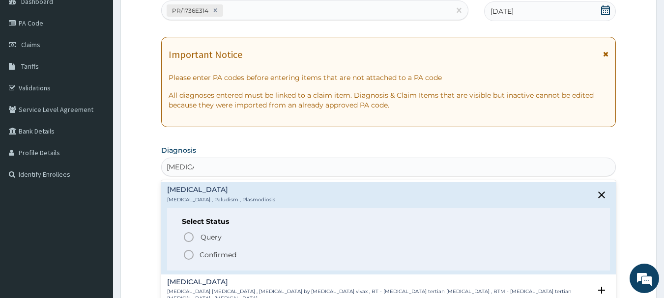
click at [208, 255] on p "Confirmed" at bounding box center [218, 255] width 37 height 10
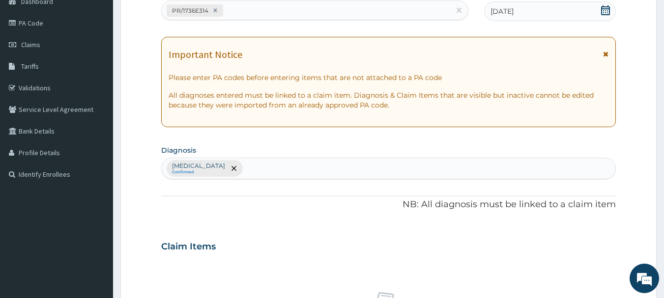
scroll to position [410, 0]
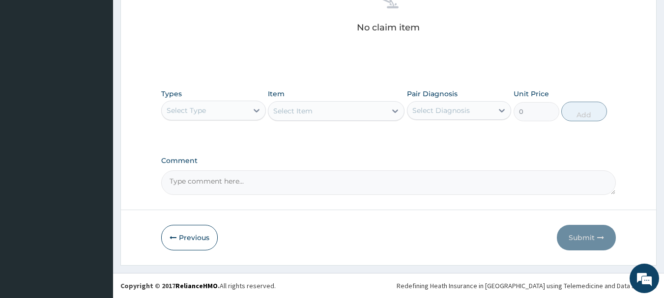
click at [214, 115] on div "Select Type" at bounding box center [205, 111] width 86 height 16
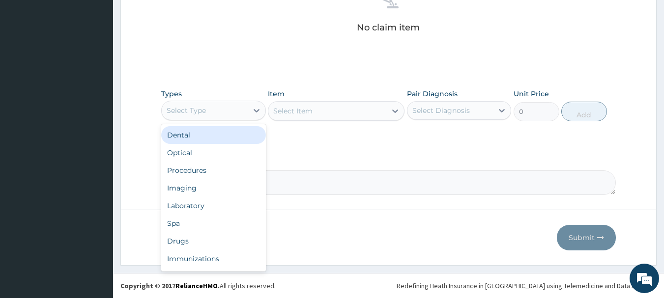
type input "o"
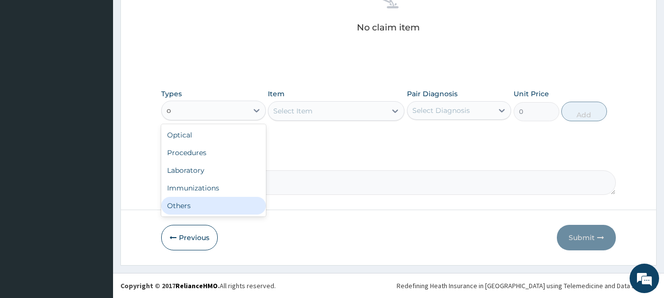
click at [200, 203] on div "Others" at bounding box center [213, 206] width 105 height 18
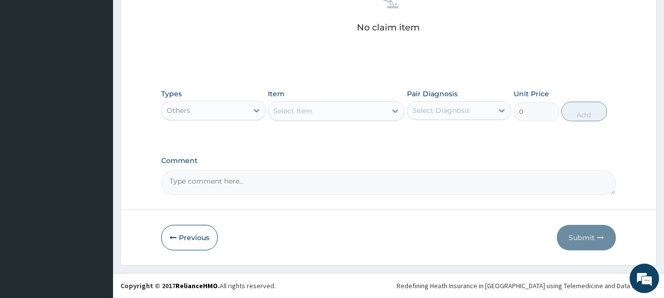
click at [312, 116] on div "Select Item" at bounding box center [327, 111] width 118 height 16
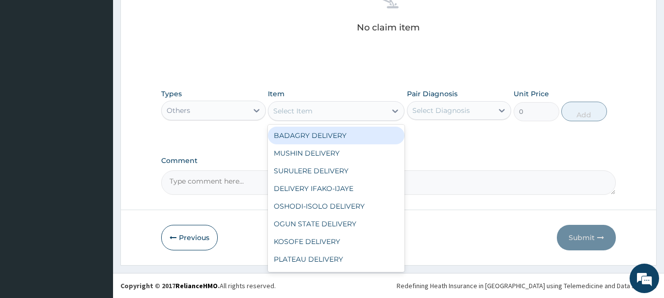
click at [332, 137] on div "BADAGRY DELIVERY" at bounding box center [336, 136] width 137 height 18
type input "3700"
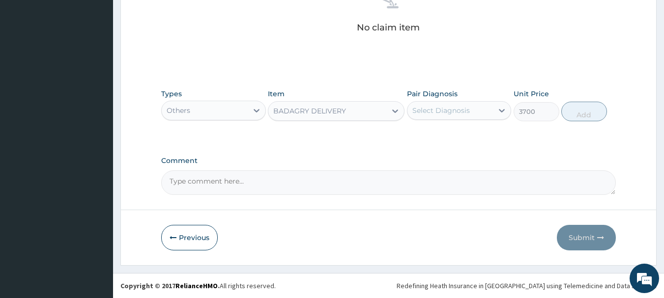
click at [450, 109] on div "Select Diagnosis" at bounding box center [441, 111] width 58 height 10
click at [493, 136] on div "[MEDICAL_DATA]" at bounding box center [459, 136] width 105 height 20
checkbox input "true"
click at [597, 116] on button "Add" at bounding box center [584, 112] width 46 height 20
type input "0"
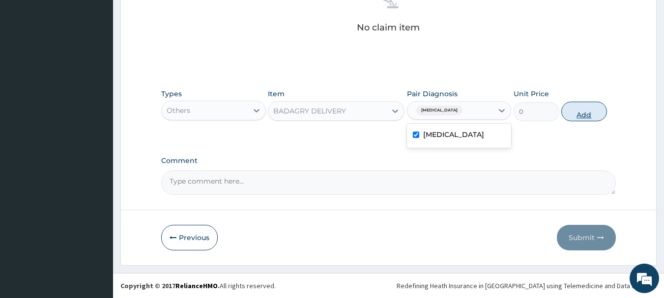
scroll to position [371, 0]
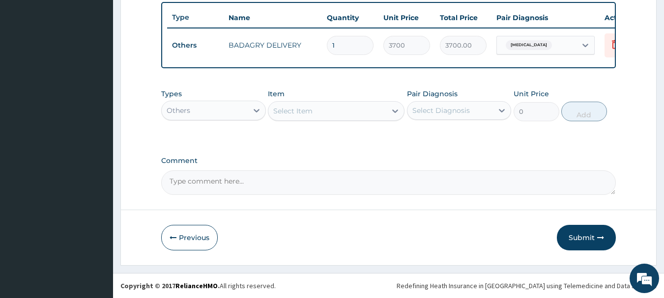
click at [244, 109] on div "Others" at bounding box center [205, 111] width 86 height 16
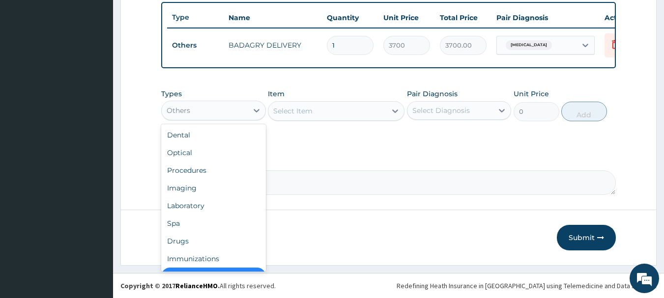
scroll to position [20, 0]
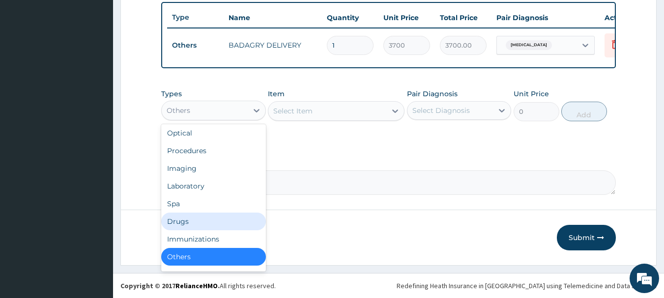
click at [221, 213] on div "Drugs" at bounding box center [213, 222] width 105 height 18
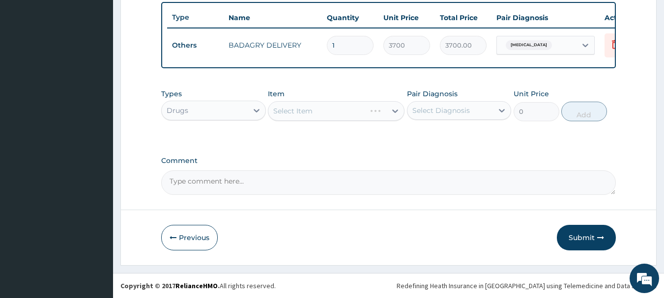
click at [292, 117] on div "Select Item" at bounding box center [336, 111] width 137 height 20
click at [319, 114] on div "Select Item" at bounding box center [336, 111] width 137 height 20
click at [372, 107] on div "Select Item" at bounding box center [336, 111] width 137 height 20
click at [372, 107] on div "Select Item" at bounding box center [327, 111] width 118 height 16
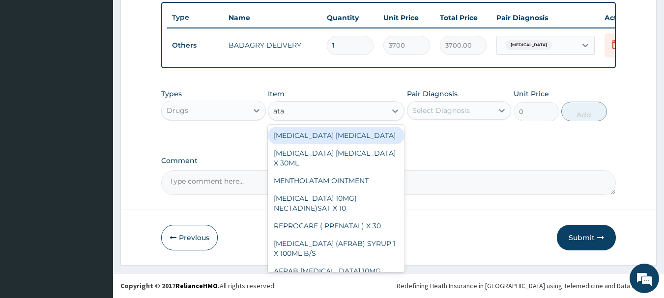
type input "atad"
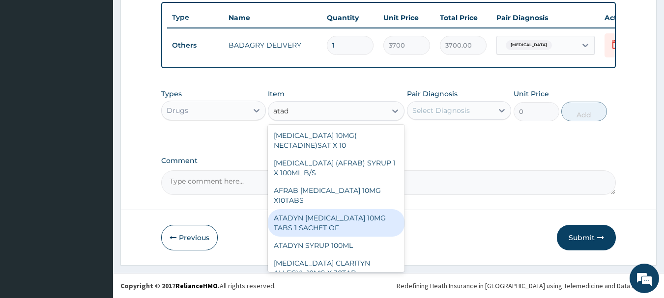
click at [364, 215] on div "ATADYN [MEDICAL_DATA] 10MG TABS 1 SACHET OF" at bounding box center [336, 223] width 137 height 28
type input "350"
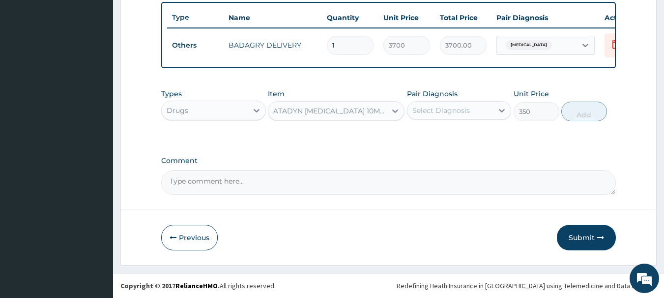
click at [455, 108] on div "Select Diagnosis" at bounding box center [441, 111] width 58 height 10
click at [470, 136] on div "[MEDICAL_DATA]" at bounding box center [459, 136] width 105 height 20
checkbox input "true"
click at [584, 111] on button "Add" at bounding box center [584, 112] width 46 height 20
type input "0"
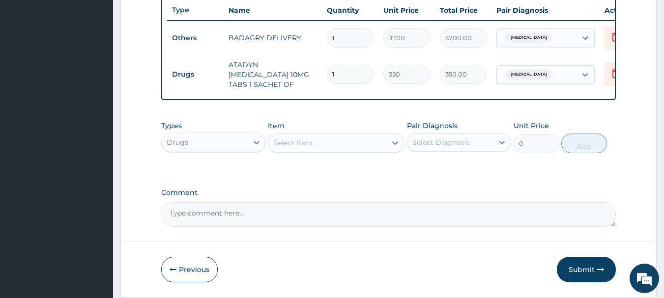
click at [288, 142] on div "Select Item" at bounding box center [292, 143] width 39 height 10
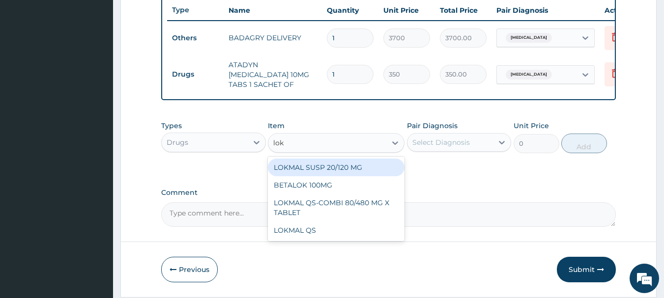
type input "lokm"
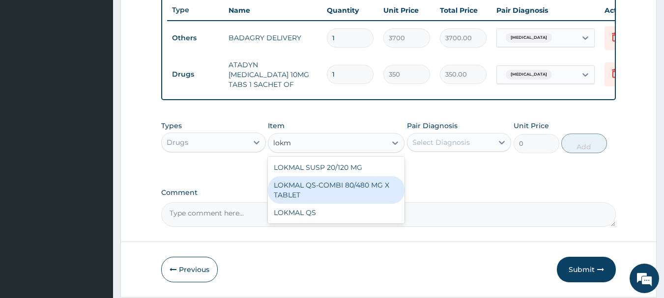
click at [317, 181] on div "LOKMAL QS-COMBI 80/480 MG X TABLET" at bounding box center [336, 190] width 137 height 28
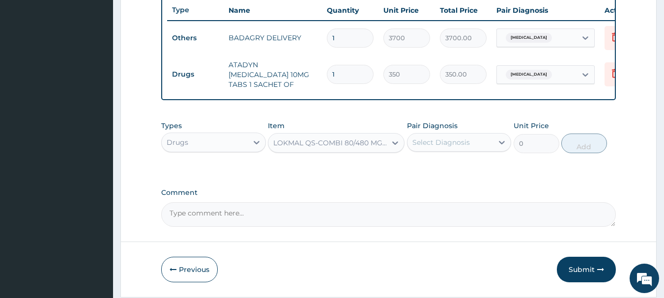
type input "245"
click at [434, 135] on div "Select Diagnosis" at bounding box center [459, 142] width 105 height 19
click at [463, 165] on div "[MEDICAL_DATA]" at bounding box center [459, 168] width 105 height 20
checkbox input "true"
click at [565, 146] on button "Add" at bounding box center [584, 144] width 46 height 20
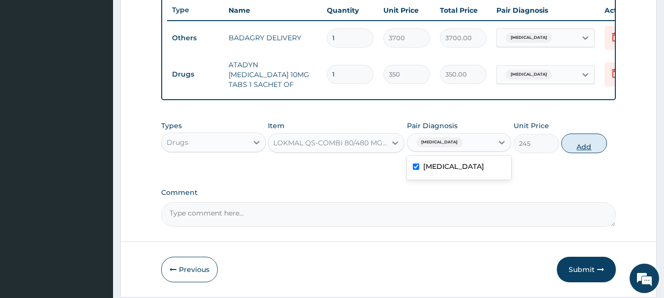
type input "0"
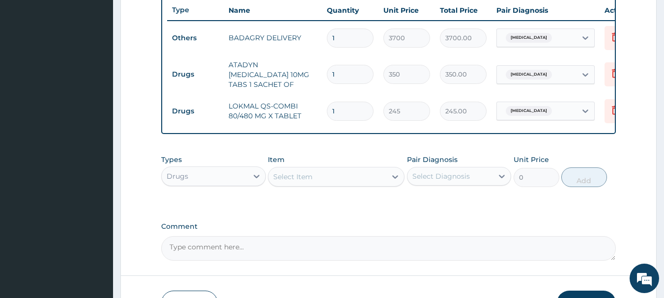
click at [342, 182] on div "Select Item" at bounding box center [327, 177] width 118 height 16
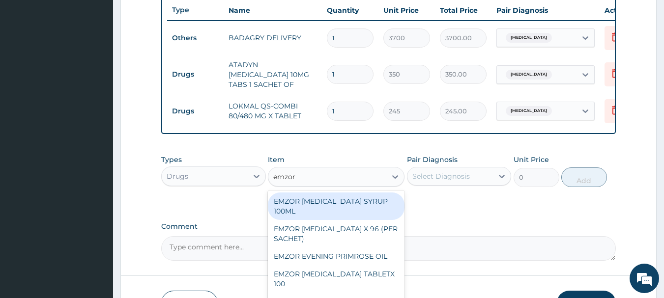
type input "emzor p"
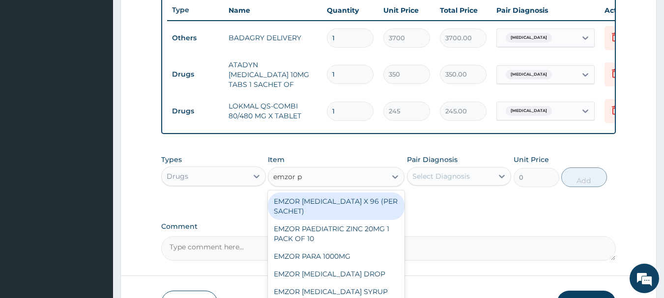
click at [351, 207] on div "EMZOR [MEDICAL_DATA] X 96 (PER SACHET)" at bounding box center [336, 207] width 137 height 28
type input "17.5"
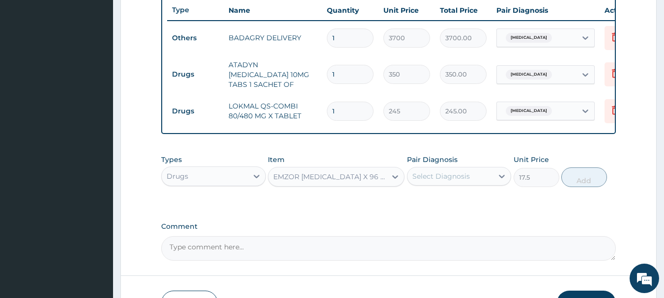
click at [439, 186] on div "Select Diagnosis" at bounding box center [459, 176] width 105 height 19
click at [452, 202] on div "[MEDICAL_DATA]" at bounding box center [459, 202] width 105 height 20
checkbox input "true"
click at [571, 177] on button "Add" at bounding box center [584, 178] width 46 height 20
type input "0"
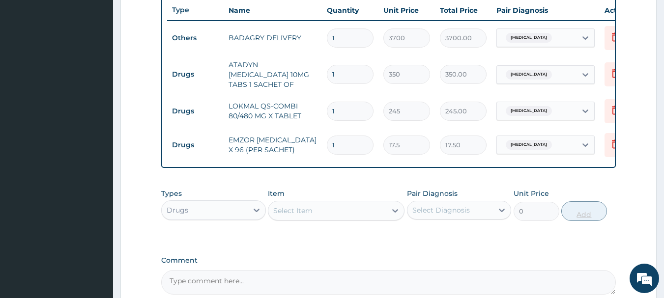
type input "0.00"
type input "3"
type input "52.50"
type input "36"
type input "630.00"
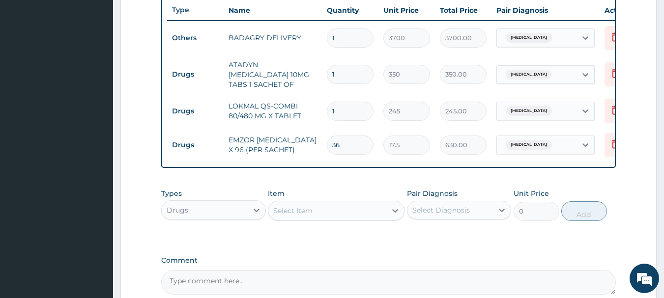
type input "36"
click at [365, 67] on input "1" at bounding box center [350, 74] width 47 height 19
type input "0.00"
type input "5"
type input "1750.00"
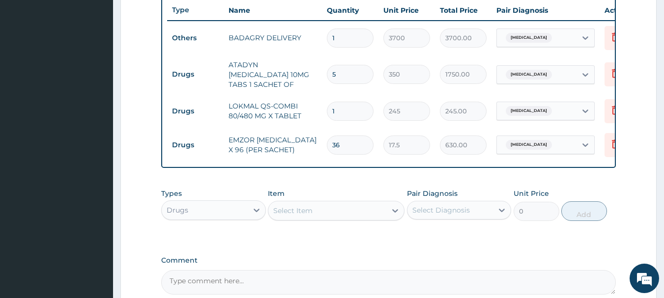
type input "0.00"
type input "4"
type input "1400.00"
type input "4"
click at [361, 102] on input "1" at bounding box center [350, 111] width 47 height 19
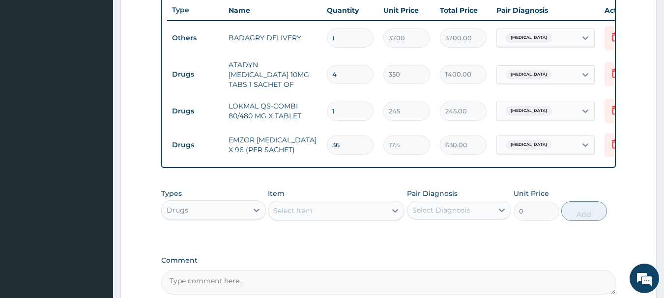
type input "0.00"
type input "6"
type input "1470.00"
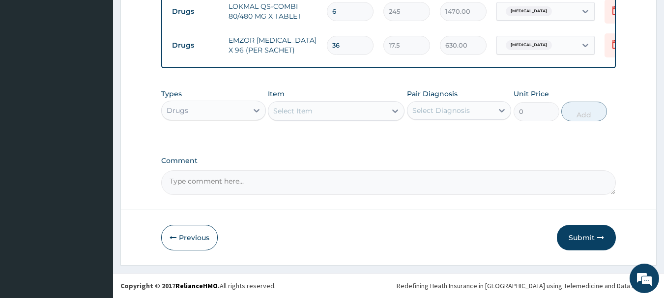
type input "6"
drag, startPoint x: 553, startPoint y: 232, endPoint x: 581, endPoint y: 234, distance: 27.6
click at [581, 234] on div "Previous Submit" at bounding box center [388, 238] width 455 height 26
click at [581, 234] on button "Submit" at bounding box center [586, 238] width 59 height 26
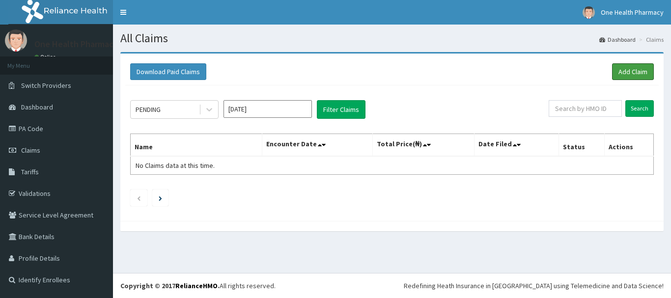
click at [638, 64] on link "Add Claim" at bounding box center [633, 71] width 42 height 17
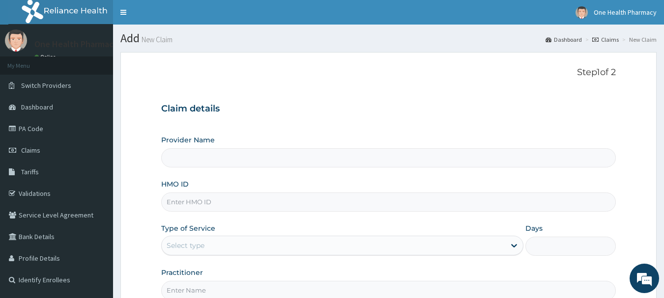
click at [292, 205] on input "HMO ID" at bounding box center [388, 202] width 455 height 19
paste input "MUH/10054/D"
type input "MUH/10054/D"
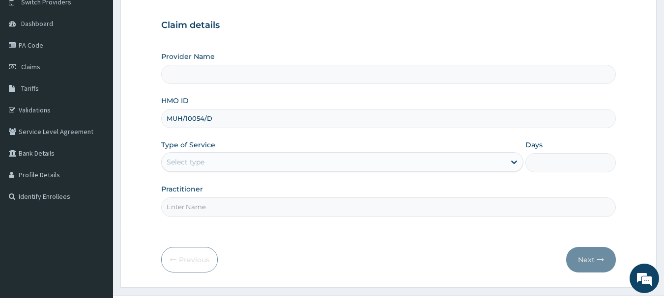
scroll to position [106, 0]
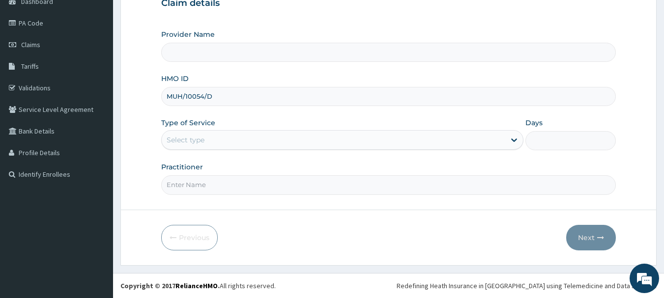
type input "OneHealth Pharmacy"
type input "MUH/10054/D"
click at [220, 133] on div "Select type" at bounding box center [334, 140] width 344 height 16
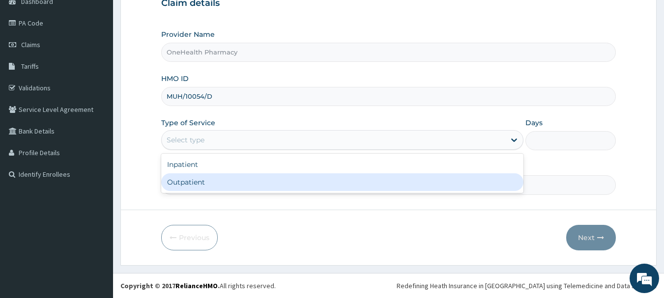
click at [224, 185] on div "Outpatient" at bounding box center [342, 183] width 362 height 18
click at [224, 185] on input "Practitioner" at bounding box center [388, 184] width 455 height 19
type input "1"
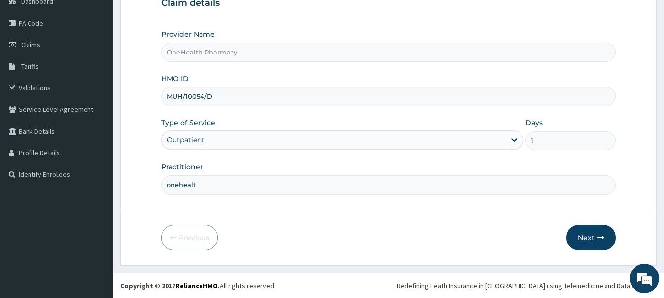
type input "onehealth"
click at [592, 239] on button "Next" at bounding box center [591, 238] width 50 height 26
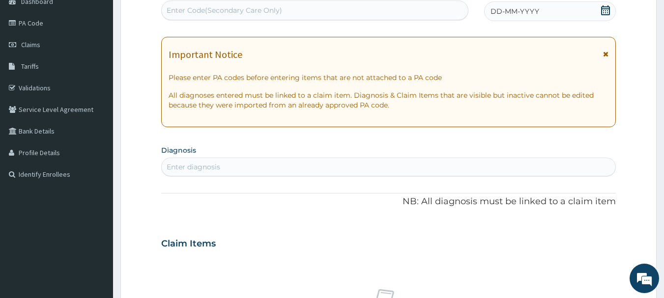
scroll to position [0, 0]
click at [418, 17] on div "Enter Code(Secondary Care Only)" at bounding box center [315, 10] width 307 height 16
paste input "PR/0059964A"
type input "PR/0059964A"
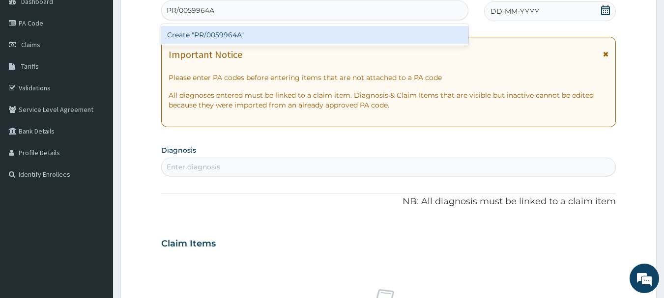
click at [418, 32] on div "Create "PR/0059964A"" at bounding box center [315, 35] width 308 height 18
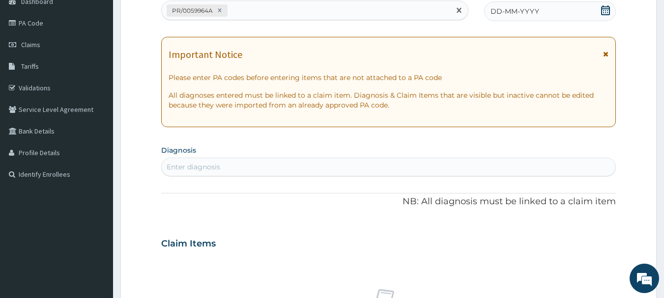
click at [553, 11] on div "DD-MM-YYYY" at bounding box center [550, 11] width 132 height 20
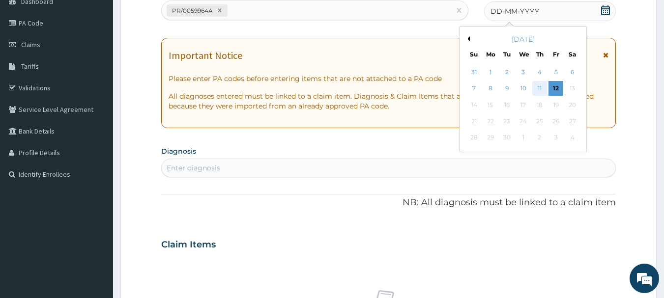
click at [541, 88] on div "11" at bounding box center [539, 89] width 15 height 15
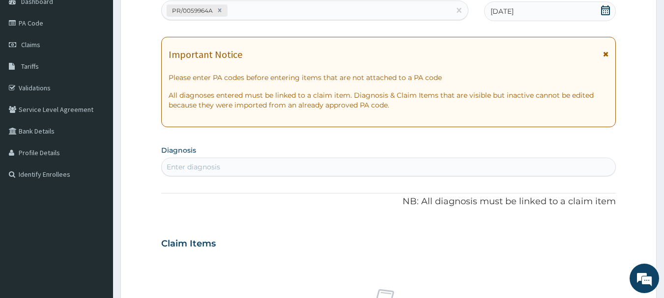
click at [550, 163] on div "Enter diagnosis" at bounding box center [389, 167] width 454 height 16
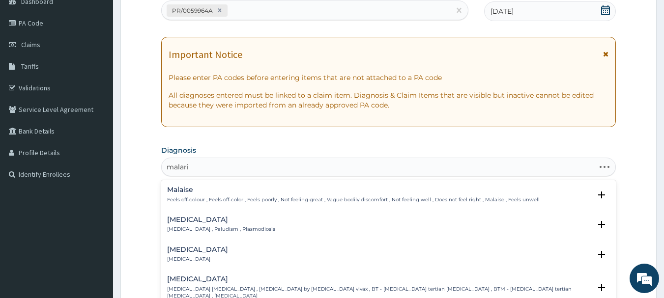
type input "[MEDICAL_DATA]"
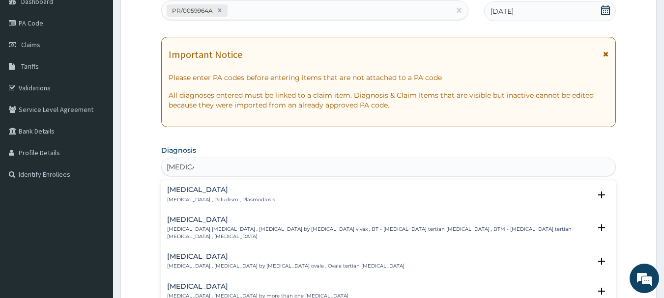
click at [204, 194] on h4 "[MEDICAL_DATA]" at bounding box center [221, 189] width 108 height 7
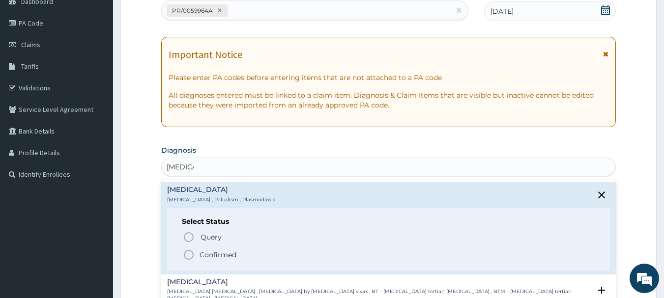
click at [190, 248] on div "Query Query covers suspected (?), Keep in view (kiv), Ruled out (r/o) Confirmed" at bounding box center [389, 246] width 414 height 30
click at [190, 250] on icon "status option filled" at bounding box center [189, 255] width 12 height 12
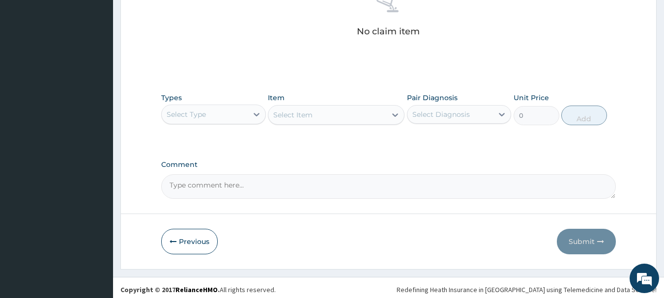
scroll to position [410, 0]
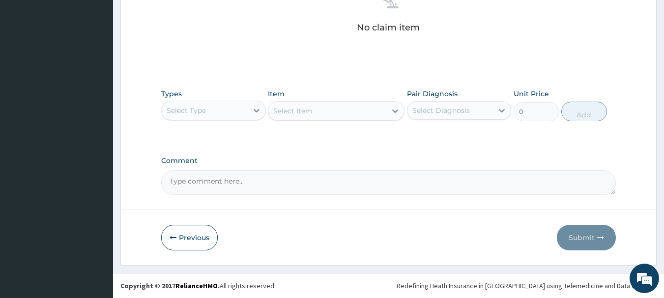
click at [220, 109] on div "Select Type" at bounding box center [205, 111] width 86 height 16
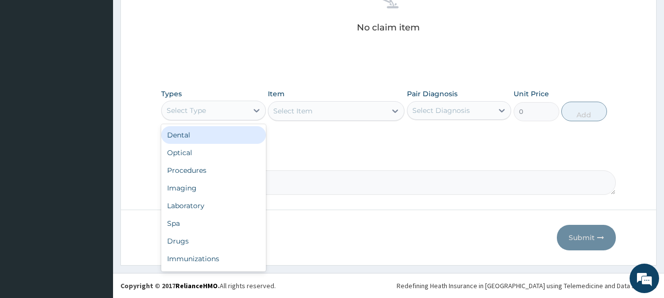
type input "o"
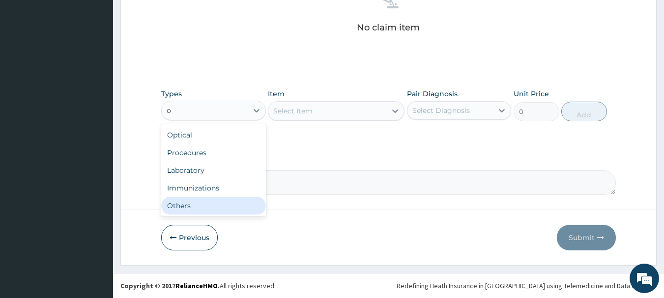
click at [218, 203] on div "Others" at bounding box center [213, 206] width 105 height 18
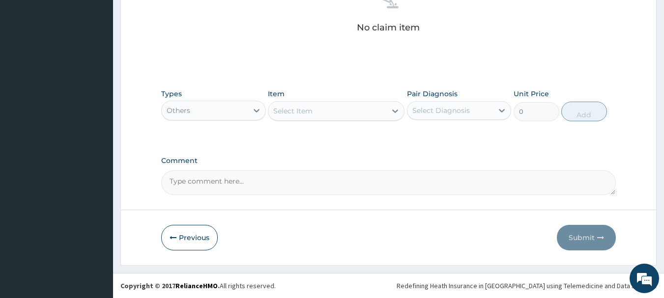
click at [339, 112] on div "Select Item" at bounding box center [327, 111] width 118 height 16
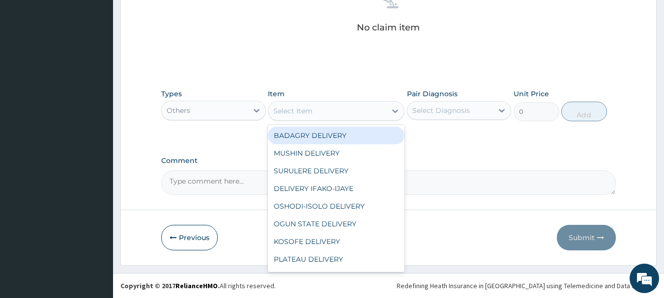
click at [346, 133] on div "BADAGRY DELIVERY" at bounding box center [336, 136] width 137 height 18
type input "3700"
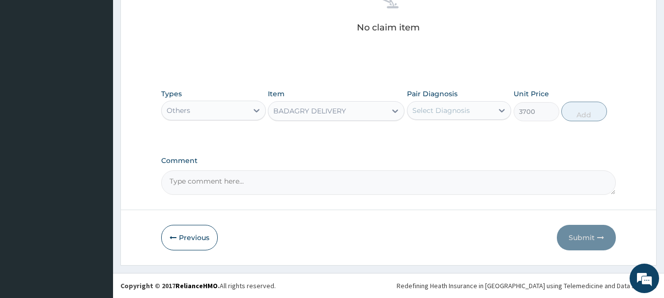
click at [449, 106] on div "Select Diagnosis" at bounding box center [441, 111] width 58 height 10
click at [472, 126] on div "[MEDICAL_DATA]" at bounding box center [459, 136] width 105 height 20
checkbox input "true"
click at [561, 115] on div "Types Others Item BADAGRY DELIVERY Pair Diagnosis option [MEDICAL_DATA], select…" at bounding box center [388, 105] width 455 height 42
click at [579, 108] on button "Add" at bounding box center [584, 112] width 46 height 20
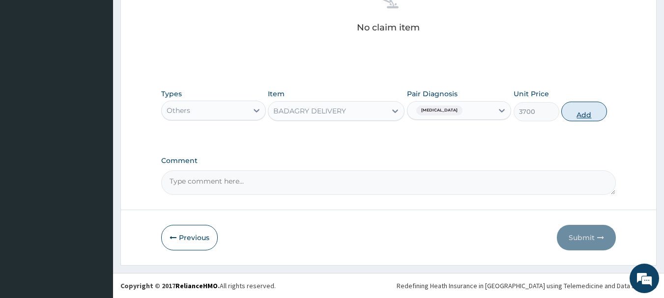
type input "0"
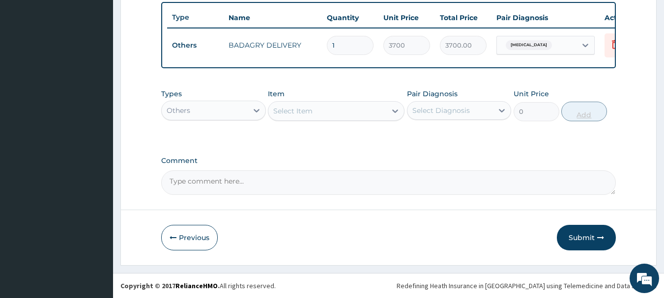
scroll to position [371, 0]
click at [227, 116] on div "Others" at bounding box center [205, 111] width 86 height 16
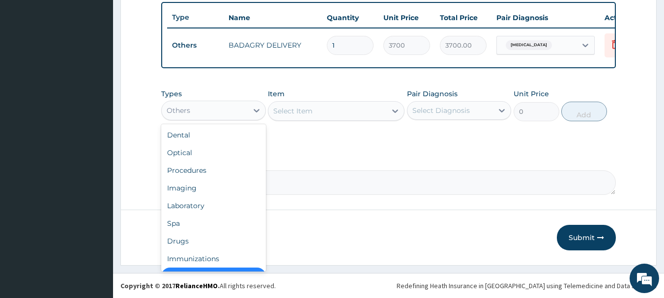
scroll to position [20, 0]
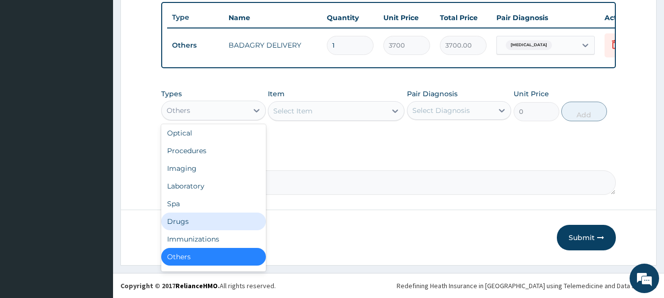
click at [202, 214] on div "Drugs" at bounding box center [213, 222] width 105 height 18
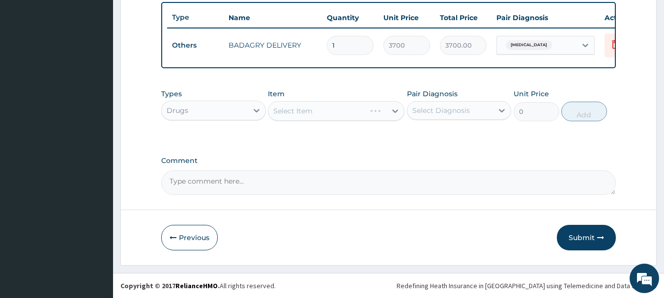
click at [318, 110] on div "Select Item" at bounding box center [336, 111] width 137 height 20
click at [318, 110] on div "Select Item" at bounding box center [327, 111] width 118 height 16
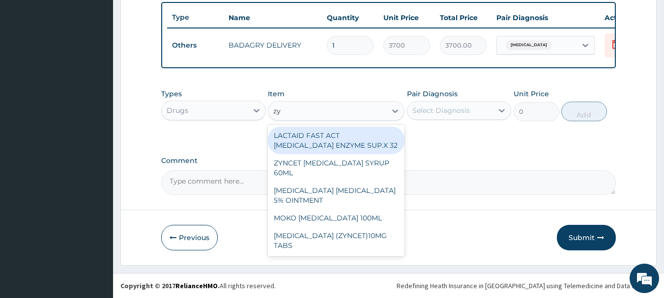
type input "zyn"
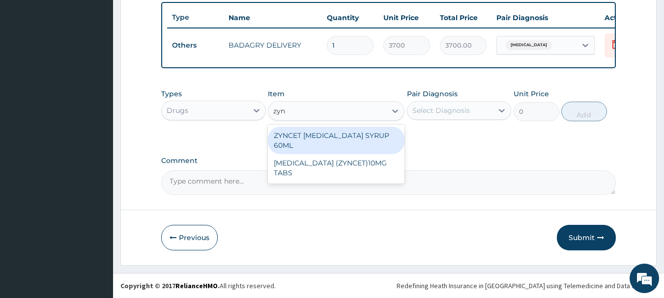
click at [364, 134] on div "ZYNCET [MEDICAL_DATA] SYRUP 60ML" at bounding box center [336, 141] width 137 height 28
type input "2240"
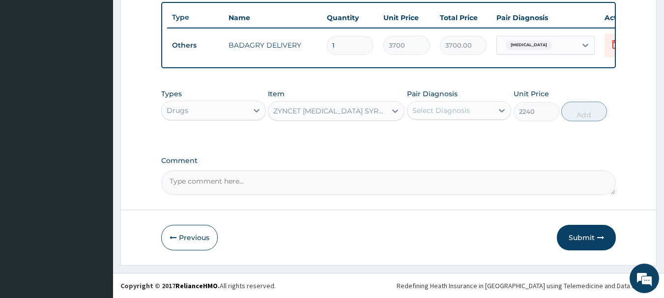
click at [468, 107] on div "Select Diagnosis" at bounding box center [441, 111] width 58 height 10
click at [486, 132] on div "[MEDICAL_DATA]" at bounding box center [459, 136] width 105 height 20
checkbox input "true"
click at [579, 110] on button "Add" at bounding box center [584, 112] width 46 height 20
type input "0"
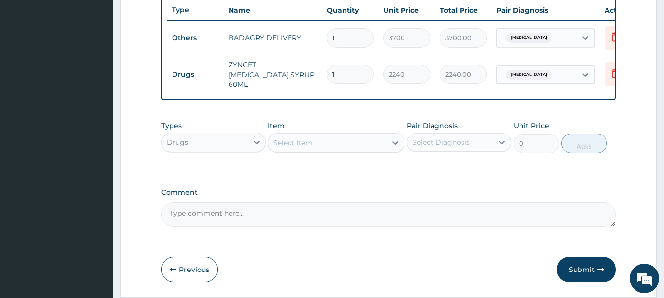
click at [368, 151] on div "Select Item" at bounding box center [327, 143] width 118 height 16
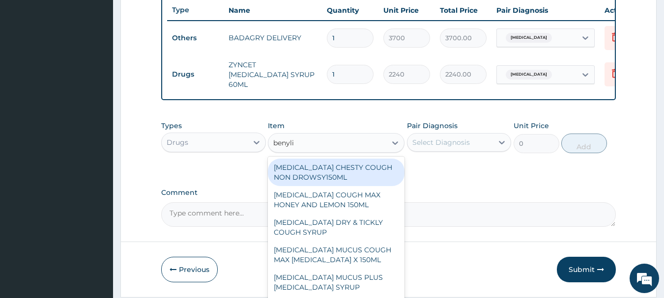
type input "[MEDICAL_DATA]"
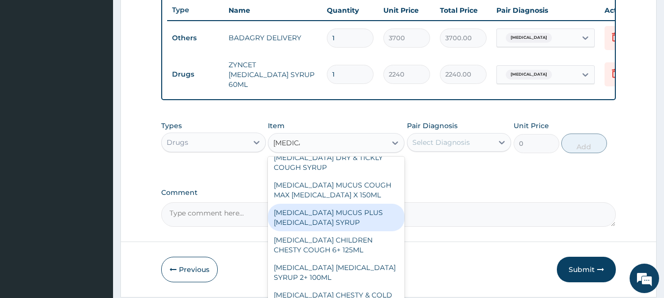
scroll to position [65, 0]
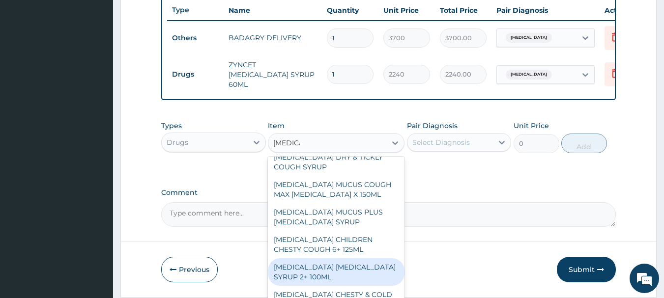
click at [369, 269] on div "[MEDICAL_DATA] [MEDICAL_DATA] SYRUP 2+ 100ML" at bounding box center [336, 273] width 137 height 28
type input "2100"
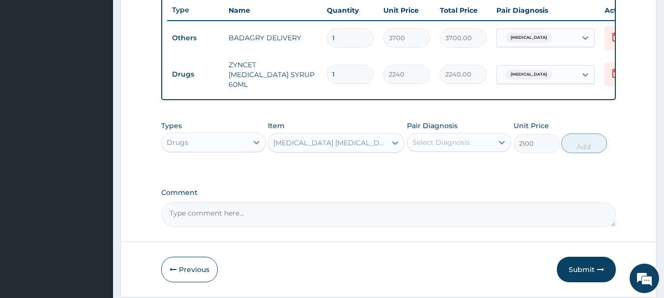
click at [452, 149] on div "Select Diagnosis" at bounding box center [450, 143] width 86 height 16
click at [468, 170] on div "[MEDICAL_DATA]" at bounding box center [459, 168] width 105 height 20
checkbox input "true"
drag, startPoint x: 578, startPoint y: 134, endPoint x: 589, endPoint y: 147, distance: 17.4
click at [589, 147] on div "Types Drugs Item [MEDICAL_DATA] [MEDICAL_DATA] SYRUP 2+ 100ML Pair Diagnosis op…" at bounding box center [388, 137] width 455 height 42
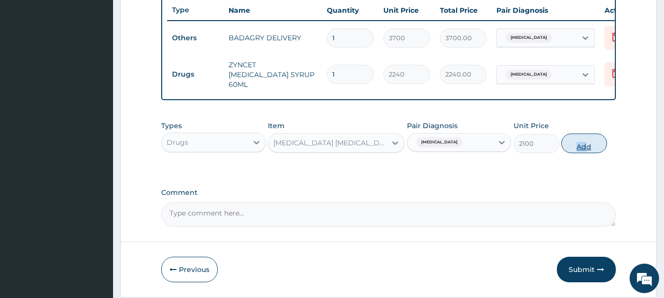
click at [589, 147] on button "Add" at bounding box center [584, 144] width 46 height 20
type input "0"
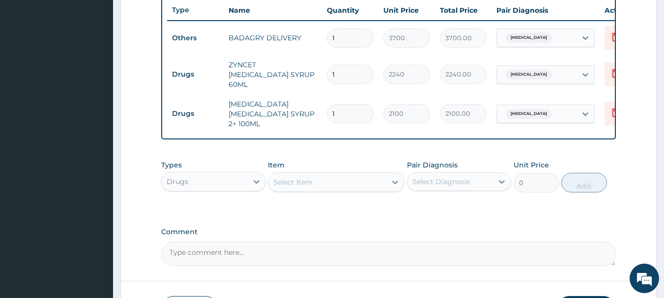
click at [358, 183] on div "Select Item" at bounding box center [327, 182] width 118 height 16
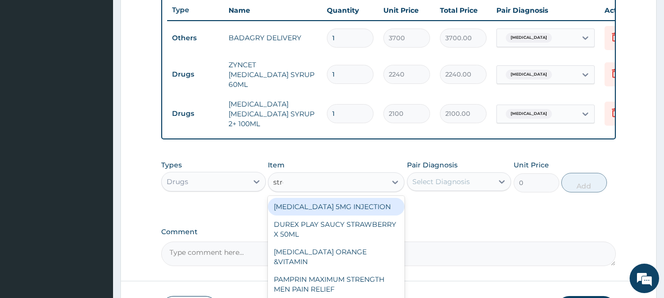
type input "[MEDICAL_DATA]"
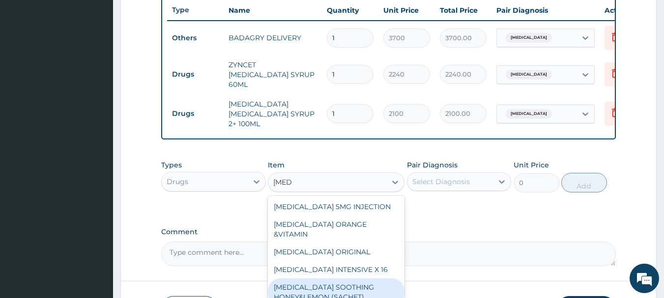
click at [346, 279] on div "[MEDICAL_DATA] SOOTHING HONEY&LEMON (SACHET)" at bounding box center [336, 293] width 137 height 28
type input "105"
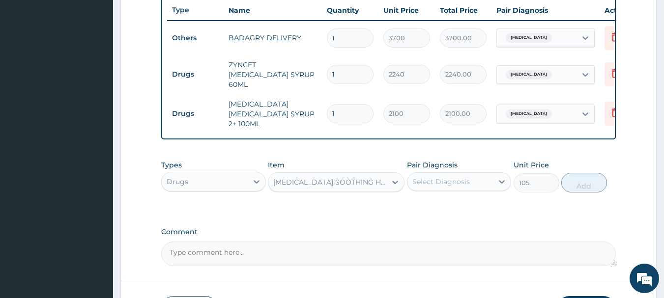
click at [449, 179] on div "Select Diagnosis" at bounding box center [441, 182] width 58 height 10
click at [472, 207] on div "[MEDICAL_DATA]" at bounding box center [459, 207] width 105 height 20
checkbox input "true"
click at [594, 174] on button "Add" at bounding box center [584, 183] width 46 height 20
type input "0"
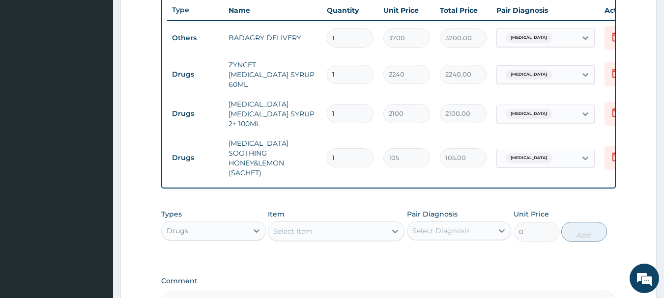
click at [334, 224] on div "Select Item" at bounding box center [327, 232] width 118 height 16
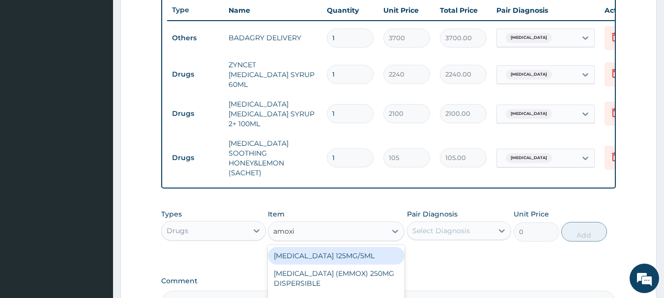
type input "[MEDICAL_DATA]"
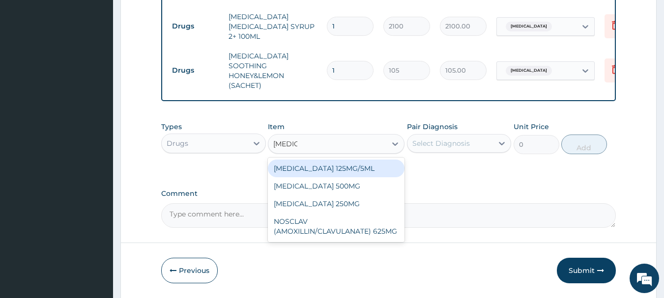
scroll to position [461, 0]
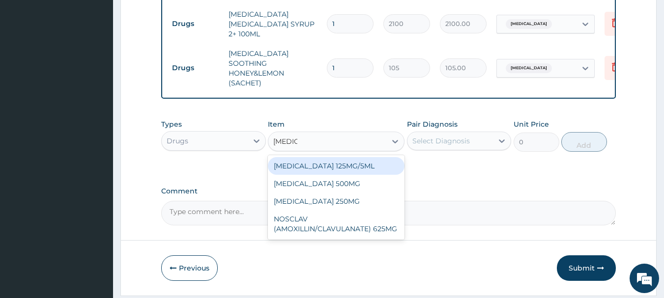
click at [331, 157] on div "[MEDICAL_DATA] 125MG/5ML" at bounding box center [336, 166] width 137 height 18
type input "1960"
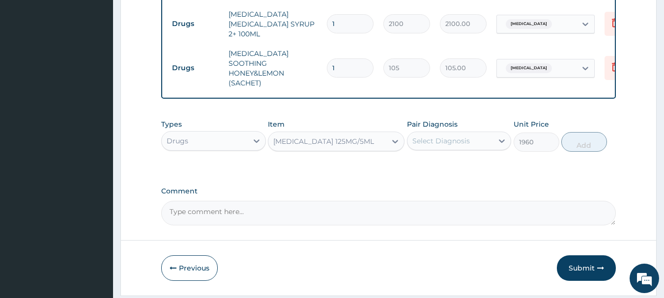
click at [449, 136] on div "Select Diagnosis" at bounding box center [441, 141] width 58 height 10
click at [469, 159] on div "[MEDICAL_DATA]" at bounding box center [459, 166] width 105 height 20
checkbox input "true"
click at [583, 132] on button "Add" at bounding box center [584, 142] width 46 height 20
type input "0"
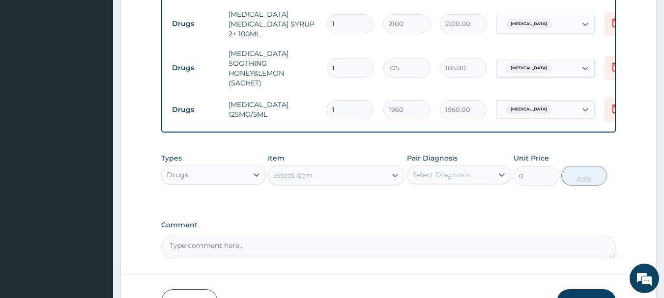
click at [354, 168] on div "Select Item" at bounding box center [327, 176] width 118 height 16
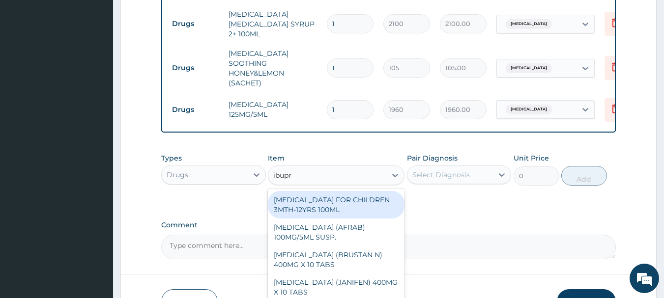
type input "ibupro"
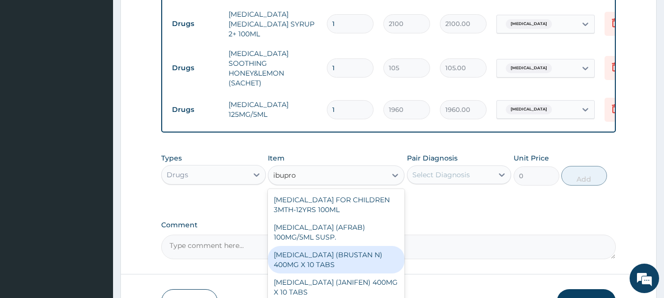
click at [357, 246] on div "[MEDICAL_DATA] (BRUSTAN N) 400MG X 10 TABS" at bounding box center [336, 260] width 137 height 28
type input "63"
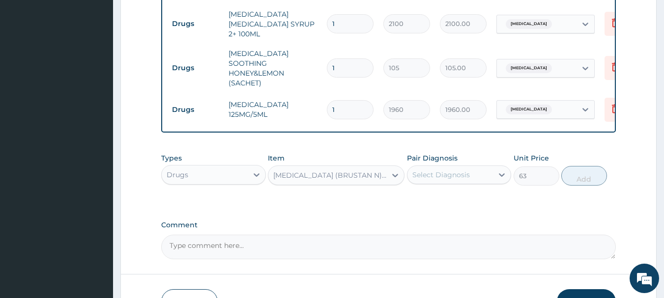
click at [459, 167] on div "Select Diagnosis" at bounding box center [450, 175] width 86 height 16
click at [478, 190] on div "[MEDICAL_DATA]" at bounding box center [459, 200] width 105 height 20
checkbox input "true"
click at [583, 166] on button "Add" at bounding box center [584, 176] width 46 height 20
type input "0"
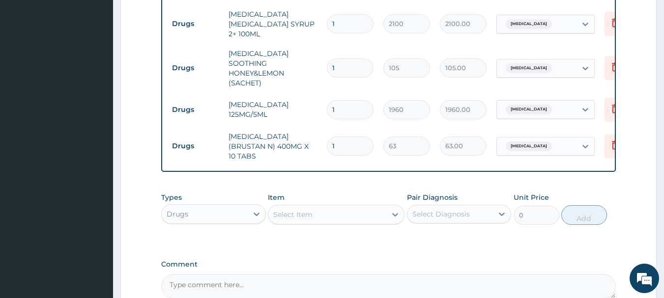
click at [319, 207] on div "Select Item" at bounding box center [327, 215] width 118 height 16
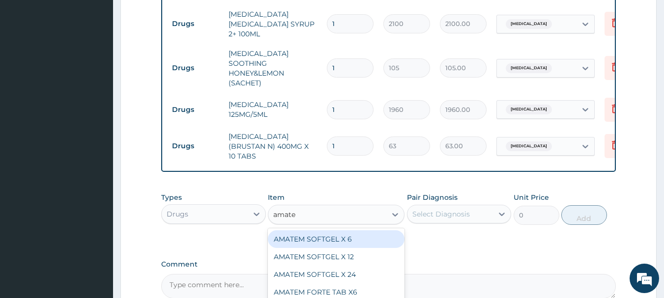
type input "amatem"
click at [328, 231] on div "AMATEM SOFTGEL X 6" at bounding box center [336, 240] width 137 height 18
type input "583.3333129882812"
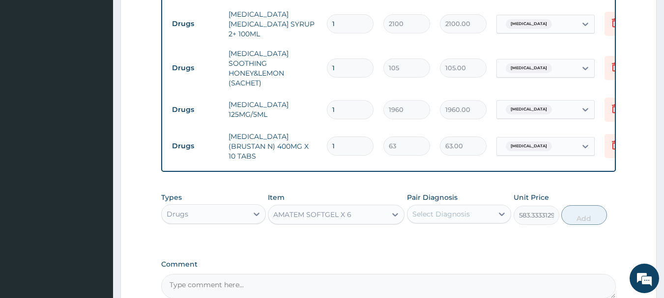
click at [463, 209] on div "Select Diagnosis" at bounding box center [441, 214] width 58 height 10
click at [473, 228] on div "[MEDICAL_DATA]" at bounding box center [459, 240] width 105 height 24
click at [592, 202] on div "Types Drugs Item AMATEM SOFTGEL X 6 Pair Diagnosis option [MEDICAL_DATA], selec…" at bounding box center [388, 209] width 455 height 42
click at [490, 230] on div "[MEDICAL_DATA]" at bounding box center [459, 240] width 105 height 20
checkbox input "true"
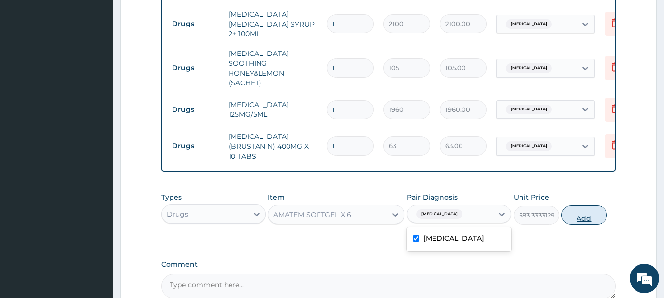
click at [578, 205] on button "Add" at bounding box center [584, 215] width 46 height 20
type input "0"
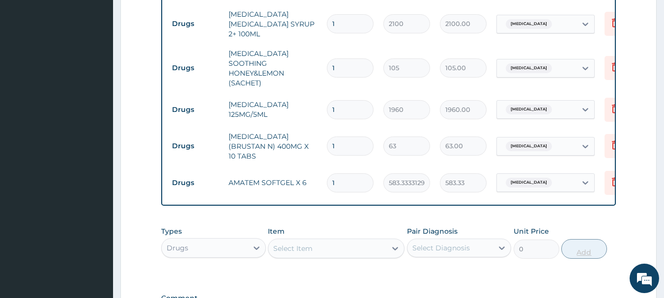
type input "0.00"
type input "6"
type input "3500.00"
type input "6"
click at [347, 137] on input "1" at bounding box center [350, 146] width 47 height 19
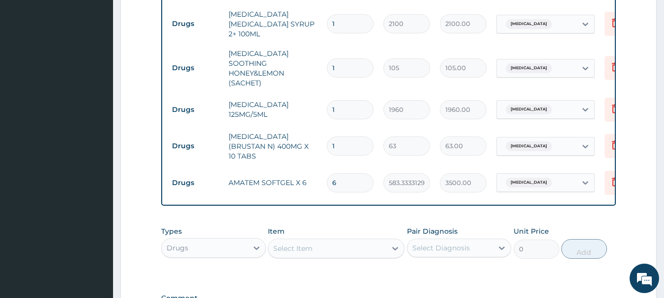
type input "10"
type input "630.00"
type input "10"
click at [350, 58] on input "1" at bounding box center [350, 67] width 47 height 19
type input "18"
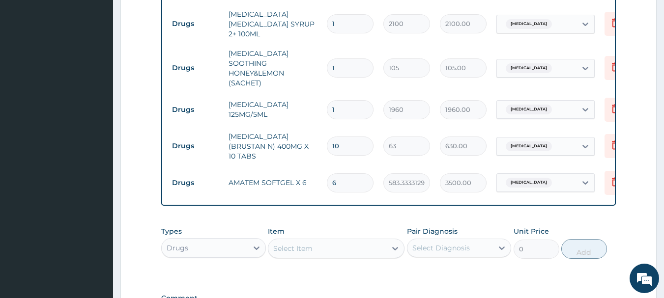
type input "1890.00"
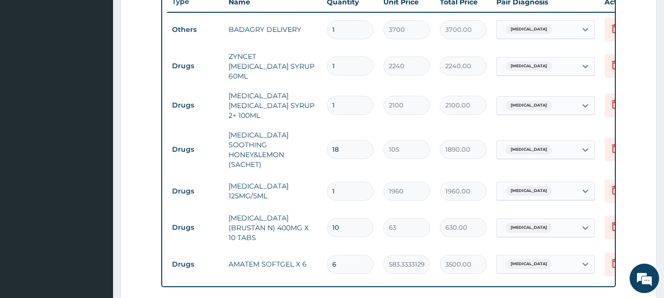
scroll to position [580, 0]
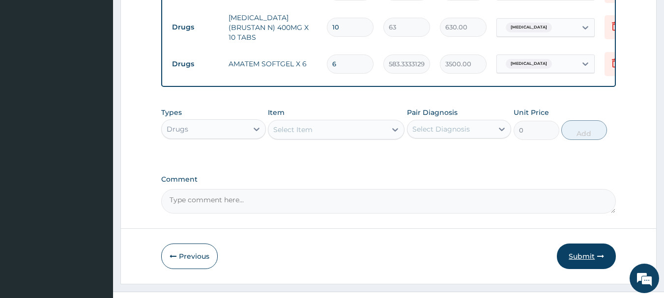
click at [579, 244] on button "Submit" at bounding box center [586, 257] width 59 height 26
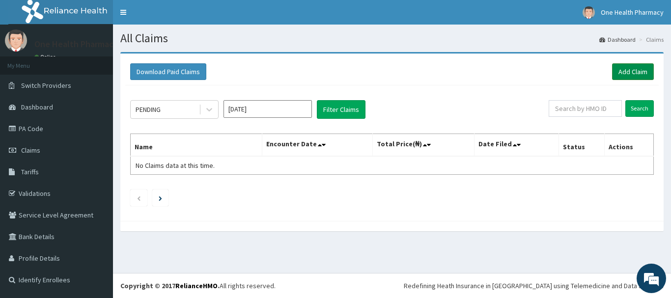
click at [633, 70] on link "Add Claim" at bounding box center [633, 71] width 42 height 17
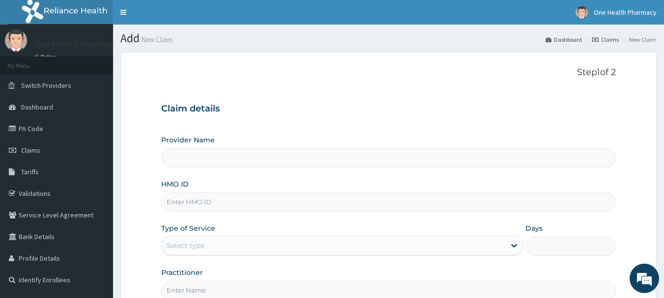
click at [300, 208] on input "HMO ID" at bounding box center [388, 202] width 455 height 19
paste input "KAT/10017/A"
type input "KAT/10017/A"
type input "OneHealth Pharmacy"
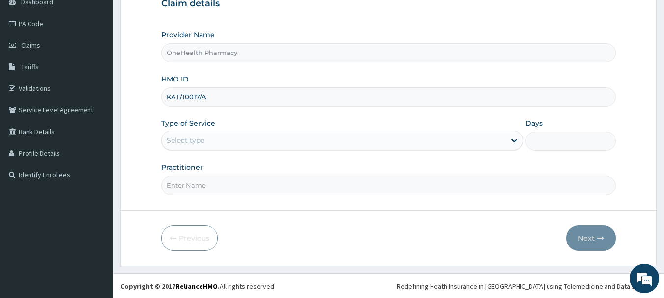
scroll to position [106, 0]
type input "KAT/10017/A"
click at [214, 131] on div "Select type" at bounding box center [342, 140] width 362 height 20
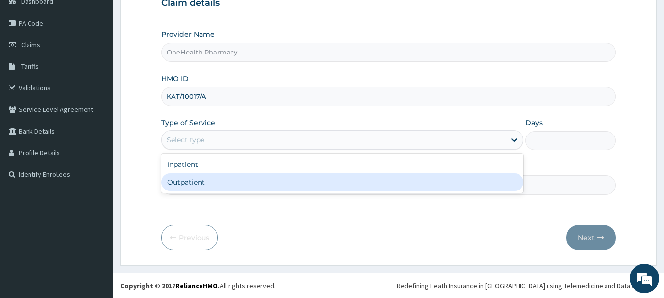
click at [216, 178] on div "Outpatient" at bounding box center [342, 183] width 362 height 18
click at [216, 178] on input "Practitioner" at bounding box center [388, 184] width 455 height 19
type input "1"
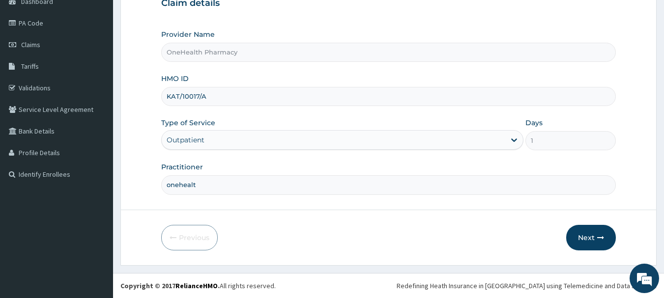
type input "onehealth"
click at [605, 238] on button "Next" at bounding box center [591, 238] width 50 height 26
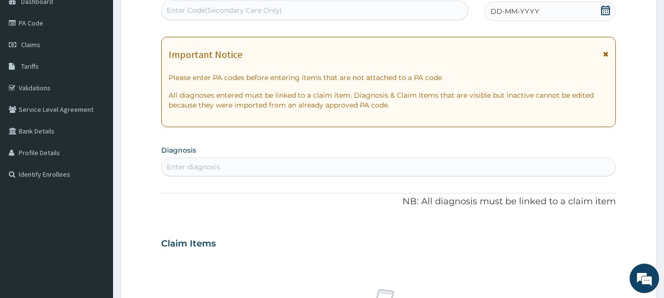
scroll to position [0, 0]
click at [402, 15] on div "Enter Code(Secondary Care Only)" at bounding box center [315, 10] width 307 height 16
paste input "PR/84A81258"
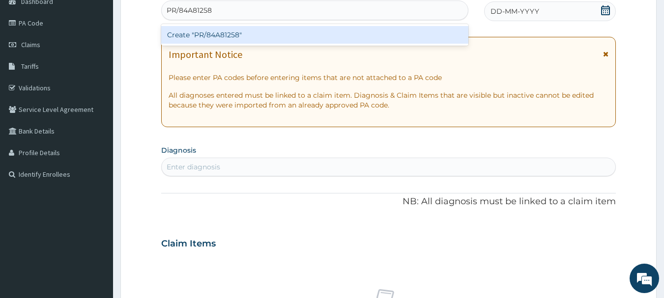
type input "PR/84A81258"
click at [402, 34] on div "Create "PR/84A81258"" at bounding box center [315, 35] width 308 height 18
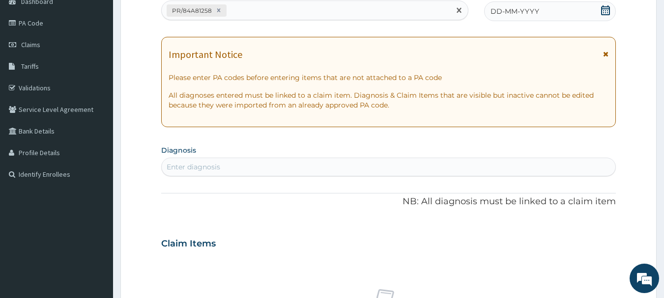
click at [516, 13] on span "DD-MM-YYYY" at bounding box center [515, 11] width 49 height 10
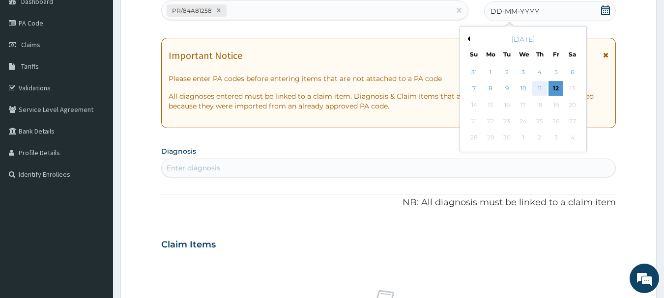
click at [536, 82] on div "11" at bounding box center [539, 89] width 15 height 15
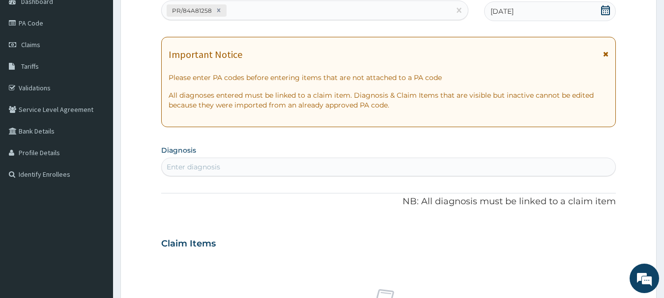
click at [536, 163] on div "Enter diagnosis" at bounding box center [389, 167] width 454 height 16
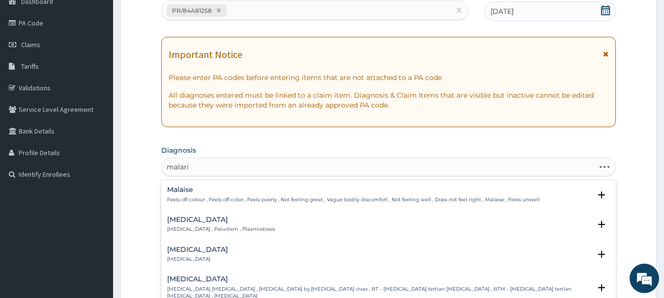
type input "[MEDICAL_DATA]"
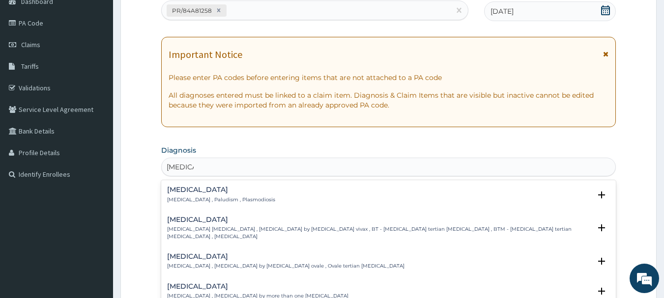
click at [206, 190] on h4 "[MEDICAL_DATA]" at bounding box center [221, 189] width 108 height 7
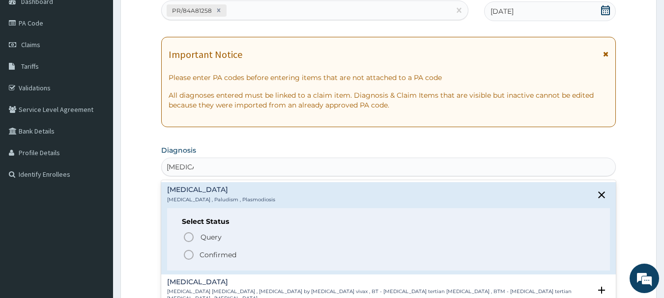
click at [195, 257] on span "Confirmed" at bounding box center [389, 255] width 413 height 12
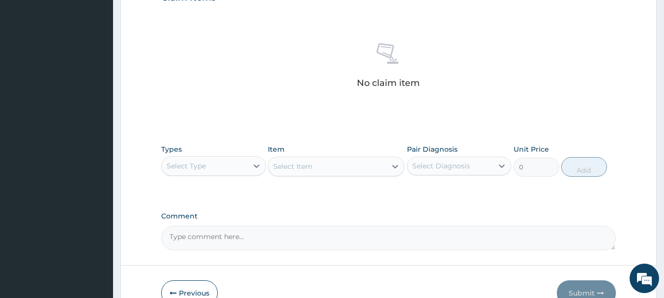
scroll to position [410, 0]
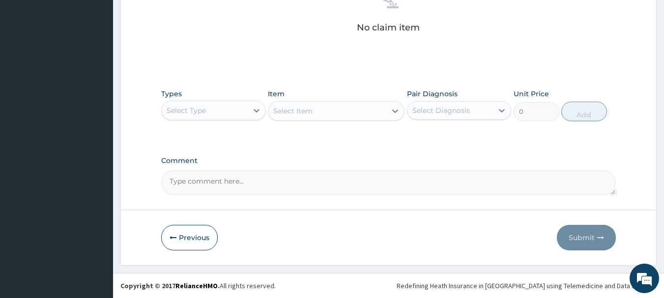
click at [221, 113] on div "Select Type" at bounding box center [205, 111] width 86 height 16
type input "o"
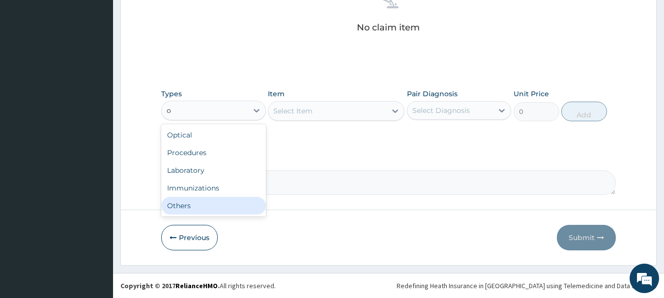
click at [222, 199] on div "Others" at bounding box center [213, 206] width 105 height 18
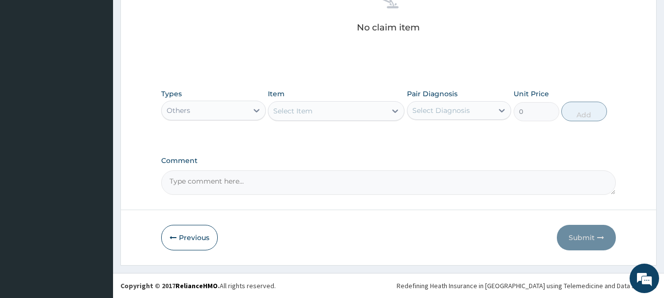
click at [307, 102] on div "Select Item" at bounding box center [336, 111] width 137 height 20
type input "o"
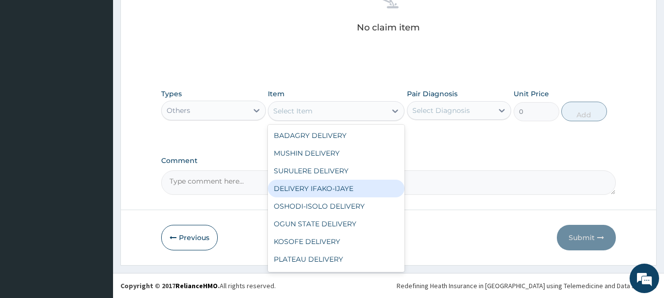
type input "b"
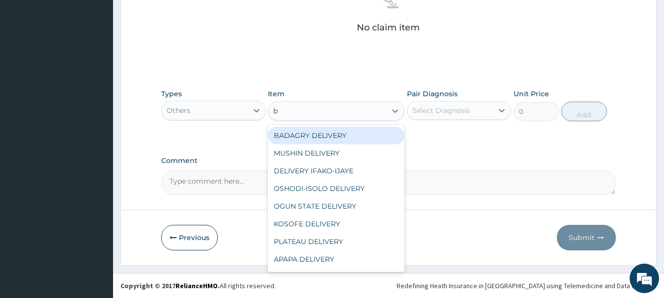
click at [346, 135] on div "BADAGRY DELIVERY" at bounding box center [336, 136] width 137 height 18
type input "3700"
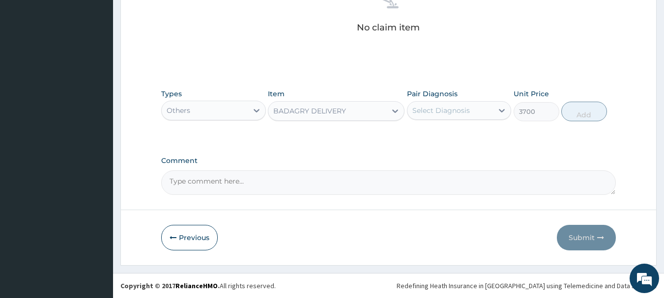
click at [455, 109] on div "Select Diagnosis" at bounding box center [441, 111] width 58 height 10
click at [478, 135] on div "[MEDICAL_DATA]" at bounding box center [459, 136] width 105 height 20
checkbox input "true"
click at [603, 106] on button "Add" at bounding box center [584, 112] width 46 height 20
type input "0"
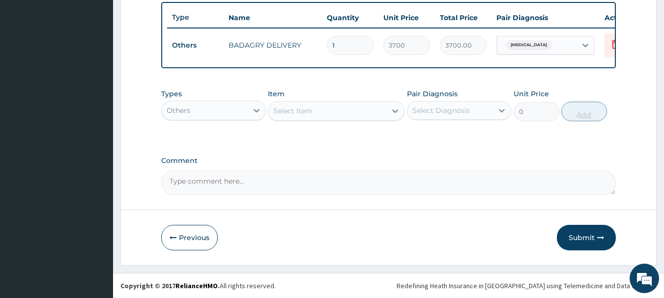
scroll to position [371, 0]
click at [186, 101] on div "Others" at bounding box center [213, 111] width 105 height 20
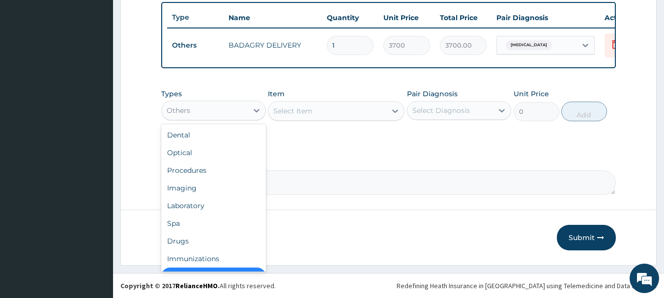
scroll to position [20, 0]
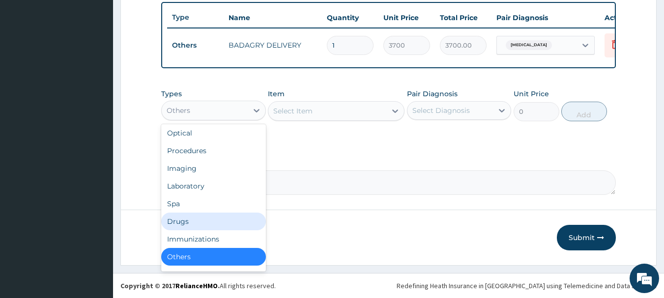
click at [195, 224] on div "Drugs" at bounding box center [213, 222] width 105 height 18
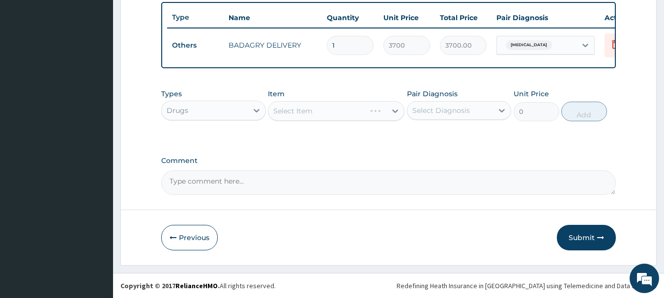
click at [359, 111] on div "Select Item" at bounding box center [336, 111] width 137 height 20
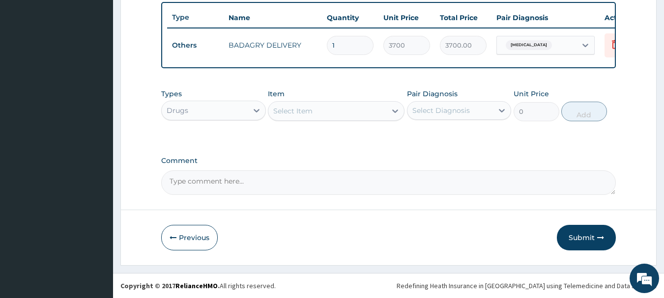
click at [359, 111] on div "Select Item" at bounding box center [327, 111] width 118 height 16
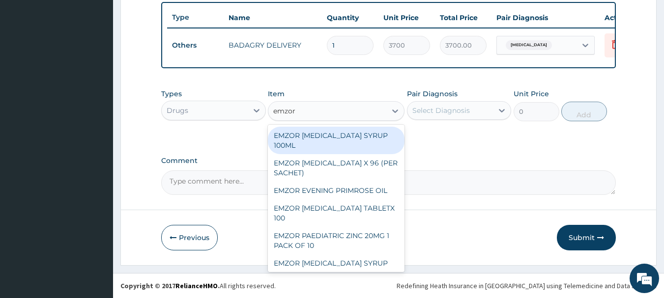
type input "emzor p"
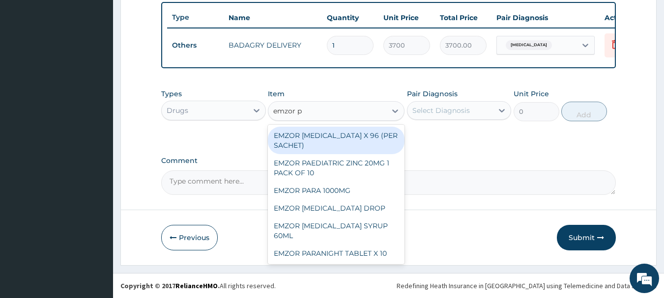
click at [370, 146] on div "EMZOR [MEDICAL_DATA] X 96 (PER SACHET)" at bounding box center [336, 141] width 137 height 28
type input "17.5"
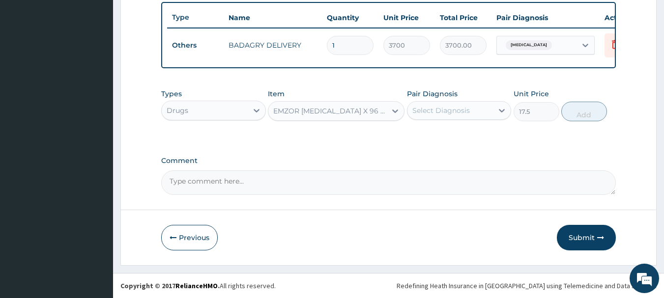
click at [464, 110] on div "Select Diagnosis" at bounding box center [441, 111] width 58 height 10
click at [478, 127] on div "[MEDICAL_DATA]" at bounding box center [459, 136] width 105 height 20
checkbox input "true"
click at [571, 114] on button "Add" at bounding box center [584, 112] width 46 height 20
type input "0"
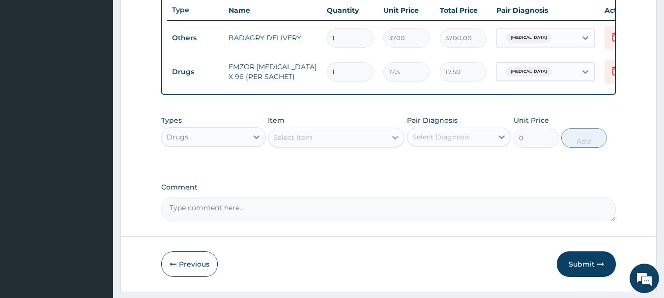
click at [394, 138] on div at bounding box center [395, 138] width 18 height 18
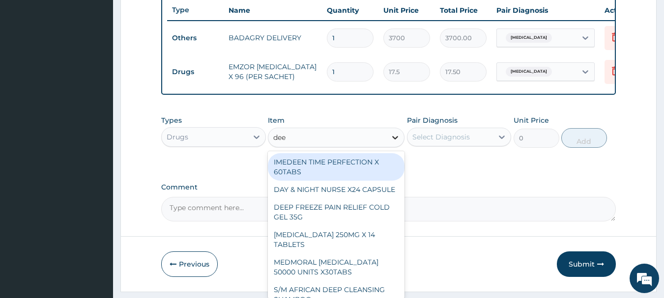
type input "deep"
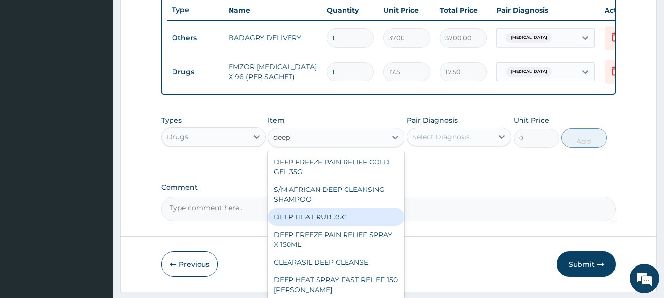
click at [364, 226] on div "DEEP HEAT RUB 35G" at bounding box center [336, 217] width 137 height 18
type input "2870"
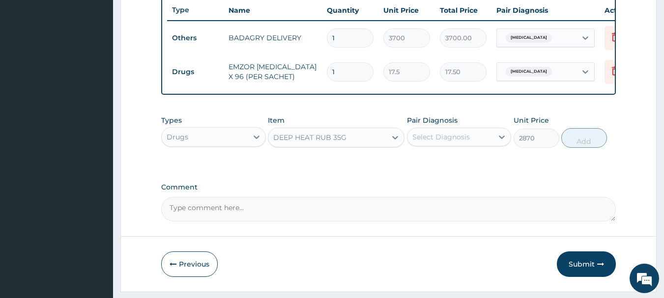
click at [460, 145] on div "Select Diagnosis" at bounding box center [450, 137] width 86 height 16
click at [468, 166] on div "[MEDICAL_DATA]" at bounding box center [459, 162] width 105 height 20
checkbox input "true"
click at [591, 148] on button "Add" at bounding box center [584, 138] width 46 height 20
type input "0"
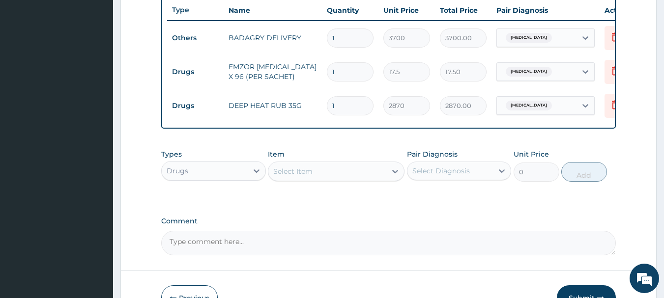
click at [326, 179] on div "Select Item" at bounding box center [327, 172] width 118 height 16
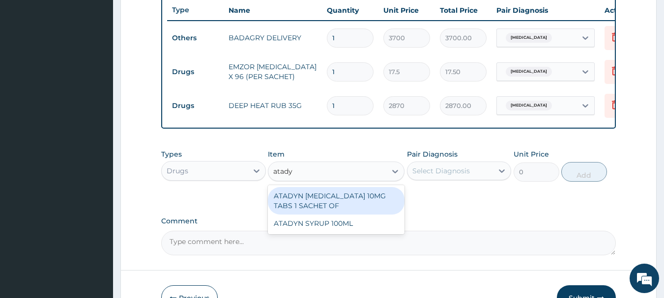
type input "atadyn"
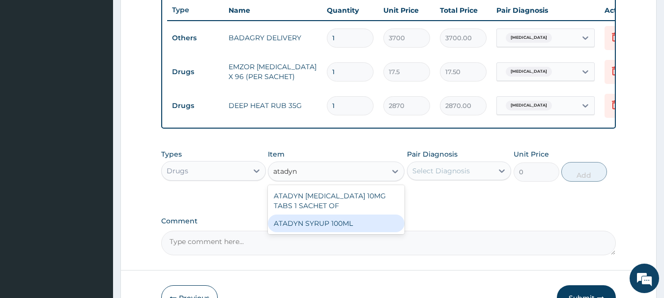
click at [341, 232] on div "ATADYN SYRUP 100ML" at bounding box center [336, 224] width 137 height 18
type input "1890"
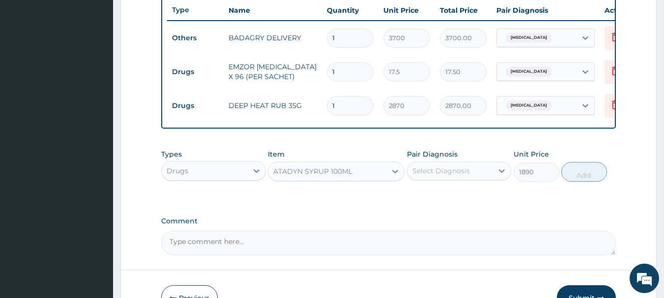
click at [462, 175] on div "Select Diagnosis" at bounding box center [441, 171] width 58 height 10
click at [493, 206] on div "[MEDICAL_DATA]" at bounding box center [459, 196] width 105 height 20
checkbox input "true"
click at [595, 182] on button "Add" at bounding box center [584, 172] width 46 height 20
type input "0"
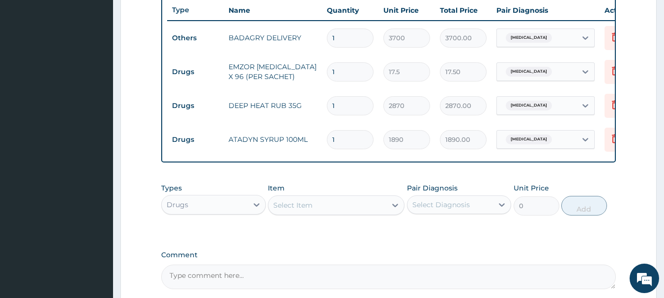
click at [352, 72] on input "1" at bounding box center [350, 71] width 47 height 19
type input "0.00"
type input "3"
type input "52.50"
type input "36"
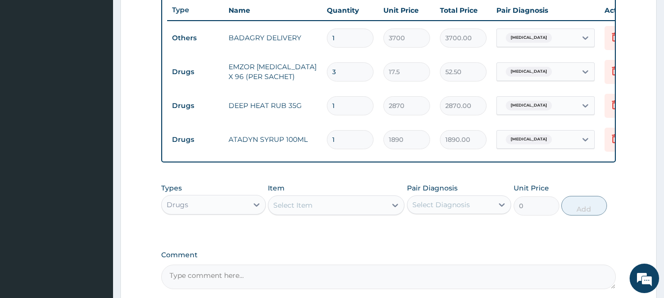
type input "630.00"
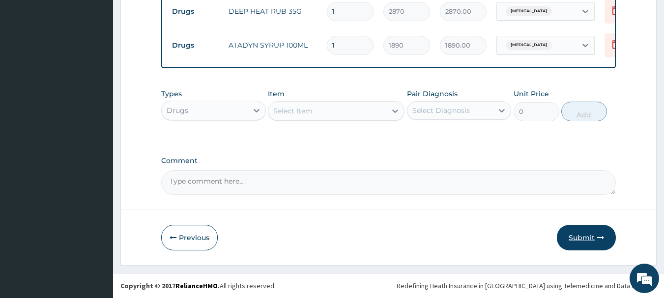
click at [569, 235] on button "Submit" at bounding box center [586, 238] width 59 height 26
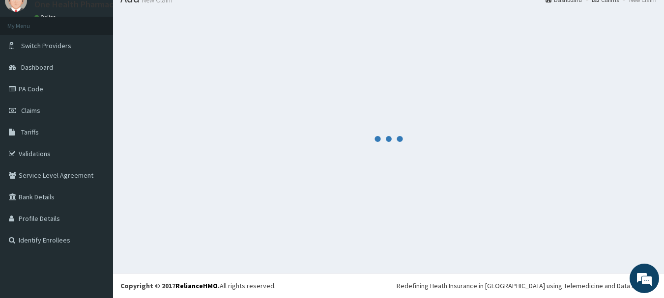
scroll to position [40, 0]
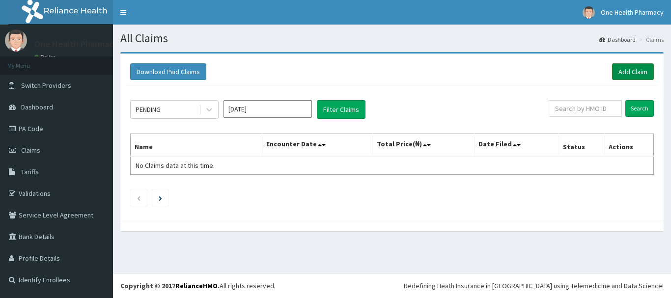
click at [633, 68] on link "Add Claim" at bounding box center [633, 71] width 42 height 17
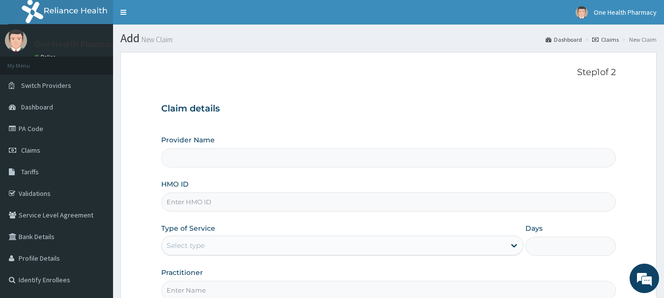
drag, startPoint x: 0, startPoint y: 0, endPoint x: 310, endPoint y: 202, distance: 369.5
click at [310, 202] on div "Provider Name HMO ID Type of Service Select type Days Practitioner" at bounding box center [388, 217] width 455 height 165
click at [310, 202] on input "HMO ID" at bounding box center [388, 202] width 455 height 19
paste input "KRF/10095/A"
type input "KRF/10095/A"
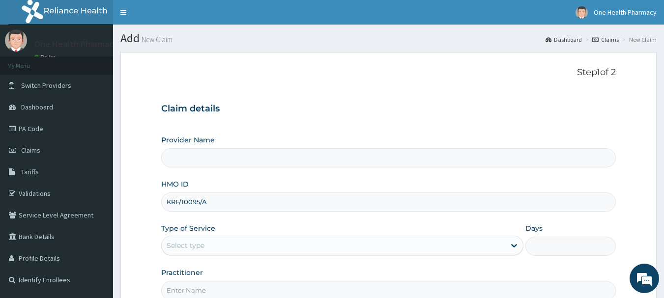
type input "OneHealth Pharmacy"
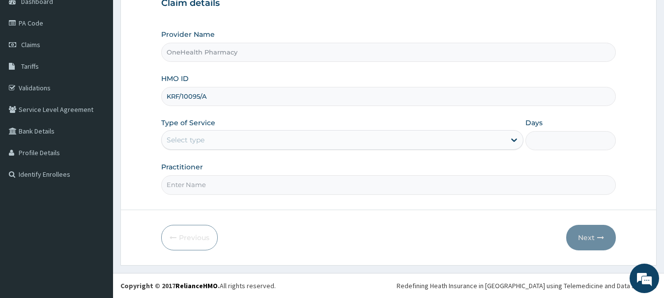
type input "KRF/10095/A"
click at [217, 142] on div "Select type" at bounding box center [334, 140] width 344 height 16
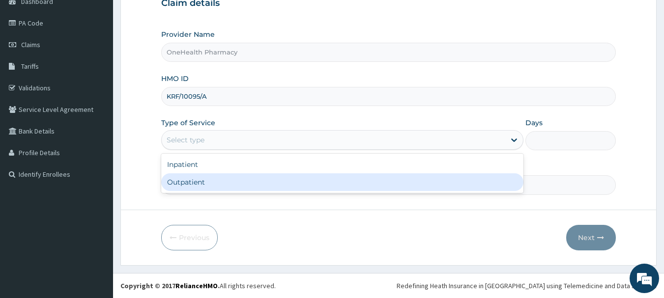
click at [222, 181] on div "Outpatient" at bounding box center [342, 183] width 362 height 18
click at [222, 181] on input "Practitioner" at bounding box center [388, 184] width 455 height 19
type input "1"
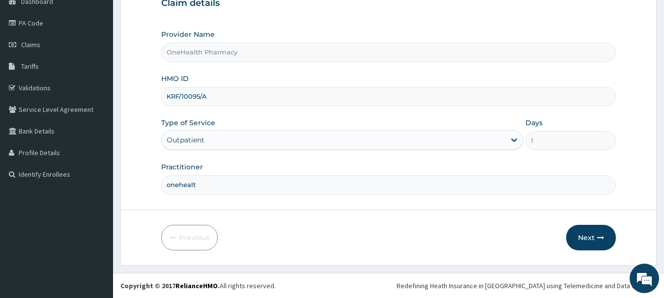
type input "onehealth"
click at [586, 235] on button "Next" at bounding box center [591, 238] width 50 height 26
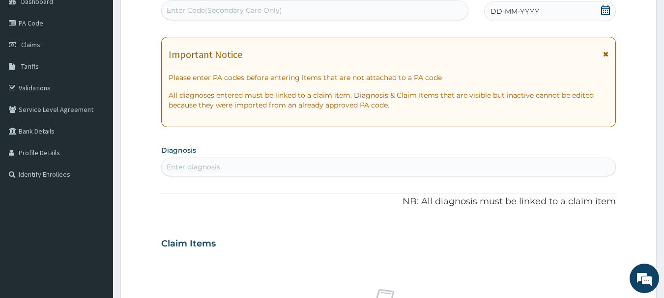
scroll to position [0, 0]
click at [388, 19] on div "Enter Code(Secondary Care Only)" at bounding box center [315, 10] width 308 height 20
paste input "PR/95AAAB24"
type input "PR/95AAAB24"
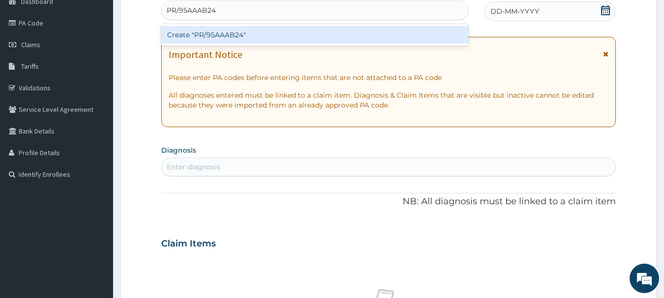
click at [389, 29] on div "Create "PR/95AAAB24"" at bounding box center [315, 35] width 308 height 18
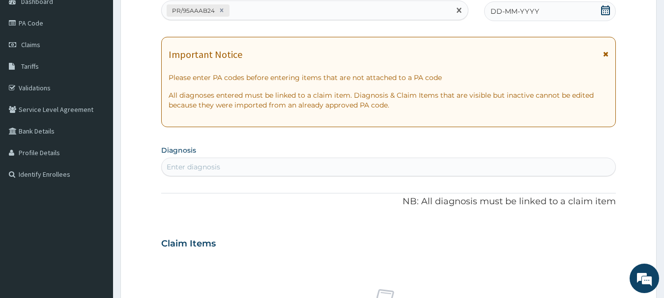
click at [542, 22] on div "PA Code / Prescription Code option Create "PR/95AAAB24", selected. Select is fo…" at bounding box center [388, 242] width 455 height 509
click at [541, 15] on div "DD-MM-YYYY" at bounding box center [550, 11] width 132 height 20
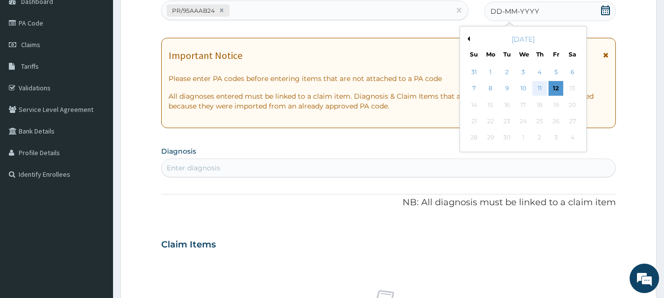
click at [532, 87] on div "11" at bounding box center [539, 89] width 15 height 15
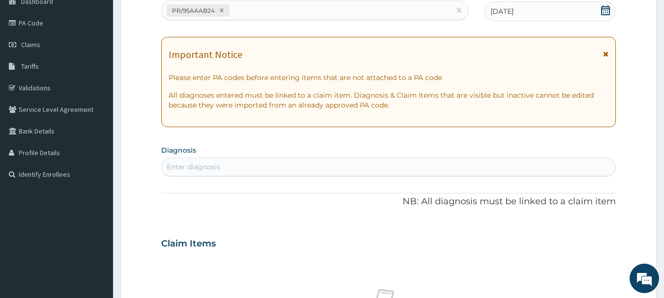
click at [544, 174] on div "Enter diagnosis" at bounding box center [389, 167] width 454 height 16
type input "malar"
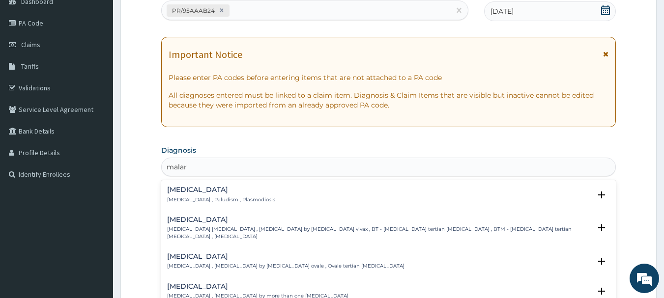
click at [187, 203] on div "[MEDICAL_DATA] [MEDICAL_DATA] , Paludism , Plasmodiosis Select Status Query Que…" at bounding box center [388, 197] width 443 height 22
click at [188, 194] on h4 "[MEDICAL_DATA]" at bounding box center [221, 189] width 108 height 7
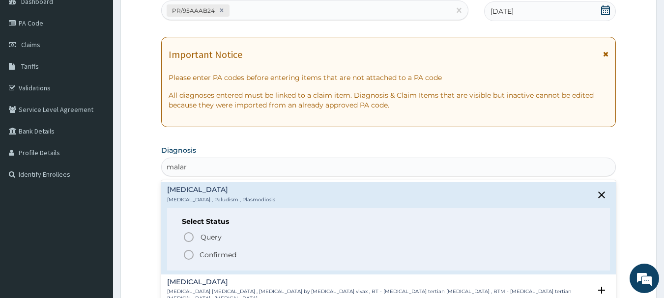
click at [203, 254] on p "Confirmed" at bounding box center [218, 255] width 37 height 10
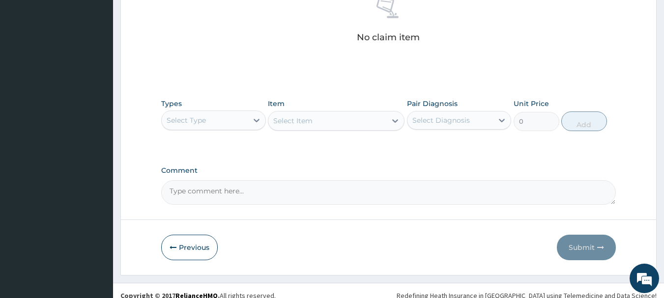
scroll to position [410, 0]
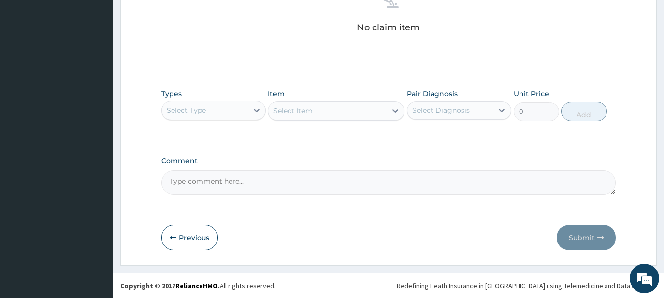
click at [224, 109] on div "Select Type" at bounding box center [205, 111] width 86 height 16
type input "o"
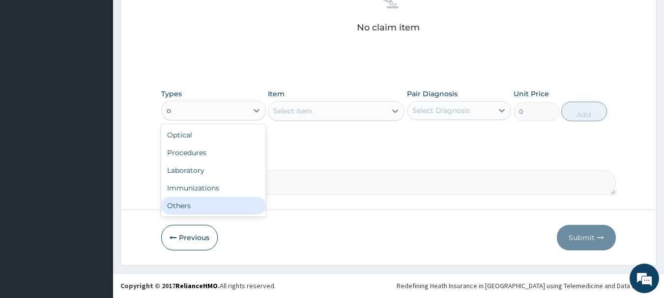
click at [218, 198] on div "Others" at bounding box center [213, 206] width 105 height 18
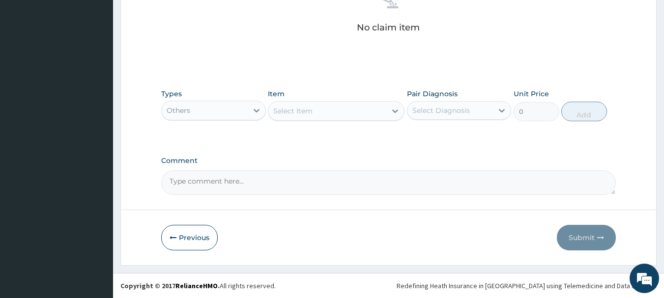
click at [329, 106] on div "Select Item" at bounding box center [327, 111] width 118 height 16
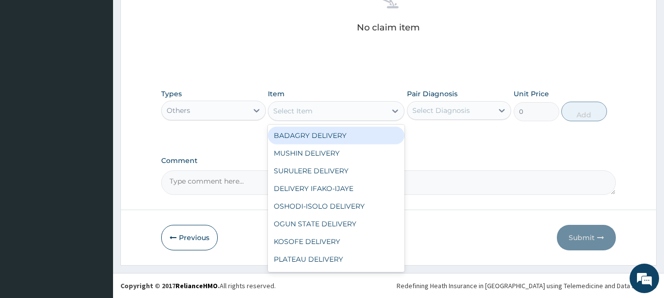
click at [342, 130] on div "BADAGRY DELIVERY" at bounding box center [336, 136] width 137 height 18
type input "3700"
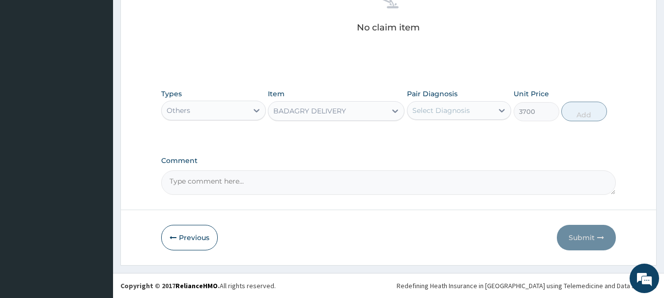
click at [449, 111] on div "Select Diagnosis" at bounding box center [441, 111] width 58 height 10
click at [489, 138] on div "[MEDICAL_DATA]" at bounding box center [459, 136] width 105 height 20
checkbox input "true"
click at [593, 116] on button "Add" at bounding box center [584, 112] width 46 height 20
type input "0"
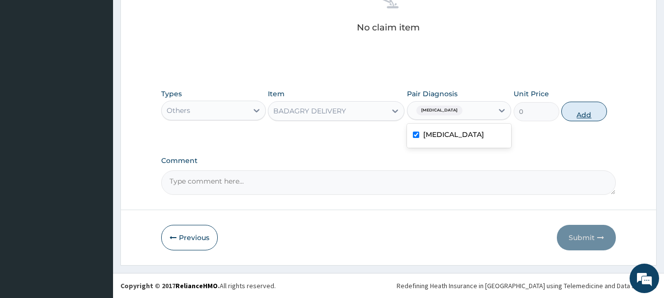
scroll to position [371, 0]
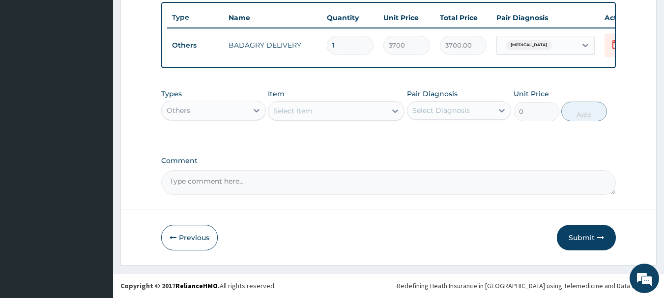
click at [231, 115] on div "Others" at bounding box center [205, 111] width 86 height 16
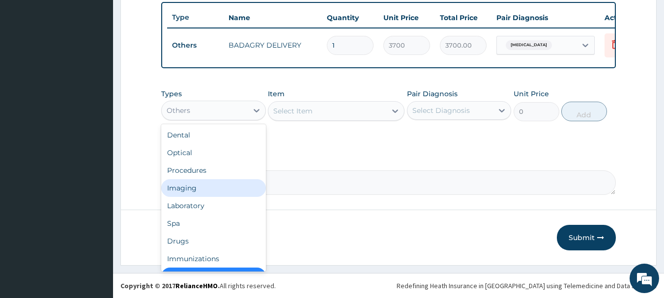
scroll to position [20, 0]
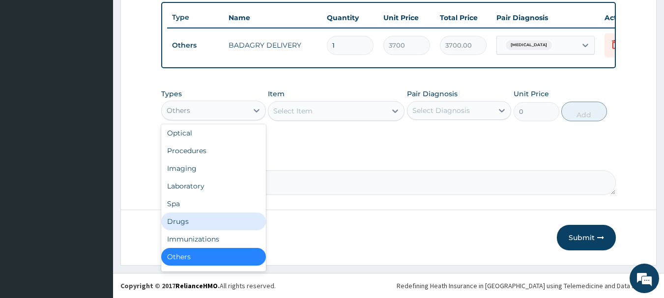
click at [210, 222] on div "Drugs" at bounding box center [213, 222] width 105 height 18
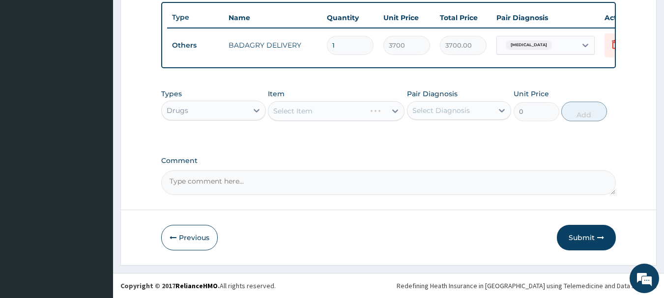
click at [336, 109] on div "Select Item" at bounding box center [336, 111] width 137 height 20
click at [336, 109] on div "Select Item" at bounding box center [327, 111] width 118 height 16
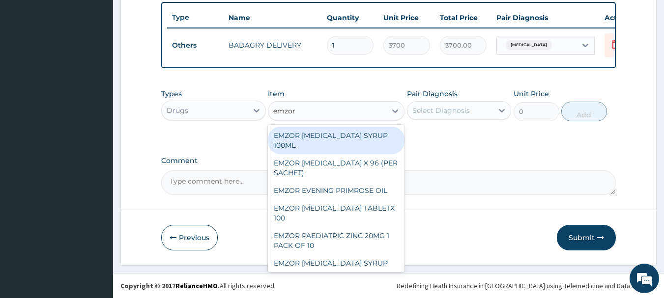
type input "emzor p"
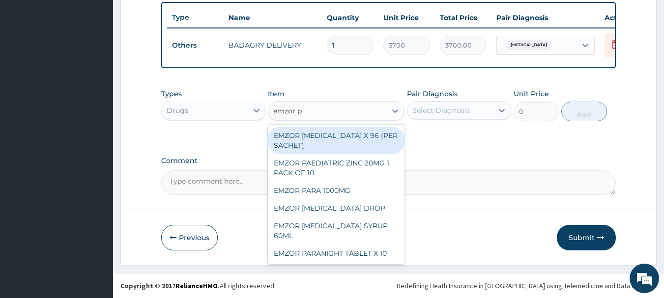
click at [344, 125] on div "EMZOR [MEDICAL_DATA] X 96 (PER SACHET) EMZOR PAEDIATRIC ZINC 20MG 1 PACK OF 10 …" at bounding box center [336, 195] width 137 height 140
click at [347, 131] on div "EMZOR [MEDICAL_DATA] X 96 (PER SACHET)" at bounding box center [336, 141] width 137 height 28
type input "17.5"
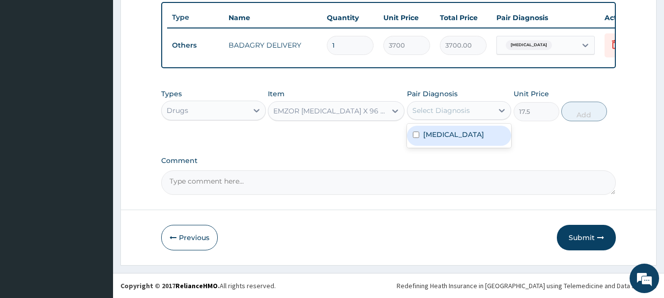
drag, startPoint x: 465, startPoint y: 118, endPoint x: 477, endPoint y: 145, distance: 29.7
click at [477, 120] on div "option [MEDICAL_DATA], selected. option [MEDICAL_DATA] focused, 1 of 1. 1 resul…" at bounding box center [459, 110] width 105 height 19
click at [478, 126] on div "[MEDICAL_DATA]" at bounding box center [459, 136] width 105 height 20
checkbox input "true"
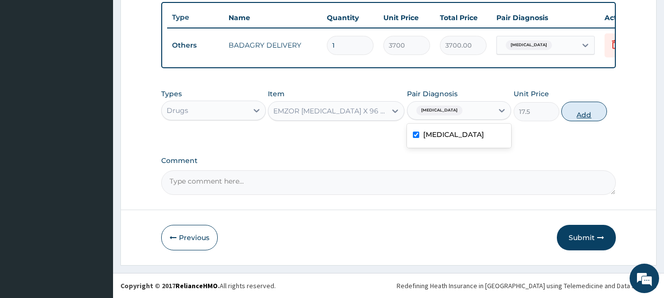
click at [587, 106] on button "Add" at bounding box center [584, 112] width 46 height 20
type input "0"
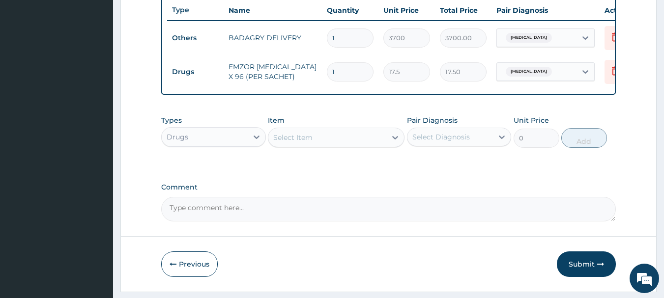
click at [360, 144] on div "Select Item" at bounding box center [327, 138] width 118 height 16
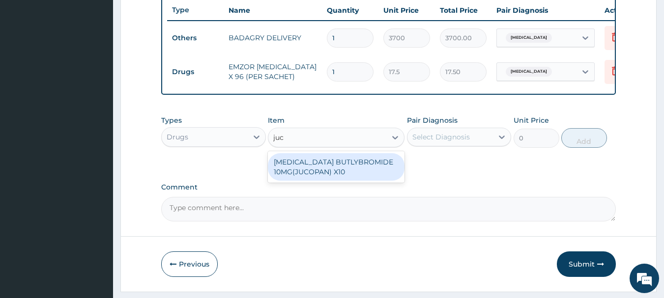
type input "juco"
click at [362, 169] on div "[MEDICAL_DATA] BUTLYBROMIDE 10MG(JUCOPAN) X10" at bounding box center [336, 167] width 137 height 28
type input "28"
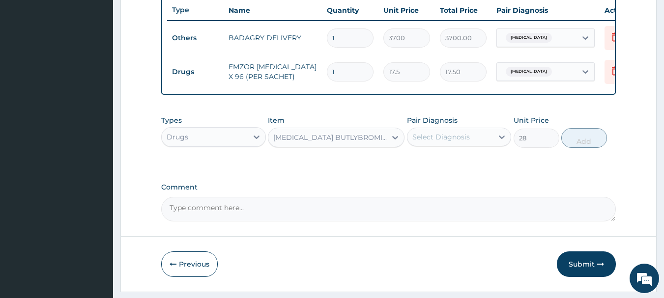
click at [458, 142] on div "Select Diagnosis" at bounding box center [441, 137] width 58 height 10
click at [483, 168] on div "[MEDICAL_DATA]" at bounding box center [459, 162] width 105 height 20
checkbox input "true"
click at [572, 146] on button "Add" at bounding box center [584, 138] width 46 height 20
type input "0"
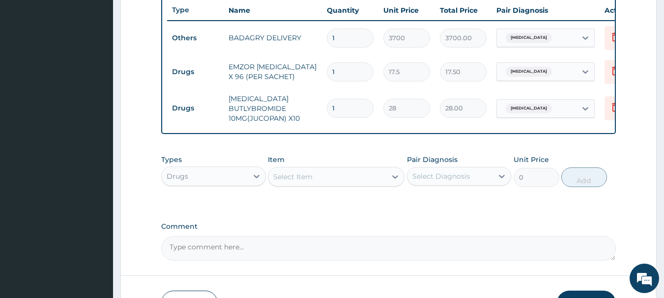
click at [353, 183] on div "Select Item" at bounding box center [327, 177] width 118 height 16
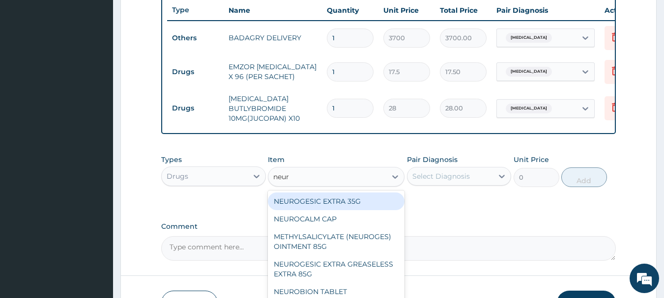
type input "neuro"
click at [357, 202] on div "NEUROGESIC EXTRA 35G" at bounding box center [336, 202] width 137 height 18
type input "1400"
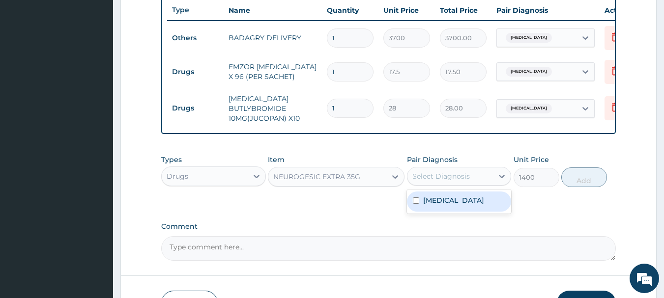
drag, startPoint x: 454, startPoint y: 180, endPoint x: 485, endPoint y: 217, distance: 48.5
click at [485, 186] on div "option [MEDICAL_DATA], selected. option [MEDICAL_DATA] focused, 1 of 1. 1 resul…" at bounding box center [459, 176] width 105 height 19
click at [485, 212] on div "[MEDICAL_DATA]" at bounding box center [459, 202] width 105 height 20
checkbox input "true"
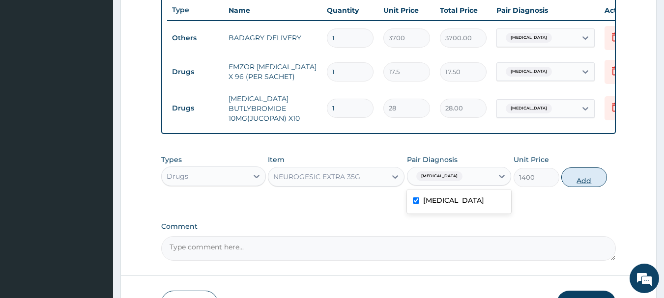
click at [587, 181] on button "Add" at bounding box center [584, 178] width 46 height 20
type input "0"
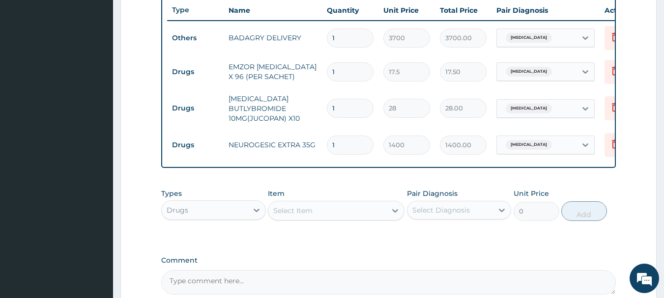
click at [326, 217] on div "Select Item" at bounding box center [327, 211] width 118 height 16
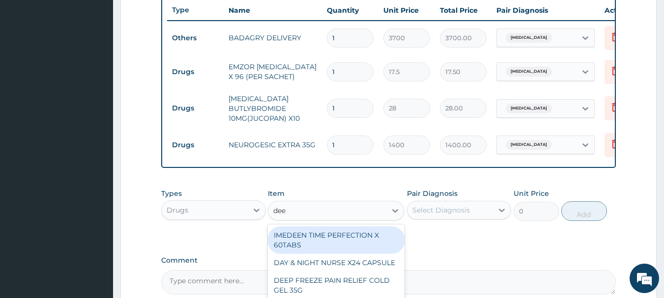
type input "deep"
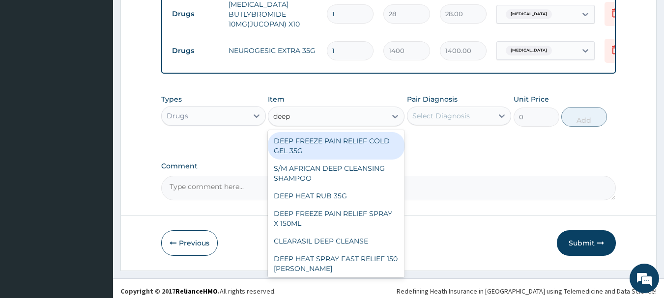
scroll to position [469, 0]
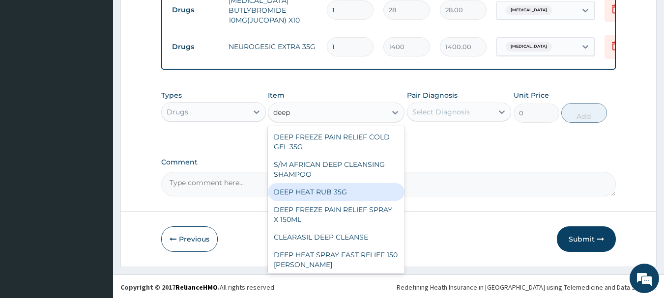
click at [327, 201] on div "DEEP HEAT RUB 35G" at bounding box center [336, 192] width 137 height 18
type input "2870"
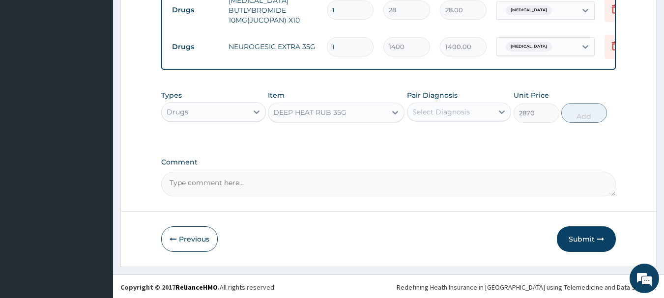
click at [434, 123] on div "Pair Diagnosis Select Diagnosis" at bounding box center [459, 106] width 105 height 32
click at [477, 121] on div "Select Diagnosis" at bounding box center [459, 112] width 105 height 19
click at [477, 145] on div "[MEDICAL_DATA]" at bounding box center [459, 137] width 105 height 20
checkbox input "true"
click at [585, 117] on button "Add" at bounding box center [584, 113] width 46 height 20
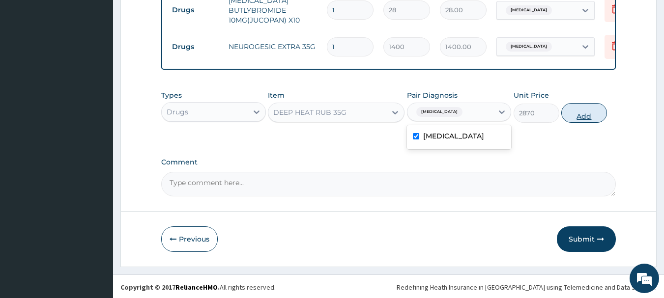
type input "0"
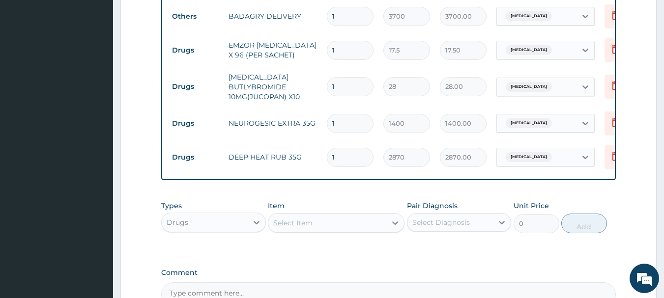
scroll to position [387, 0]
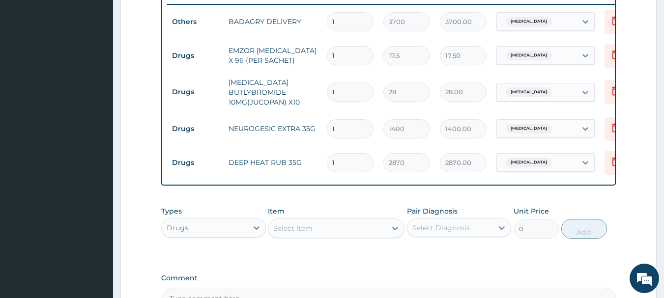
click at [345, 93] on input "1" at bounding box center [350, 92] width 47 height 19
type input "10"
type input "280.00"
type input "10"
click at [340, 63] on input "1" at bounding box center [350, 55] width 47 height 19
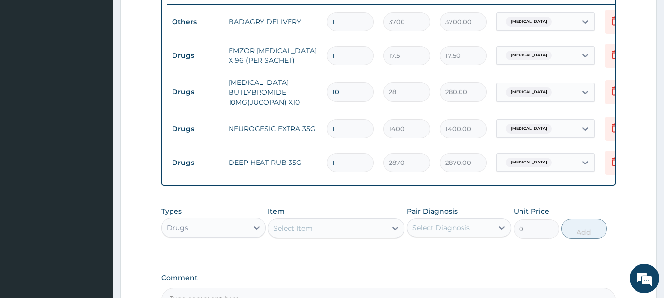
type input "0.00"
type input "3"
type input "52.50"
type input "36"
type input "630.00"
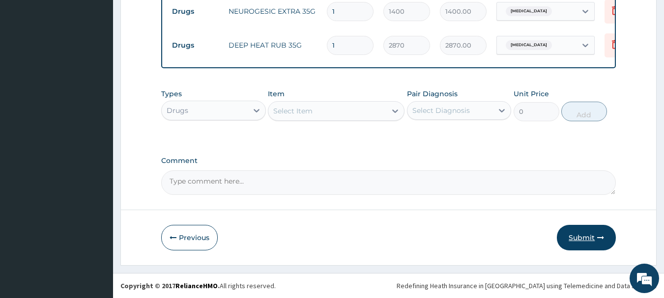
click at [569, 241] on button "Submit" at bounding box center [586, 238] width 59 height 26
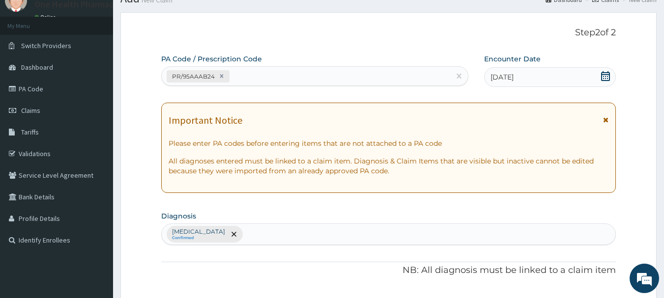
scroll to position [512, 0]
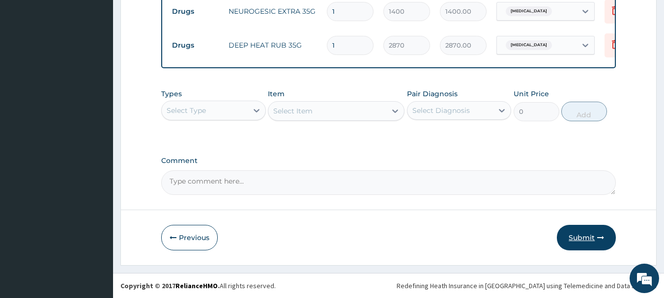
click at [607, 227] on button "Submit" at bounding box center [586, 238] width 59 height 26
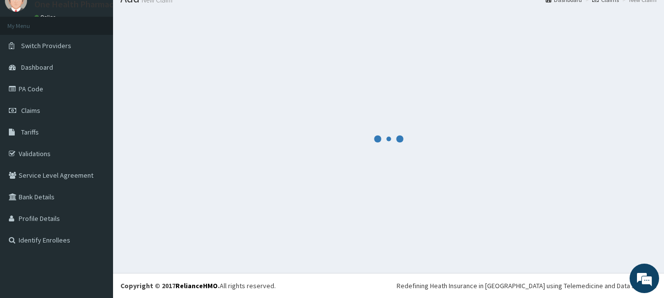
scroll to position [40, 0]
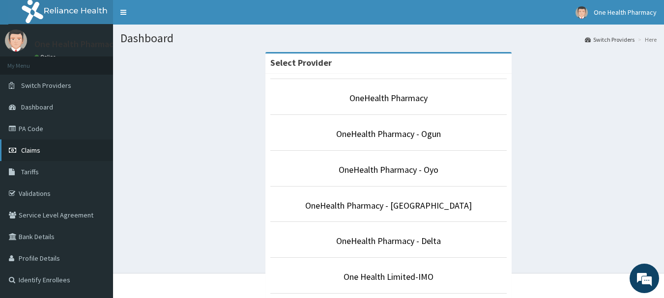
click at [40, 150] on span "Claims" at bounding box center [30, 150] width 19 height 9
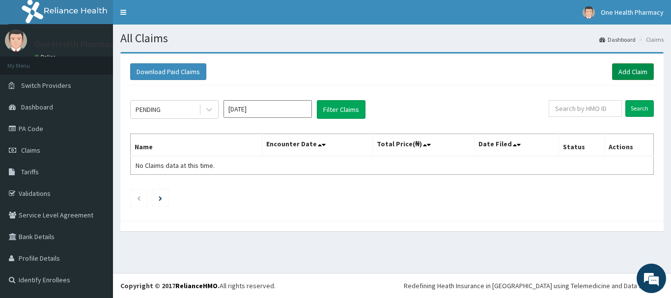
click at [647, 80] on link "Add Claim" at bounding box center [633, 71] width 42 height 17
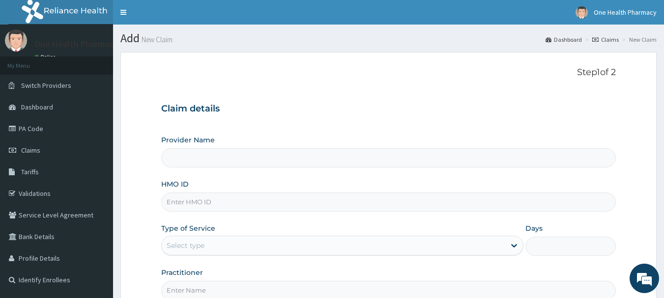
drag, startPoint x: 318, startPoint y: 217, endPoint x: 318, endPoint y: 206, distance: 10.8
click at [318, 206] on div "Provider Name HMO ID Type of Service Select type Days Practitioner" at bounding box center [388, 217] width 455 height 165
type input "OneHealth Pharmacy"
click at [318, 206] on input "HMO ID" at bounding box center [388, 202] width 455 height 19
paste input "SFA/10183/A"
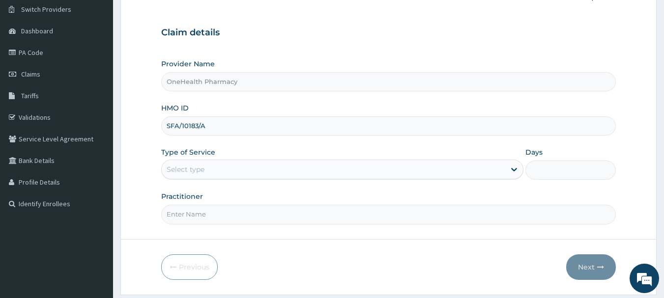
scroll to position [106, 0]
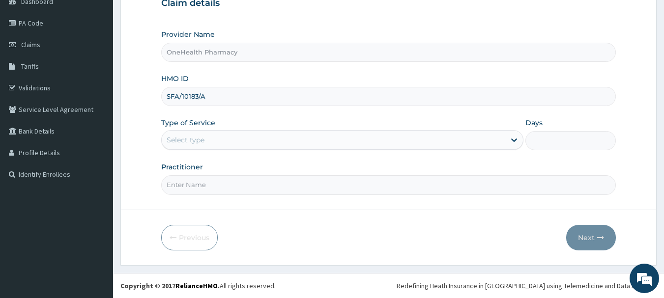
type input "SFA/10183/A"
click at [190, 144] on div "Select type" at bounding box center [186, 140] width 38 height 10
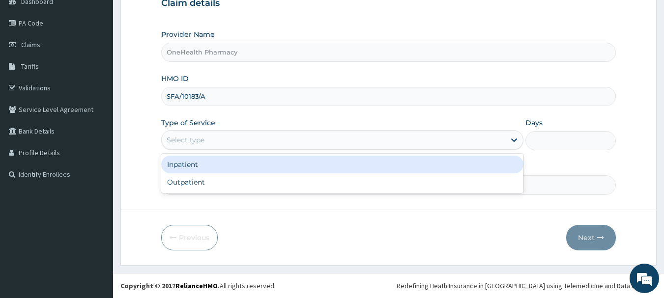
scroll to position [0, 0]
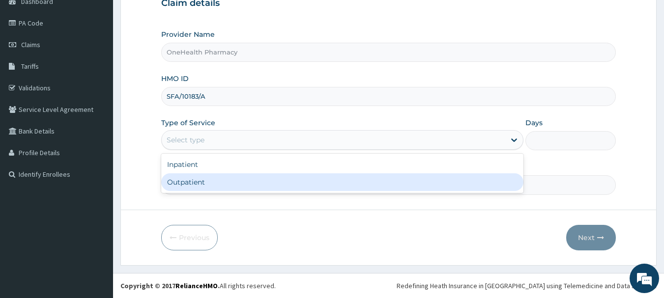
click at [212, 180] on div "Outpatient" at bounding box center [342, 183] width 362 height 18
click at [212, 180] on input "Practitioner" at bounding box center [388, 184] width 455 height 19
type input "1"
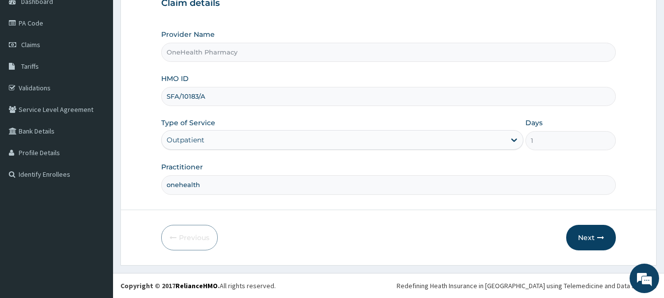
type input "onehealth"
click at [600, 230] on button "Next" at bounding box center [591, 238] width 50 height 26
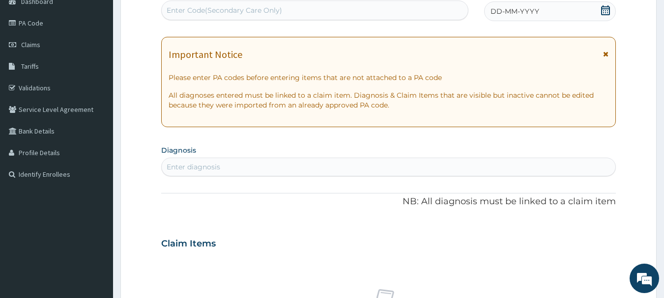
click at [397, 6] on div "Enter Code(Secondary Care Only)" at bounding box center [315, 10] width 307 height 16
paste input "PR/30675F4F"
type input "PR/30675F4F"
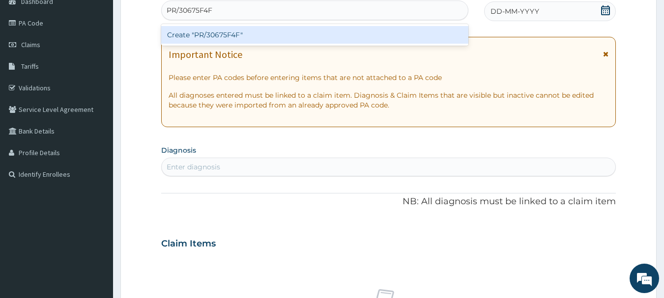
click at [397, 32] on div "Create "PR/30675F4F"" at bounding box center [315, 35] width 308 height 18
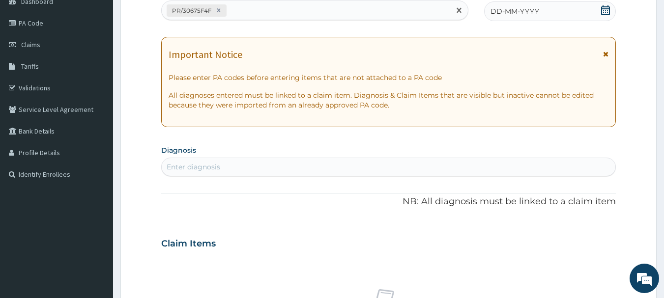
click at [512, 14] on span "DD-MM-YYYY" at bounding box center [515, 11] width 49 height 10
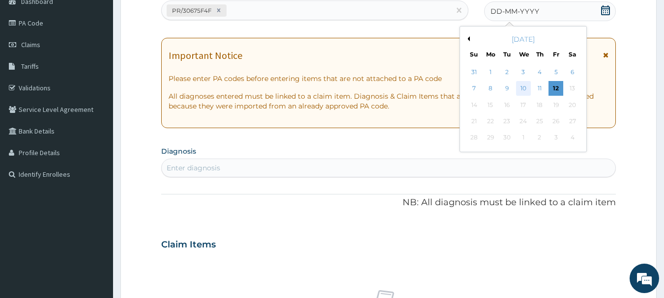
click at [525, 91] on div "10" at bounding box center [523, 89] width 15 height 15
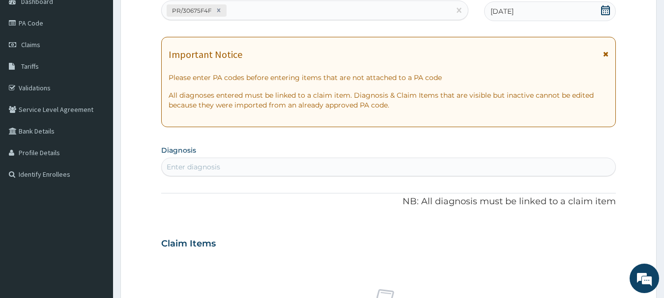
click at [545, 168] on div "Enter diagnosis" at bounding box center [389, 167] width 454 height 16
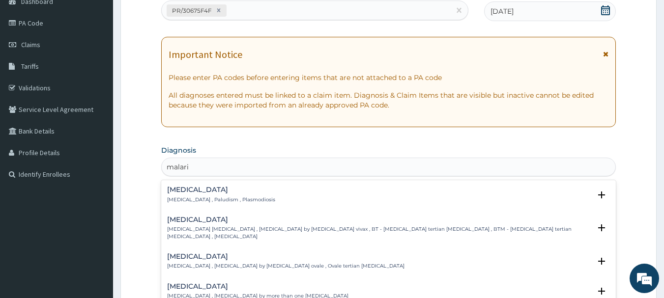
type input "[MEDICAL_DATA]"
click at [219, 201] on p "[MEDICAL_DATA] , Paludism , Plasmodiosis" at bounding box center [221, 200] width 108 height 7
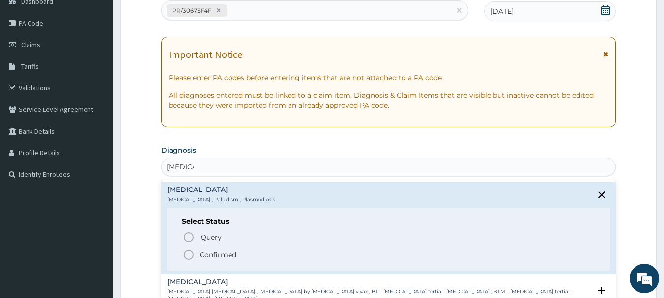
click at [203, 256] on p "Confirmed" at bounding box center [218, 255] width 37 height 10
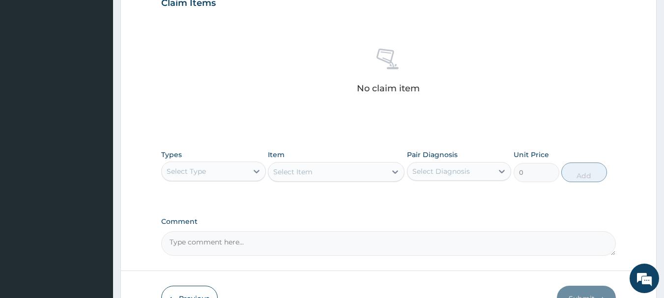
scroll to position [352, 0]
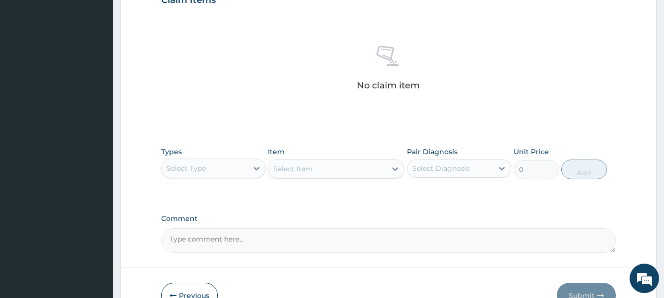
click at [237, 157] on div "Types Select Type" at bounding box center [213, 163] width 105 height 32
click at [236, 167] on div "Select Type" at bounding box center [205, 169] width 86 height 16
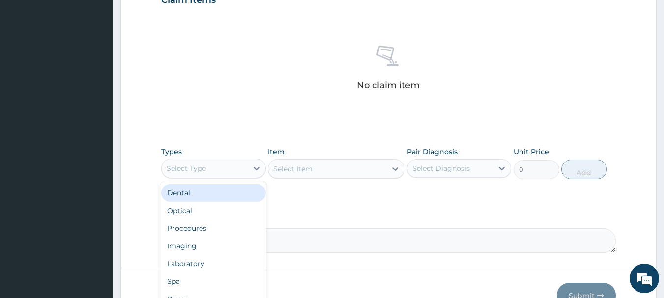
type input "o"
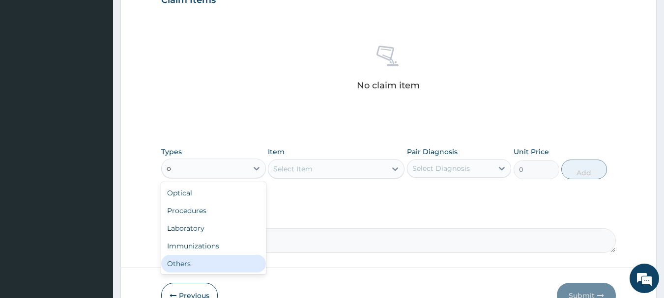
click at [214, 270] on div "Others" at bounding box center [213, 264] width 105 height 18
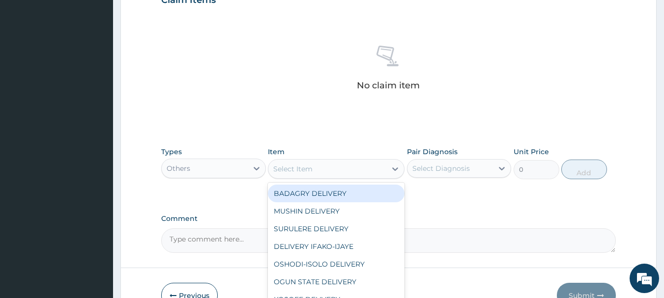
drag, startPoint x: 346, startPoint y: 162, endPoint x: 360, endPoint y: 190, distance: 30.8
click at [360, 179] on div "option BADAGRY DELIVERY focused, 1 of 29. 29 results available. Use Up and Down…" at bounding box center [336, 169] width 137 height 20
click at [360, 190] on div "BADAGRY DELIVERY" at bounding box center [336, 194] width 137 height 18
type input "3700"
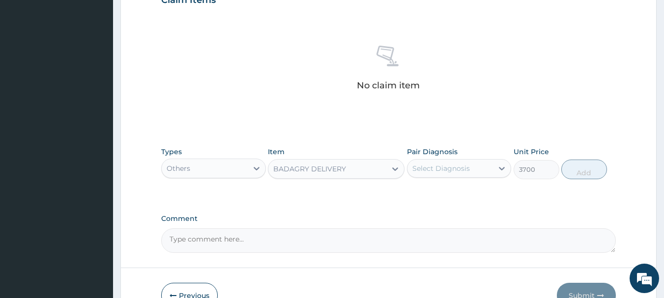
click at [454, 168] on div "Select Diagnosis" at bounding box center [441, 169] width 58 height 10
click at [468, 188] on div "[MEDICAL_DATA]" at bounding box center [459, 194] width 105 height 20
checkbox input "true"
click at [580, 173] on button "Add" at bounding box center [584, 170] width 46 height 20
type input "0"
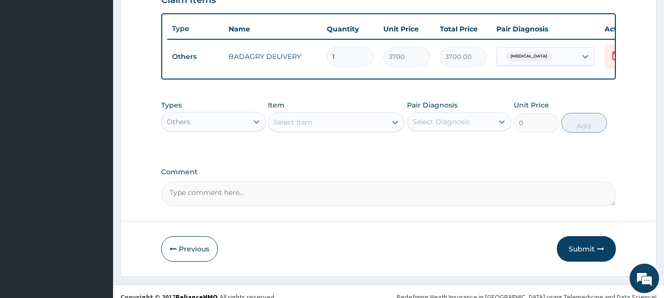
click at [200, 138] on div "Types Others Item Select Item Pair Diagnosis Select Diagnosis Unit Price 0 Add" at bounding box center [388, 116] width 455 height 42
click at [201, 130] on div "Others" at bounding box center [205, 122] width 86 height 16
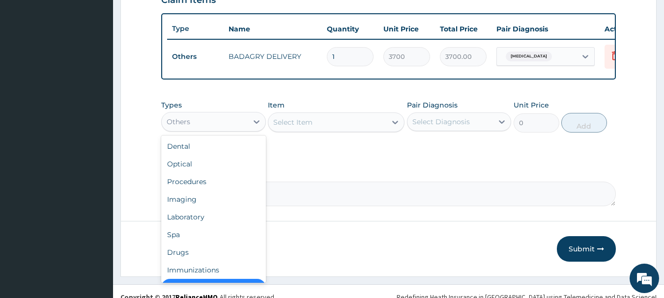
scroll to position [20, 0]
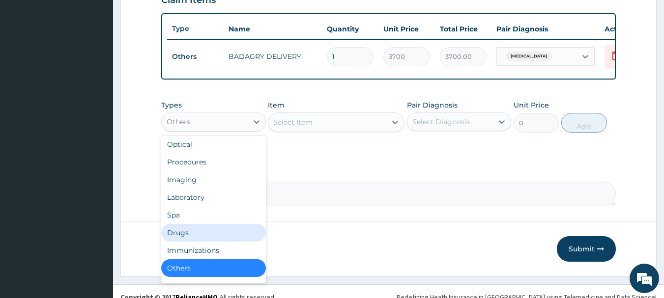
click at [203, 242] on div "Drugs" at bounding box center [213, 233] width 105 height 18
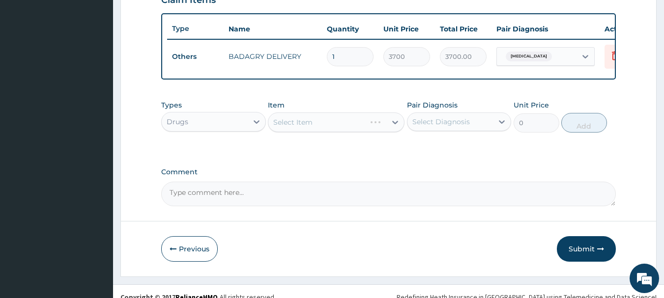
click at [313, 122] on div "Select Item" at bounding box center [336, 123] width 137 height 20
click at [316, 130] on div "Select Item" at bounding box center [336, 123] width 137 height 20
click at [308, 127] on div "Select Item" at bounding box center [336, 123] width 137 height 20
click at [308, 127] on div "Select Item" at bounding box center [292, 122] width 39 height 10
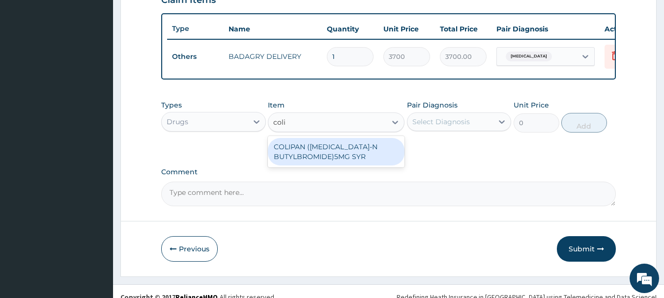
type input "[PERSON_NAME]"
click at [342, 148] on div "COLIPAN ([MEDICAL_DATA]-N BUTYLBROMIDE)5MG SYR" at bounding box center [336, 152] width 137 height 28
type input "1260"
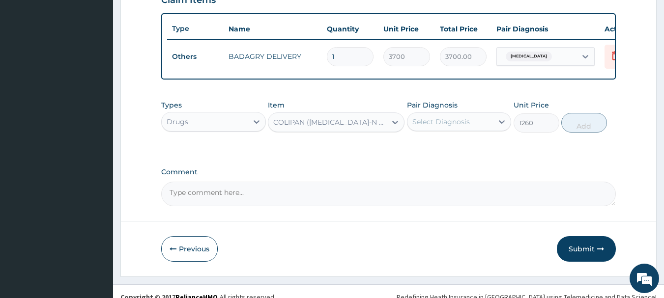
click at [434, 127] on div "Select Diagnosis" at bounding box center [441, 122] width 58 height 10
click at [463, 150] on div "[MEDICAL_DATA]" at bounding box center [459, 147] width 105 height 20
checkbox input "true"
click at [568, 133] on button "Add" at bounding box center [584, 123] width 46 height 20
type input "0"
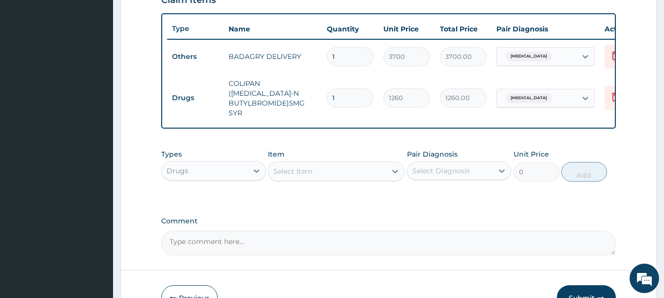
click at [359, 165] on div "Select Item" at bounding box center [327, 172] width 118 height 16
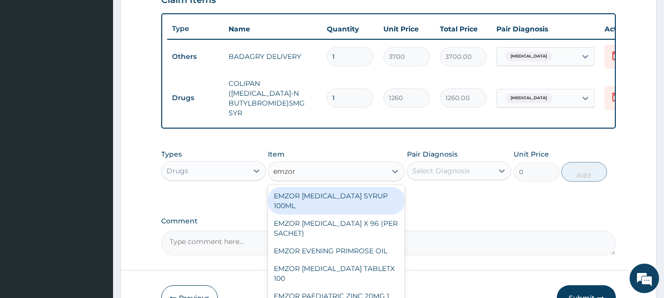
type input "emzor p"
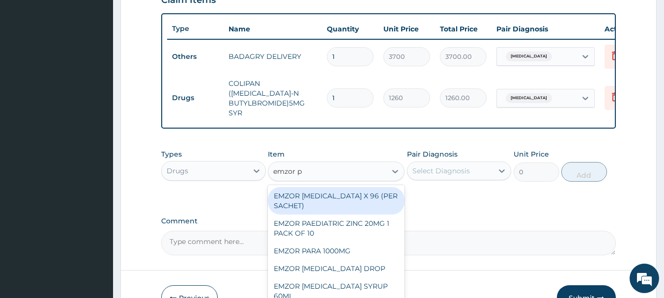
click at [372, 188] on div "EMZOR [MEDICAL_DATA] X 96 (PER SACHET)" at bounding box center [336, 201] width 137 height 28
type input "17.5"
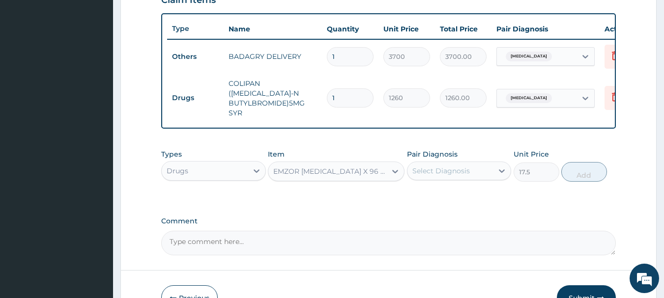
click at [452, 173] on div "Select Diagnosis" at bounding box center [441, 171] width 58 height 10
click at [468, 186] on div "[MEDICAL_DATA]" at bounding box center [459, 196] width 105 height 20
checkbox input "true"
click at [567, 172] on button "Add" at bounding box center [584, 172] width 46 height 20
type input "0"
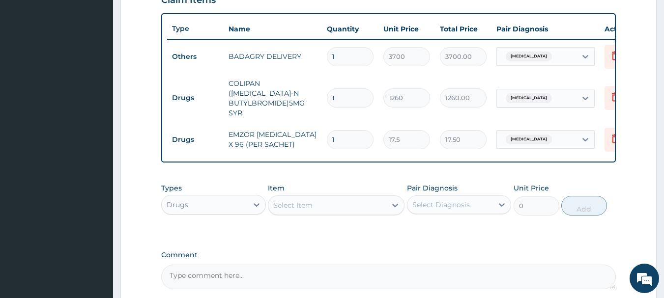
click at [316, 199] on div "Select Item" at bounding box center [327, 206] width 118 height 16
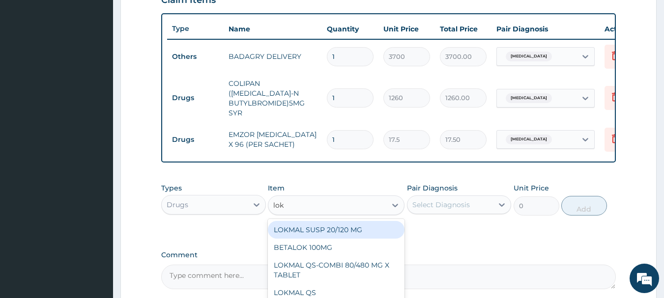
type input "lokm"
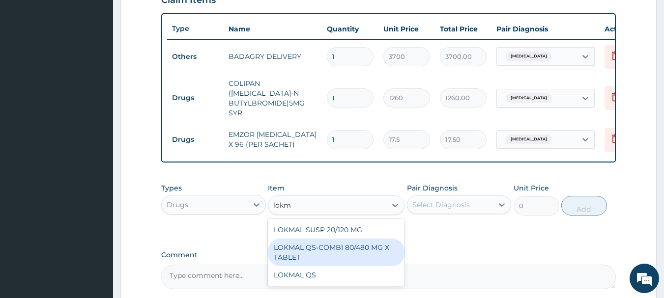
click at [353, 258] on div "LOKMAL QS-COMBI 80/480 MG X TABLET" at bounding box center [336, 253] width 137 height 28
type input "245"
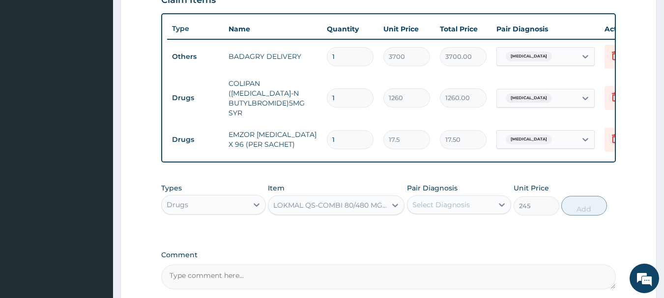
click at [462, 209] on div "Select Diagnosis" at bounding box center [450, 205] width 86 height 16
click at [474, 226] on div "[MEDICAL_DATA]" at bounding box center [459, 230] width 105 height 20
checkbox input "true"
click at [583, 204] on button "Add" at bounding box center [584, 206] width 46 height 20
type input "0"
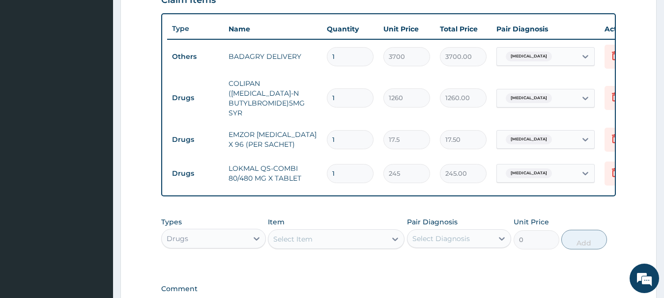
click at [340, 241] on div "Select Item" at bounding box center [327, 240] width 118 height 16
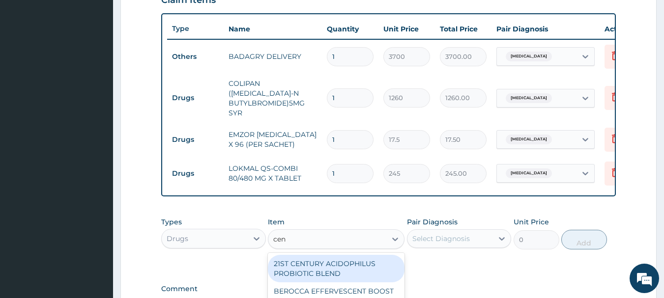
type input "ceno"
click at [347, 258] on div "CENOX [MEDICAL_DATA] 500MG 10TABS" at bounding box center [336, 269] width 137 height 28
type input "119"
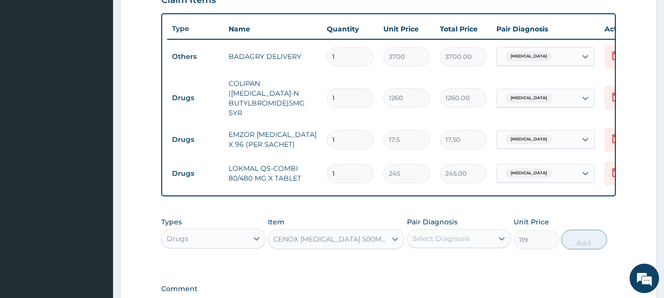
click at [473, 235] on div "Select Diagnosis" at bounding box center [450, 239] width 86 height 16
click at [484, 259] on div "[MEDICAL_DATA]" at bounding box center [459, 264] width 105 height 20
checkbox input "true"
click at [577, 240] on button "Add" at bounding box center [584, 240] width 46 height 20
type input "0"
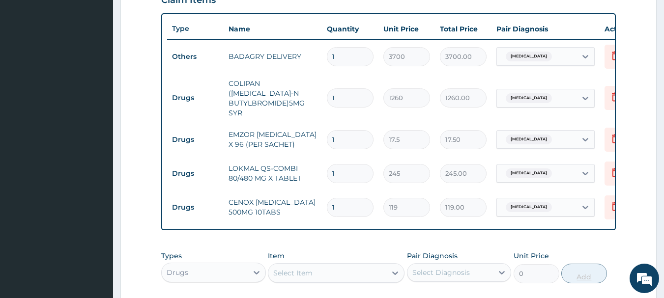
type input "0.00"
type input "2"
type input "238.00"
type input "20"
type input "2380.00"
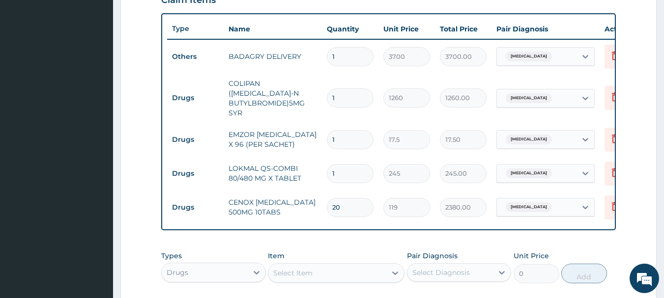
type input "20"
click at [348, 164] on input "1" at bounding box center [350, 173] width 47 height 19
type input "0.00"
type input "6"
type input "1470.00"
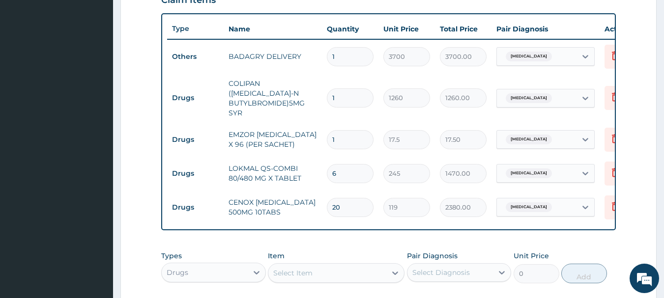
type input "6"
click at [348, 134] on input "1" at bounding box center [350, 139] width 47 height 19
type input "0.00"
type input "3"
type input "52.50"
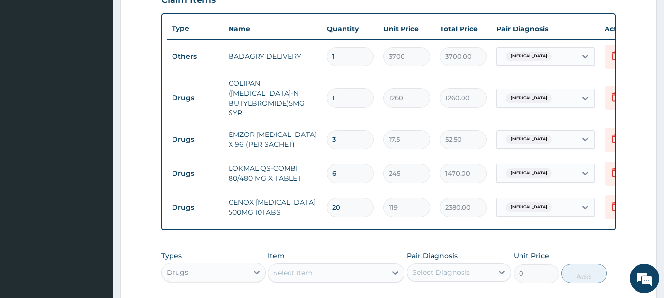
type input "36"
type input "630.00"
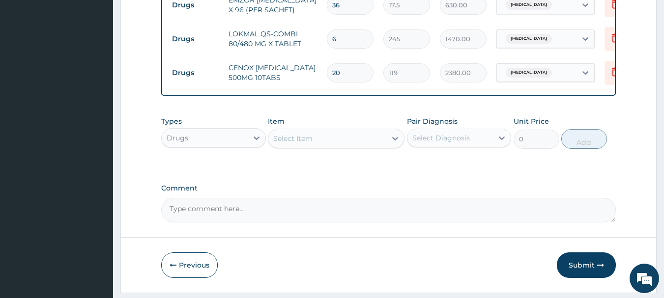
scroll to position [512, 0]
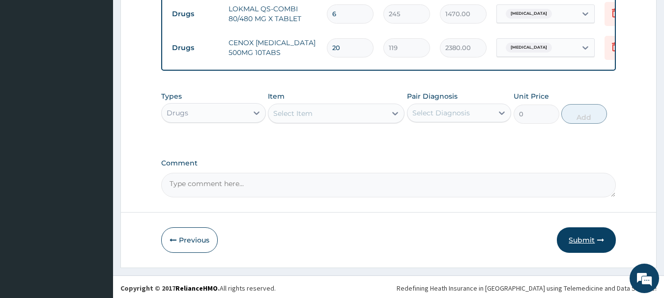
click at [583, 235] on button "Submit" at bounding box center [586, 241] width 59 height 26
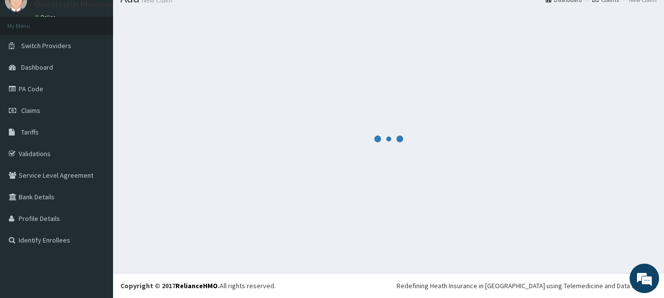
scroll to position [40, 0]
